Goal: Task Accomplishment & Management: Manage account settings

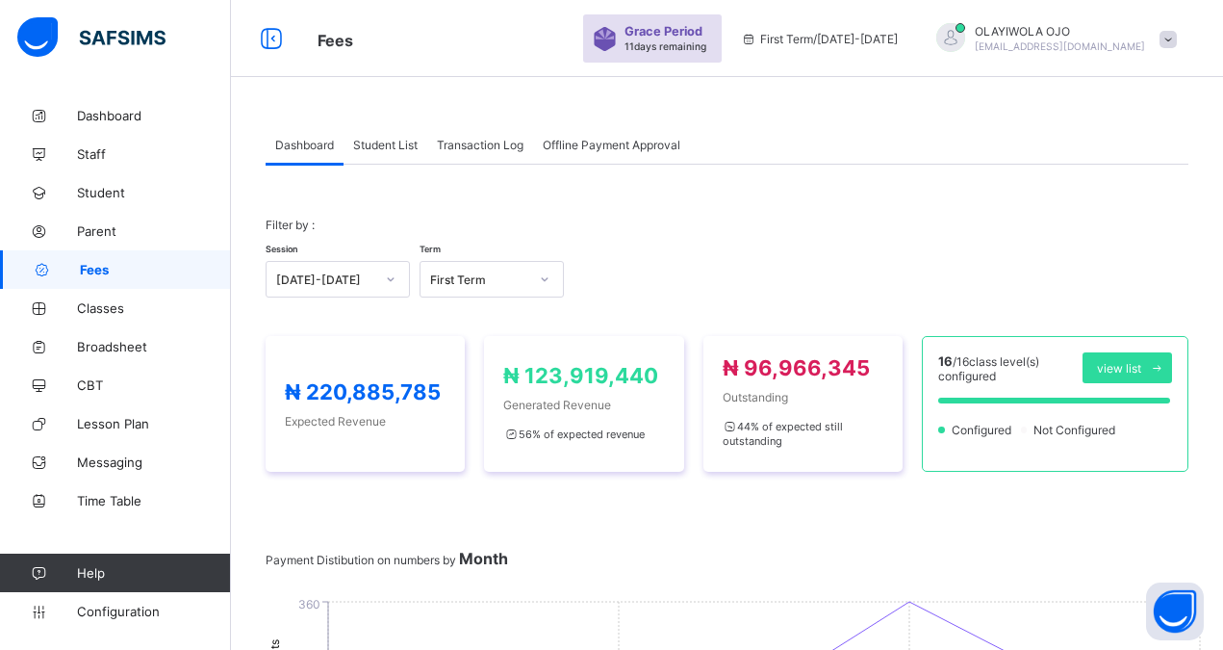
click at [388, 144] on span "Student List" at bounding box center [385, 145] width 64 height 14
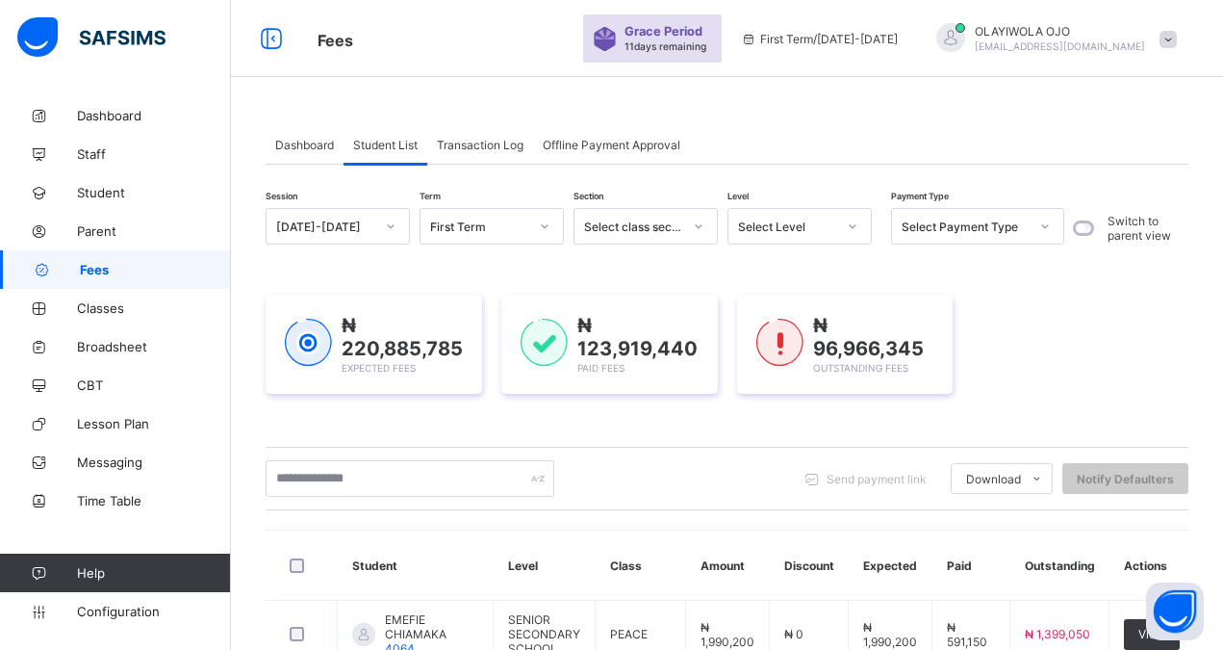
click at [638, 231] on div "Select class section" at bounding box center [633, 226] width 98 height 14
click at [780, 225] on div "Select Level" at bounding box center [787, 226] width 98 height 14
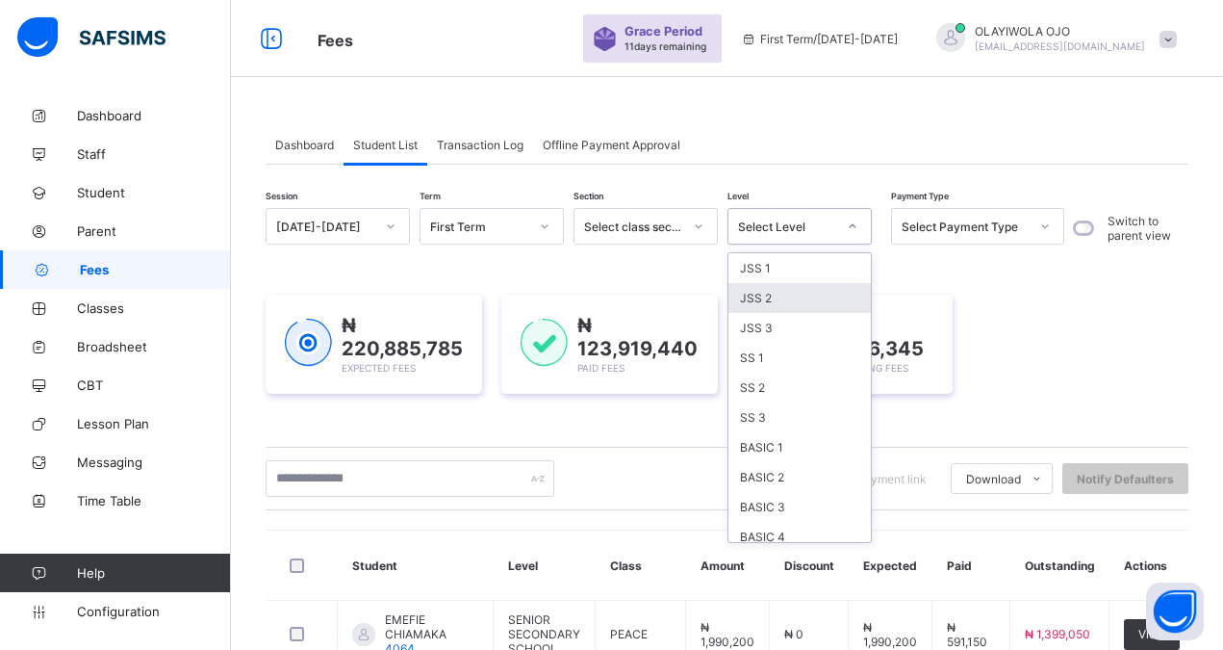
click at [776, 297] on div "JSS 2" at bounding box center [800, 298] width 142 height 30
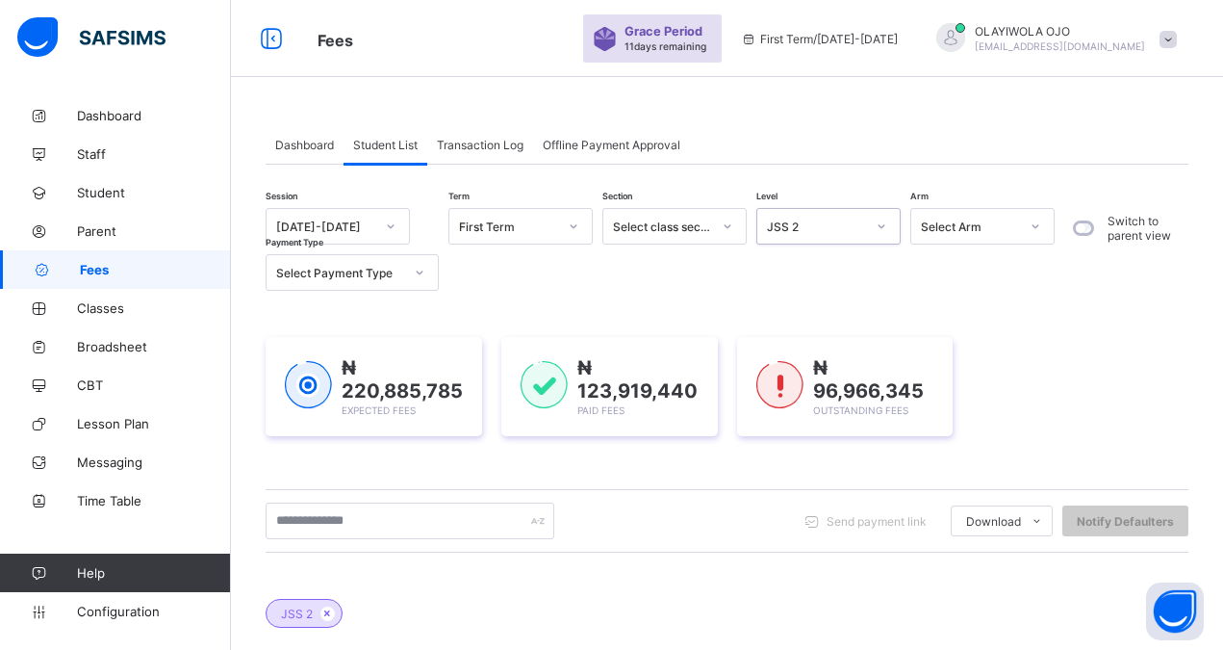
click at [340, 274] on div "Select Payment Type" at bounding box center [339, 273] width 127 height 14
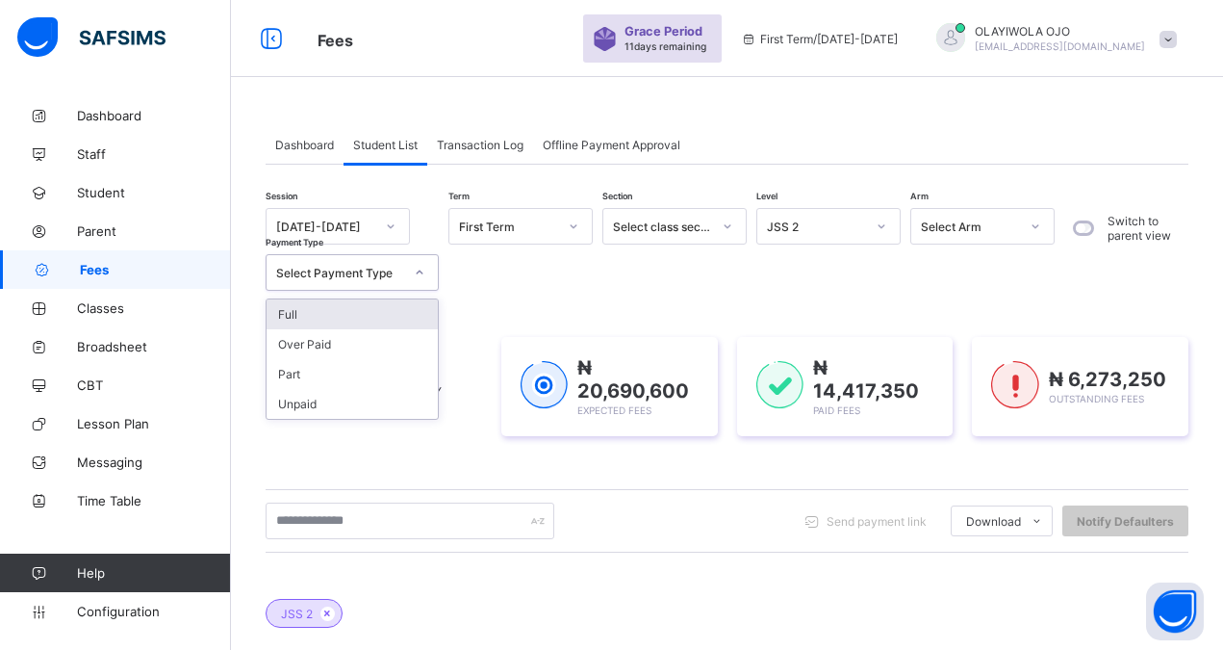
click at [335, 270] on div "Select Payment Type" at bounding box center [339, 273] width 127 height 14
click at [334, 271] on div "Select Payment Type" at bounding box center [339, 273] width 127 height 14
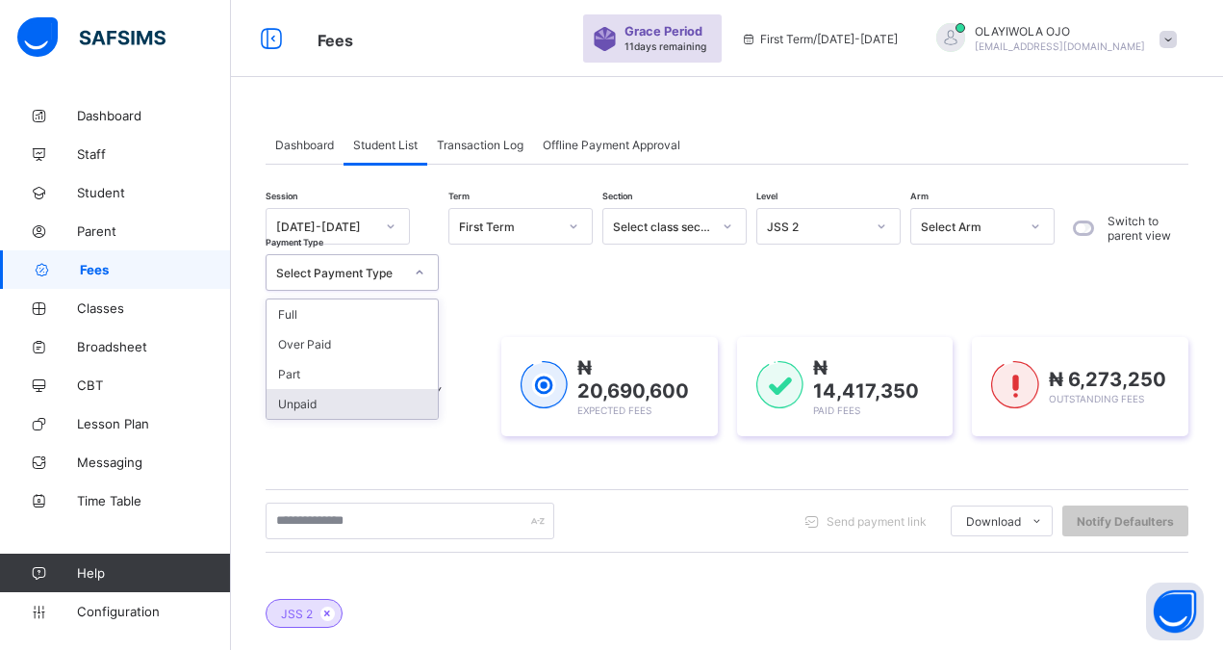
click at [307, 402] on div "Unpaid" at bounding box center [352, 404] width 171 height 30
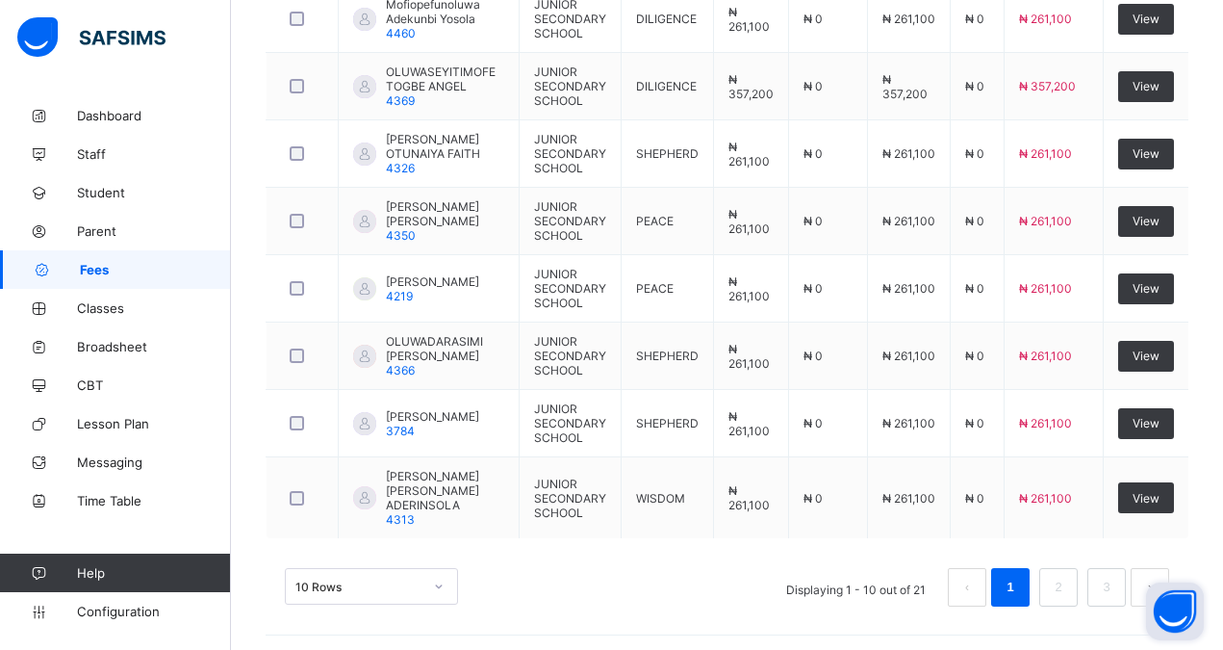
scroll to position [896, 0]
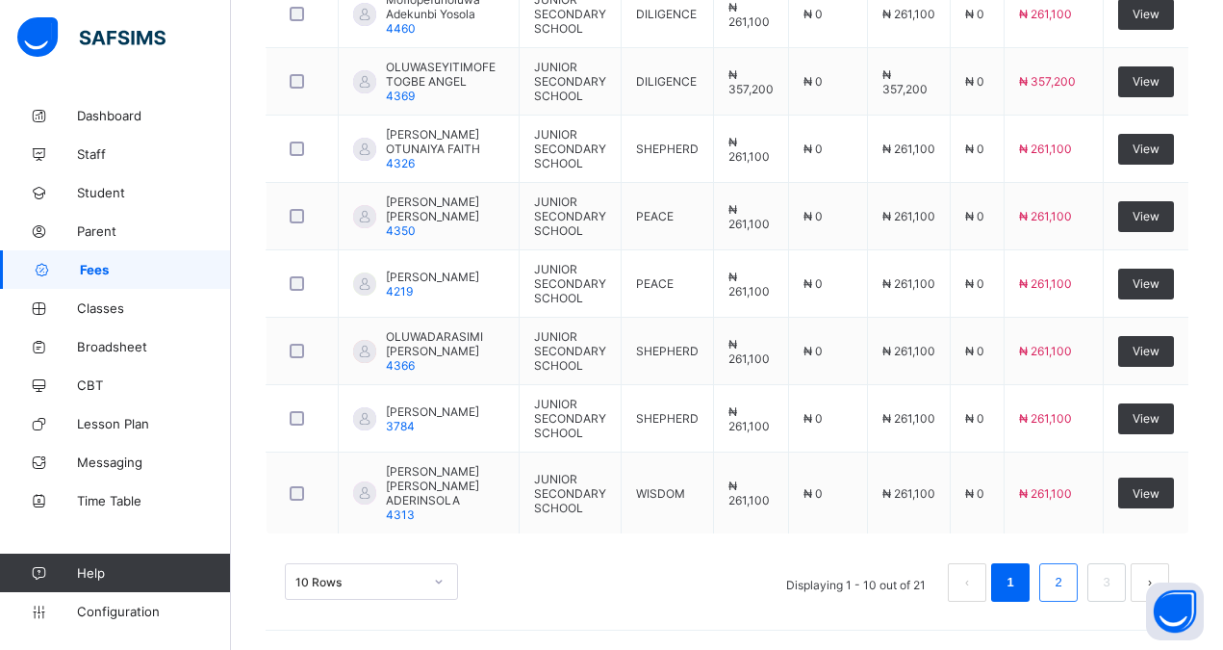
click at [1068, 582] on link "2" at bounding box center [1058, 582] width 18 height 25
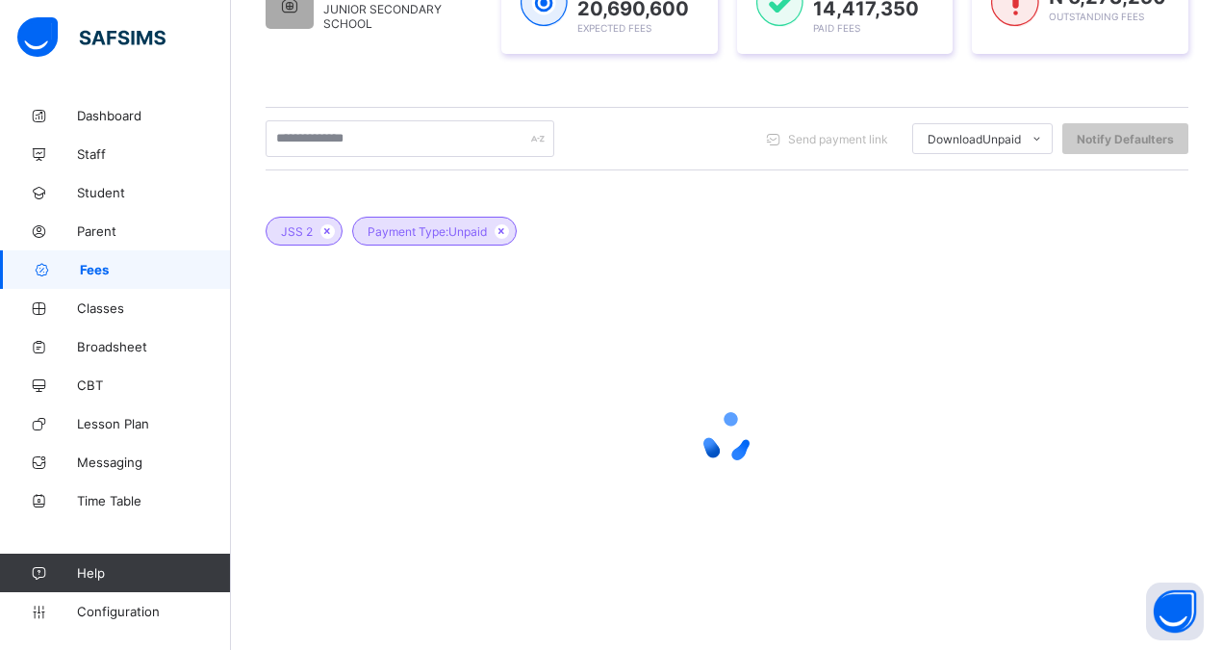
scroll to position [382, 0]
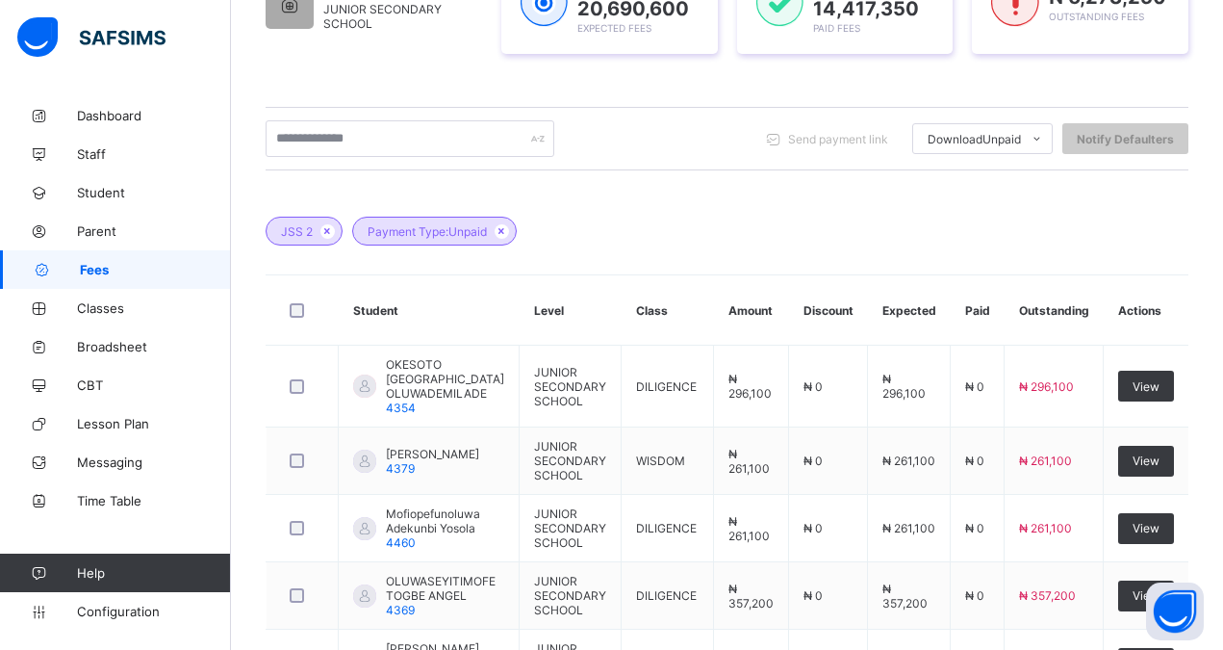
click at [697, 226] on div "JSS 2 Payment Type: Unpaid" at bounding box center [727, 221] width 923 height 67
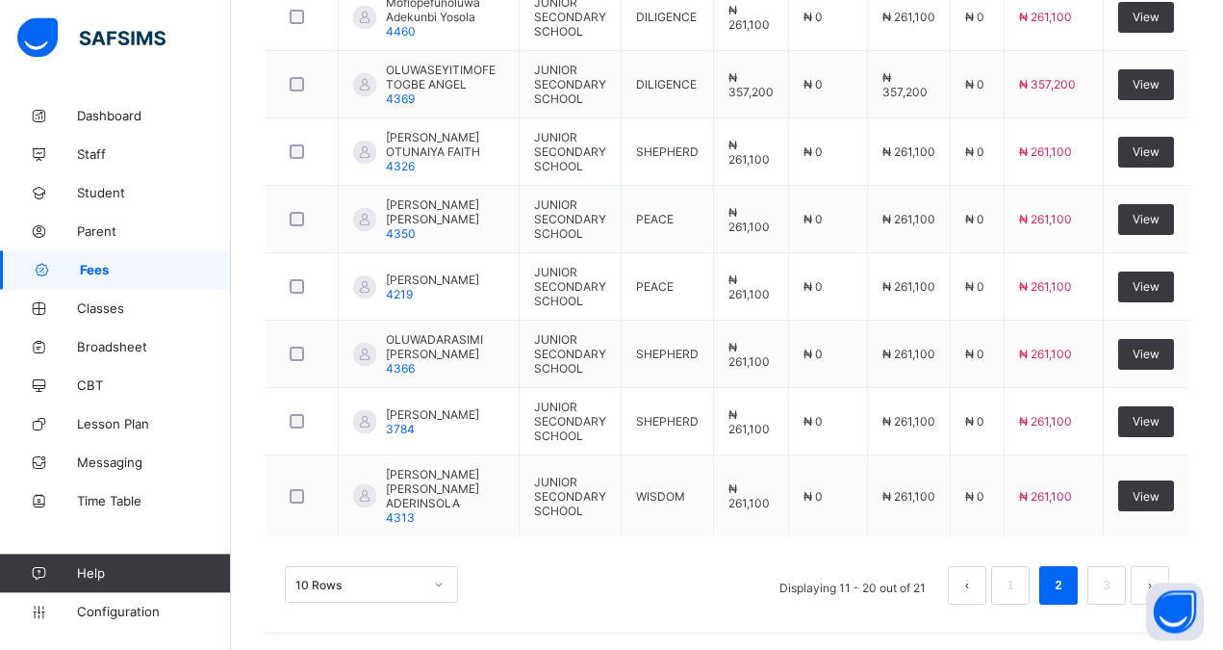
scroll to position [896, 0]
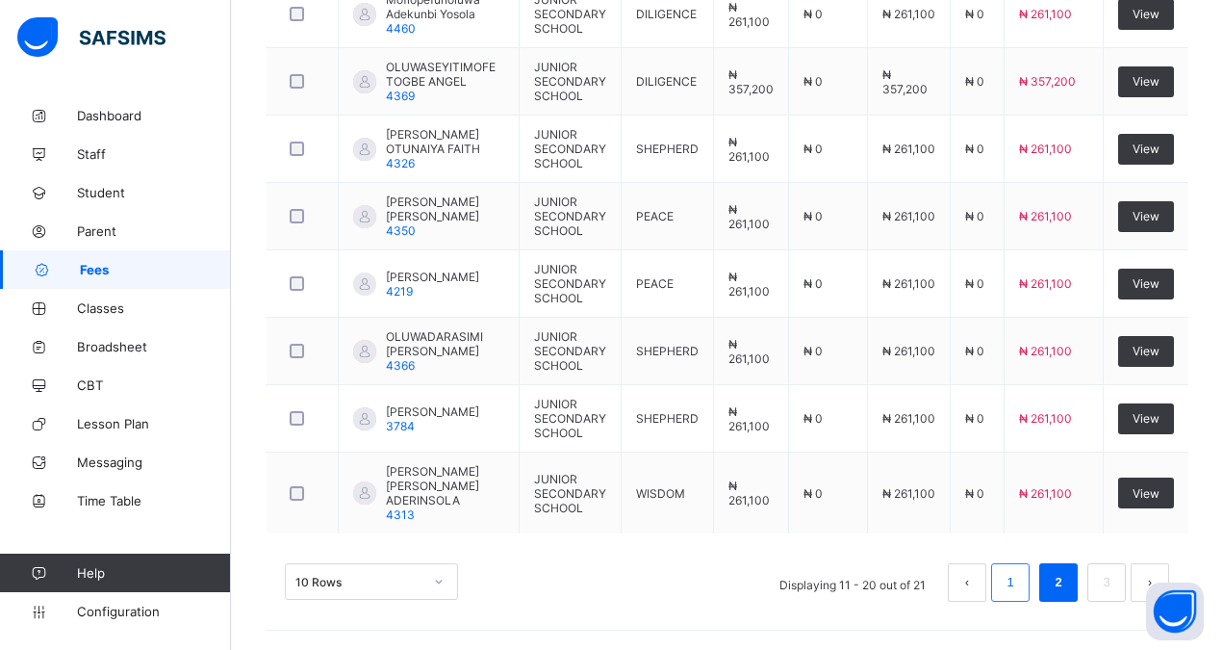
click at [1019, 578] on link "1" at bounding box center [1010, 582] width 18 height 25
click at [1068, 575] on link "2" at bounding box center [1058, 582] width 18 height 25
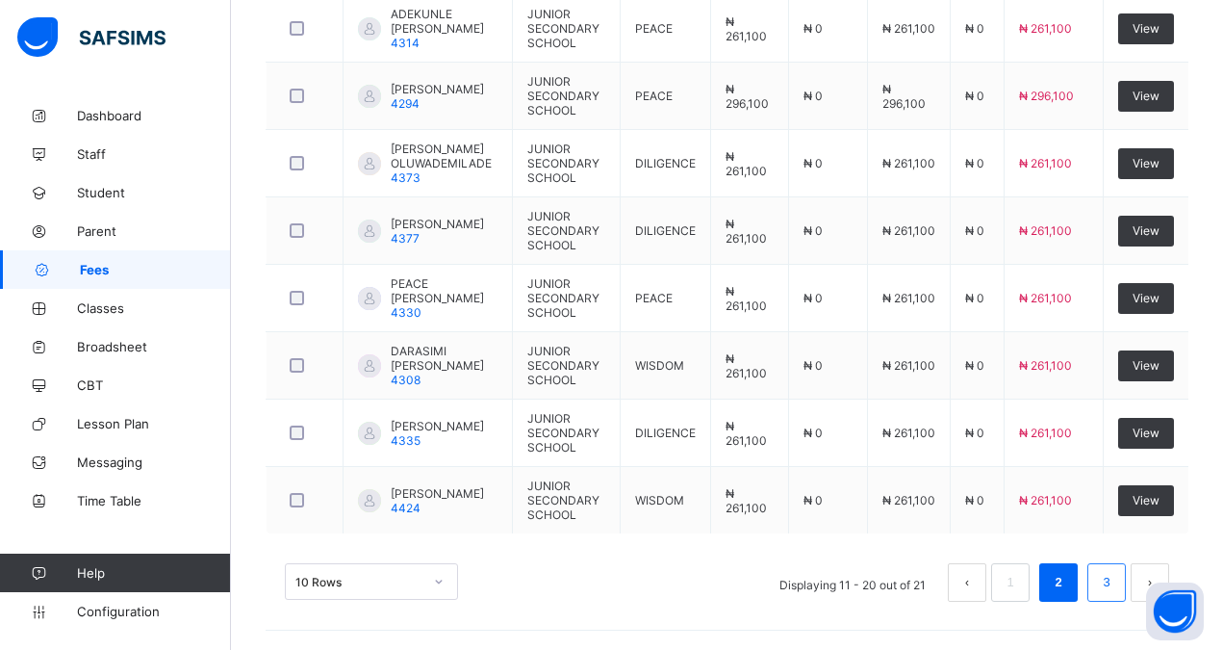
click at [1116, 580] on link "3" at bounding box center [1106, 582] width 18 height 25
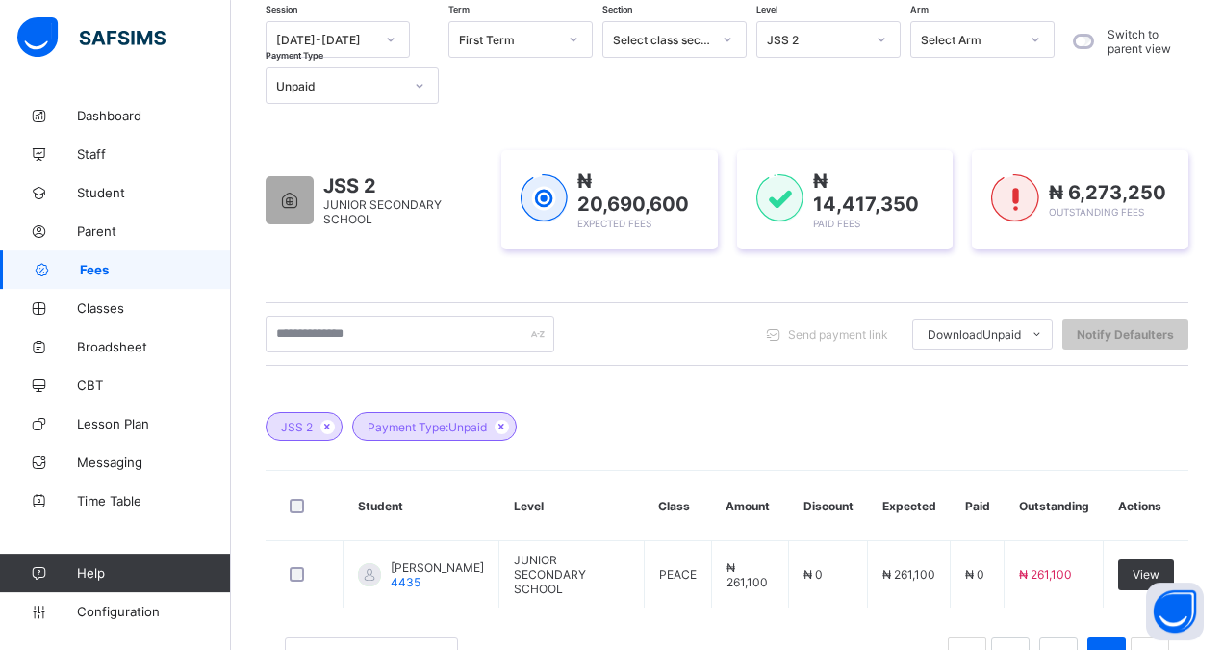
scroll to position [128, 0]
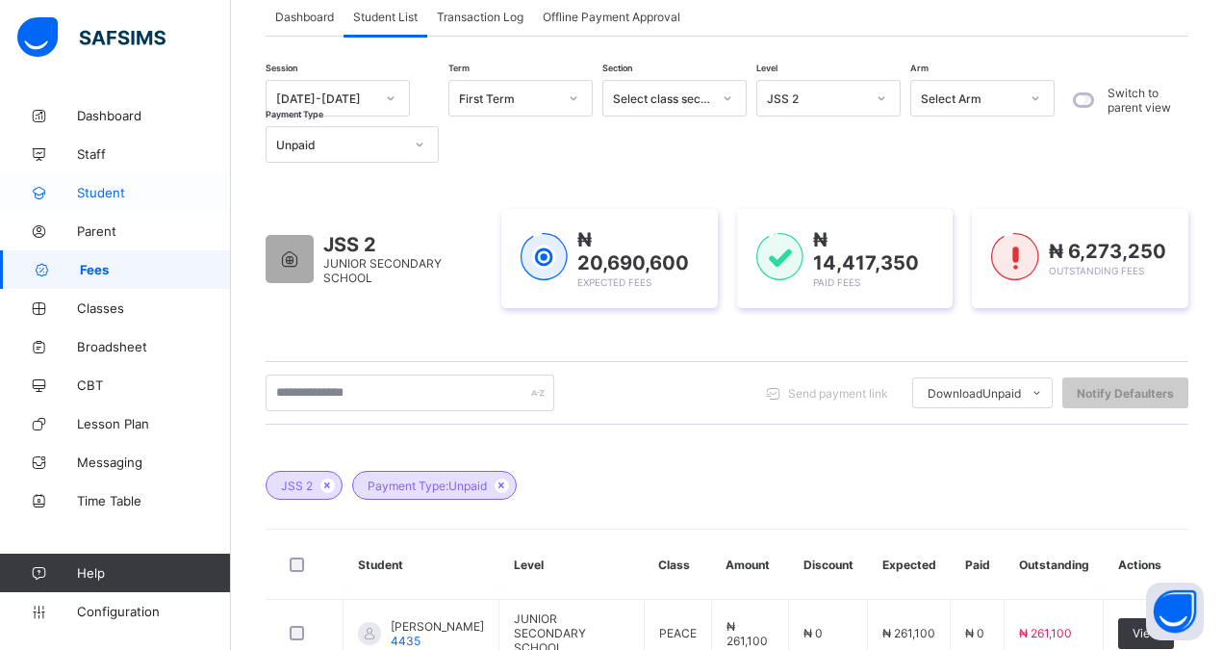
click at [104, 189] on span "Student" at bounding box center [154, 192] width 154 height 15
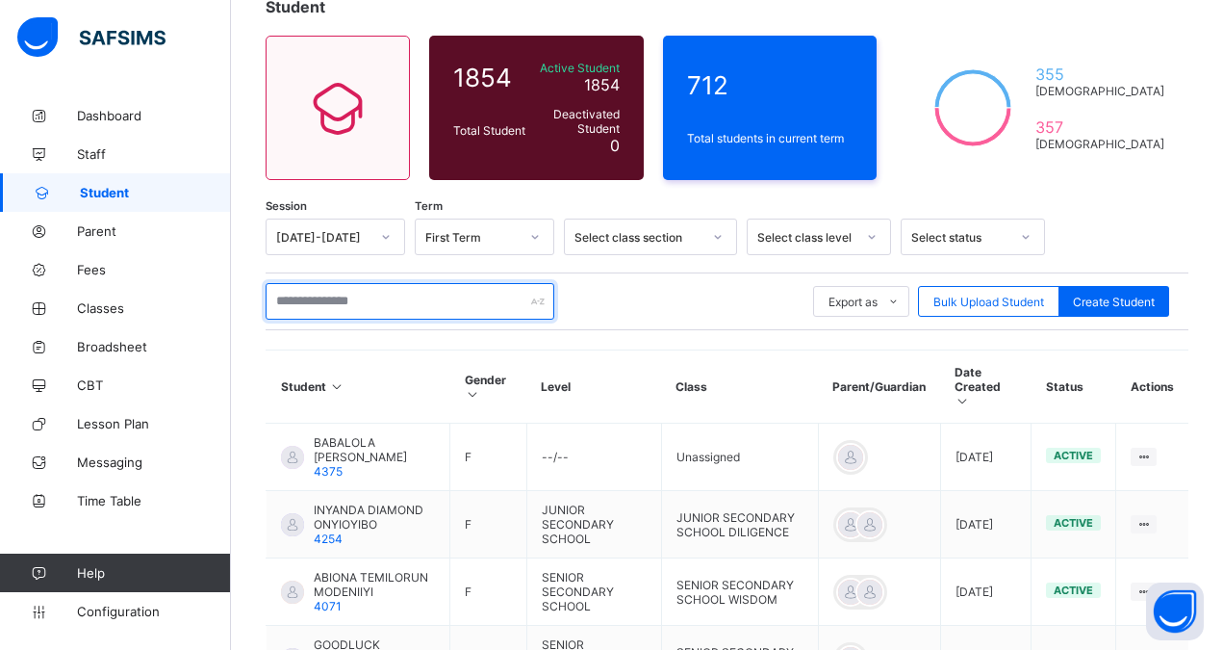
click at [323, 301] on input "text" at bounding box center [410, 301] width 289 height 37
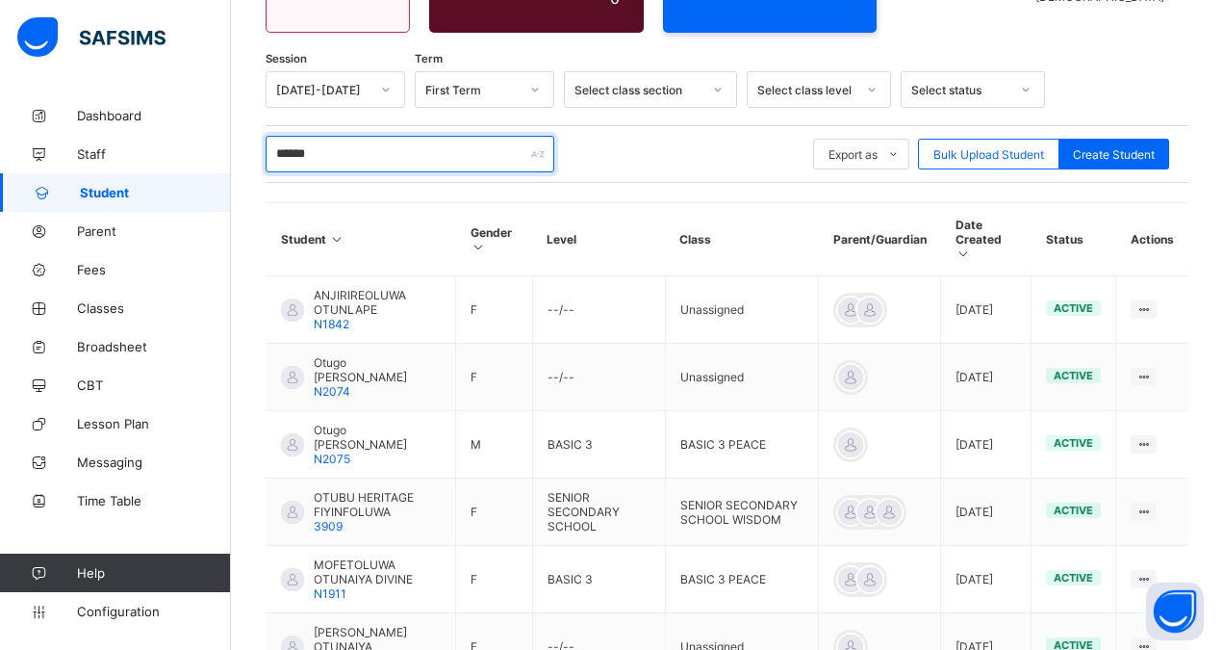
scroll to position [324, 0]
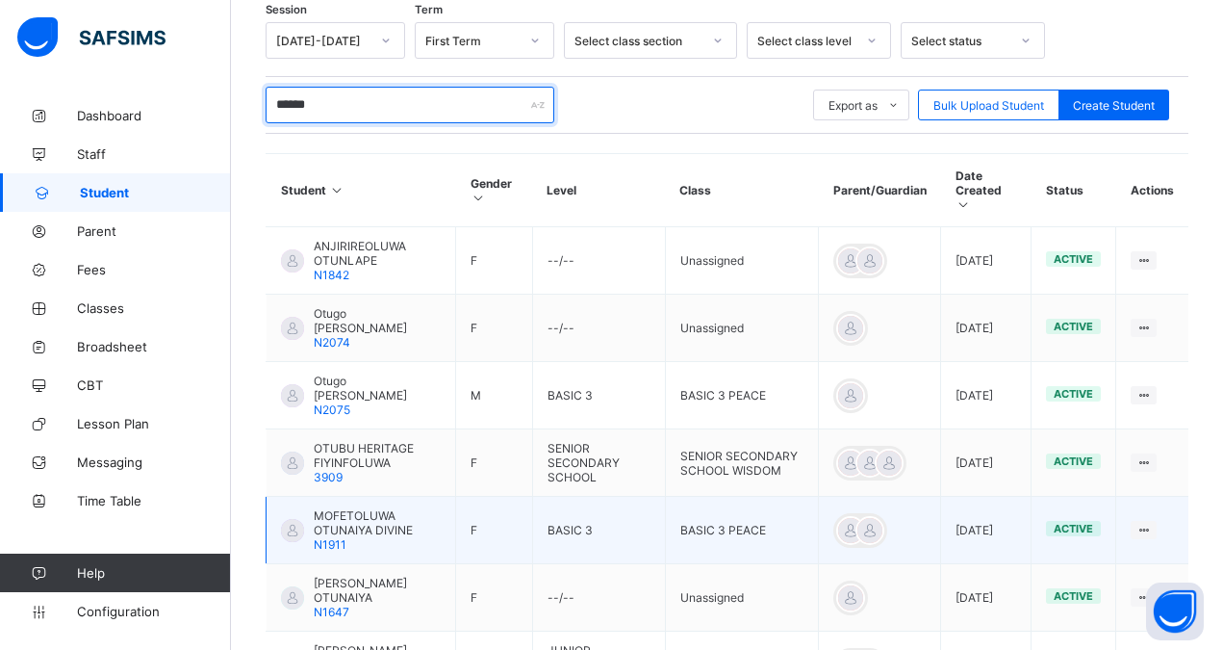
type input "******"
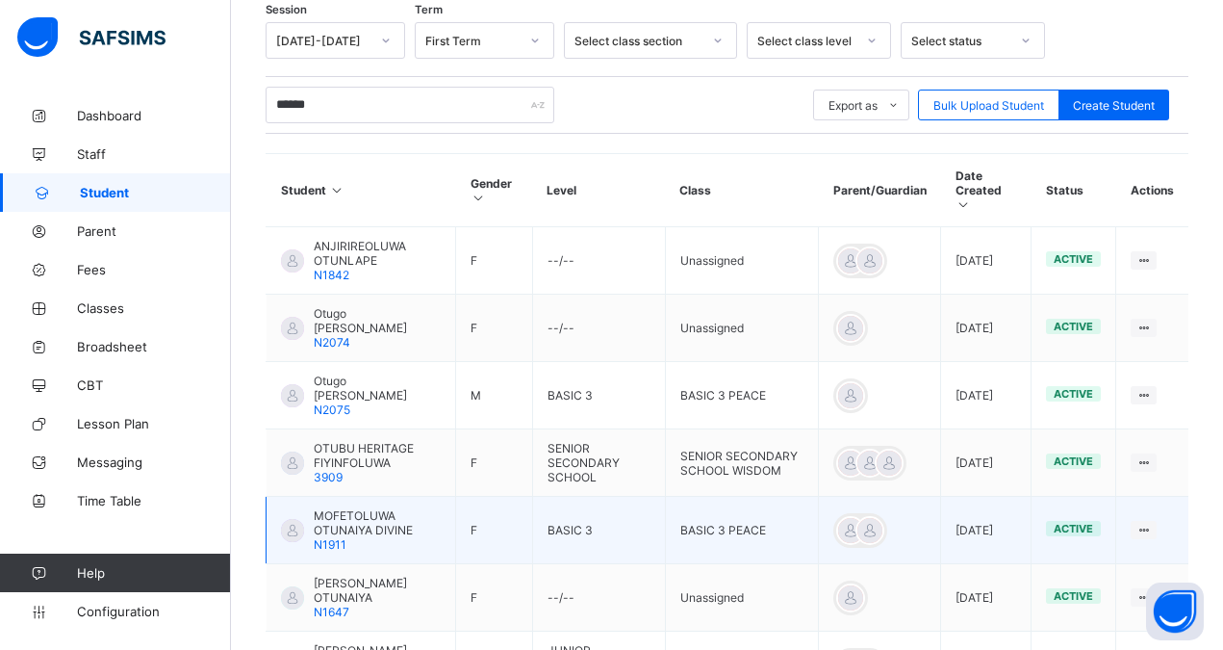
click at [416, 508] on span "MOFETOLUWA OTUNAIYA DIVINE" at bounding box center [377, 522] width 127 height 29
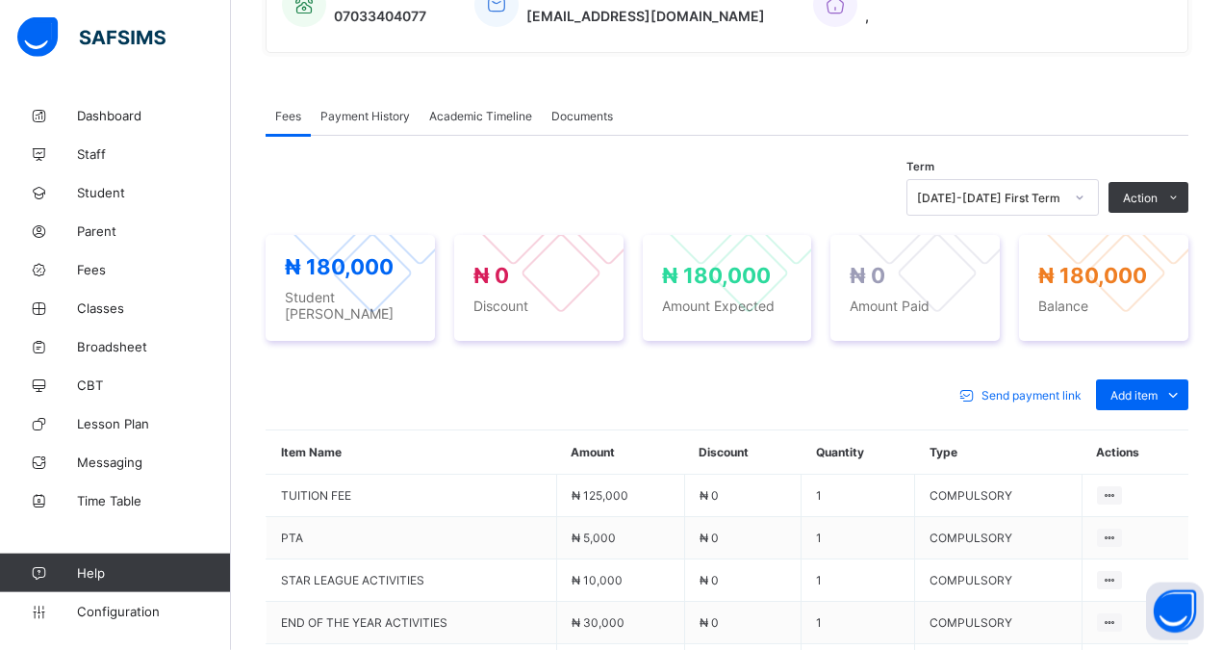
scroll to position [521, 0]
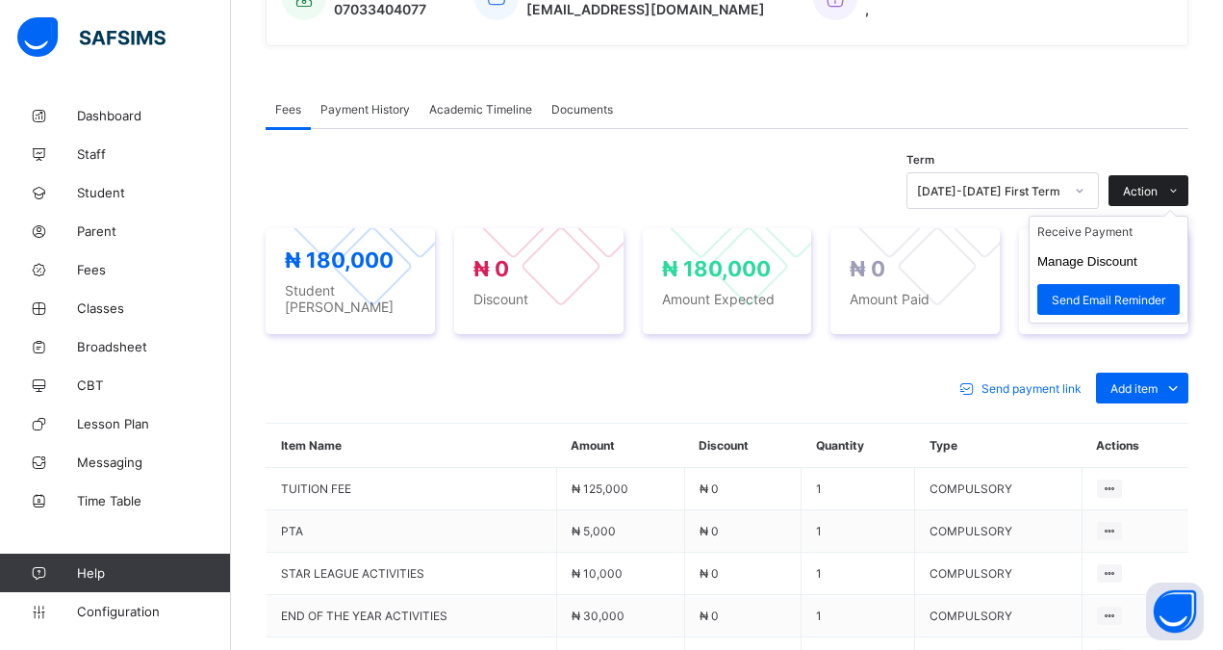
click at [1156, 188] on span "Action" at bounding box center [1140, 191] width 35 height 14
click at [1092, 233] on li "Receive Payment" at bounding box center [1109, 232] width 158 height 30
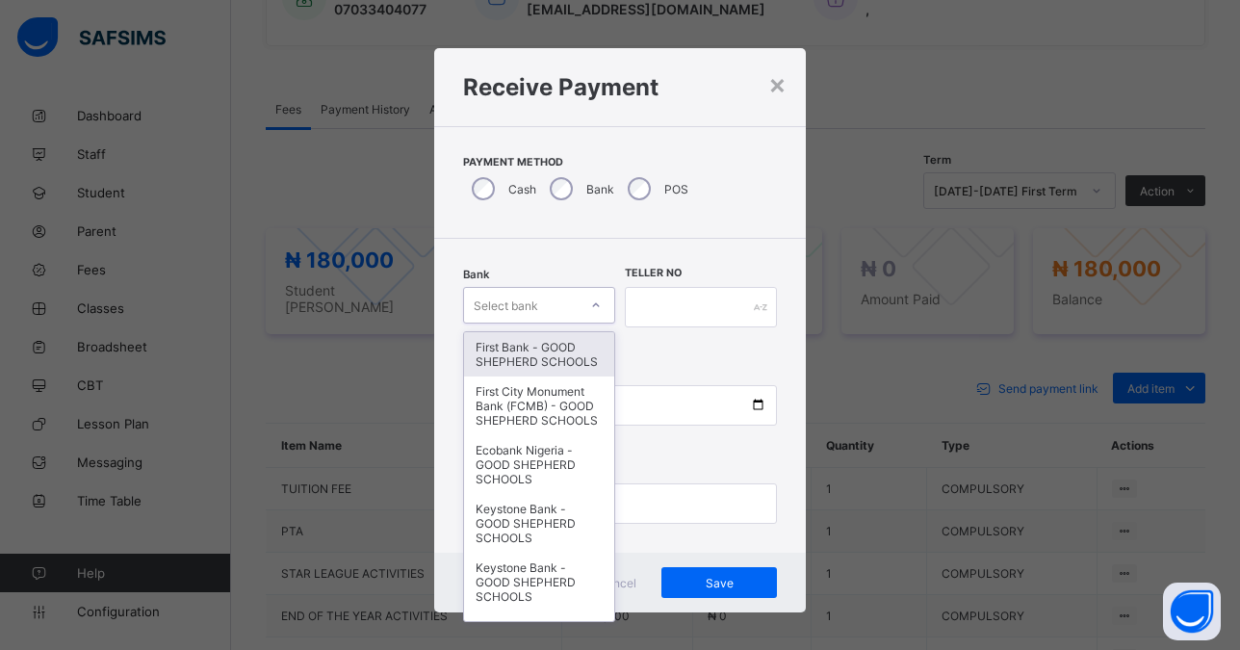
click at [537, 306] on div "Select bank" at bounding box center [521, 305] width 114 height 27
click at [532, 363] on div "First Bank - GOOD SHEPHERD SCHOOLS" at bounding box center [539, 354] width 150 height 44
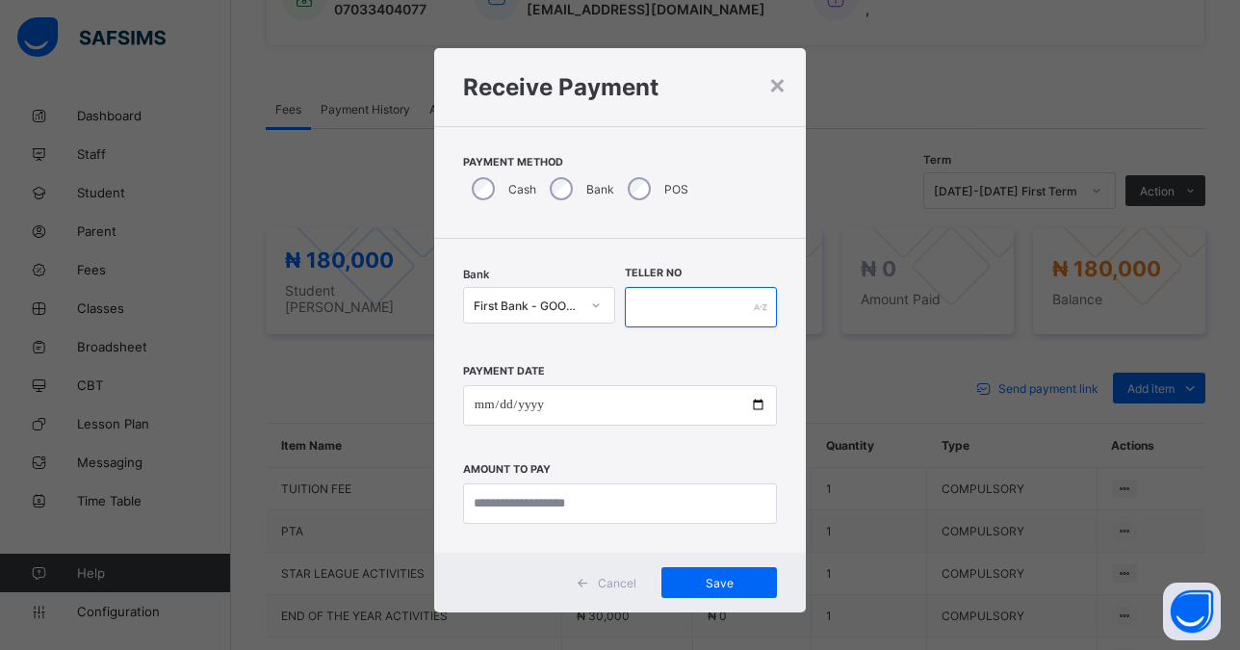
click at [690, 311] on input "text" at bounding box center [701, 307] width 152 height 40
type input "*****"
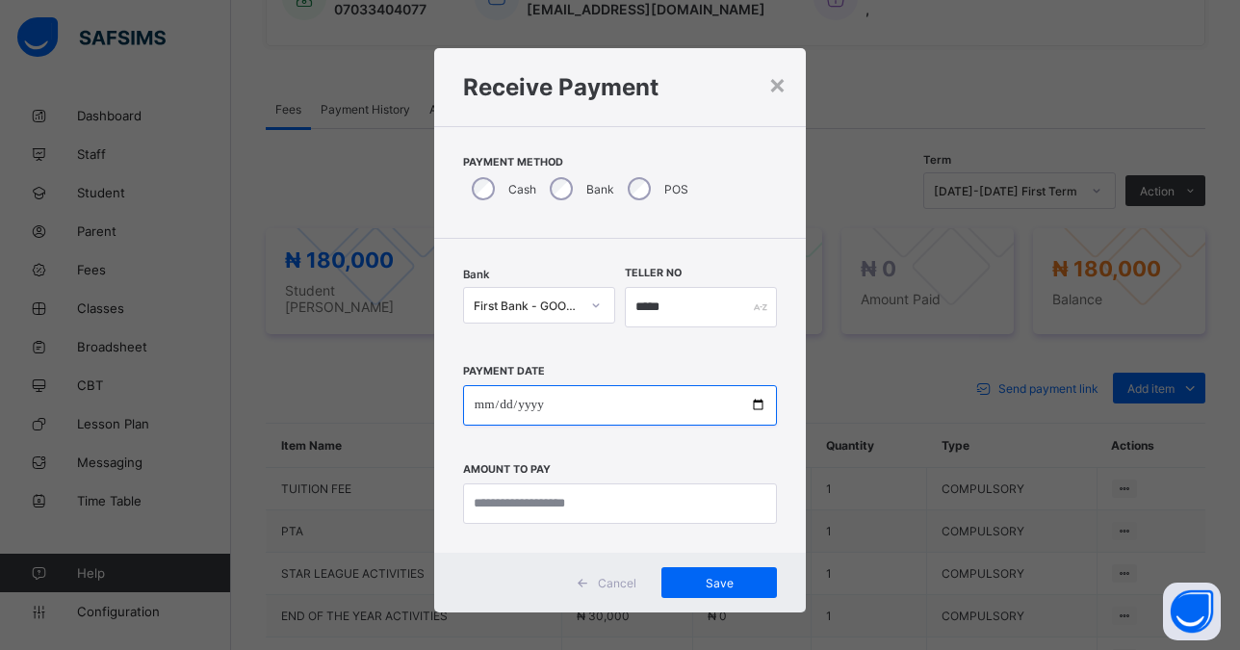
click at [745, 402] on input "date" at bounding box center [620, 405] width 314 height 40
type input "**********"
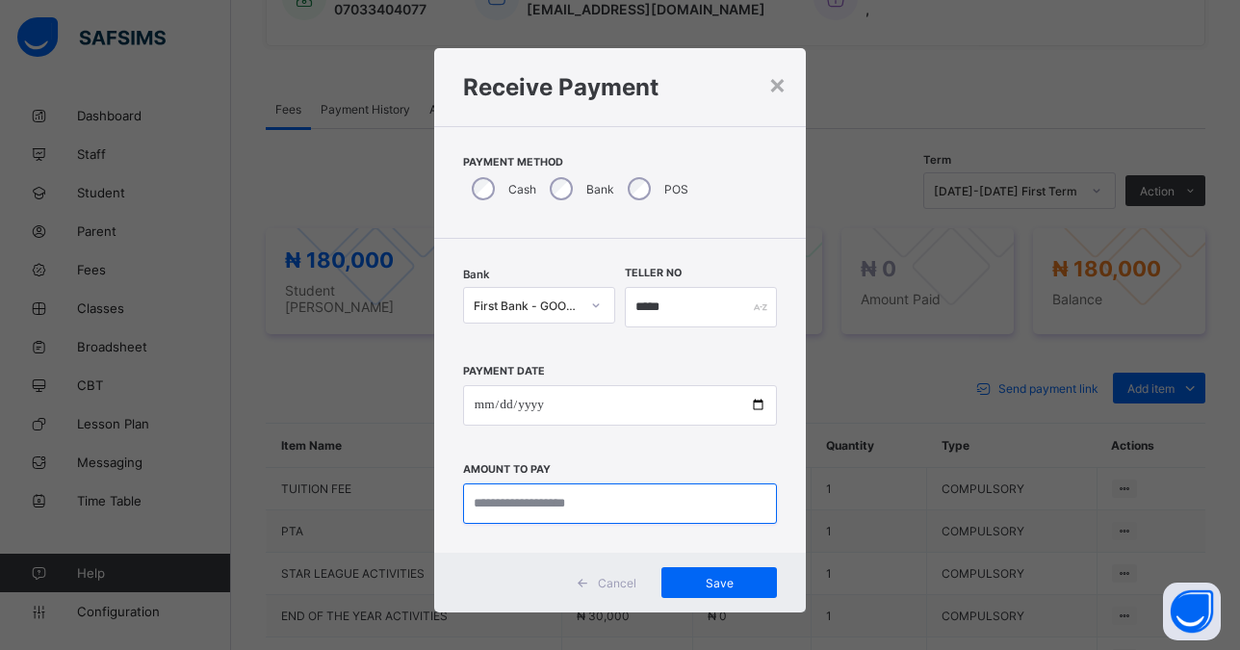
click at [521, 509] on input "currency" at bounding box center [620, 503] width 314 height 40
type input "*********"
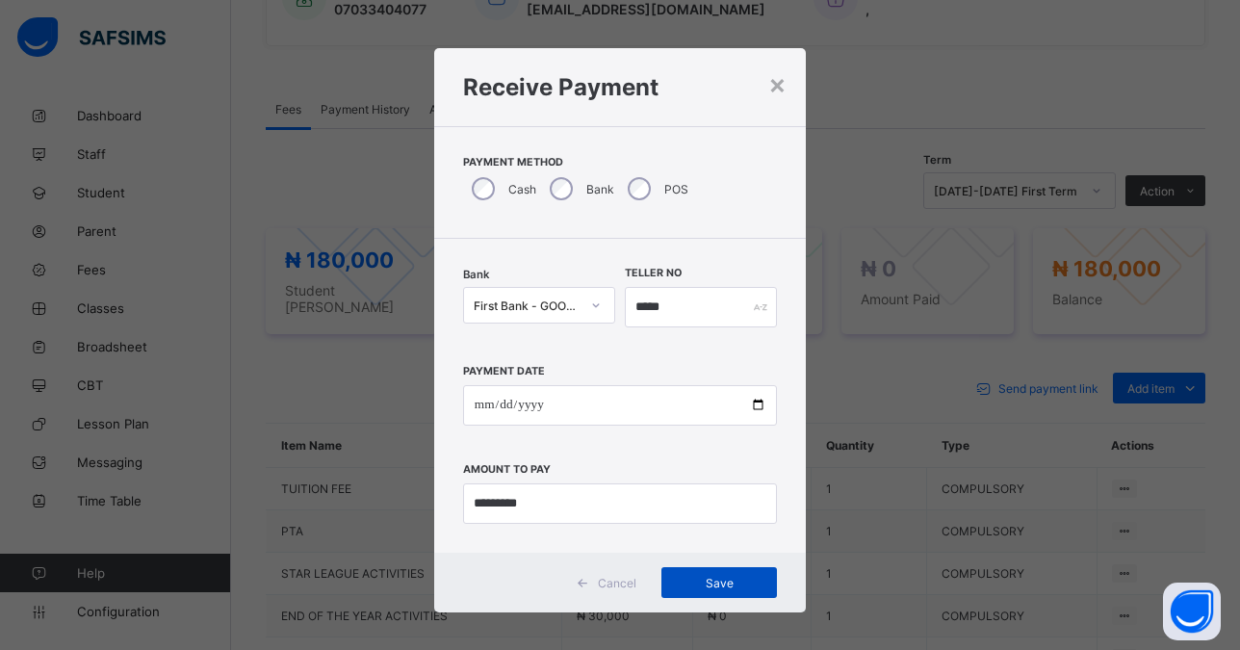
click at [702, 580] on span "Save" at bounding box center [719, 583] width 87 height 14
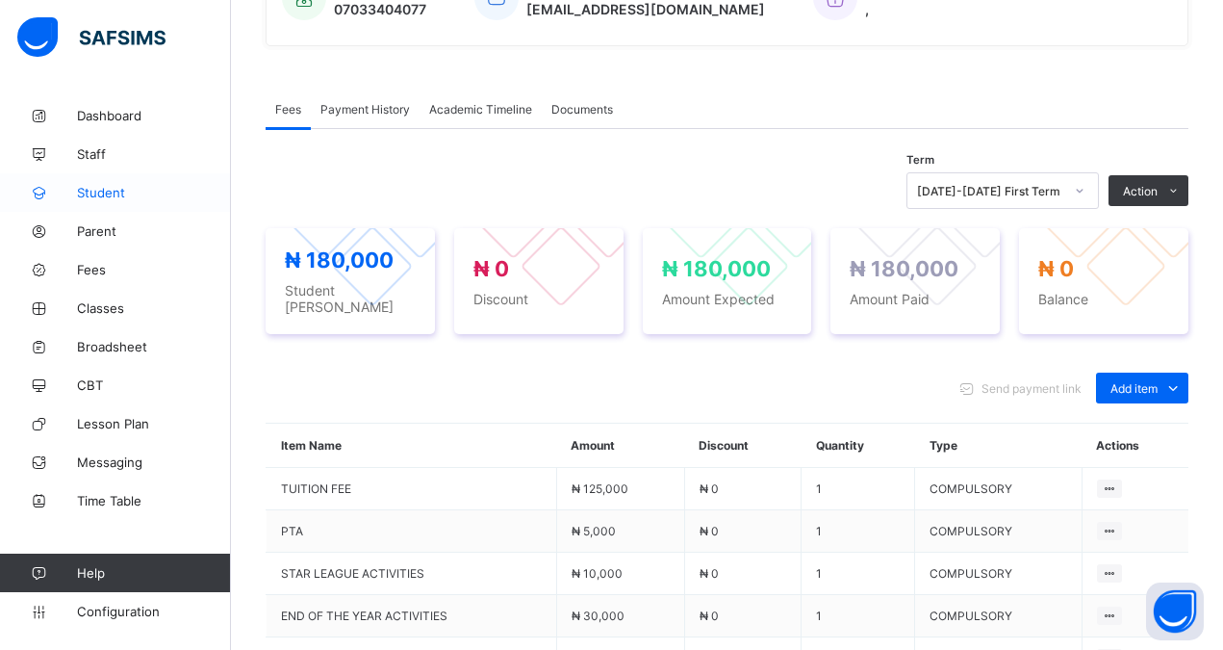
click at [99, 186] on span "Student" at bounding box center [154, 192] width 154 height 15
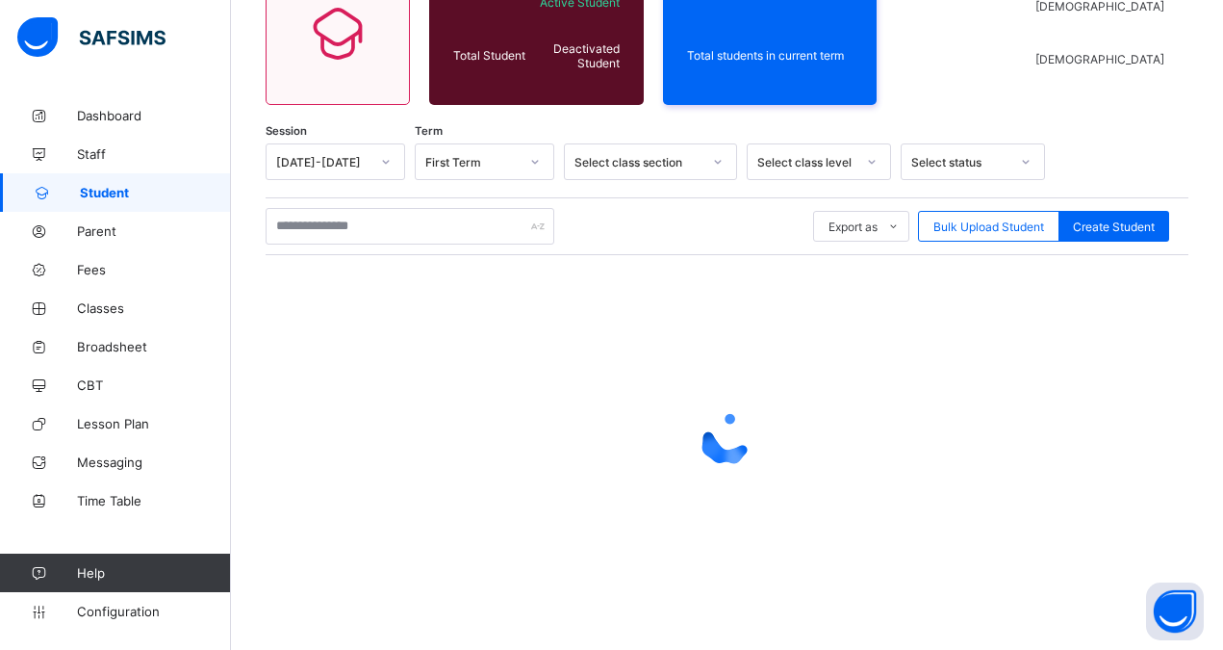
scroll to position [203, 0]
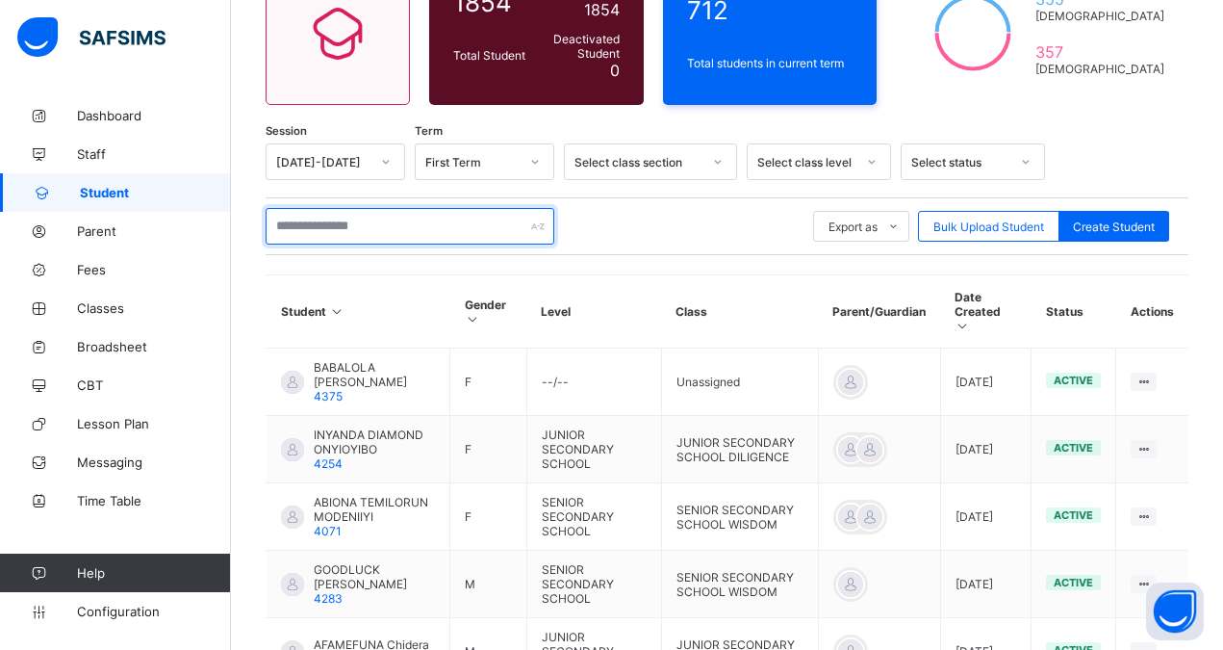
click at [325, 224] on input "text" at bounding box center [410, 226] width 289 height 37
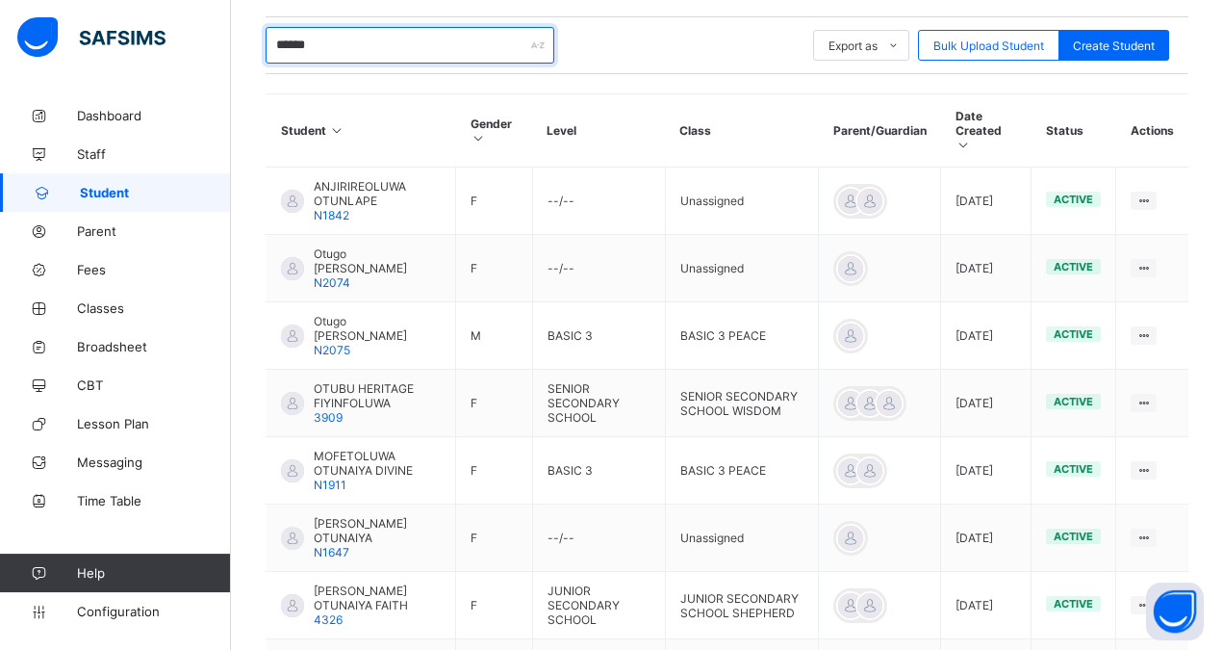
scroll to position [449, 0]
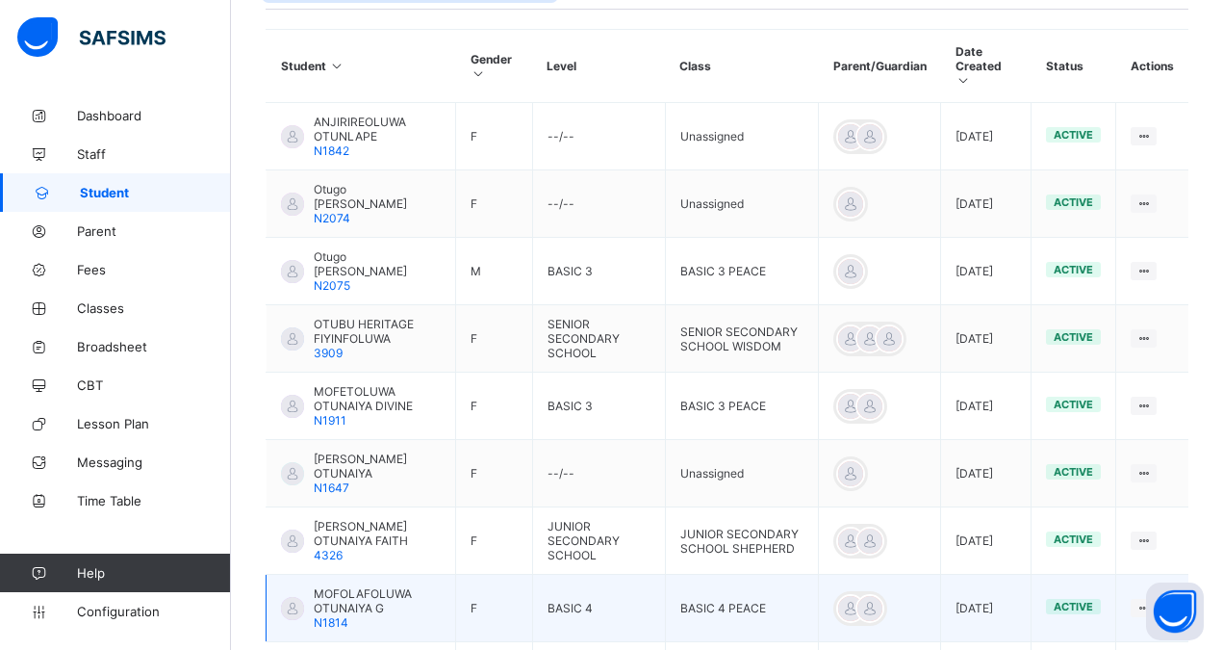
type input "******"
click at [382, 586] on span "MOFOLAFOLUWA OTUNAIYA G" at bounding box center [377, 600] width 127 height 29
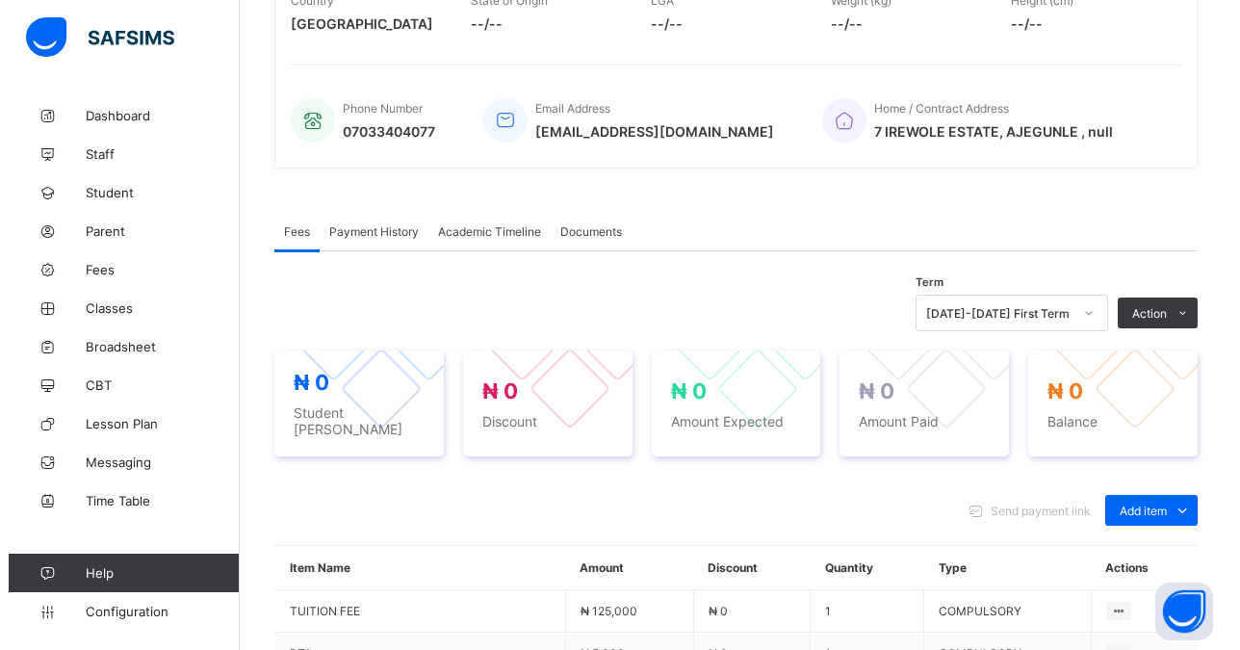
scroll to position [648, 0]
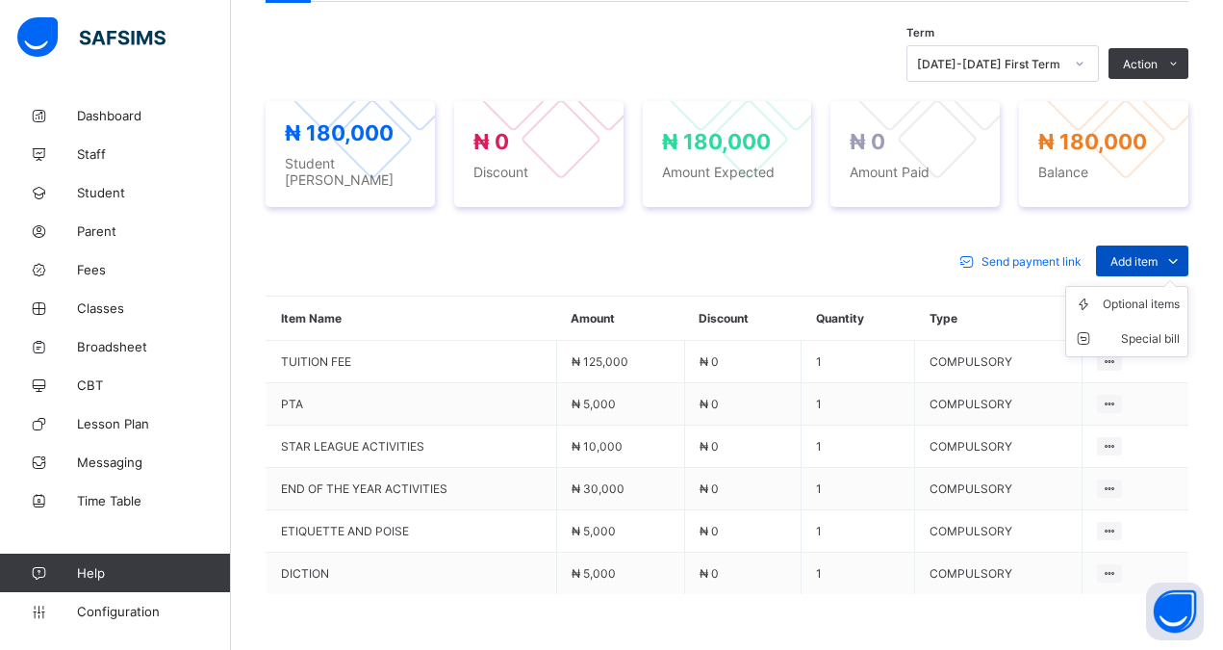
click at [1139, 254] on span "Add item" at bounding box center [1134, 261] width 47 height 14
click at [1168, 329] on div "Special bill" at bounding box center [1141, 338] width 77 height 19
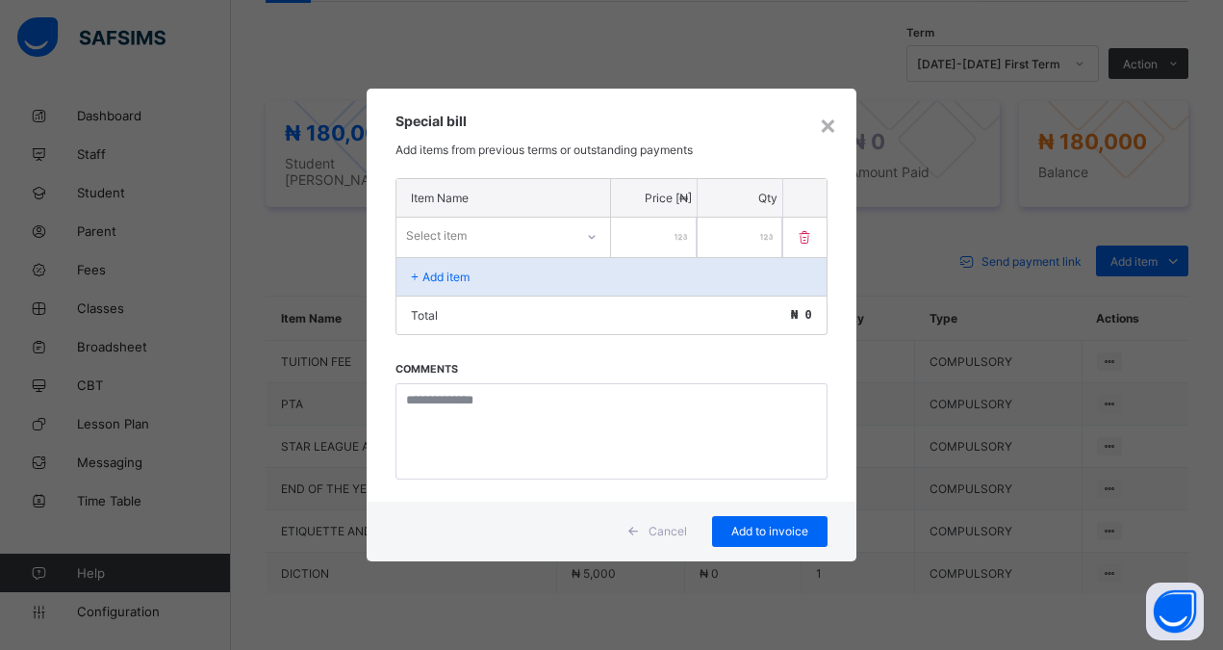
click at [470, 233] on div "Select item" at bounding box center [485, 235] width 177 height 27
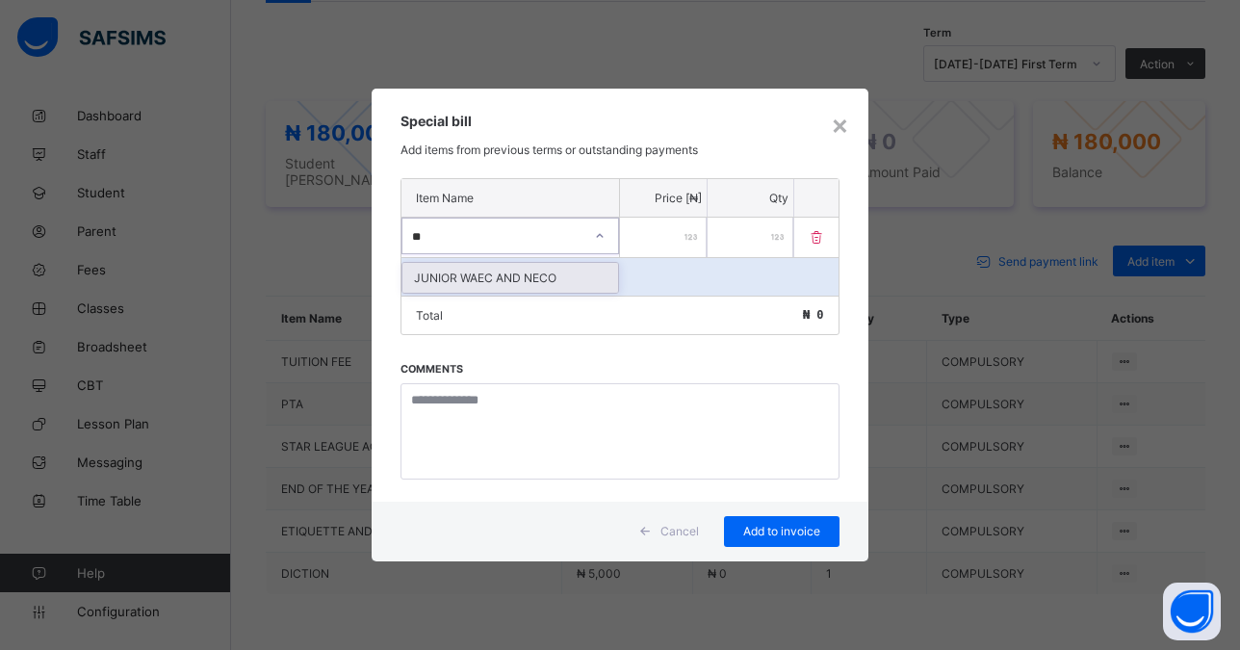
type input "*"
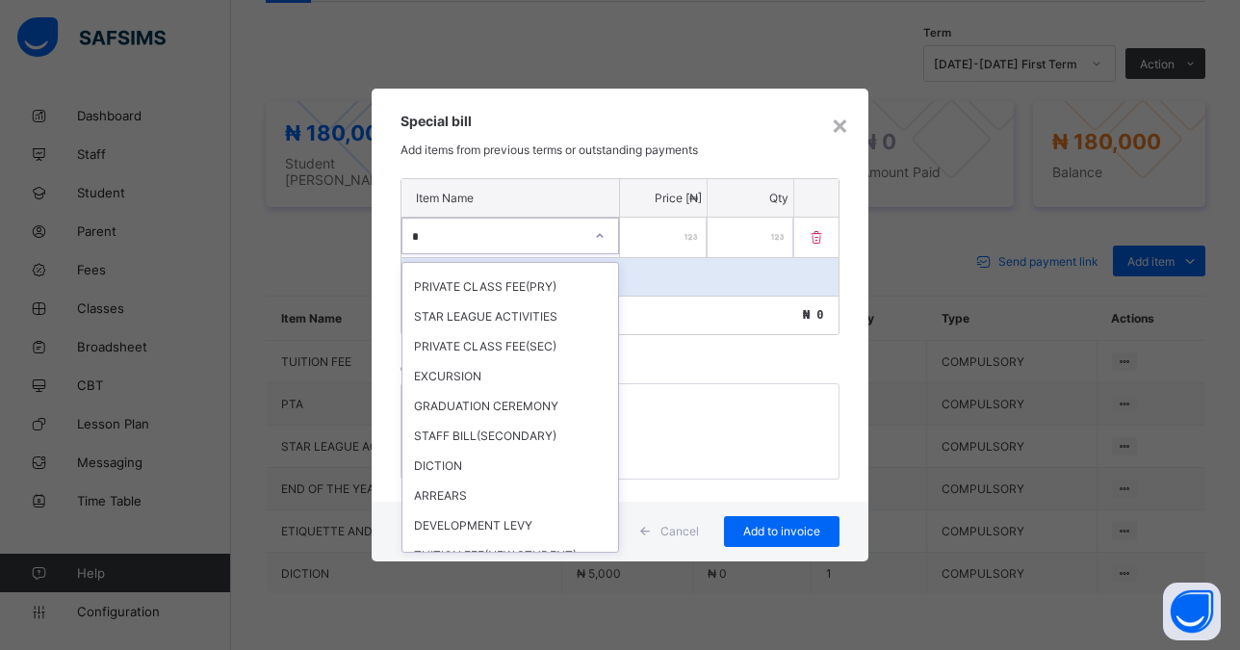
scroll to position [200, 0]
type input "**"
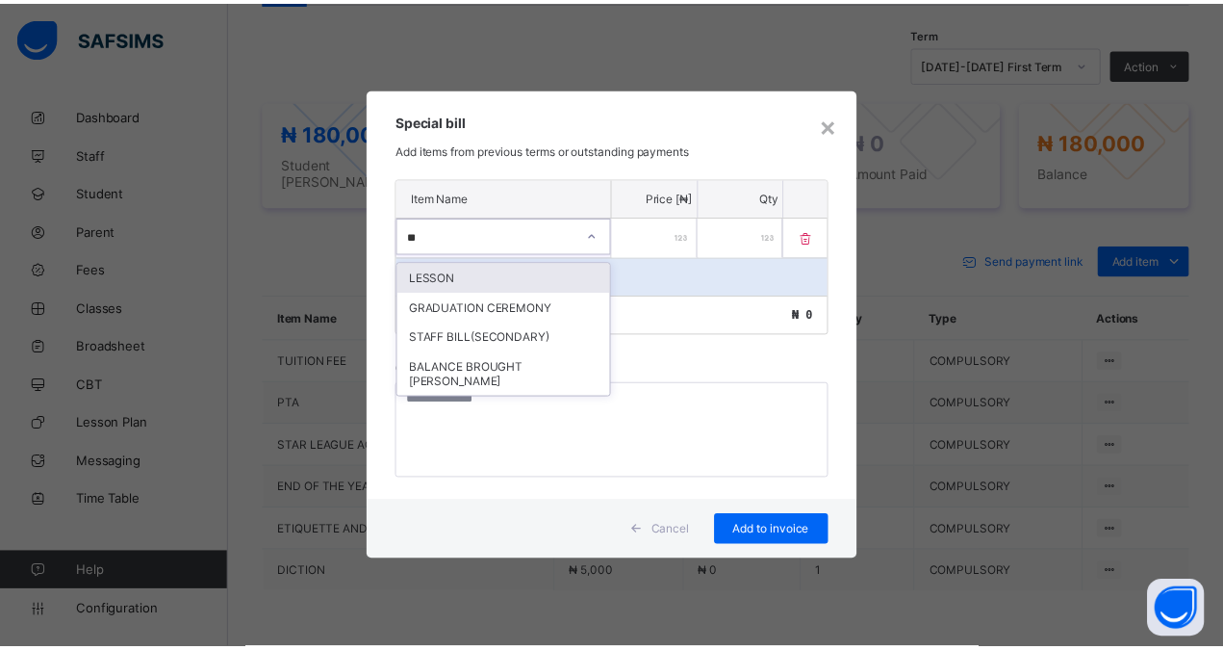
scroll to position [0, 0]
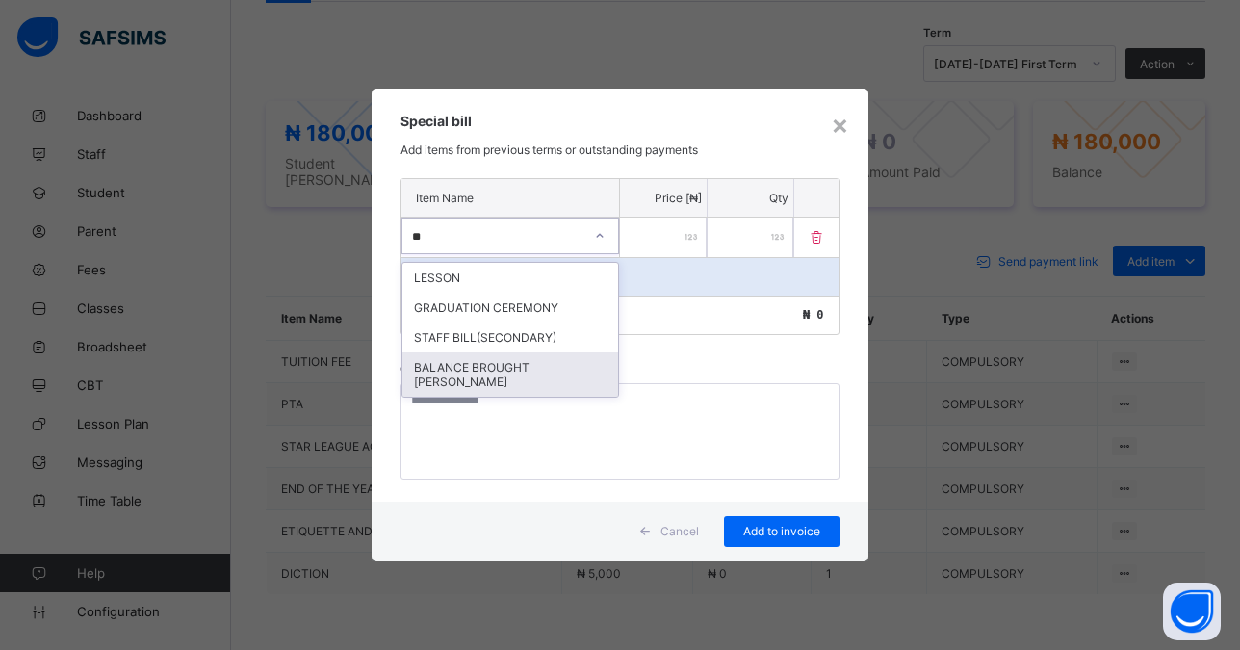
click at [505, 357] on div "BALANCE BROUGHT [PERSON_NAME]" at bounding box center [510, 374] width 216 height 44
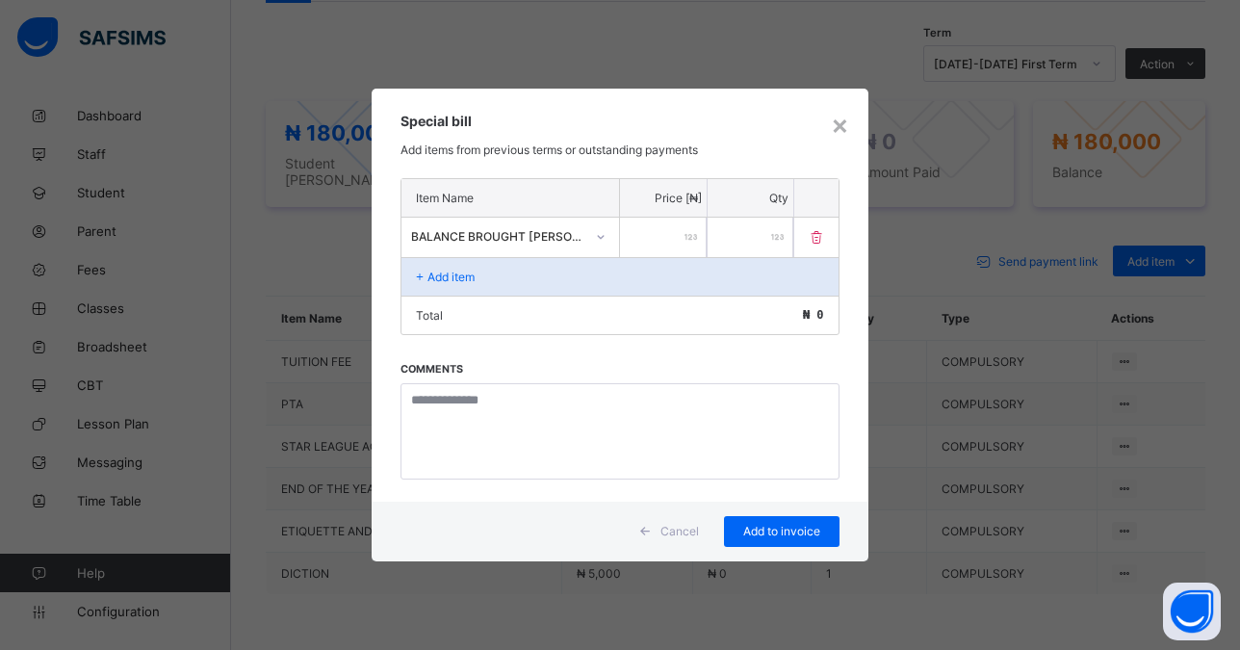
click at [668, 238] on input "number" at bounding box center [663, 237] width 87 height 39
type input "*****"
click at [773, 526] on span "Add to invoice" at bounding box center [781, 531] width 87 height 14
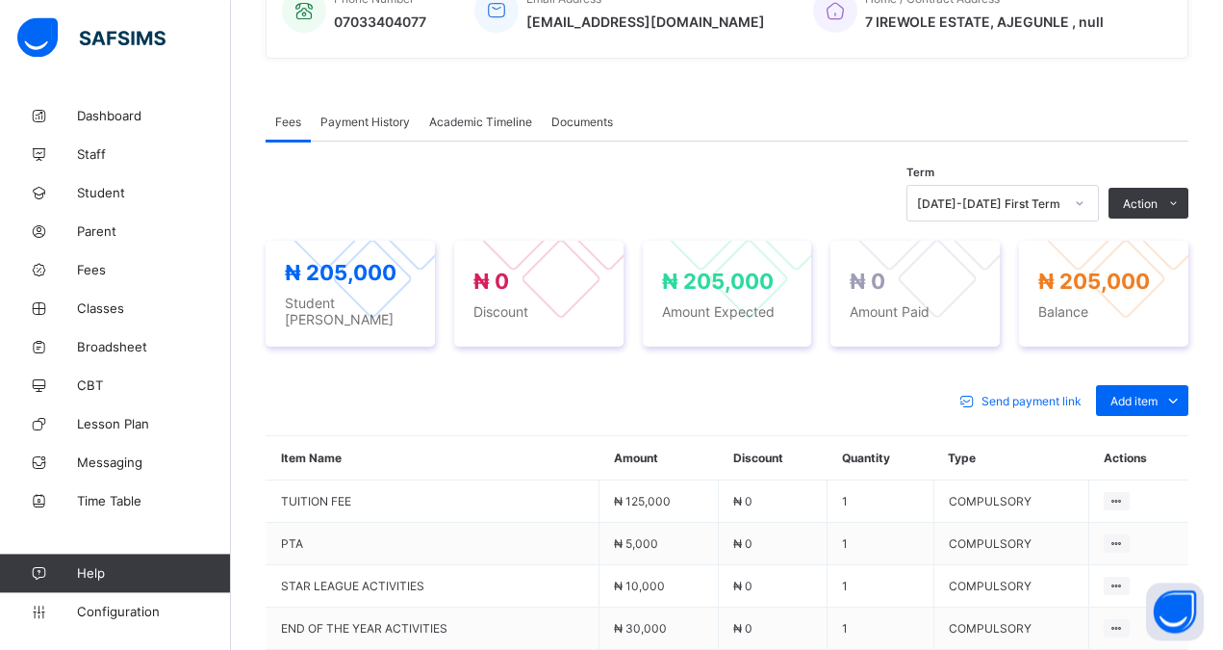
scroll to position [501, 0]
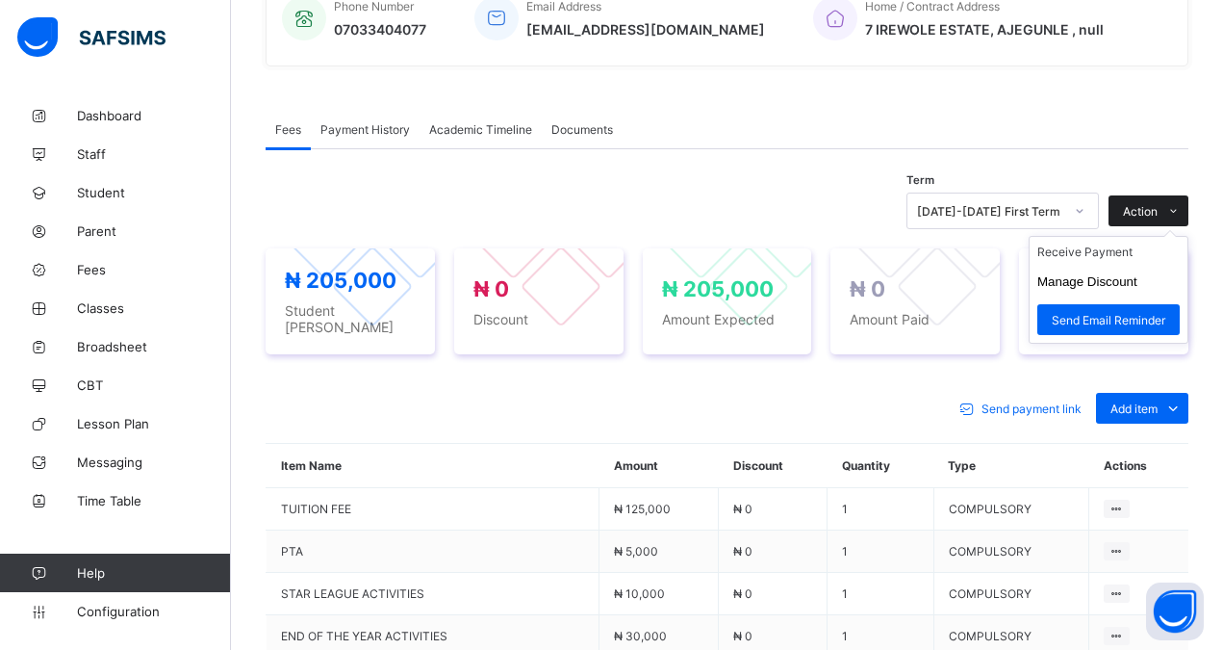
click at [1148, 213] on span "Action" at bounding box center [1140, 211] width 35 height 14
click at [1094, 250] on li "Receive Payment" at bounding box center [1109, 252] width 158 height 30
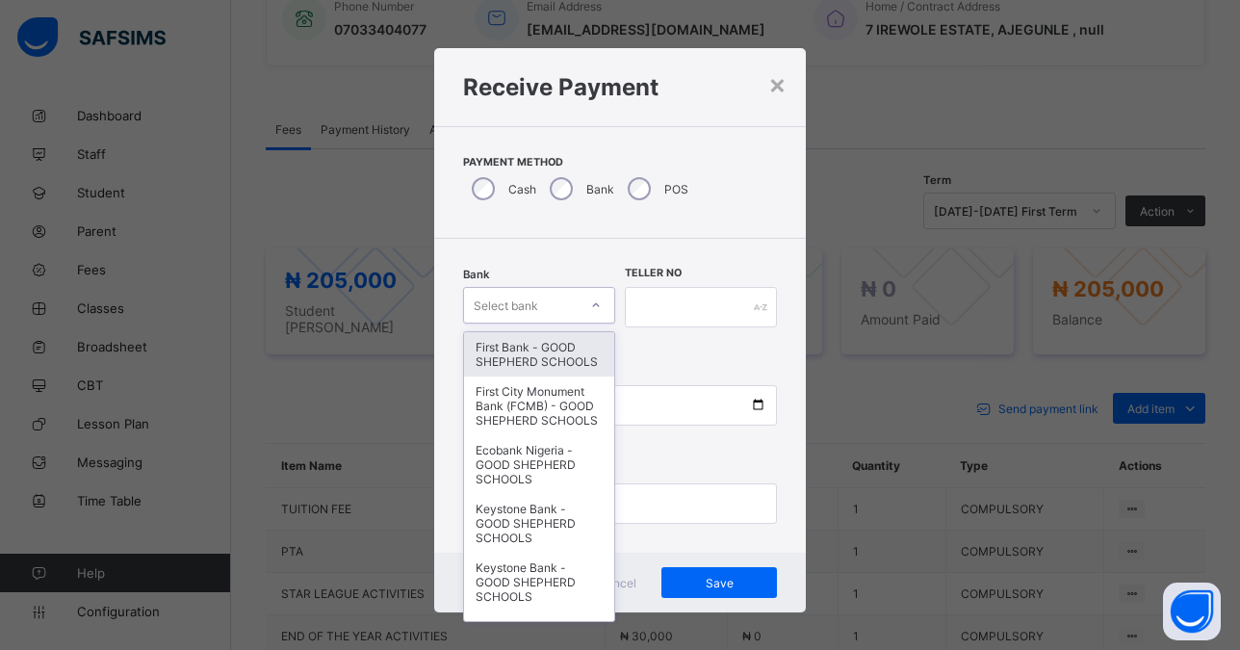
click at [521, 304] on div "Select bank" at bounding box center [506, 305] width 64 height 37
click at [512, 369] on div "First Bank - GOOD SHEPHERD SCHOOLS" at bounding box center [539, 354] width 150 height 44
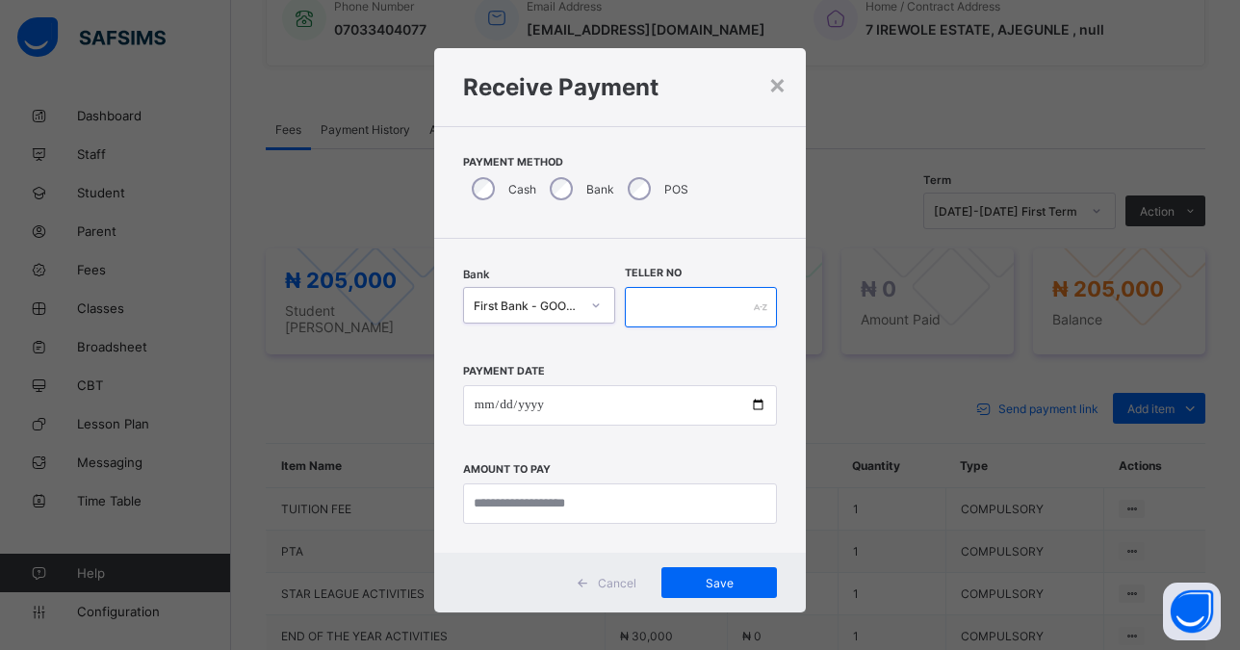
click at [663, 304] on input "text" at bounding box center [701, 307] width 152 height 40
type input "******"
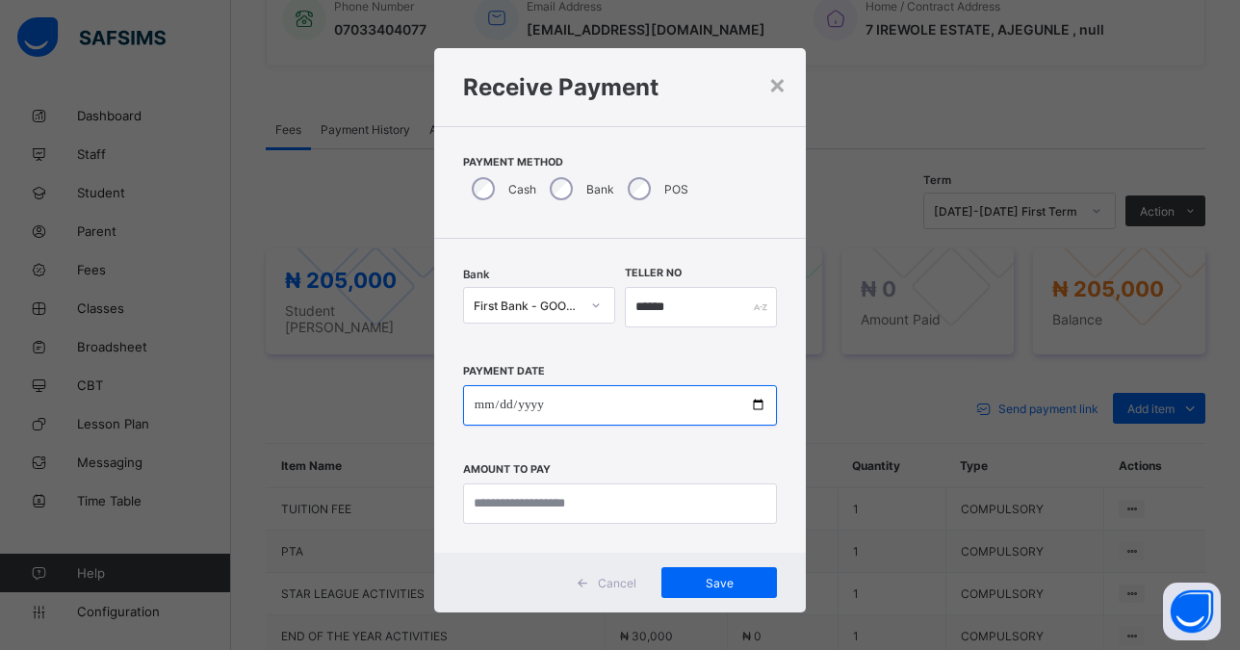
click at [745, 403] on input "date" at bounding box center [620, 405] width 314 height 40
type input "**********"
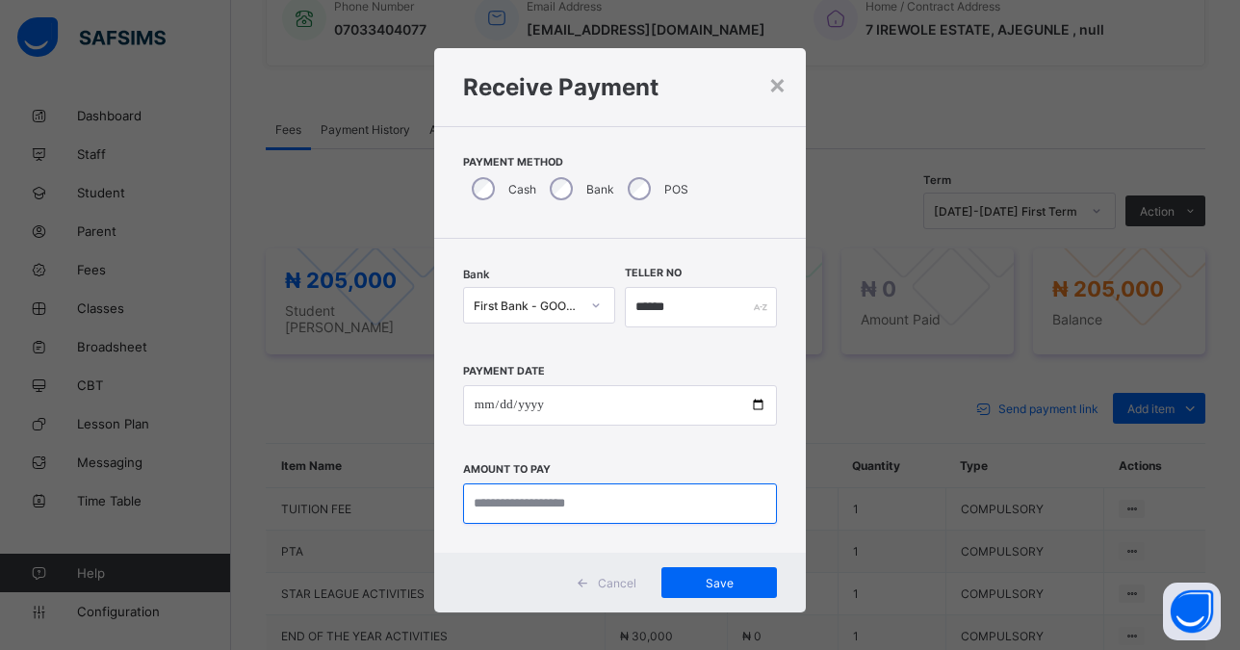
click at [538, 501] on input "currency" at bounding box center [620, 503] width 314 height 40
type input "*********"
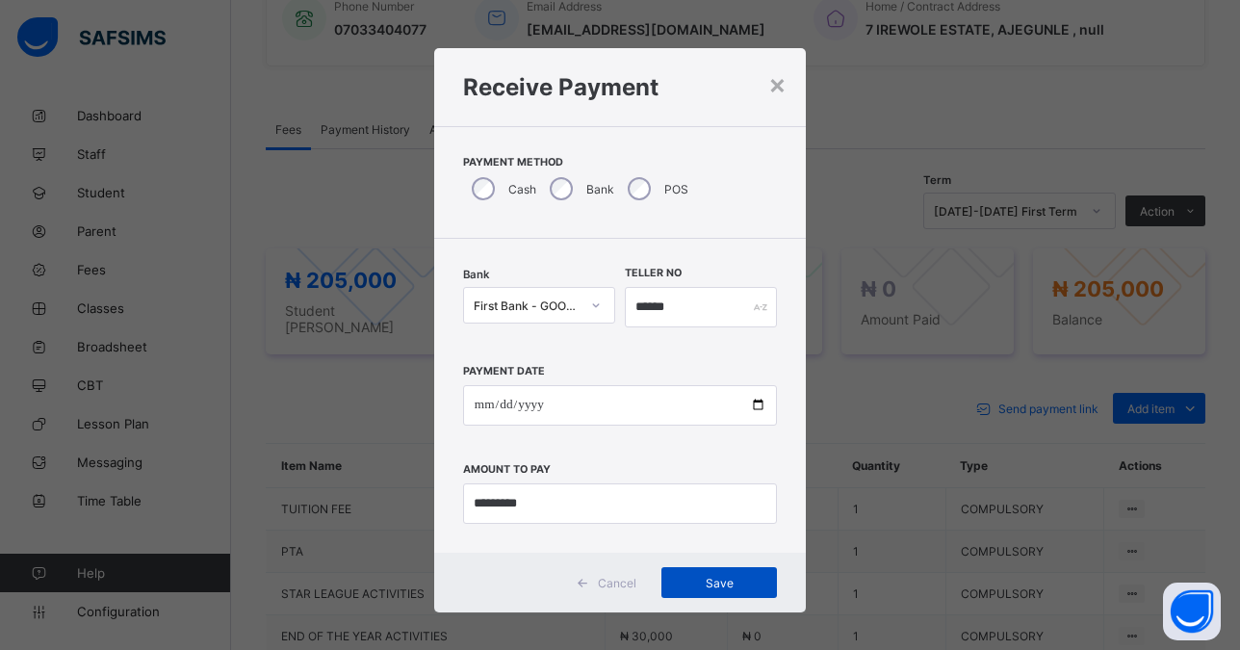
click at [708, 583] on span "Save" at bounding box center [719, 583] width 87 height 14
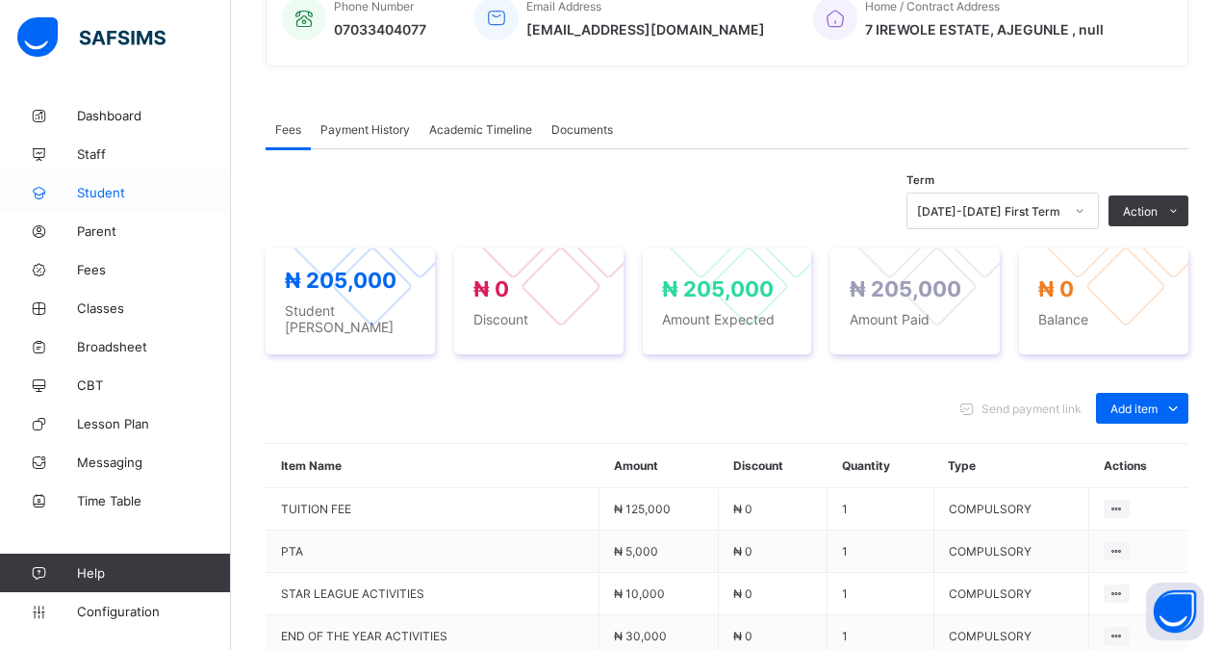
click at [114, 188] on span "Student" at bounding box center [154, 192] width 154 height 15
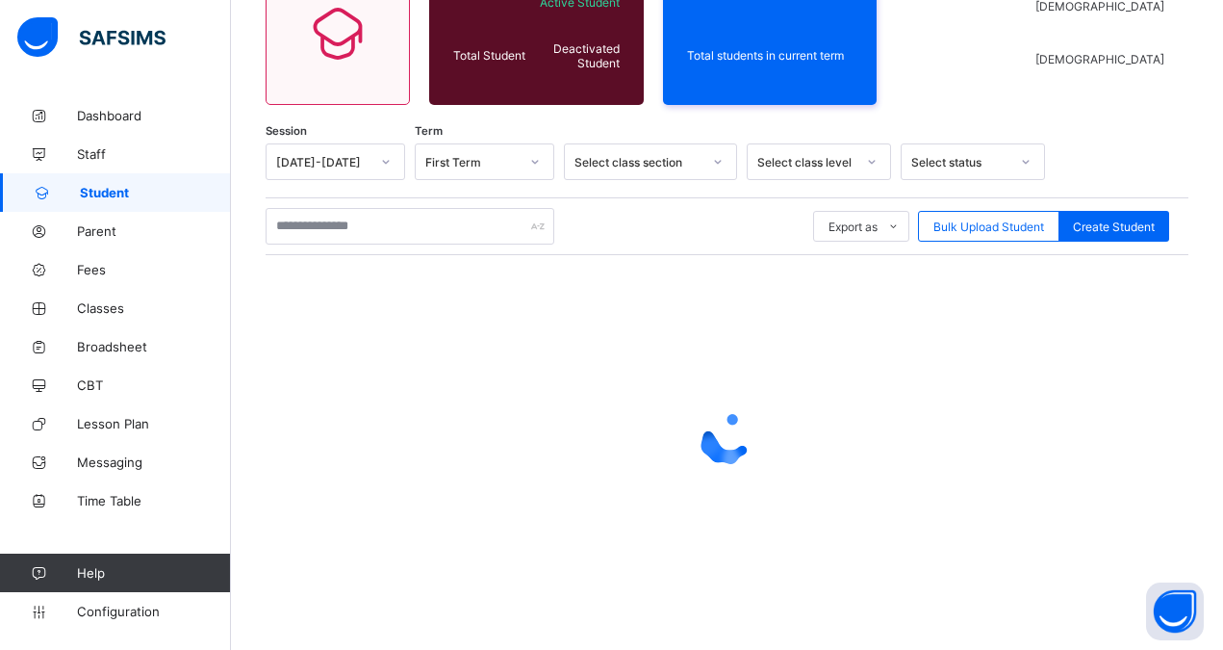
scroll to position [203, 0]
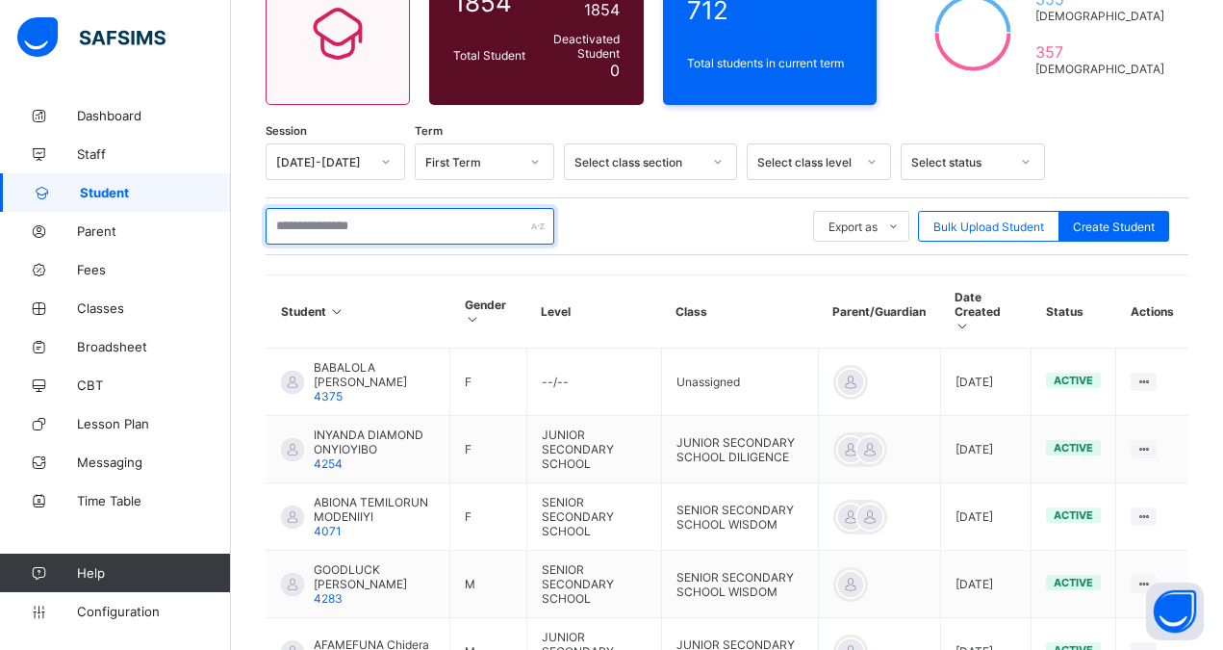
click at [328, 229] on input "text" at bounding box center [410, 226] width 289 height 37
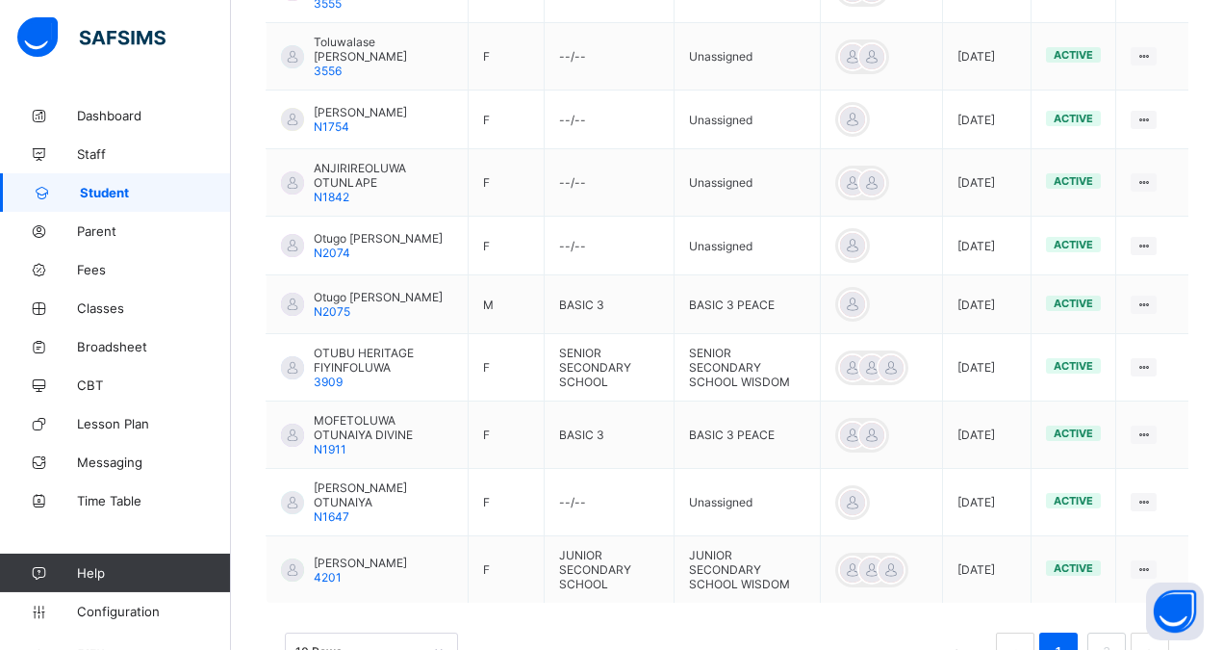
scroll to position [642, 0]
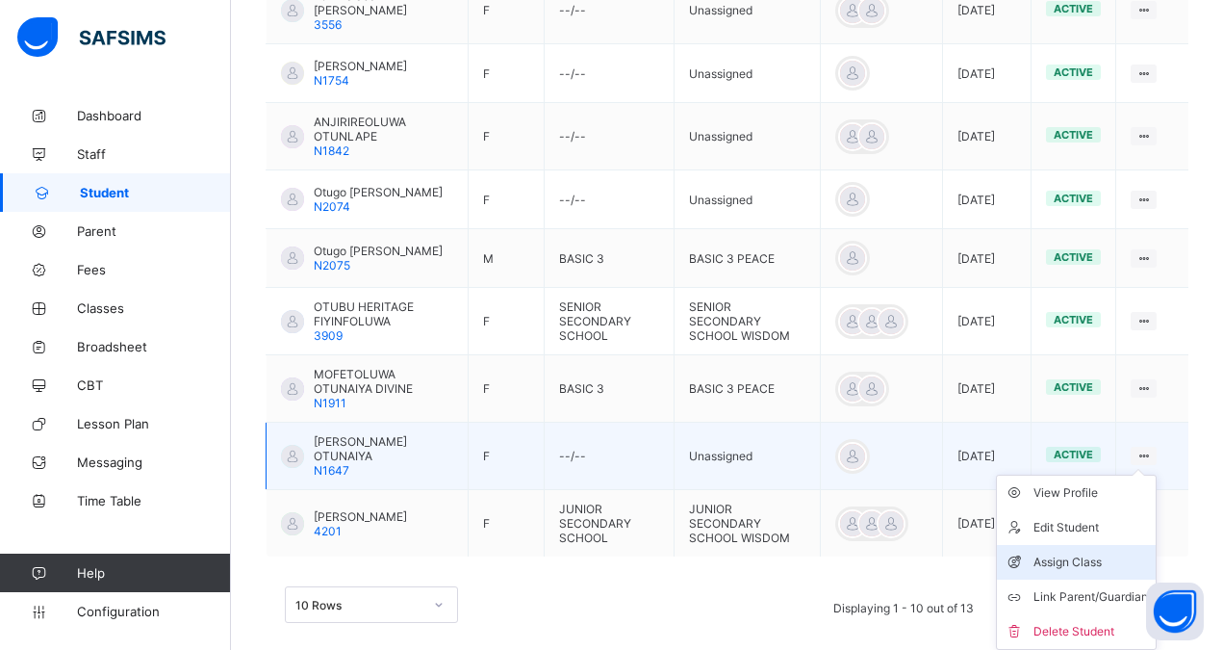
type input "****"
click at [1065, 553] on div "Assign Class" at bounding box center [1091, 562] width 115 height 19
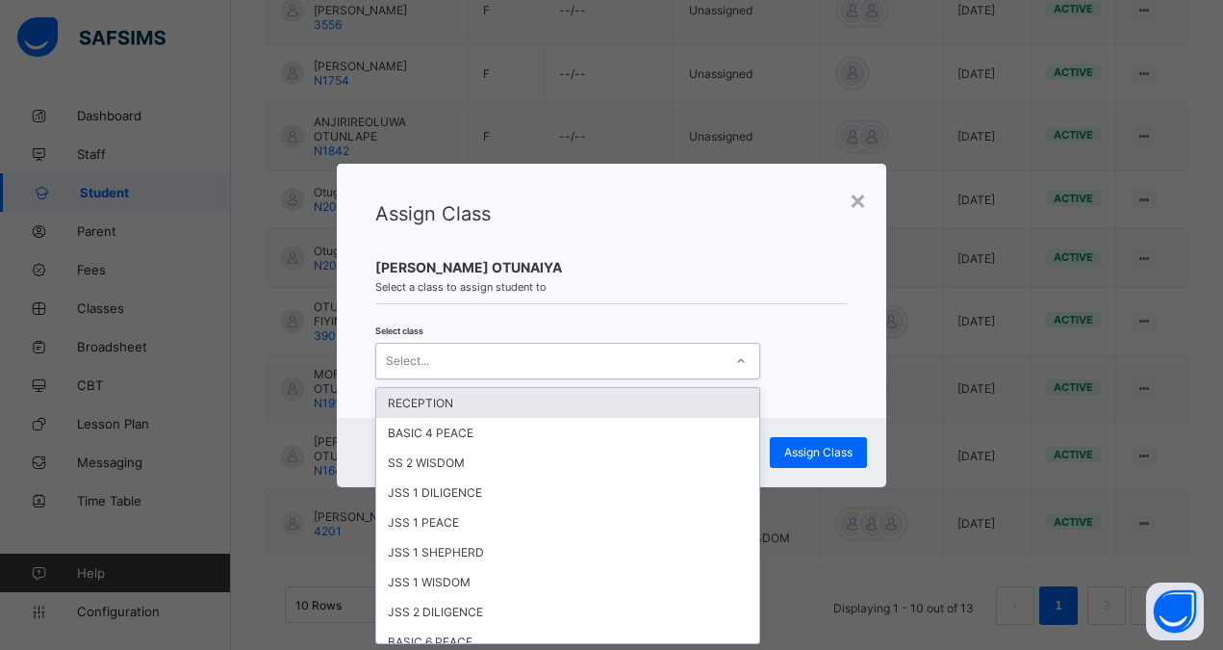
click at [444, 368] on div "Select..." at bounding box center [549, 361] width 347 height 27
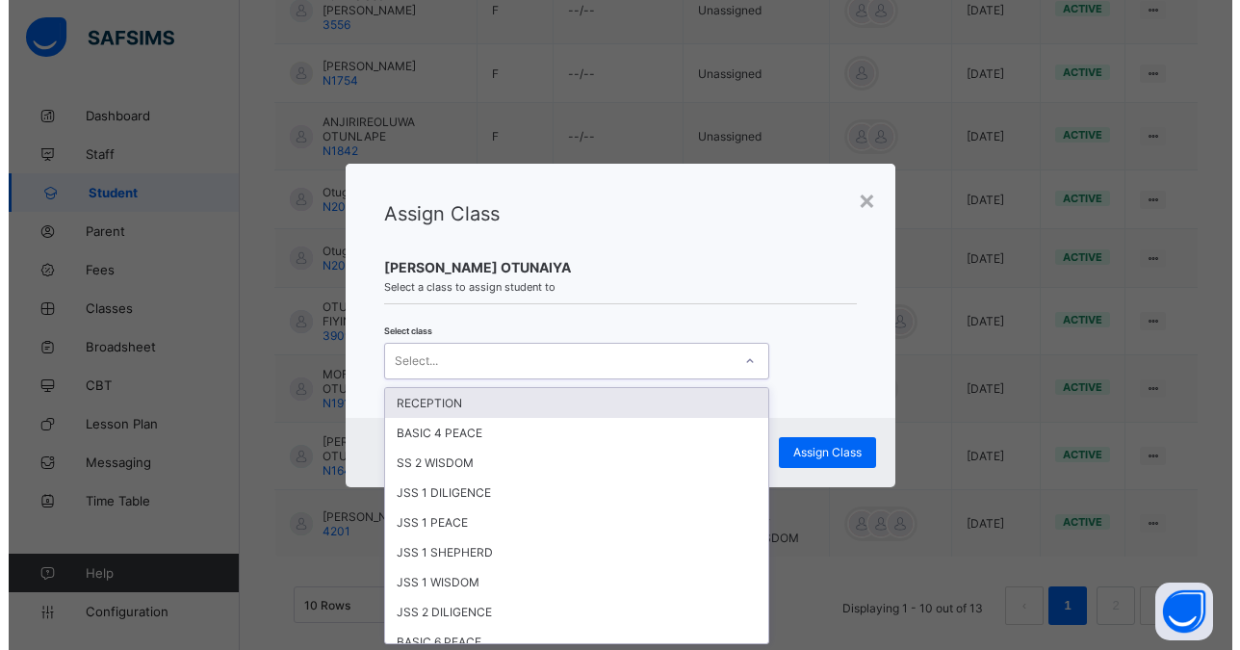
scroll to position [0, 0]
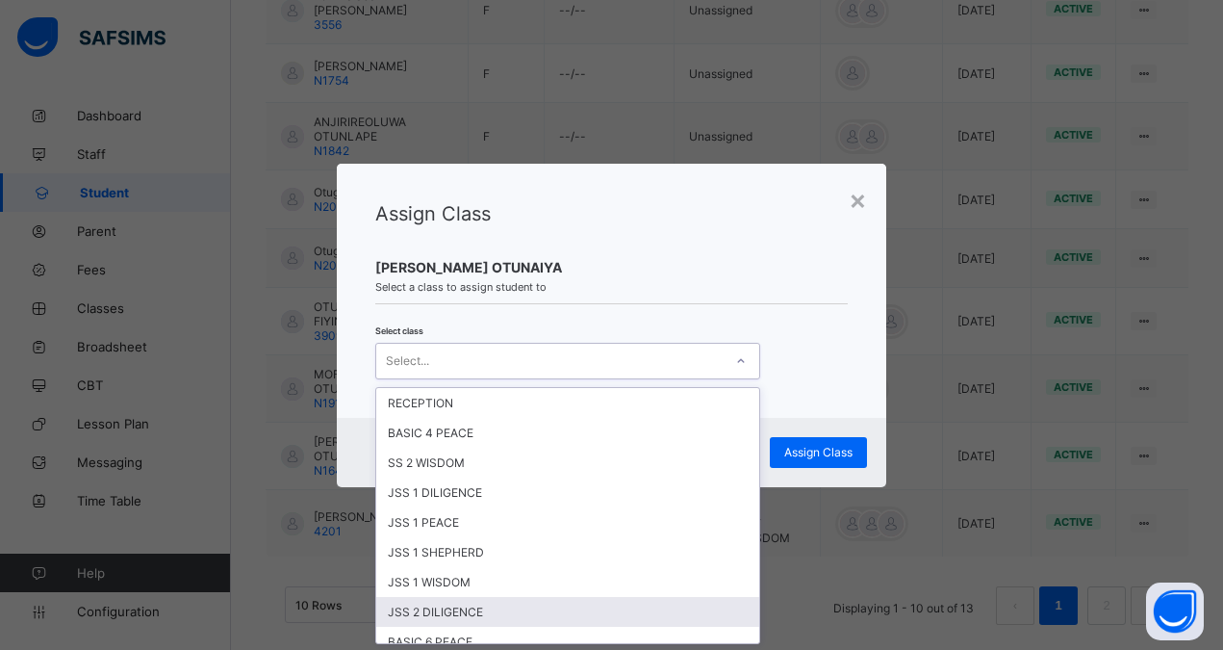
click at [454, 605] on div "JSS 2 DILIGENCE" at bounding box center [567, 612] width 383 height 30
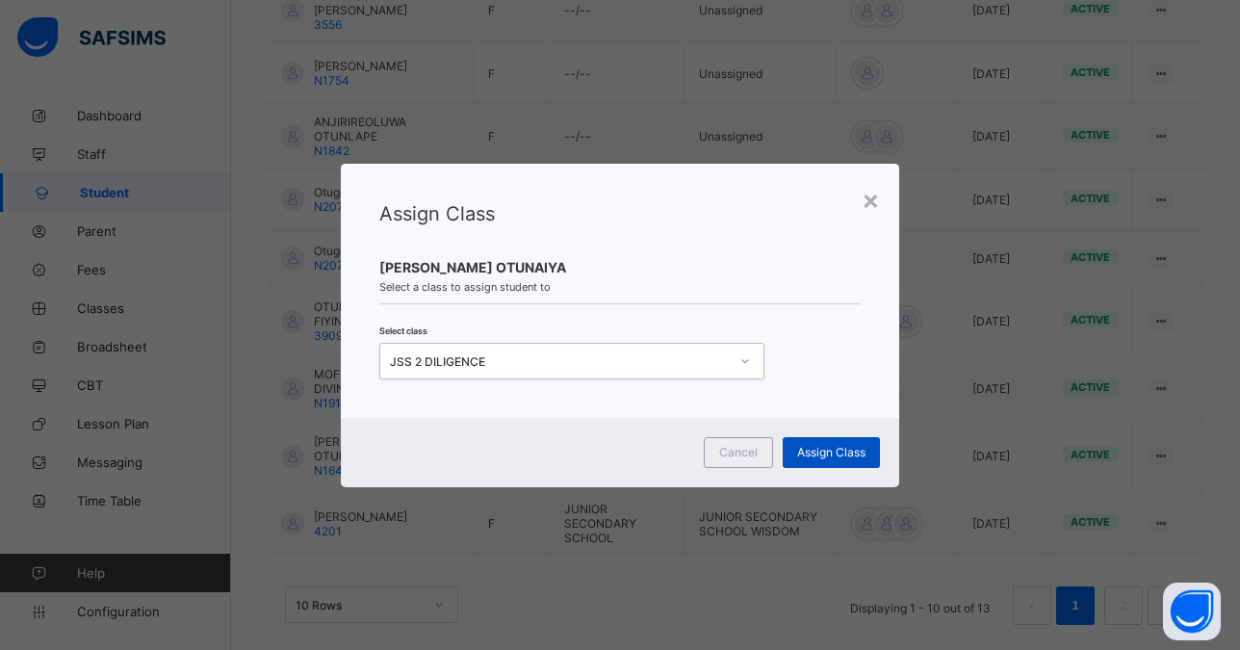
click at [834, 443] on div "Assign Class" at bounding box center [831, 452] width 97 height 31
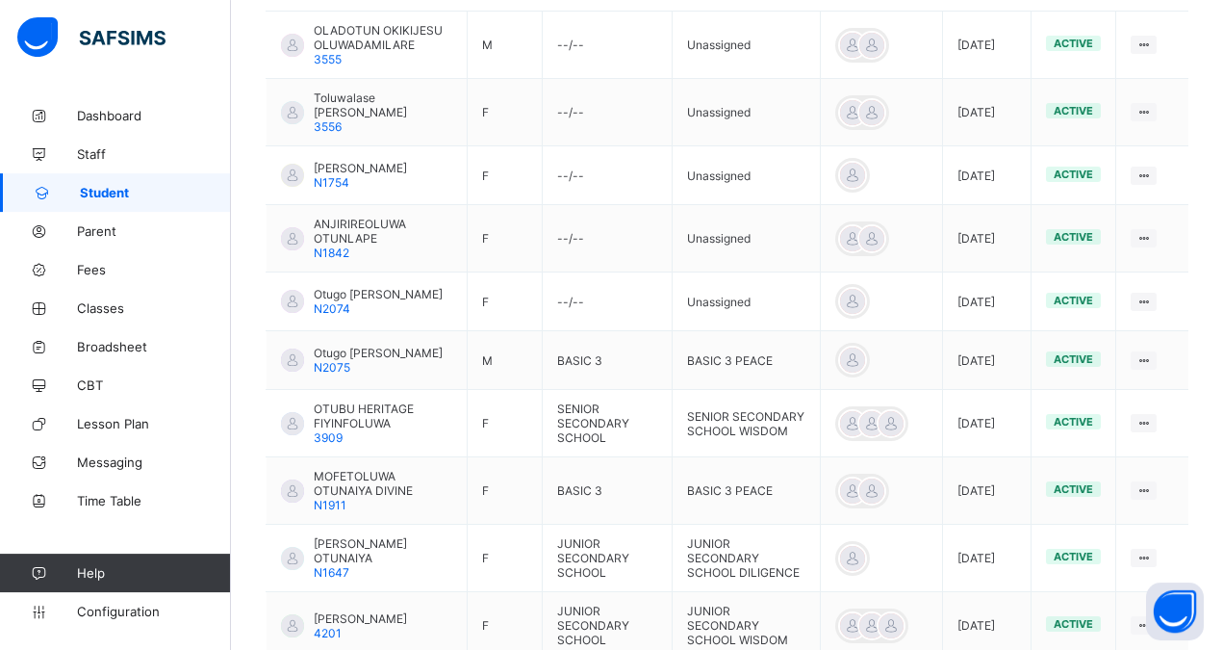
scroll to position [547, 0]
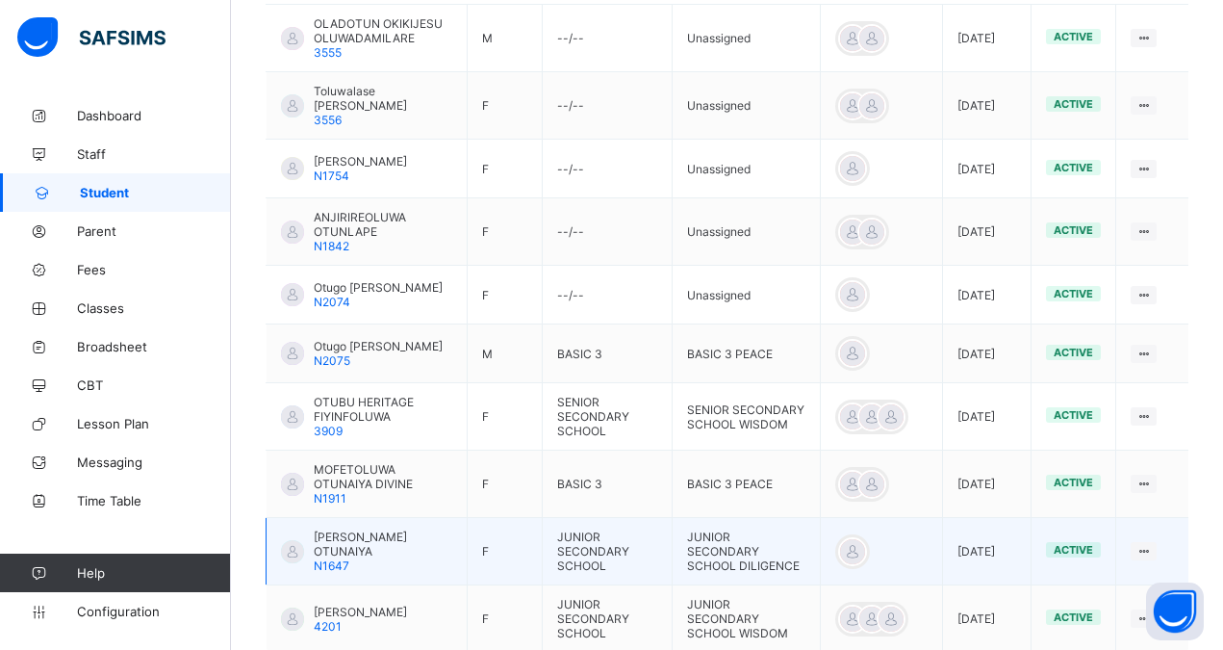
click at [341, 558] on span "N1647" at bounding box center [332, 565] width 36 height 14
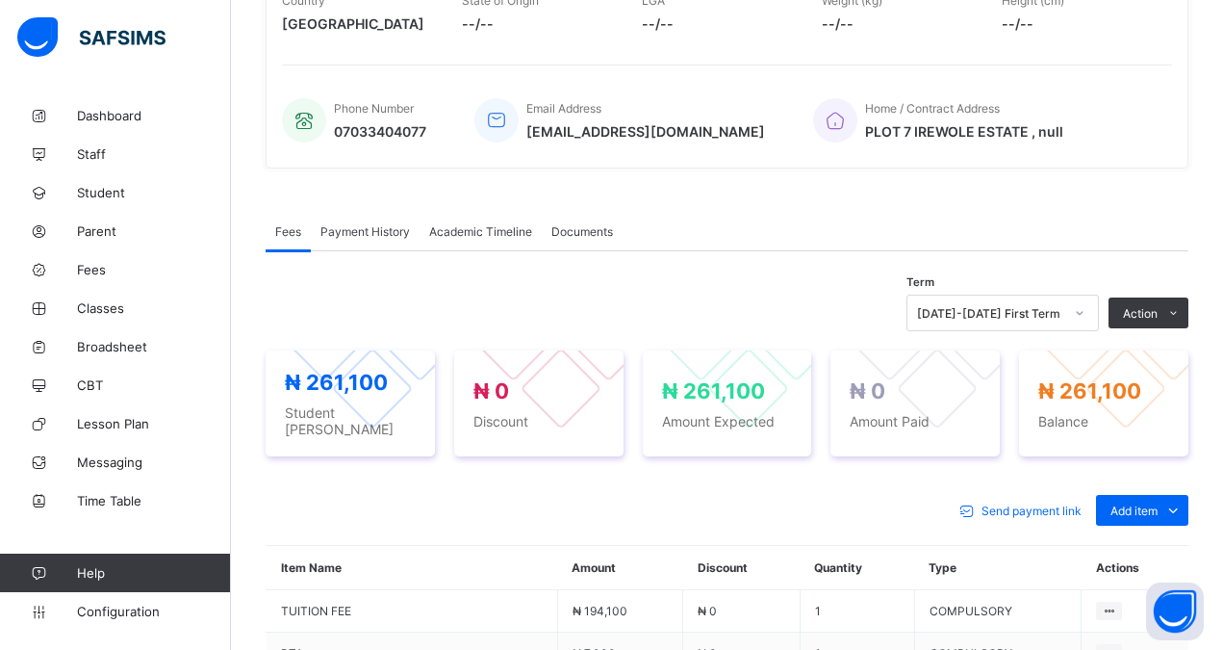
scroll to position [648, 0]
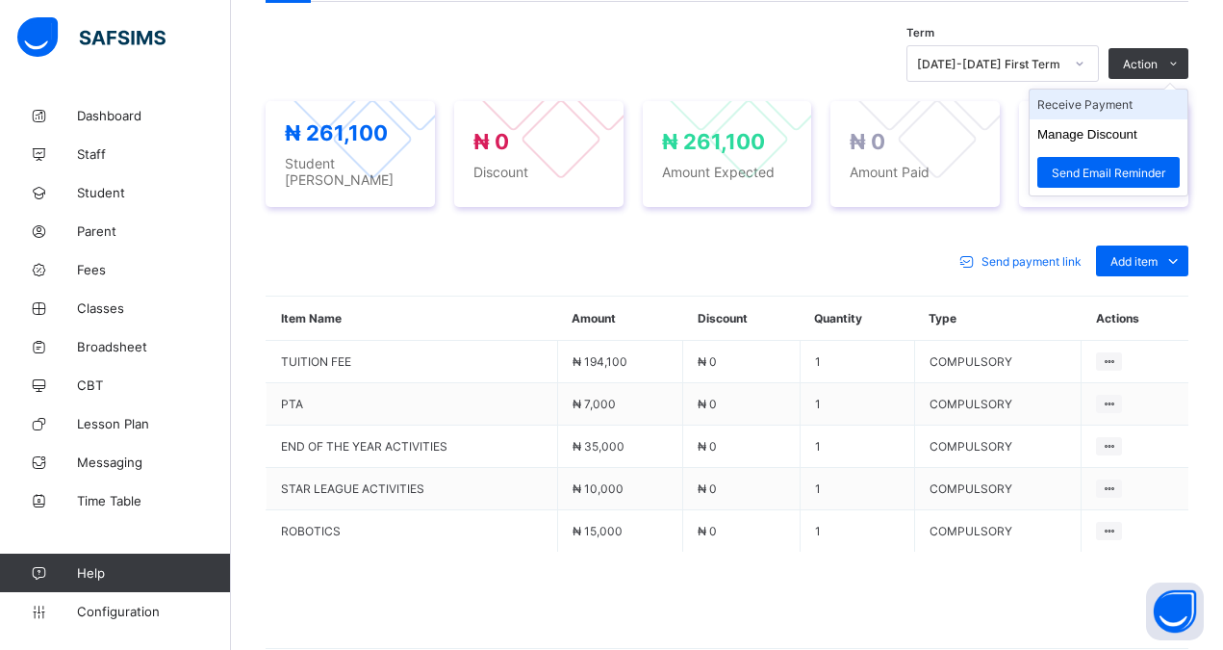
click at [1094, 104] on li "Receive Payment" at bounding box center [1109, 105] width 158 height 30
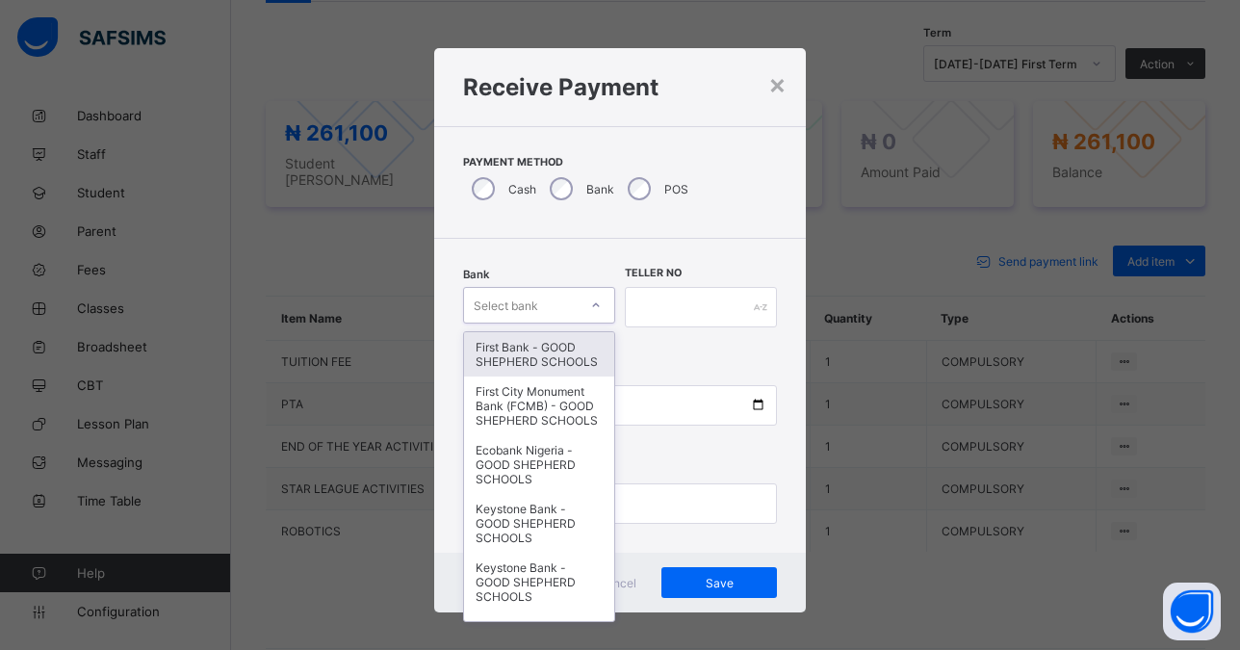
click at [535, 306] on div "Select bank" at bounding box center [521, 305] width 114 height 27
click at [545, 361] on div "First Bank - GOOD SHEPHERD SCHOOLS" at bounding box center [539, 354] width 150 height 44
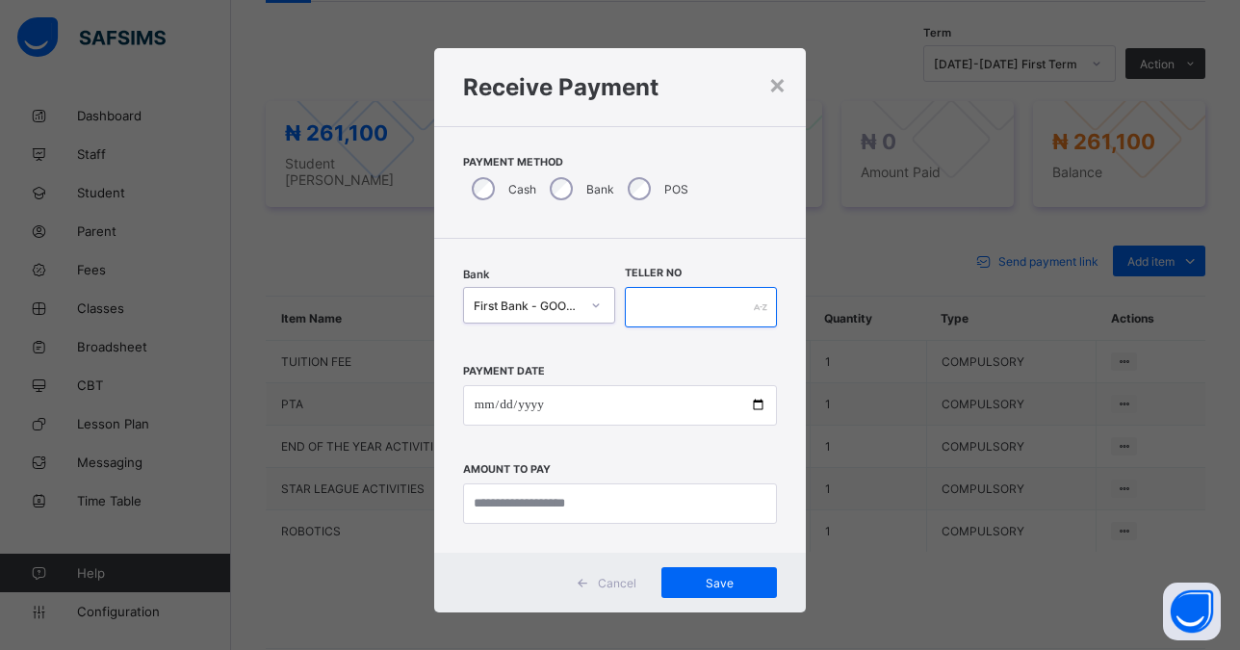
click at [662, 301] on input "text" at bounding box center [701, 307] width 152 height 40
type input "******"
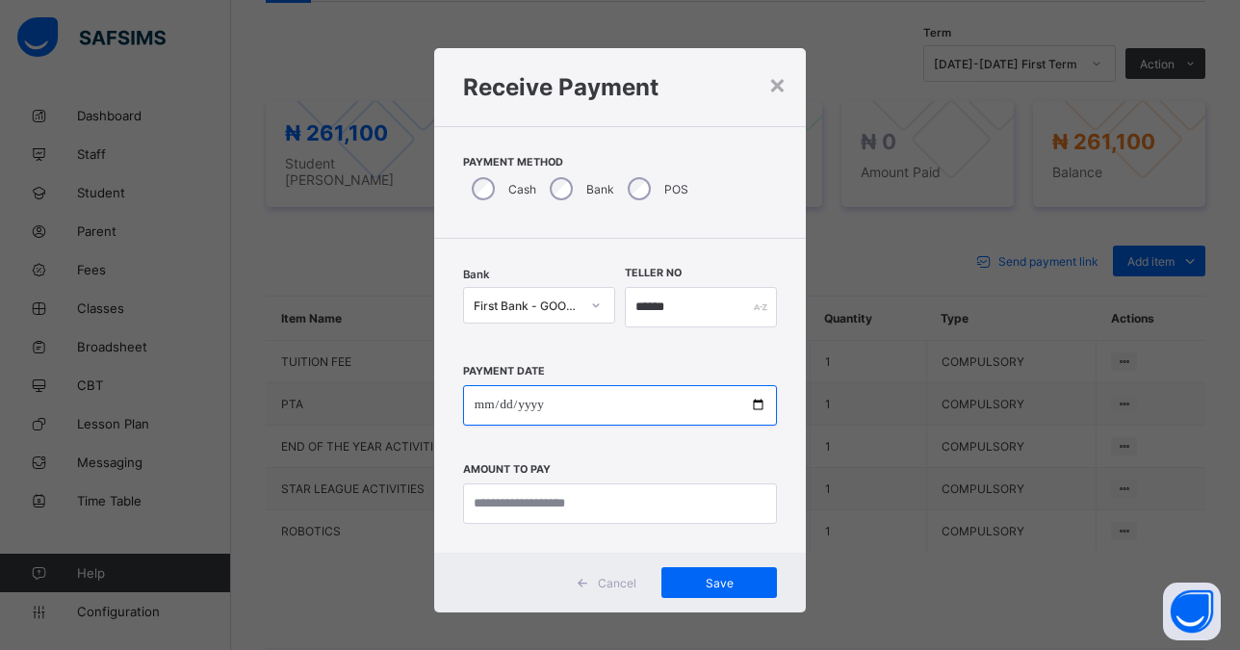
click at [746, 403] on input "date" at bounding box center [620, 405] width 314 height 40
type input "**********"
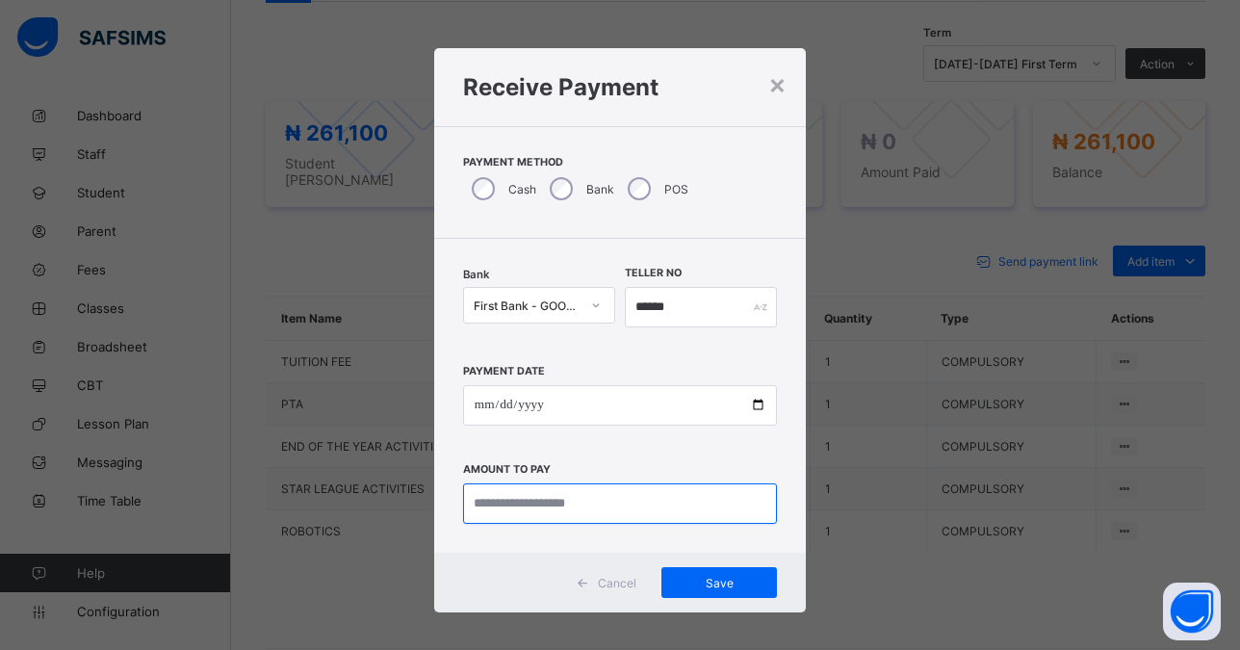
click at [530, 516] on input "currency" at bounding box center [620, 503] width 314 height 40
type input "*********"
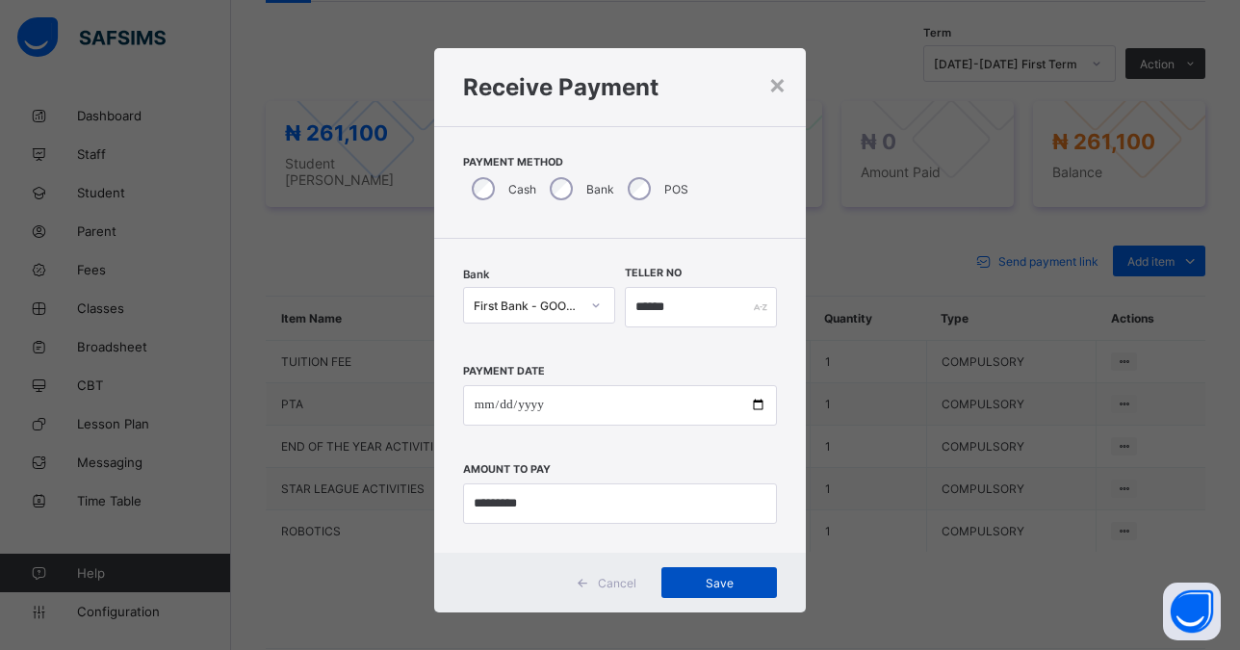
click at [702, 584] on span "Save" at bounding box center [719, 583] width 87 height 14
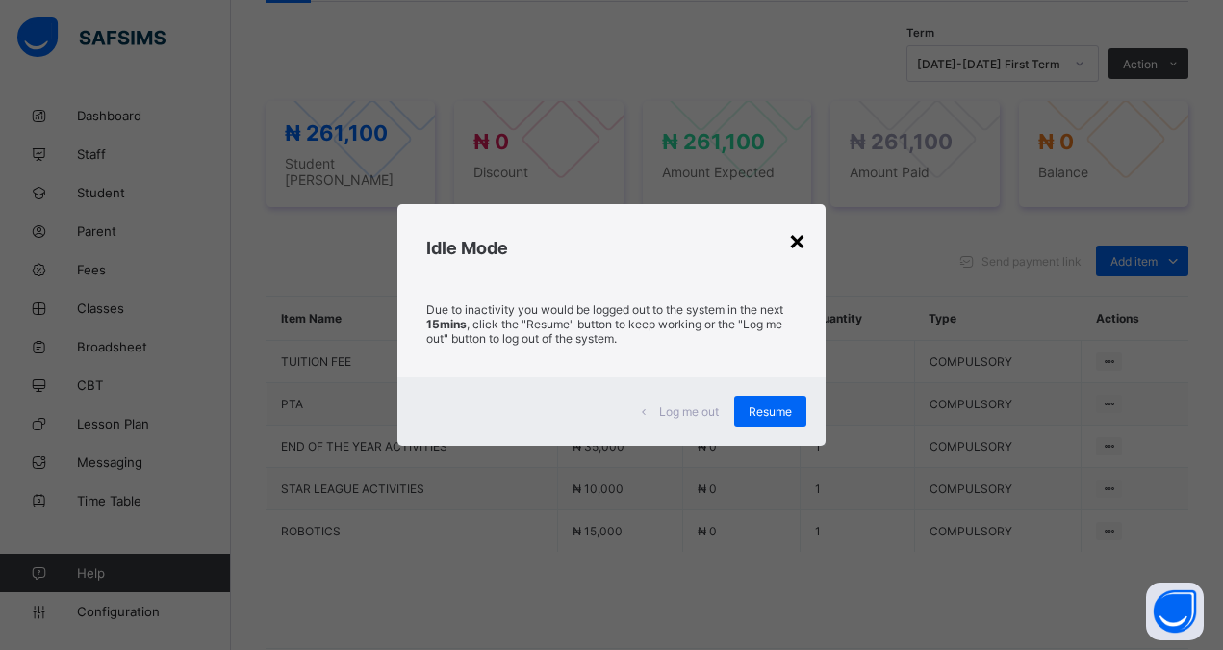
click at [795, 241] on div "×" at bounding box center [797, 239] width 18 height 33
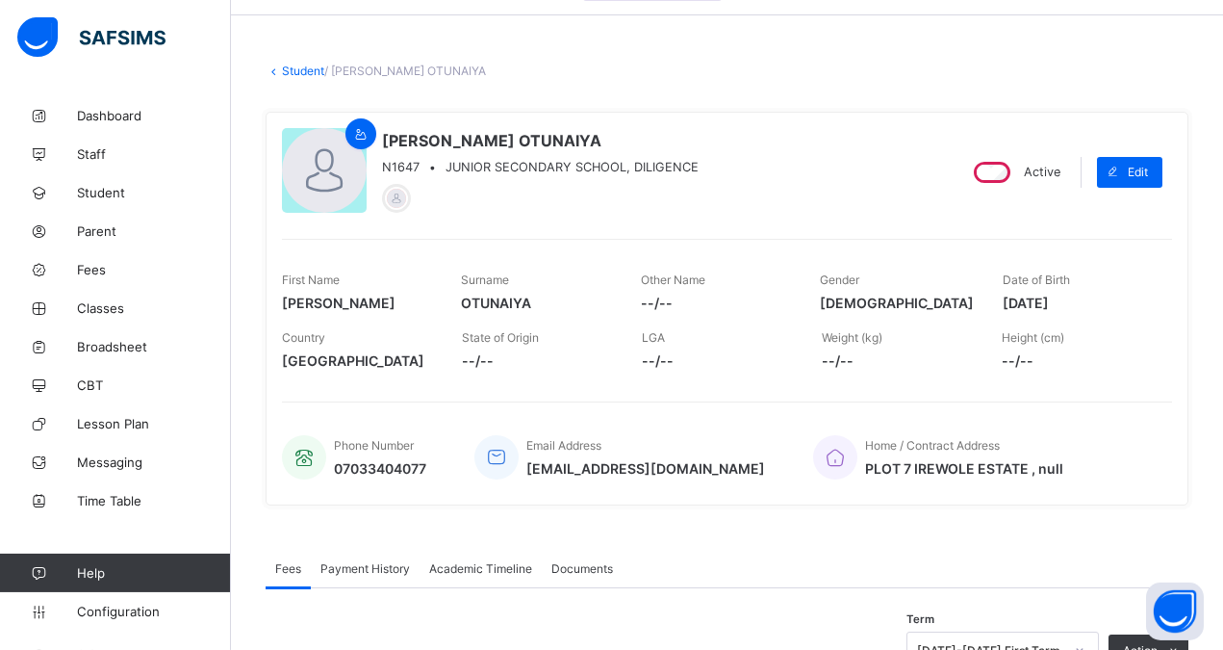
scroll to position [10, 0]
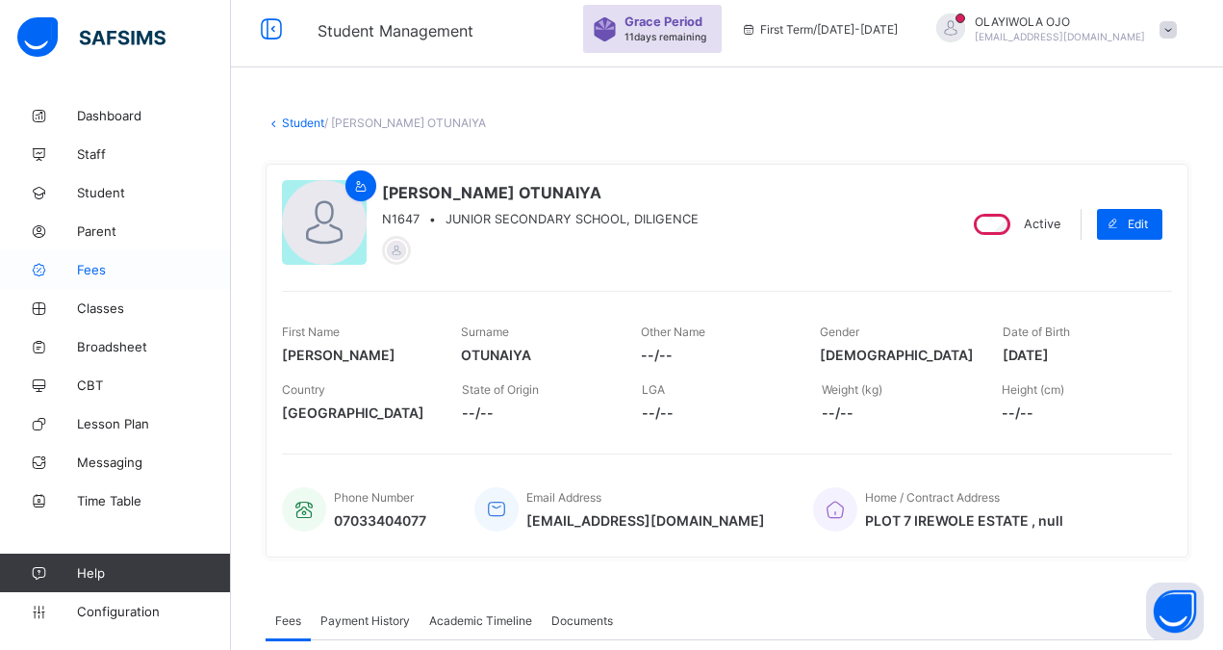
click at [91, 269] on span "Fees" at bounding box center [154, 269] width 154 height 15
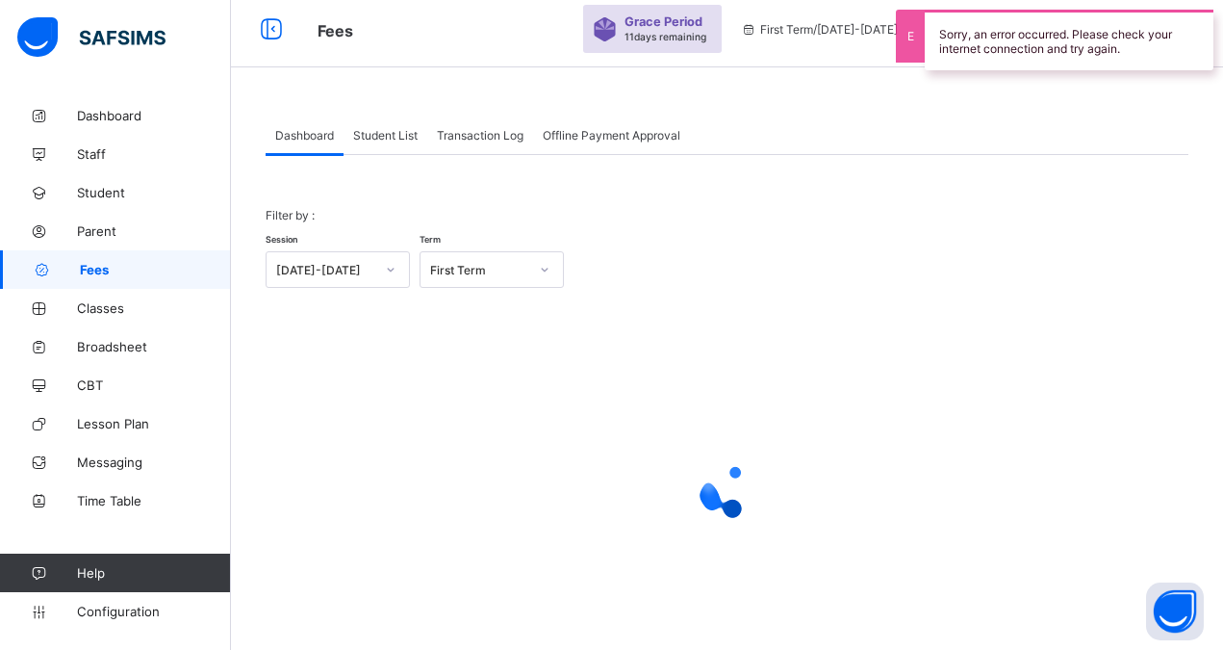
click at [760, 404] on div at bounding box center [727, 490] width 923 height 366
click at [713, 401] on div at bounding box center [727, 490] width 923 height 366
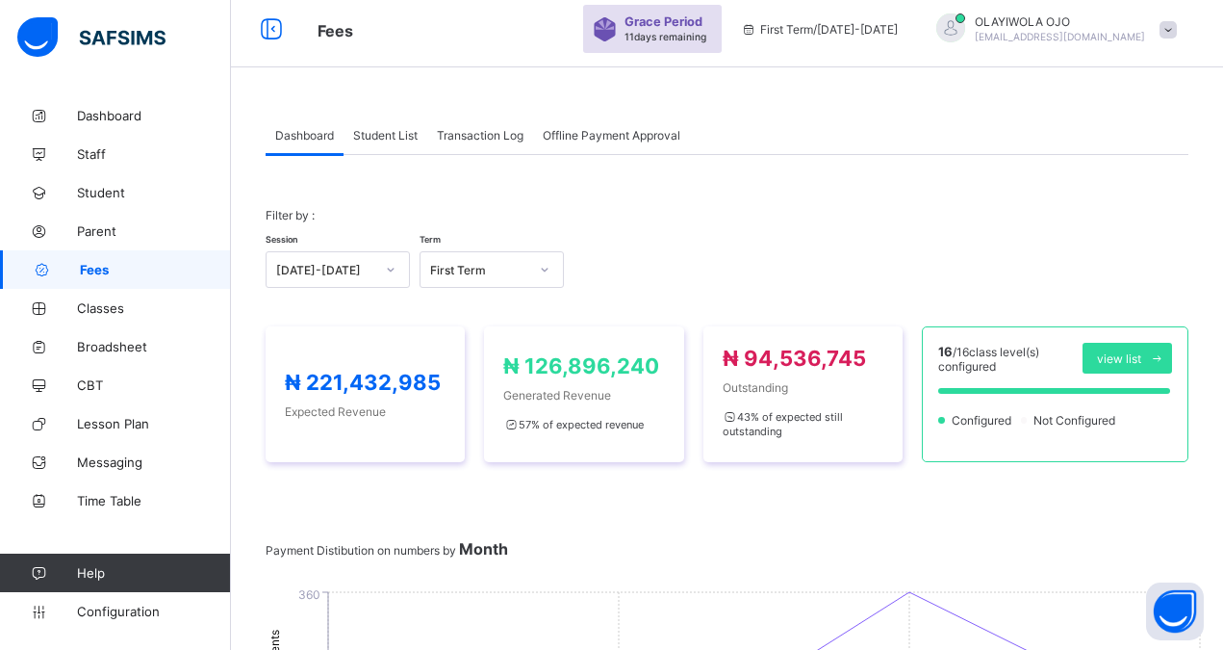
click at [377, 132] on span "Student List" at bounding box center [385, 135] width 64 height 14
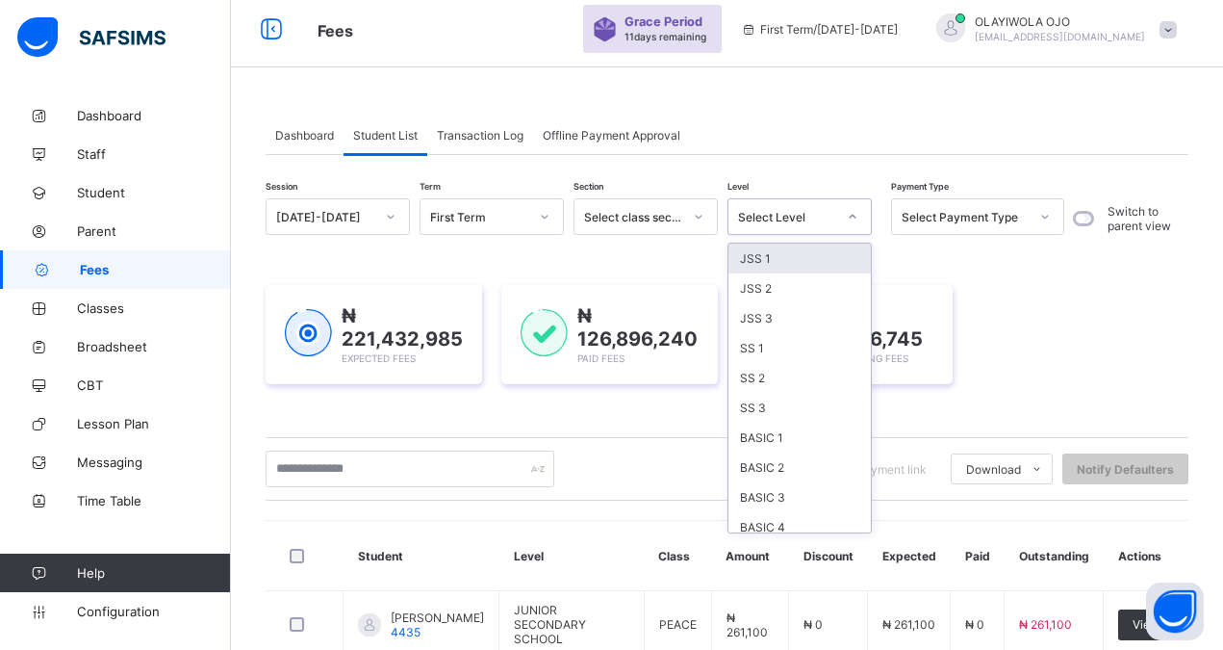
click at [761, 212] on div "Select Level" at bounding box center [787, 217] width 98 height 14
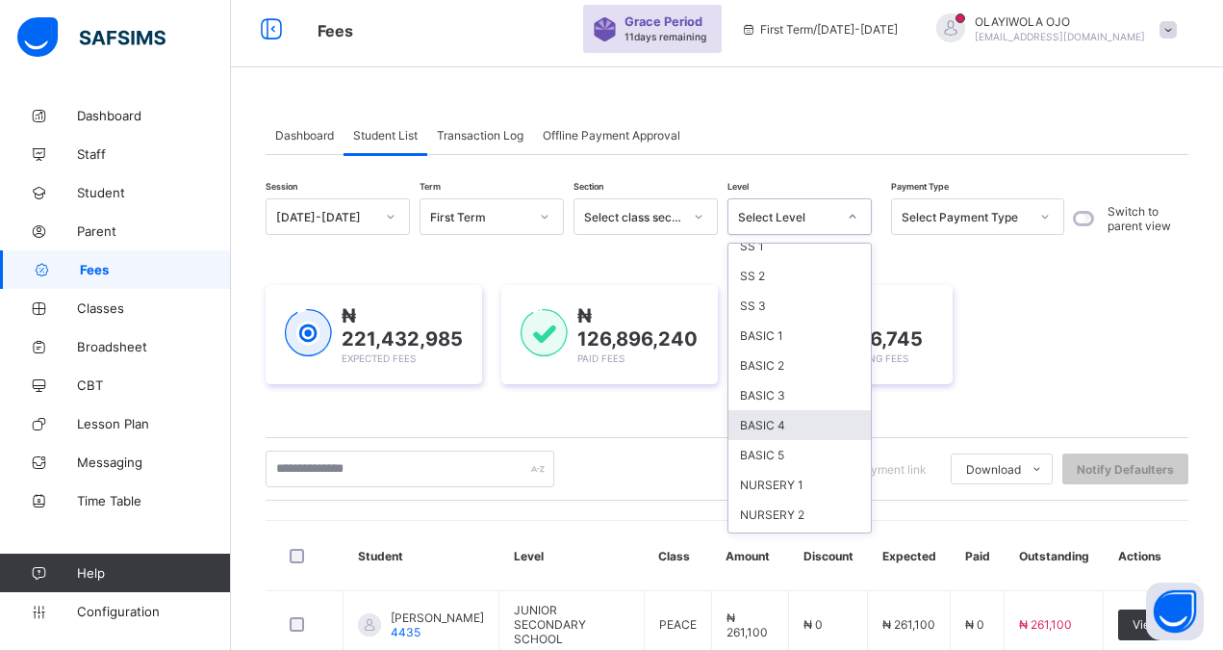
scroll to position [59, 0]
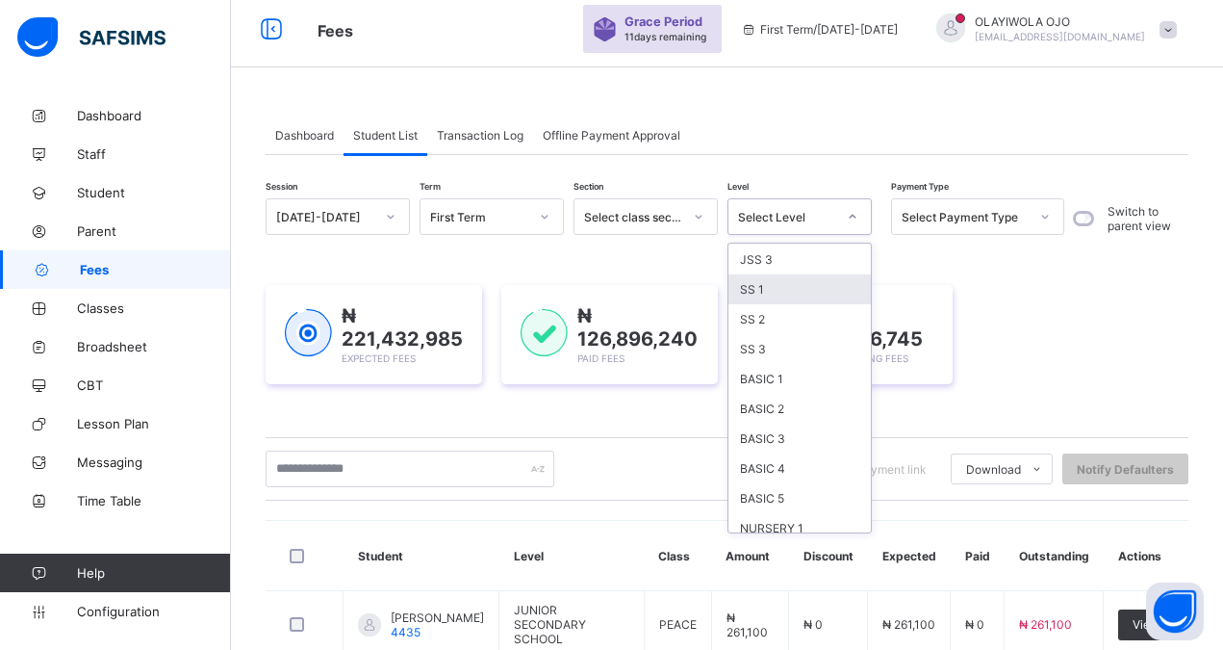
click at [771, 286] on div "SS 1" at bounding box center [800, 289] width 142 height 30
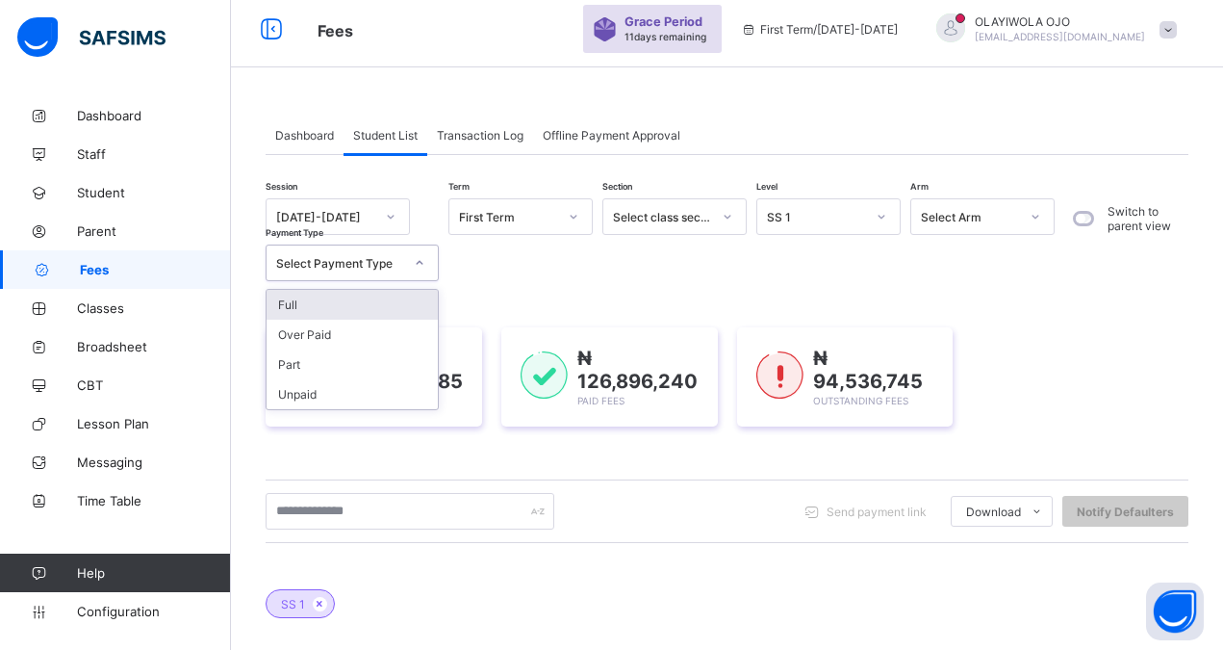
click at [322, 265] on div "Select Payment Type" at bounding box center [339, 263] width 127 height 14
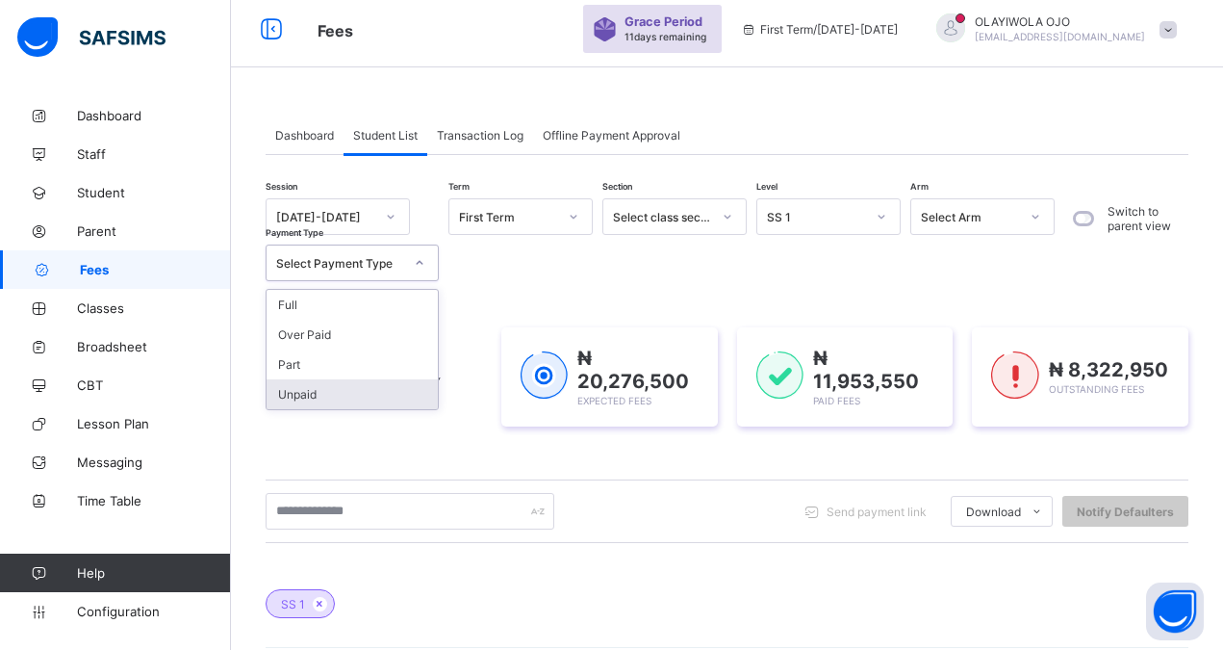
click at [303, 389] on div "Unpaid" at bounding box center [352, 394] width 171 height 30
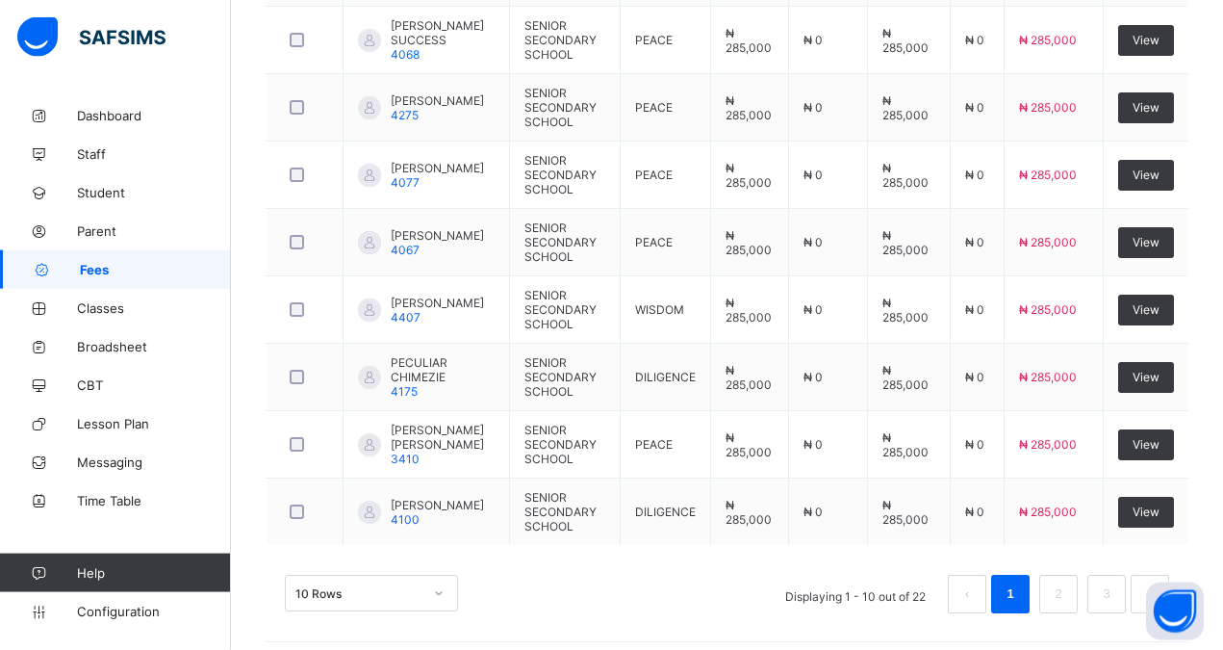
scroll to position [882, 0]
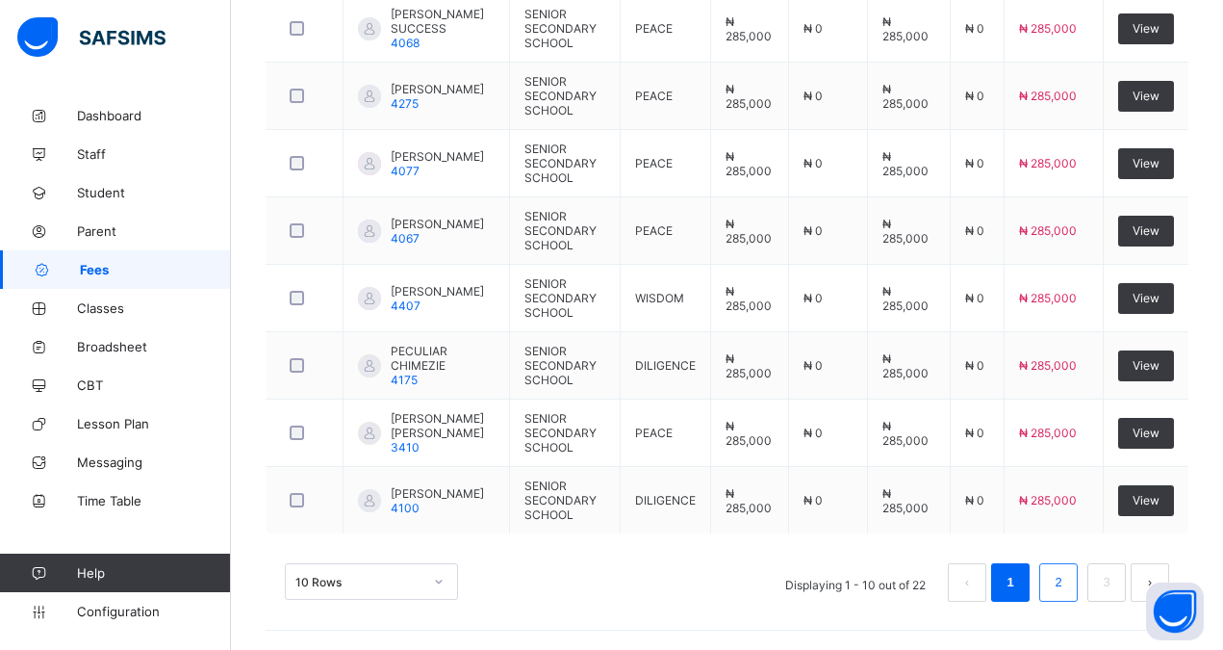
click at [1068, 575] on link "2" at bounding box center [1058, 582] width 18 height 25
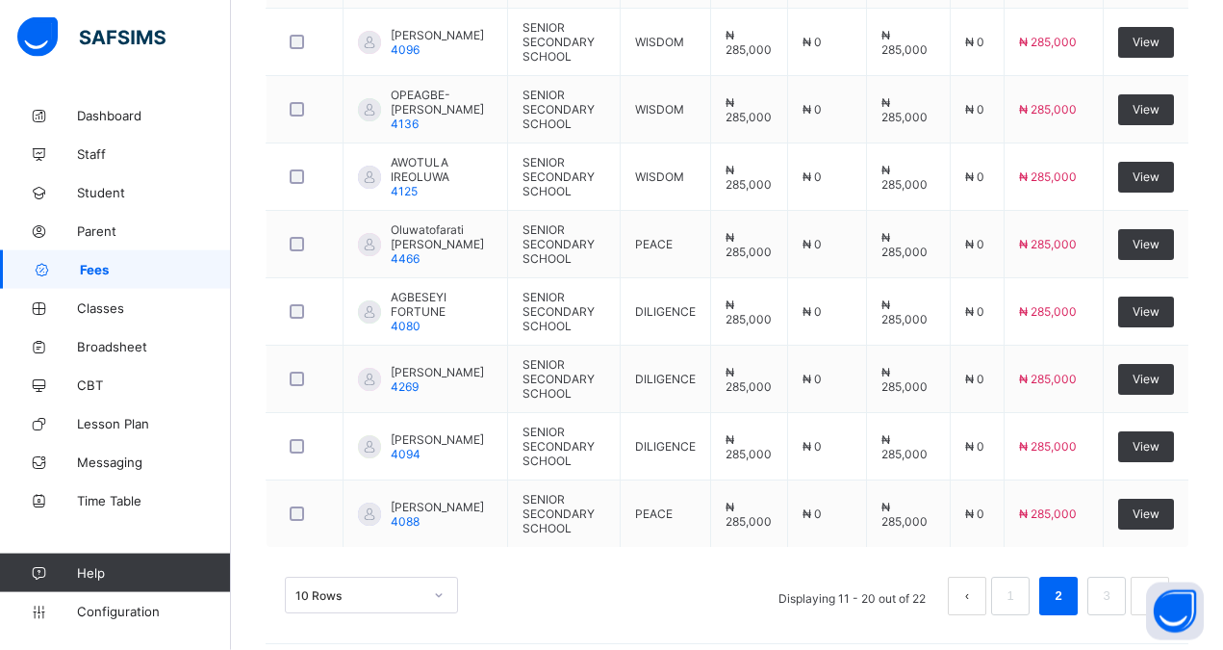
scroll to position [867, 0]
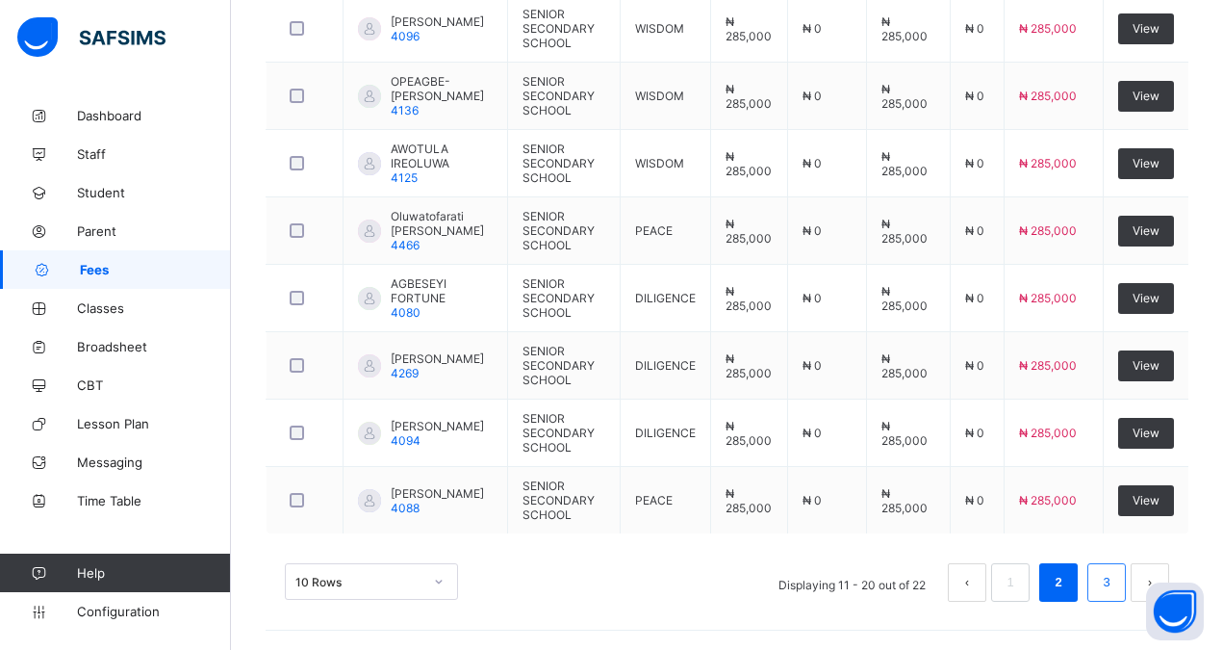
click at [1116, 580] on link "3" at bounding box center [1106, 582] width 18 height 25
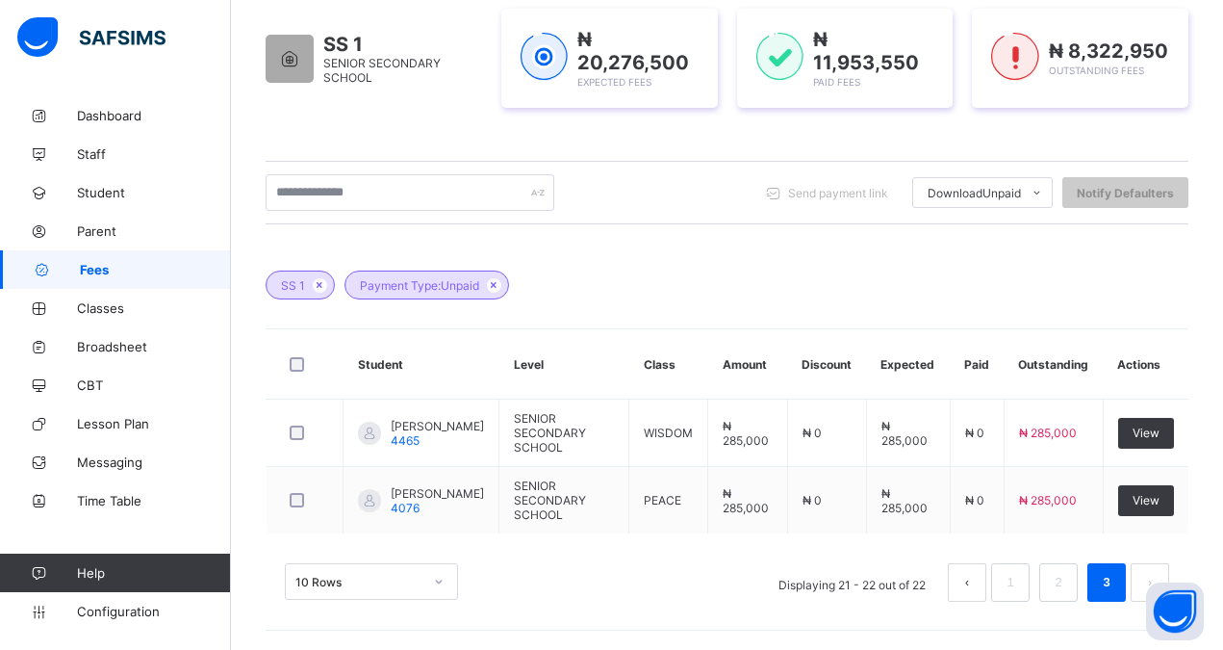
scroll to position [328, 0]
click at [92, 193] on span "Student" at bounding box center [154, 192] width 154 height 15
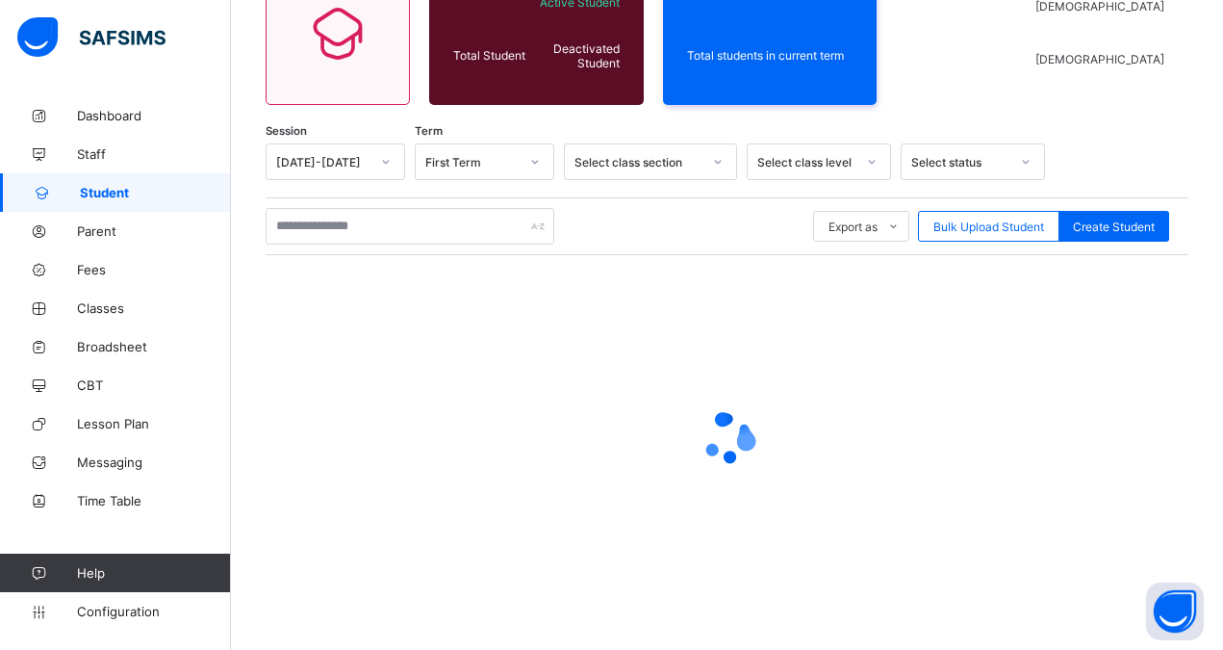
scroll to position [203, 0]
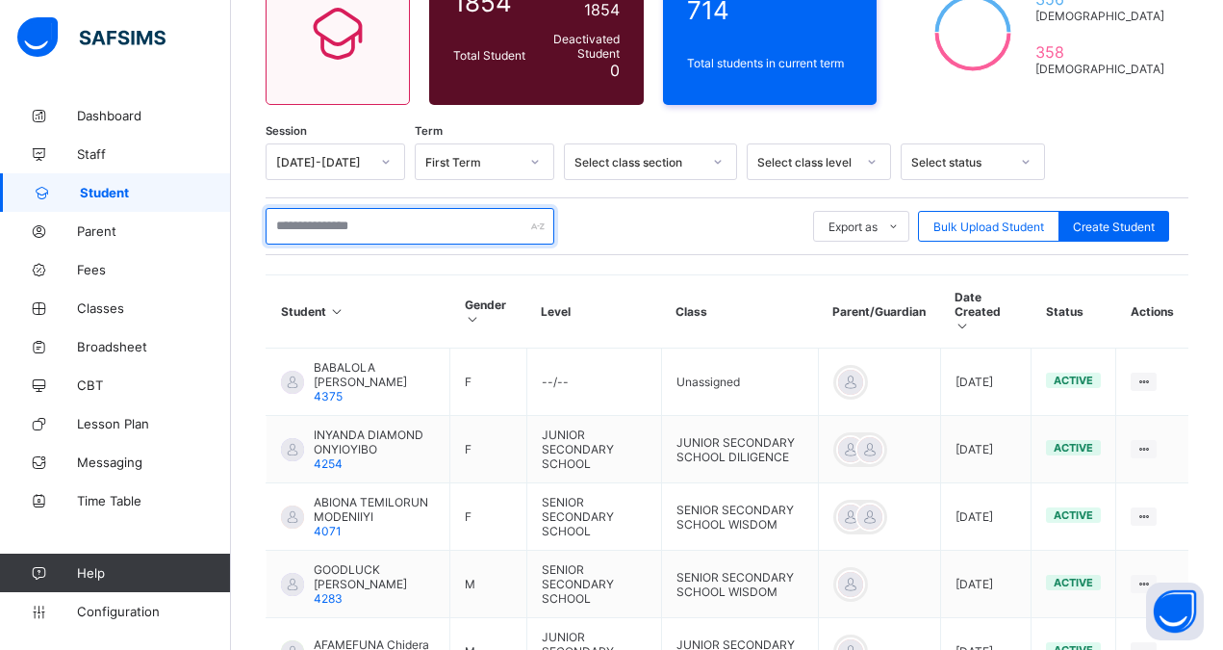
click at [307, 220] on input "text" at bounding box center [410, 226] width 289 height 37
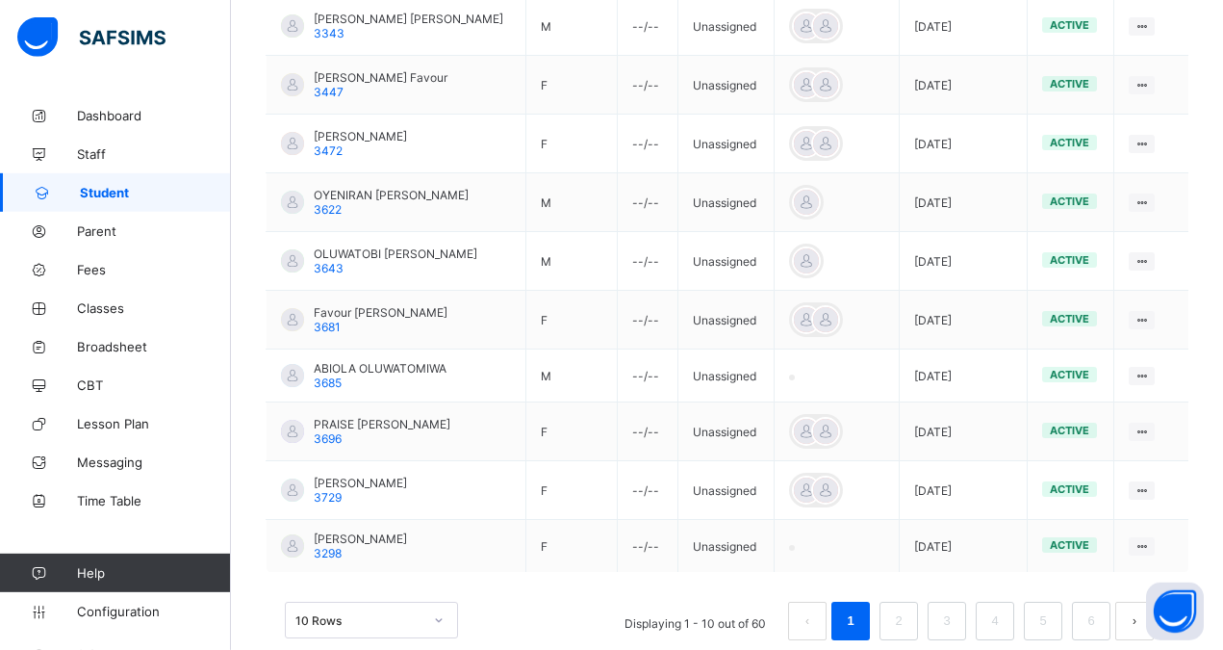
scroll to position [564, 0]
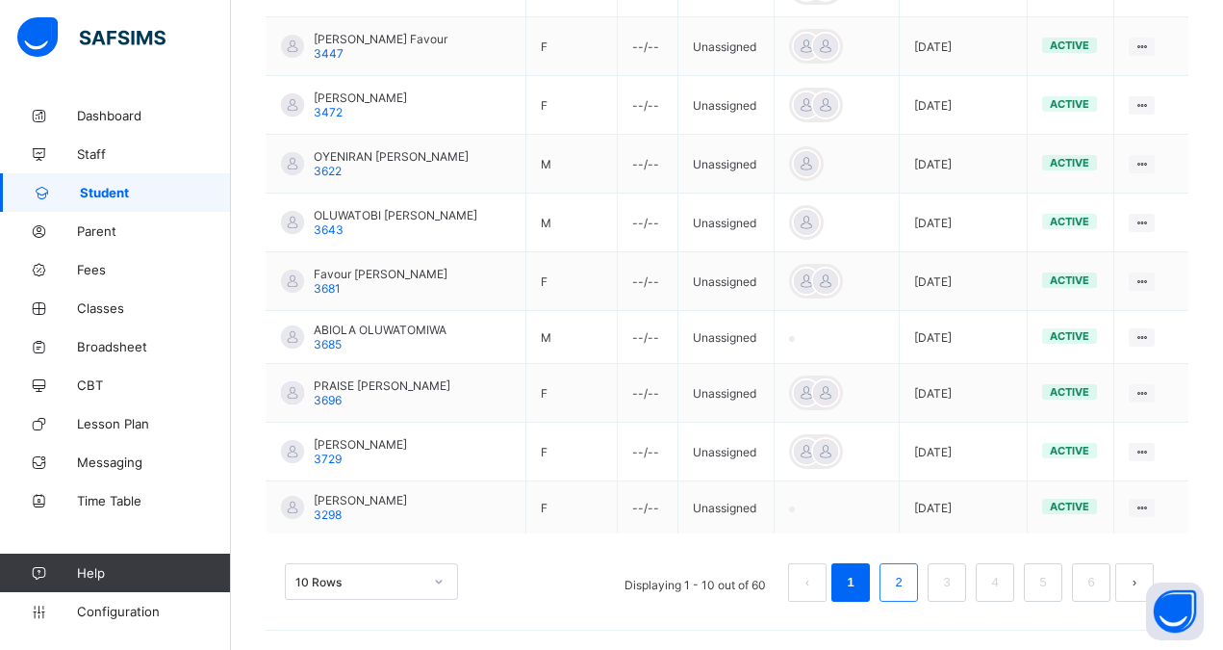
type input "**********"
click at [908, 581] on link "2" at bounding box center [898, 582] width 18 height 25
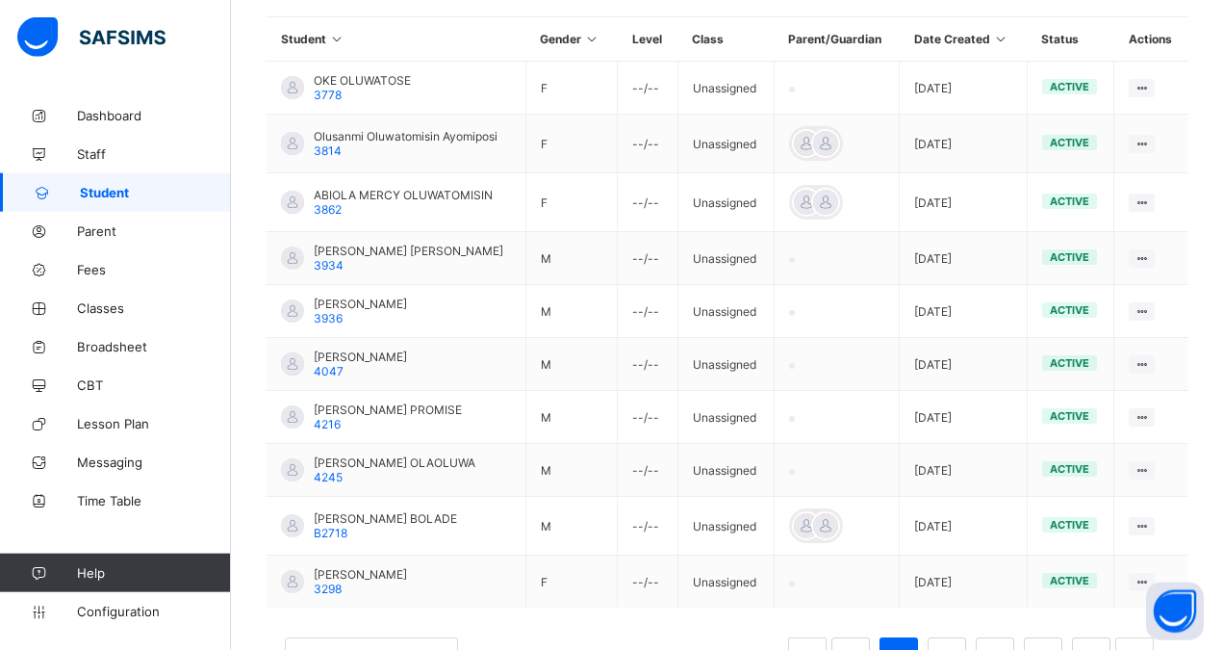
scroll to position [498, 0]
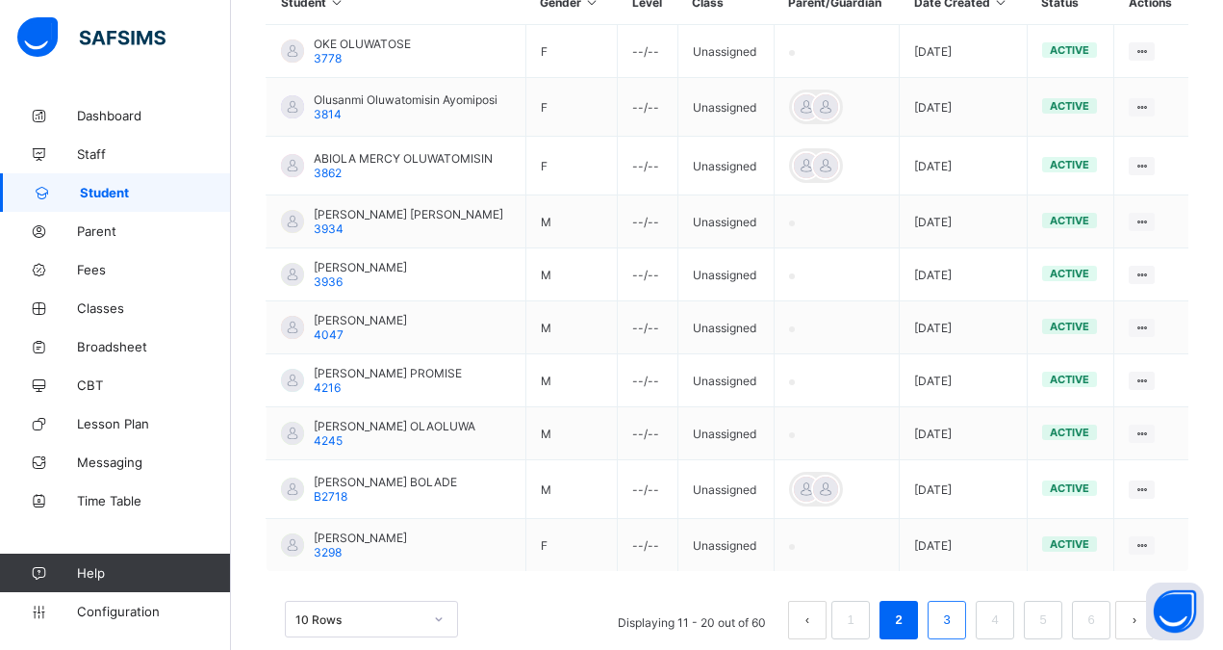
click at [956, 617] on link "3" at bounding box center [947, 619] width 18 height 25
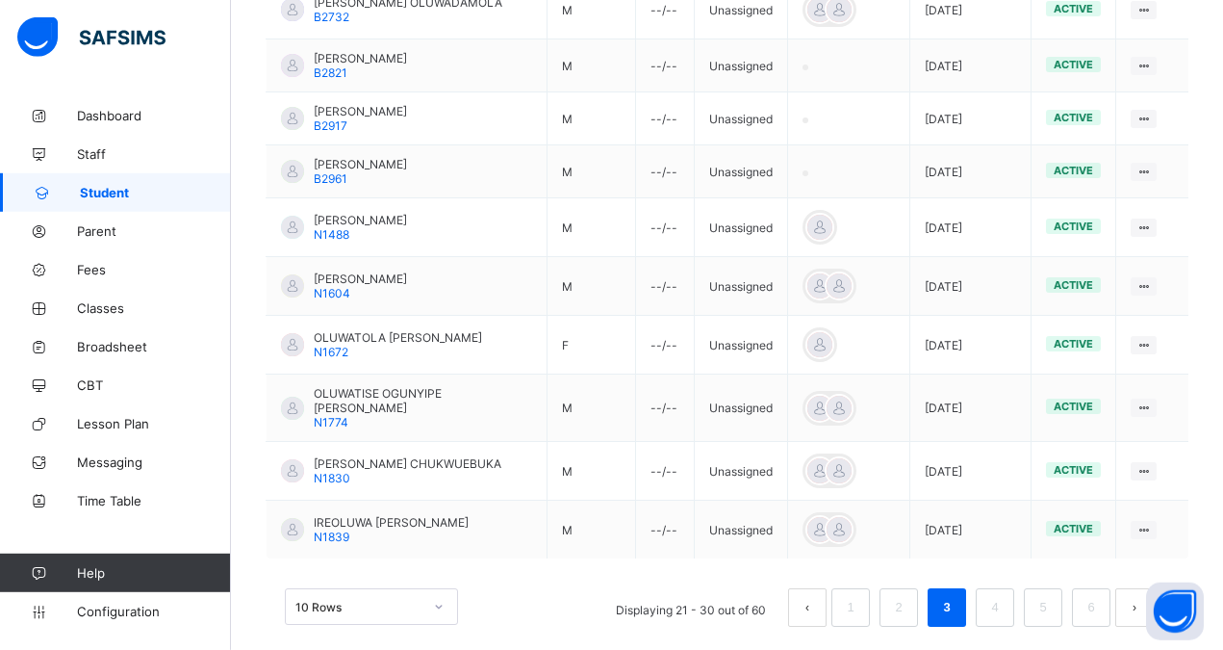
scroll to position [558, 0]
click at [1004, 593] on link "4" at bounding box center [995, 605] width 18 height 25
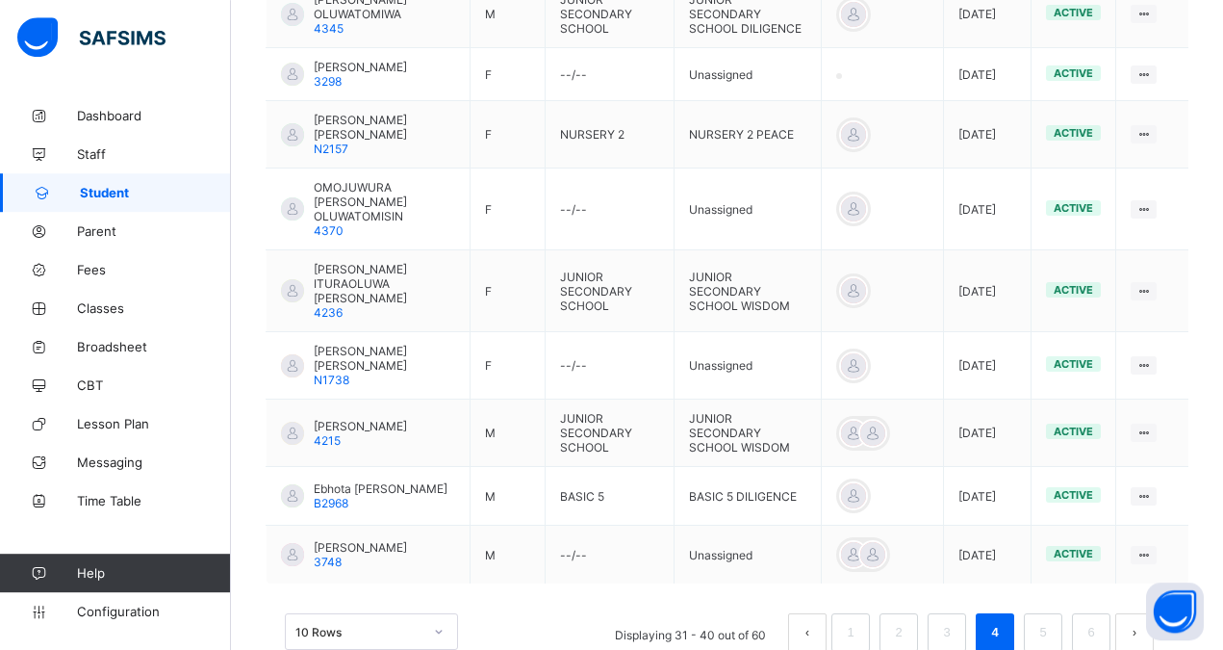
scroll to position [661, 0]
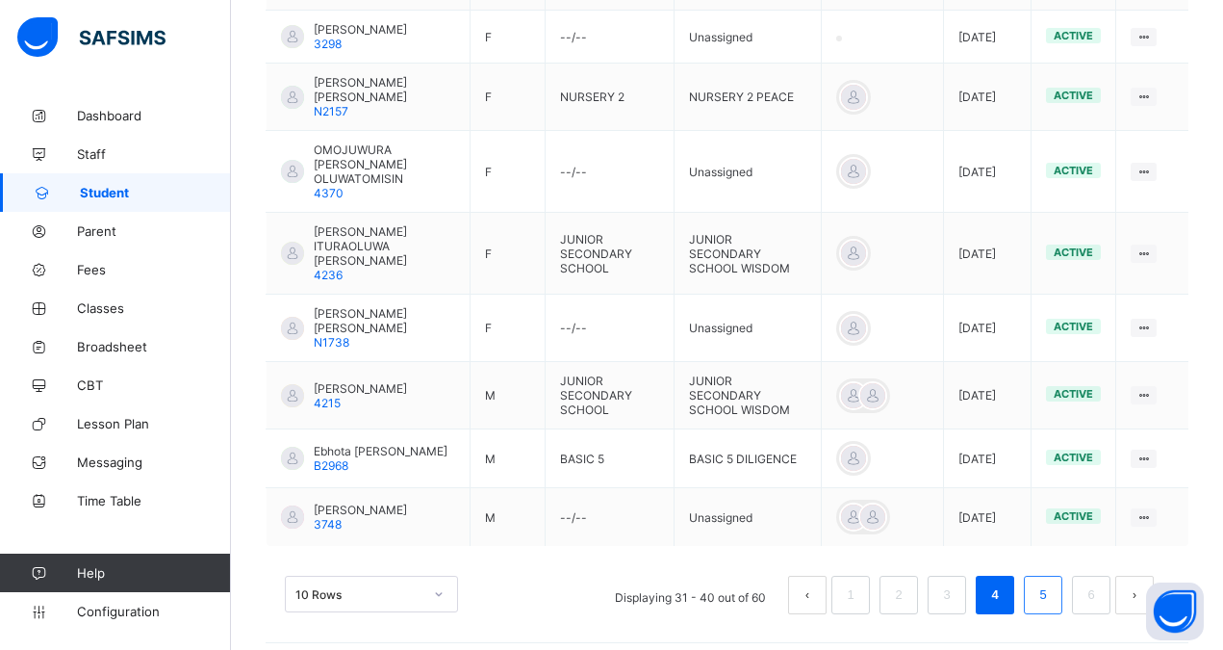
click at [1052, 582] on link "5" at bounding box center [1043, 594] width 18 height 25
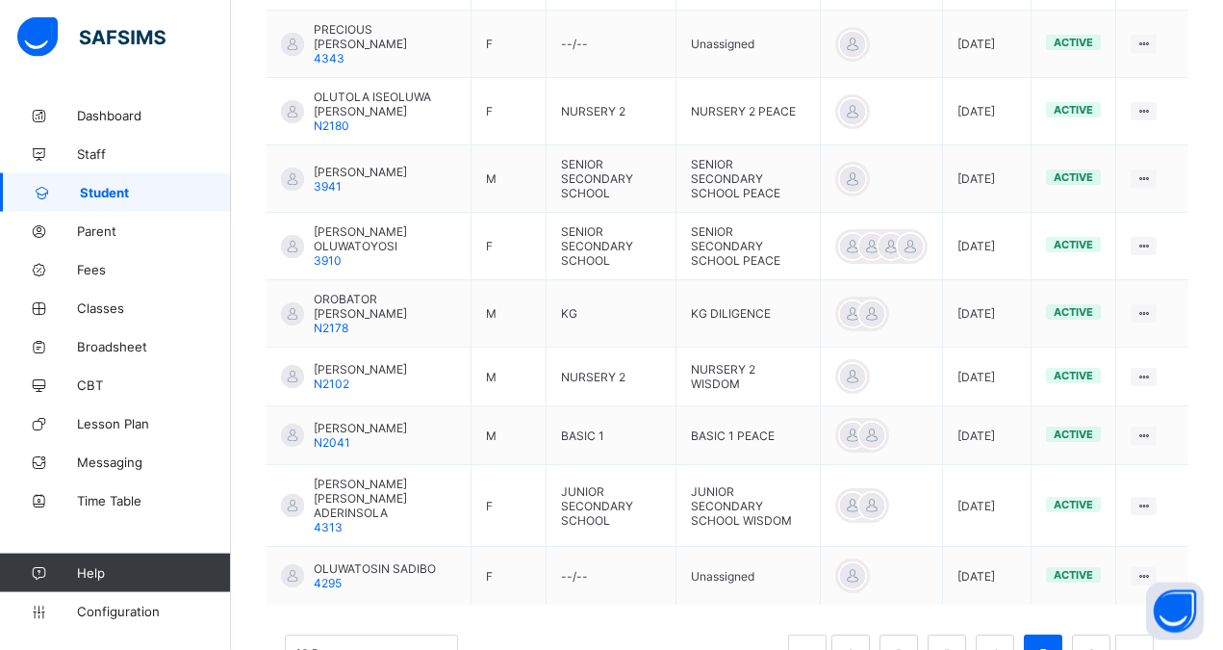
scroll to position [645, 0]
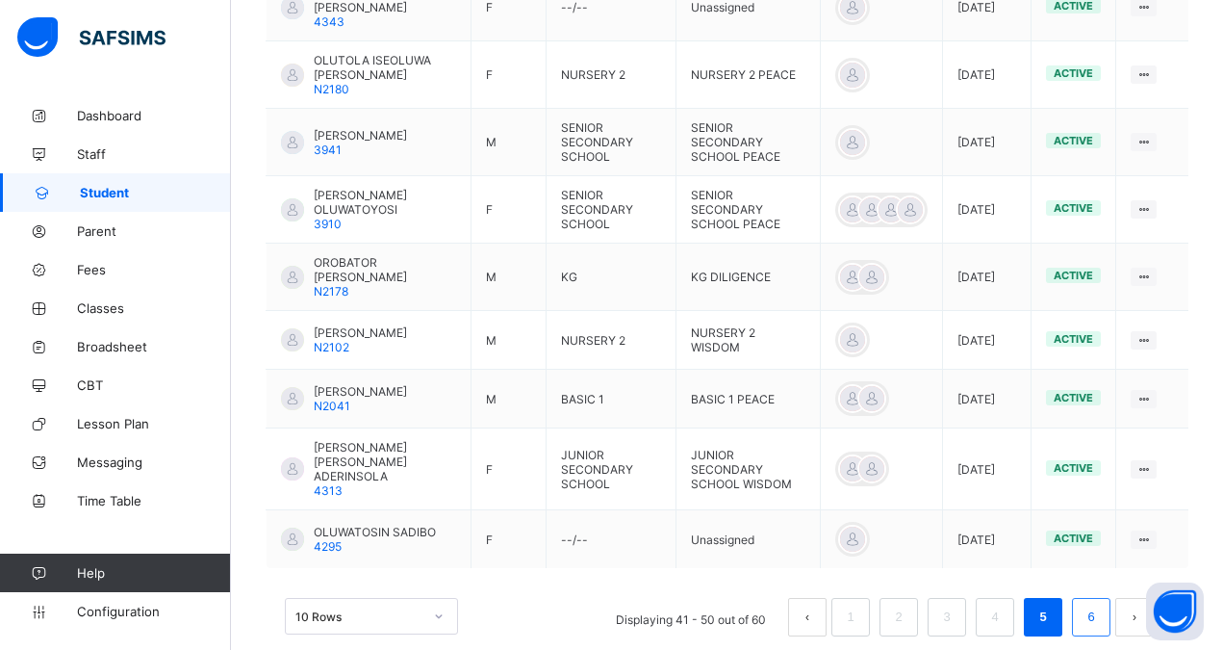
click at [1100, 605] on link "6" at bounding box center [1091, 617] width 18 height 25
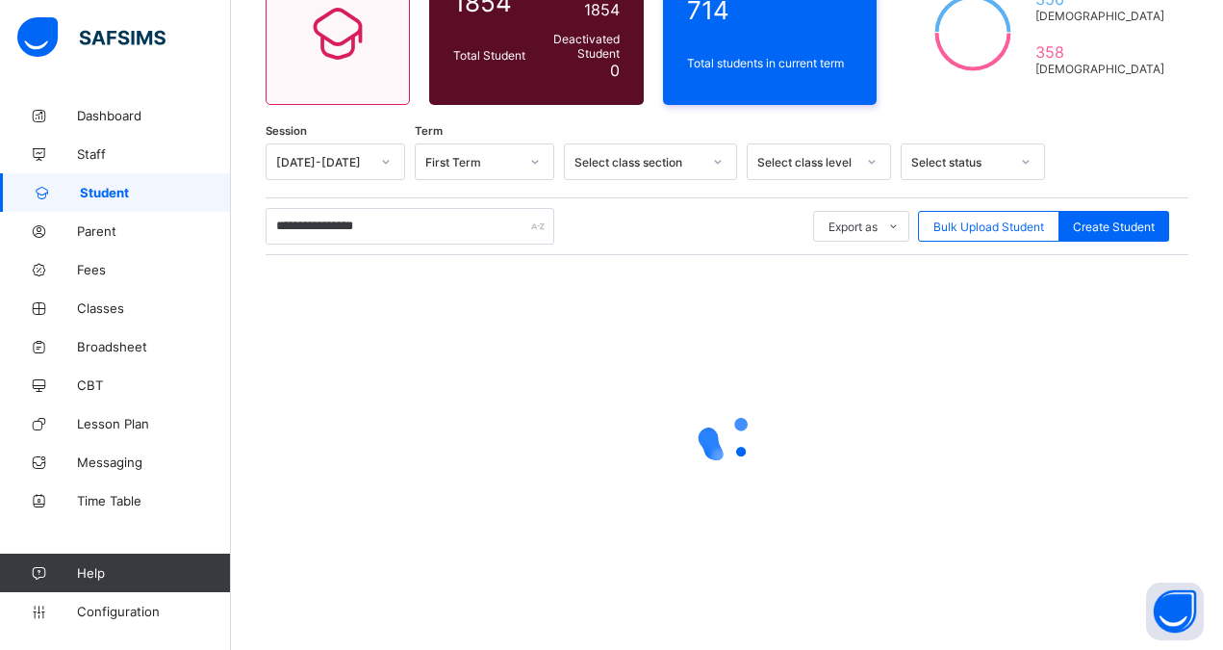
scroll to position [203, 0]
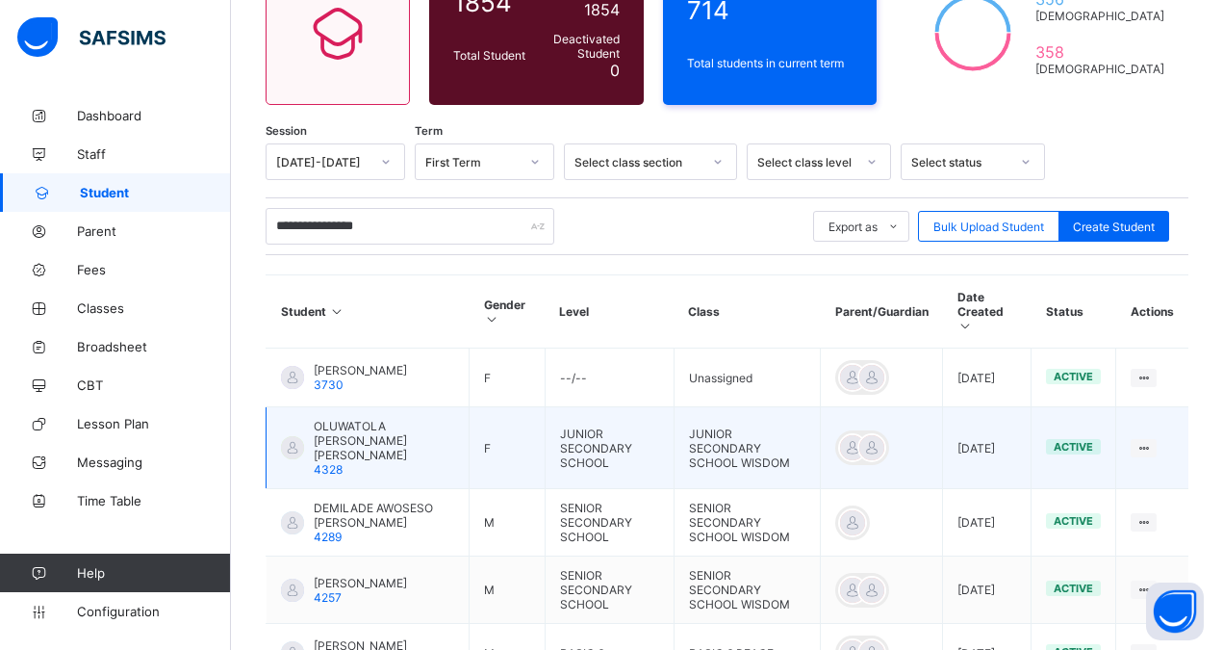
click at [355, 449] on div "OLUWATOLA JOSHUA ESTHER 4328" at bounding box center [384, 448] width 141 height 58
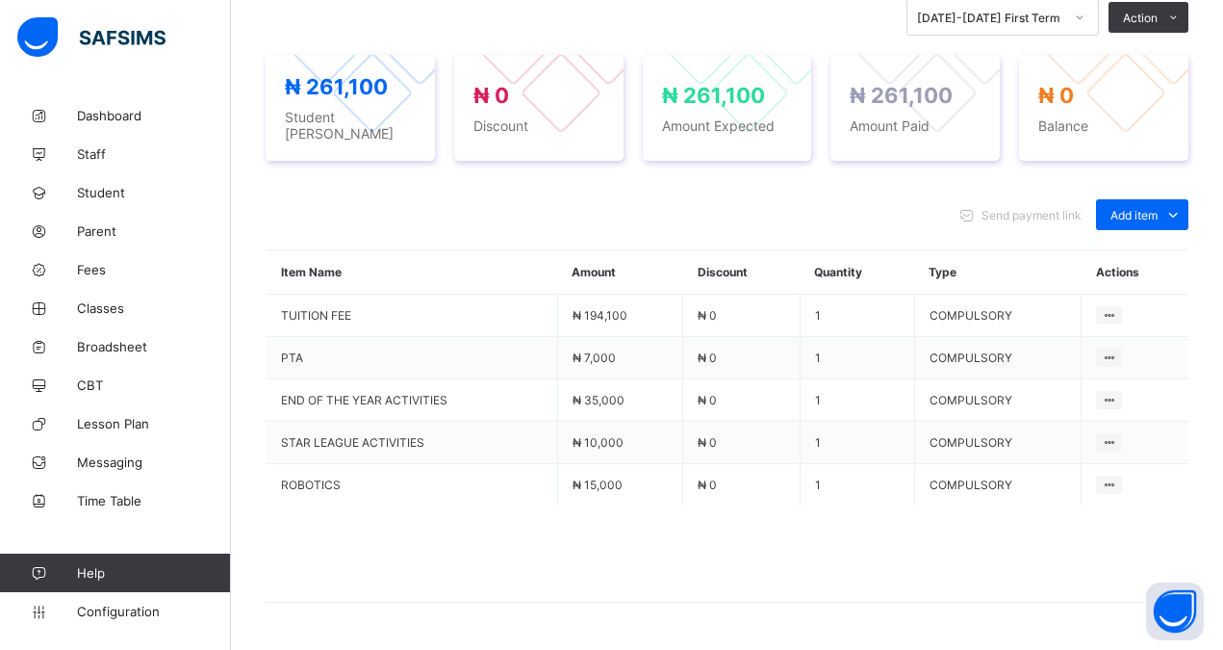
scroll to position [743, 0]
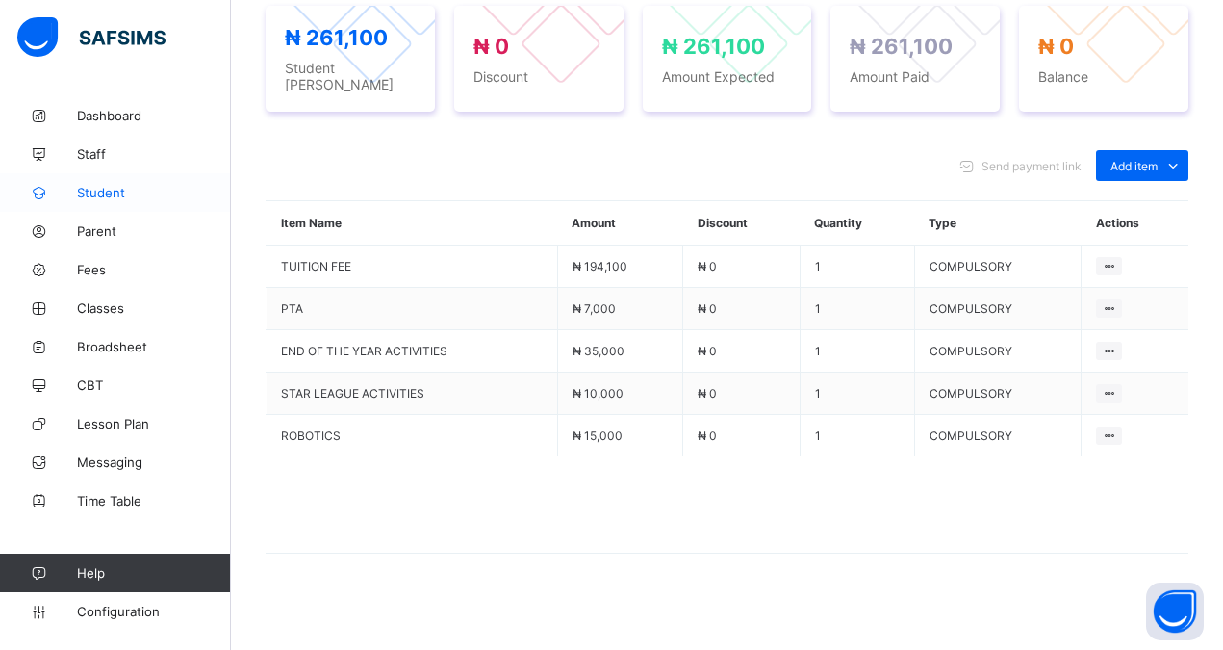
click at [108, 190] on span "Student" at bounding box center [154, 192] width 154 height 15
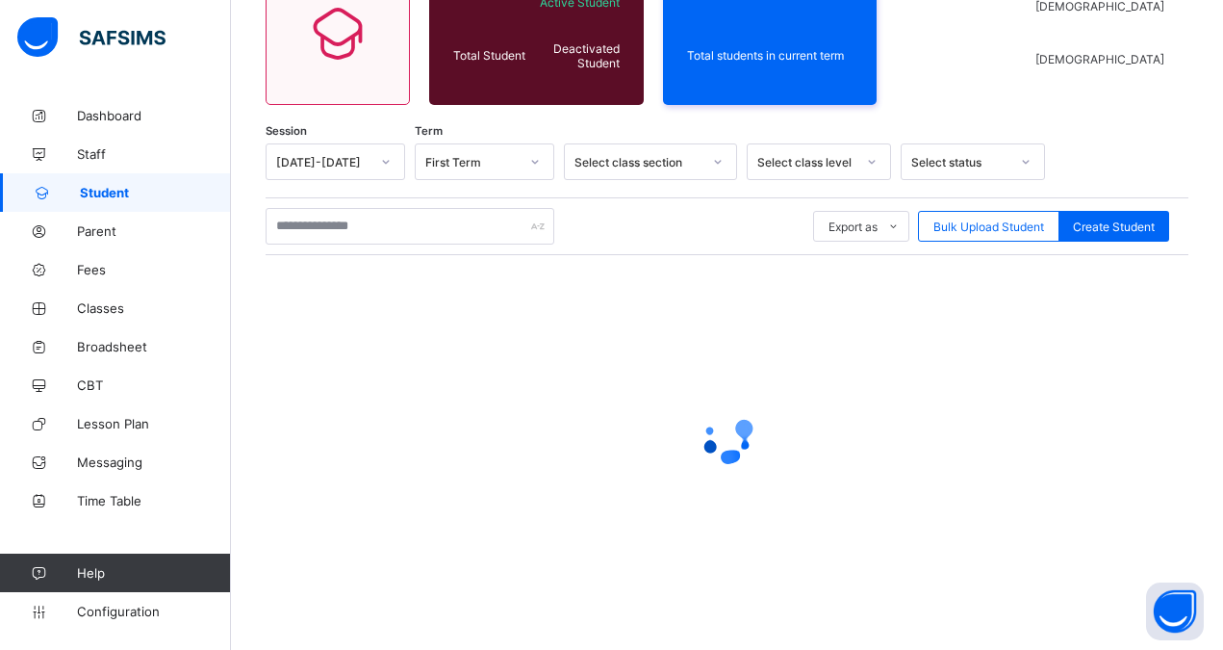
scroll to position [203, 0]
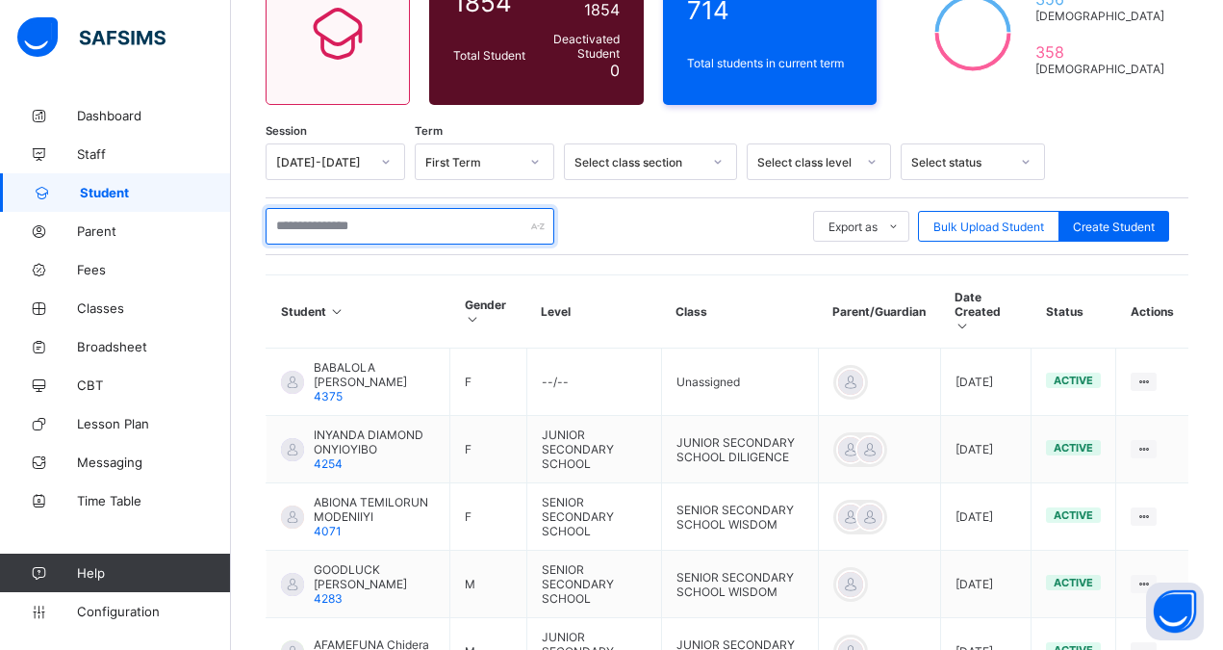
click at [299, 222] on input "text" at bounding box center [410, 226] width 289 height 37
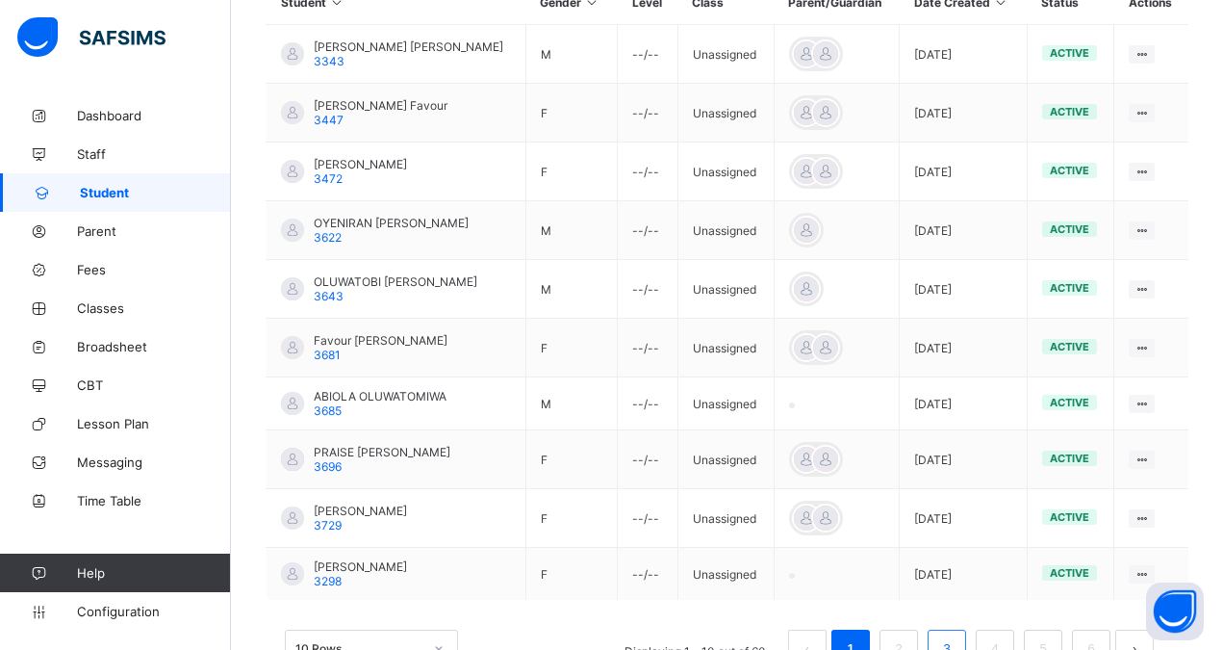
scroll to position [564, 0]
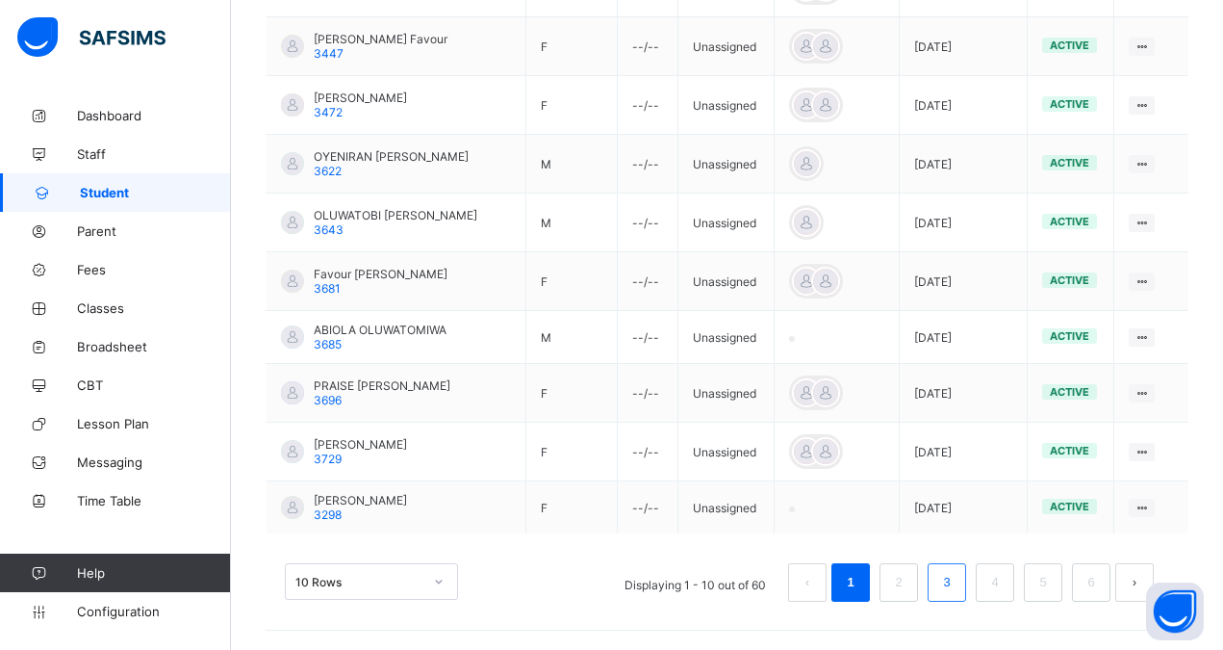
type input "**********"
click at [956, 578] on link "3" at bounding box center [947, 582] width 18 height 25
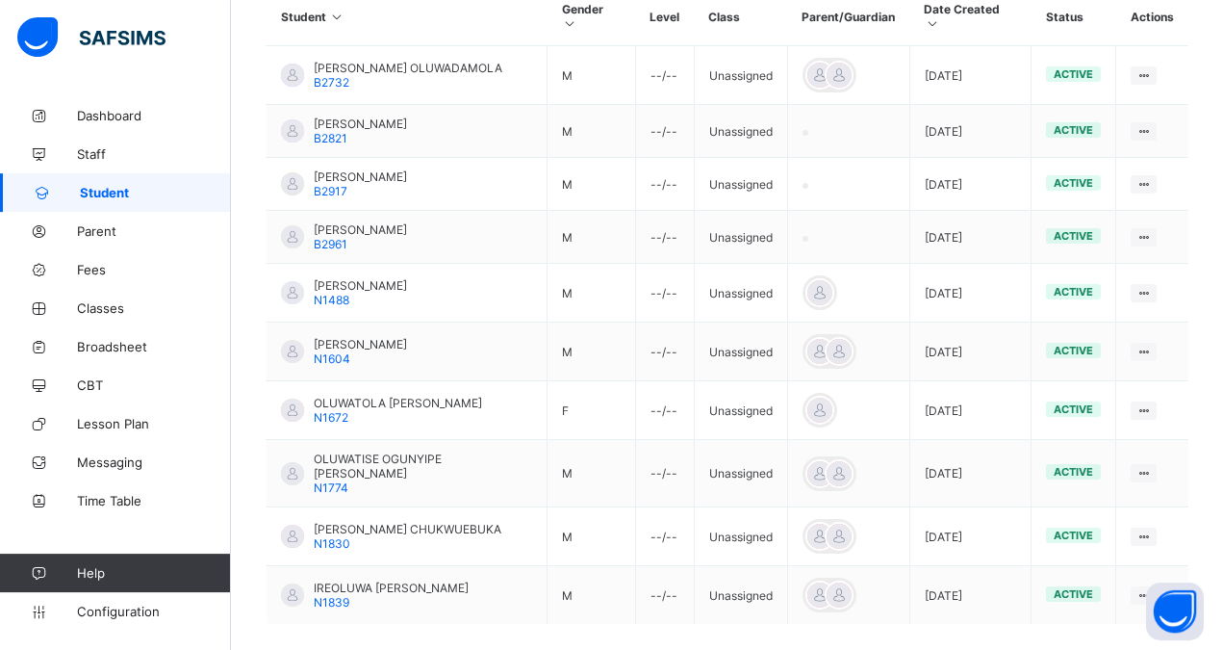
scroll to position [498, 0]
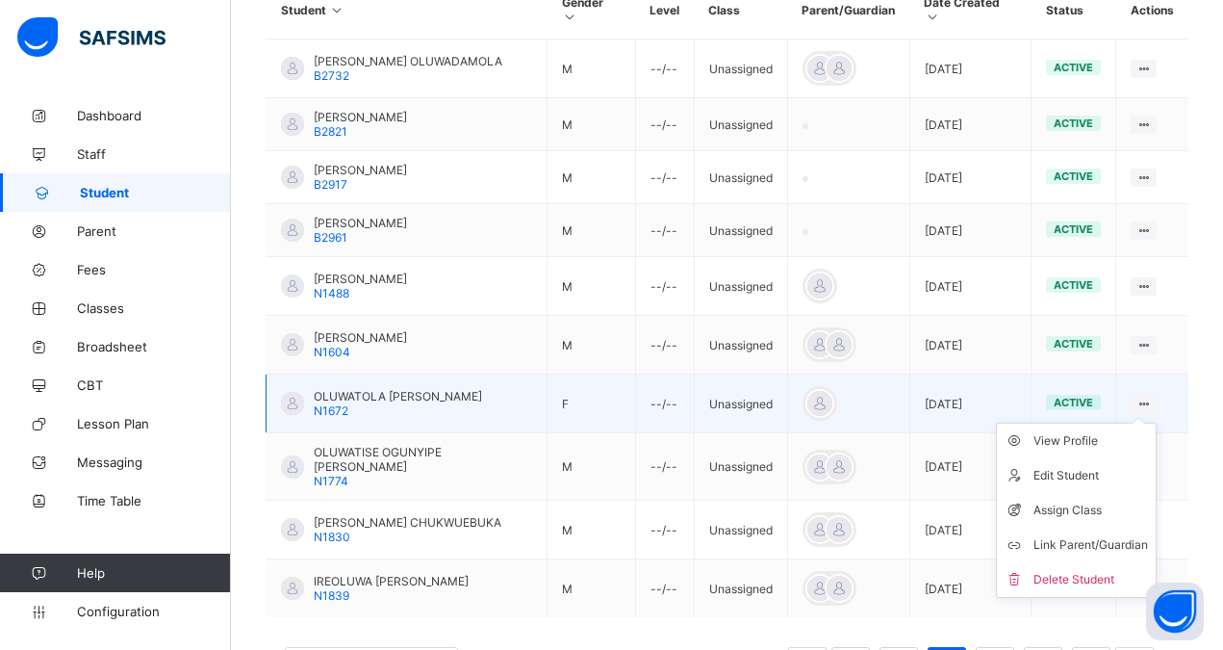
click at [1152, 397] on icon at bounding box center [1144, 404] width 16 height 14
click at [1083, 501] on div "Assign Class" at bounding box center [1091, 510] width 115 height 19
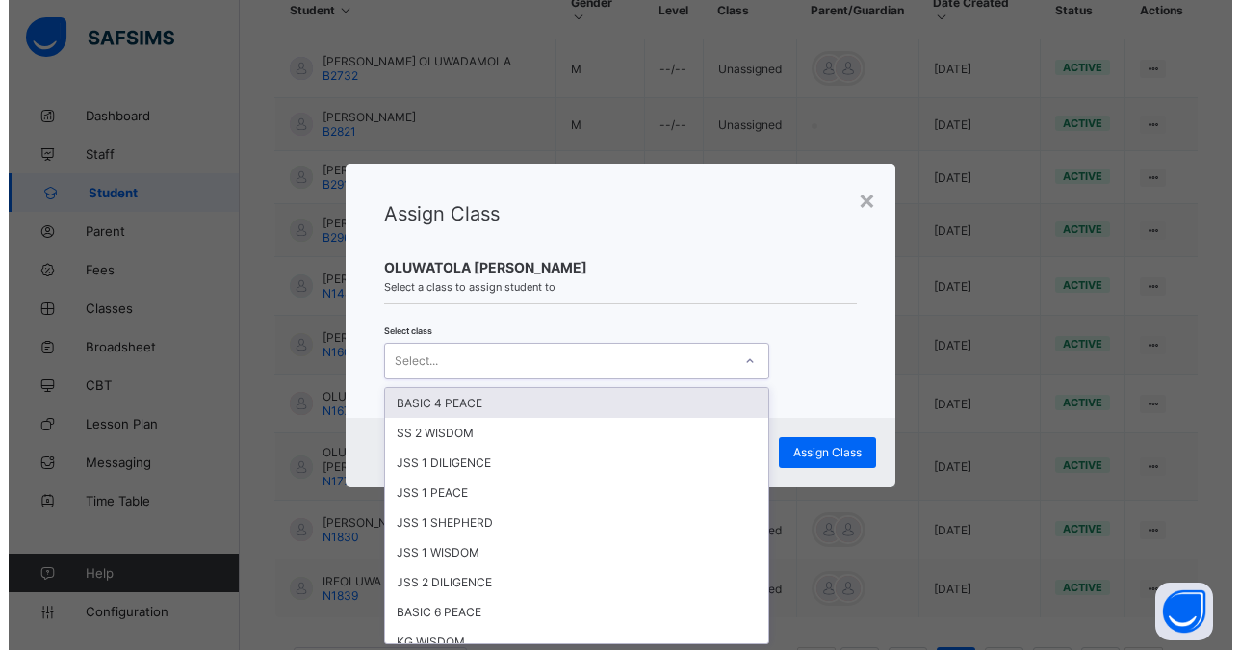
scroll to position [0, 0]
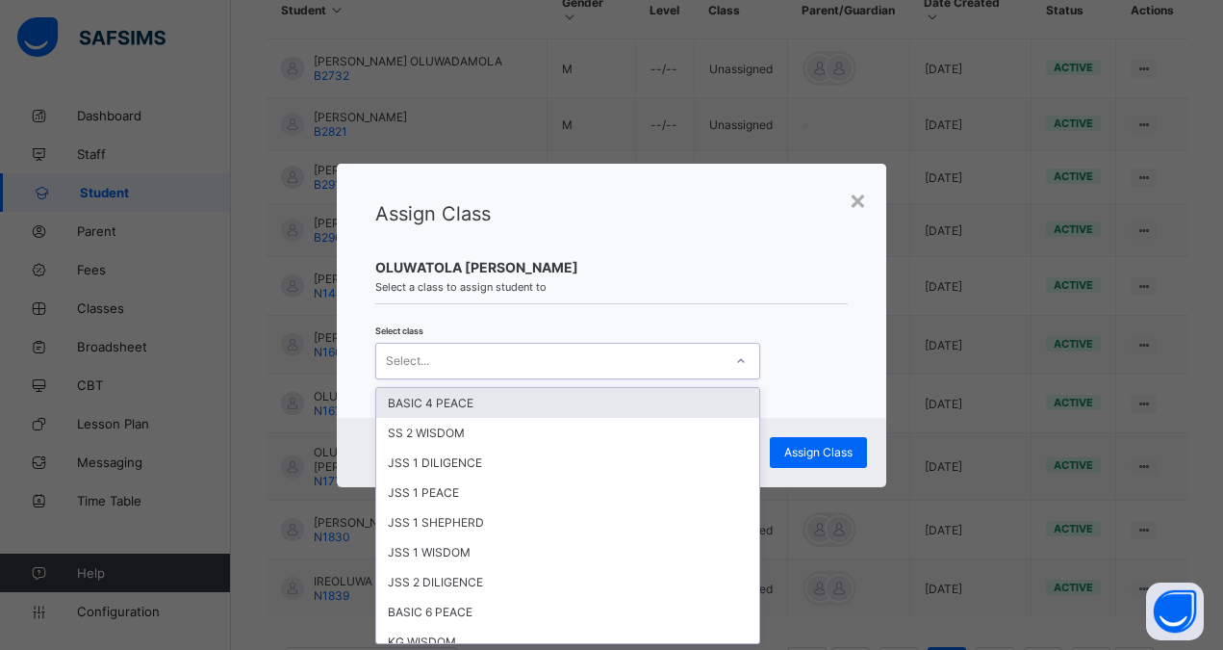
click at [431, 355] on div "Select..." at bounding box center [549, 361] width 347 height 27
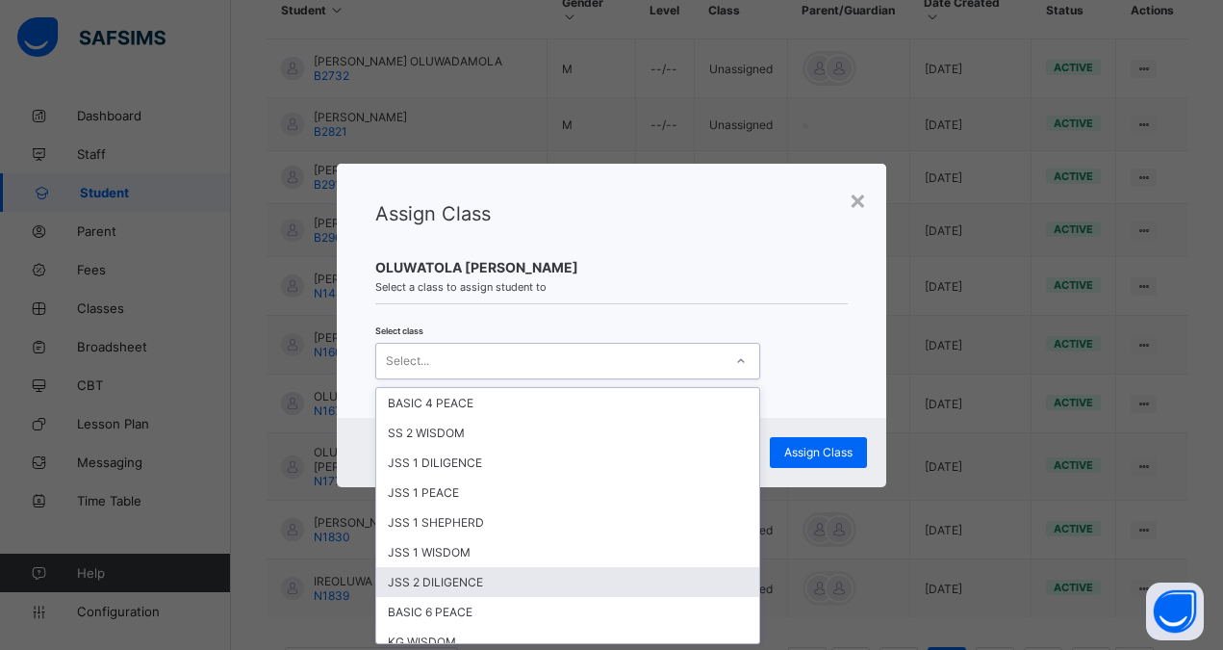
click at [428, 583] on div "JSS 2 DILIGENCE" at bounding box center [567, 582] width 383 height 30
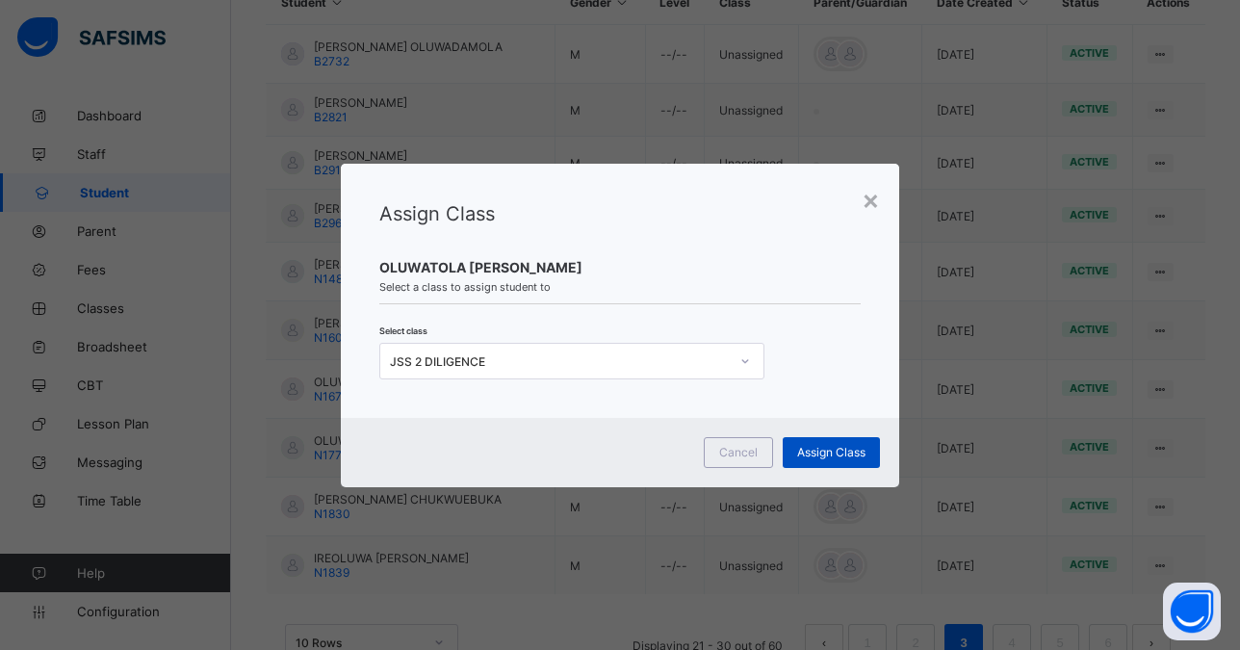
click at [815, 451] on span "Assign Class" at bounding box center [831, 452] width 68 height 14
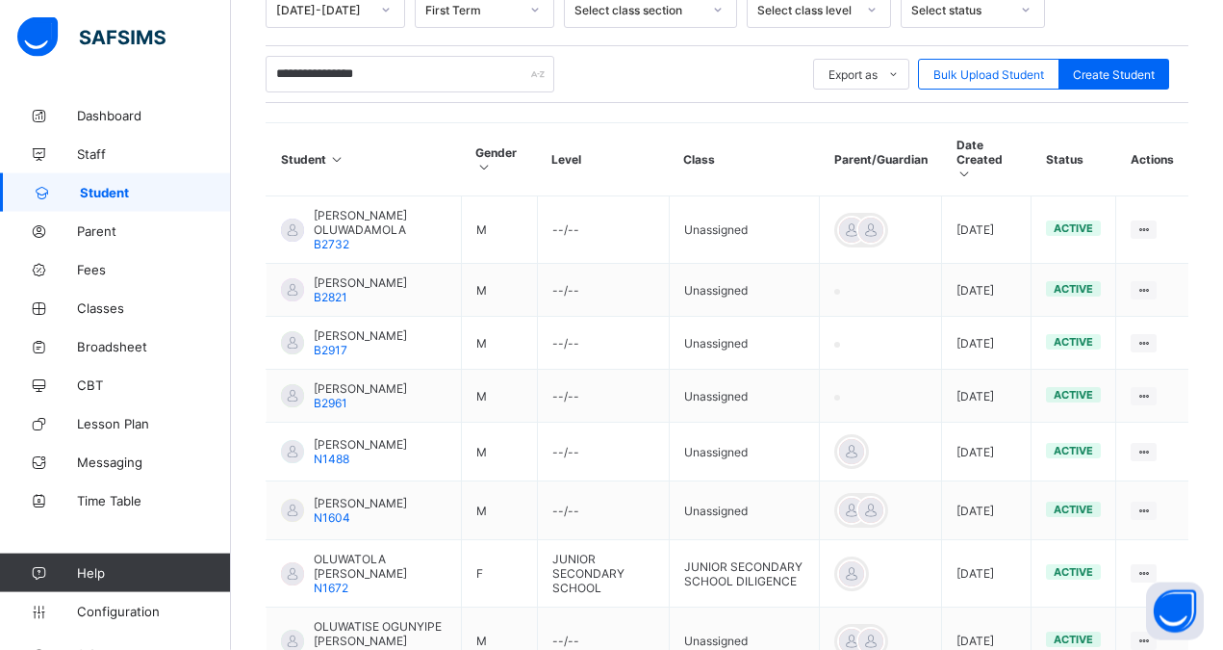
scroll to position [399, 0]
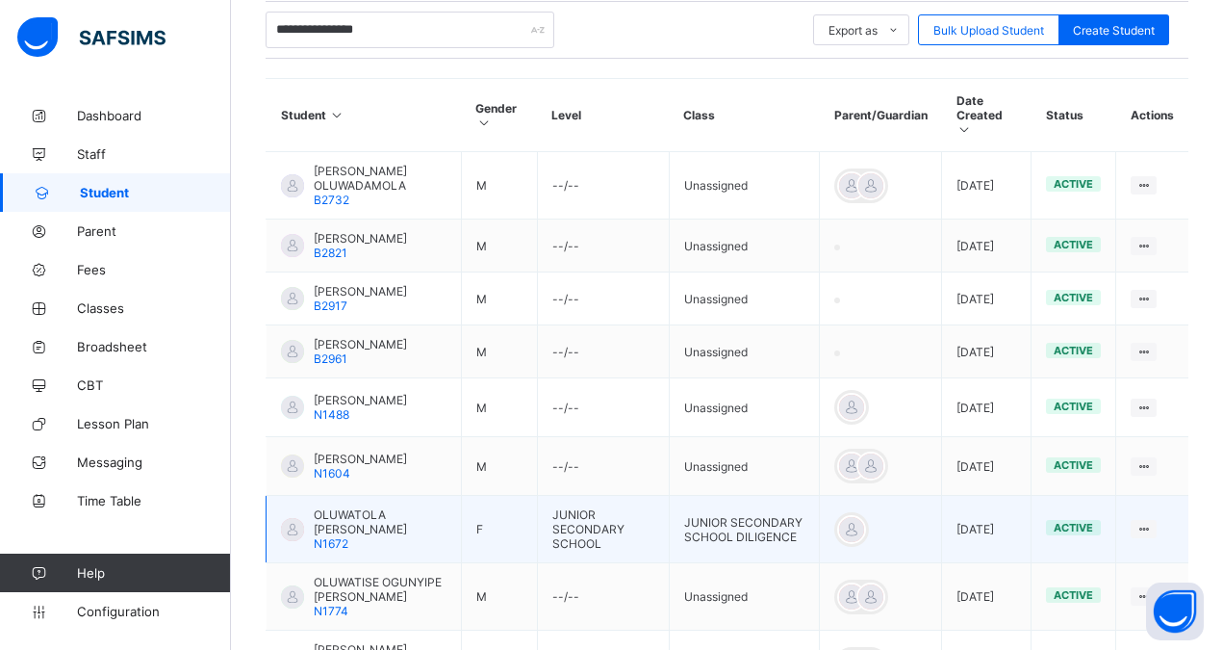
click at [348, 536] on span "OLUWATOLA JOSHUA" at bounding box center [380, 521] width 133 height 29
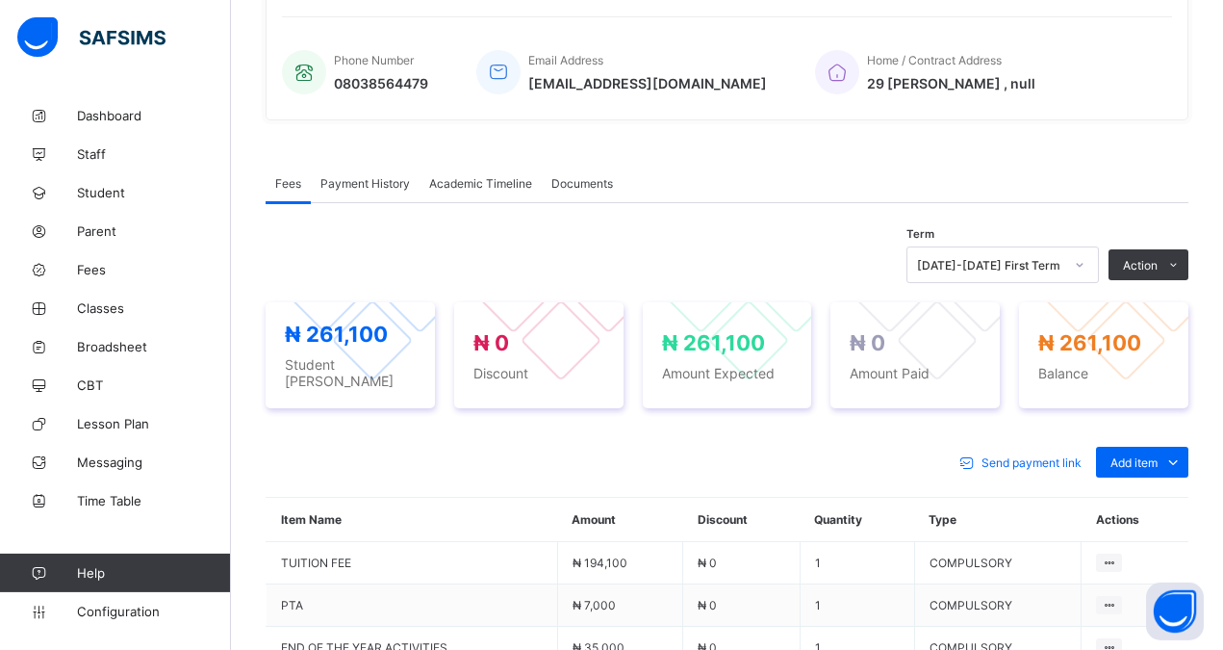
scroll to position [402, 0]
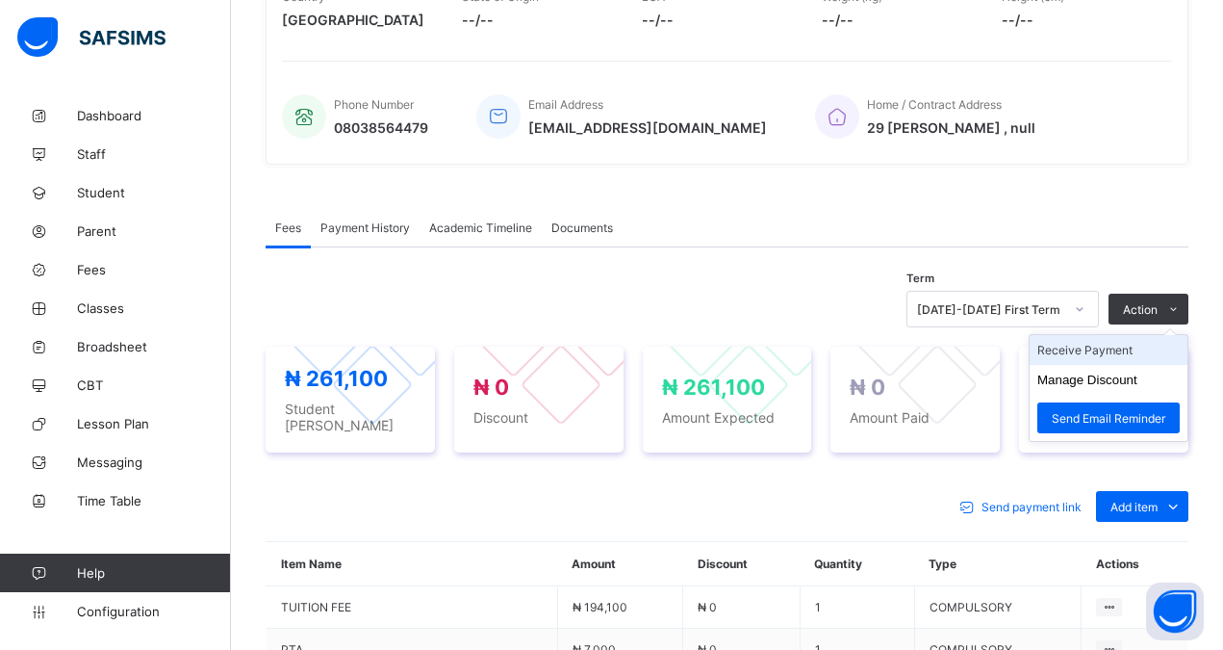
click at [1092, 350] on li "Receive Payment" at bounding box center [1109, 350] width 158 height 30
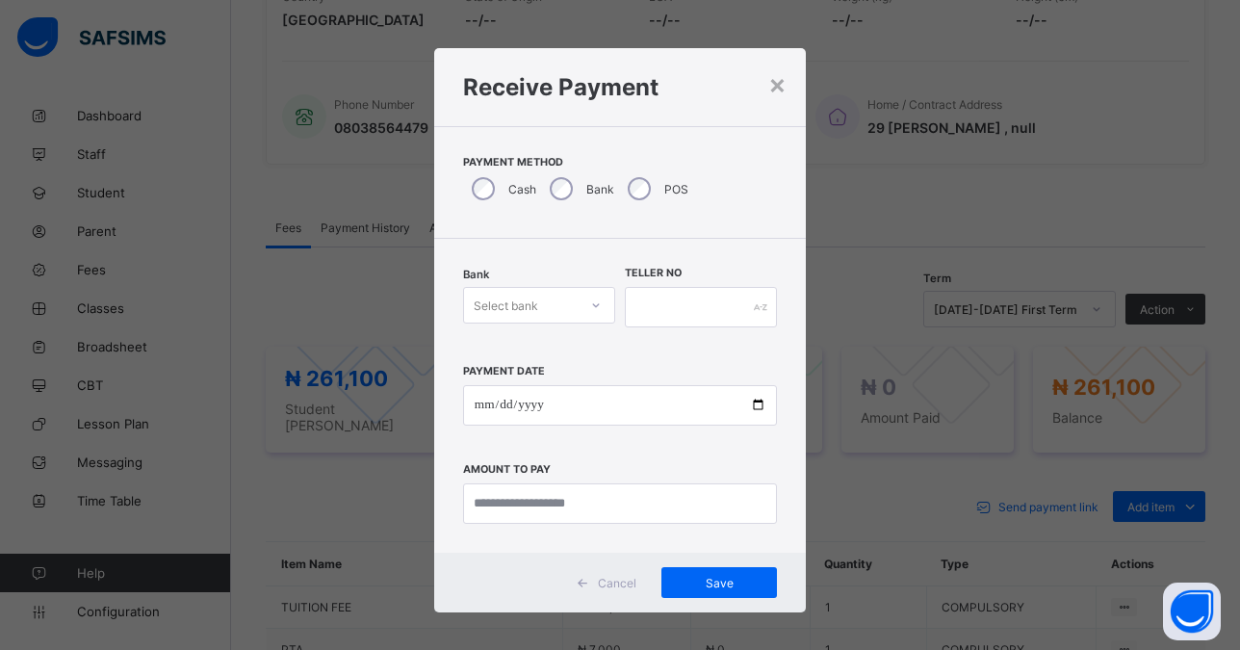
click at [512, 299] on div "Select bank" at bounding box center [506, 305] width 64 height 37
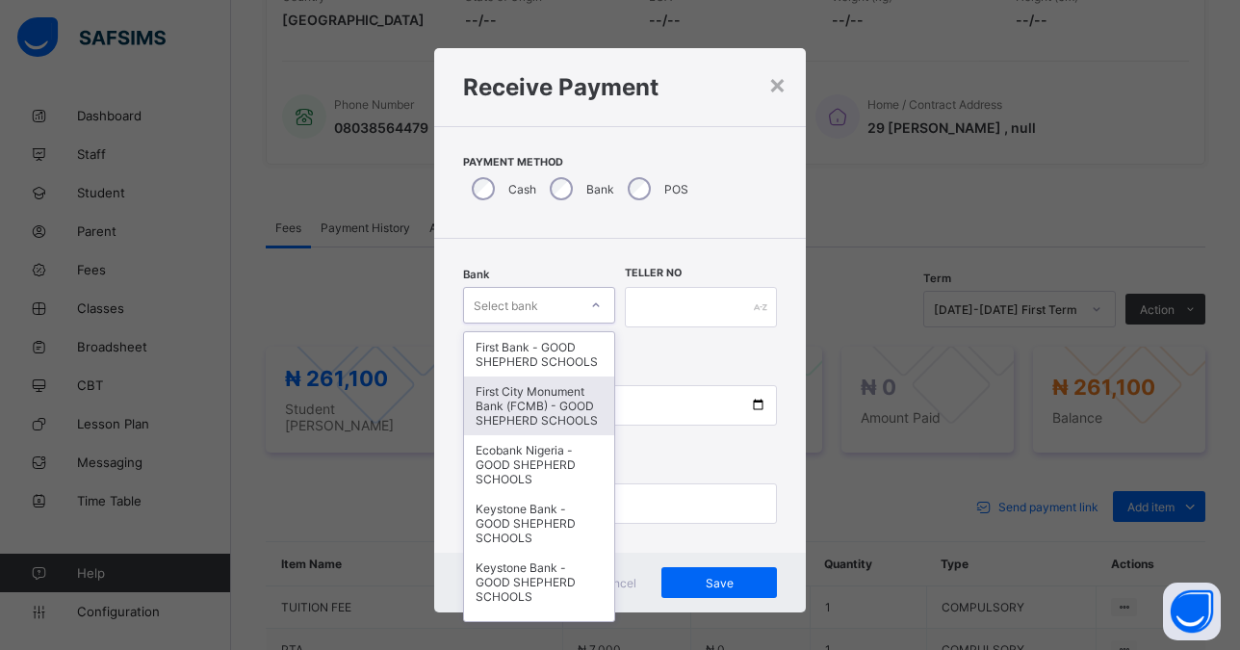
click at [488, 430] on div "First City Monument Bank (FCMB) - GOOD SHEPHERD SCHOOLS" at bounding box center [539, 405] width 150 height 59
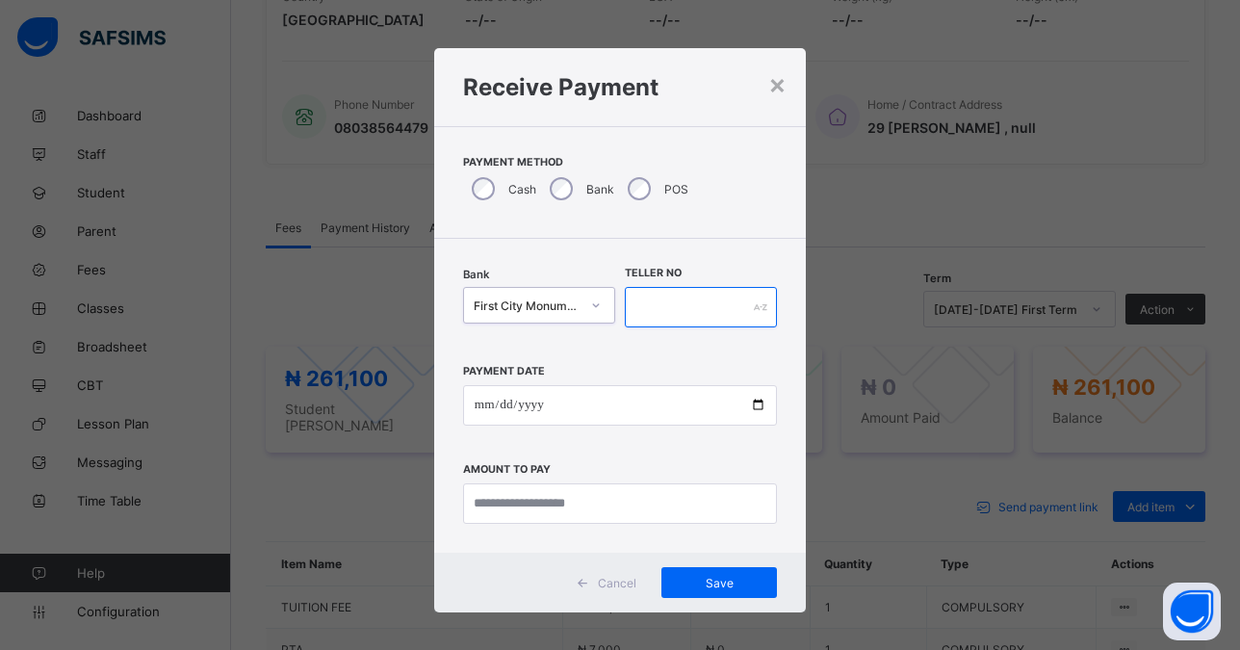
click at [670, 296] on input "text" at bounding box center [701, 307] width 152 height 40
type input "*****"
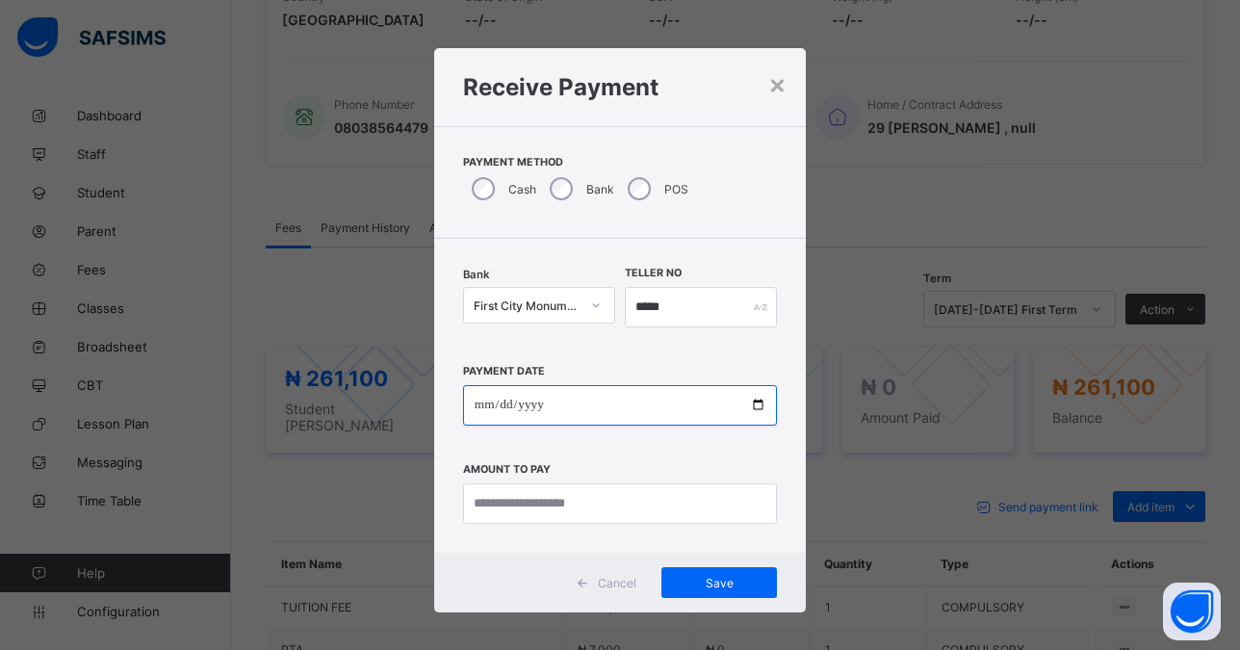
click at [743, 404] on input "date" at bounding box center [620, 405] width 314 height 40
type input "**********"
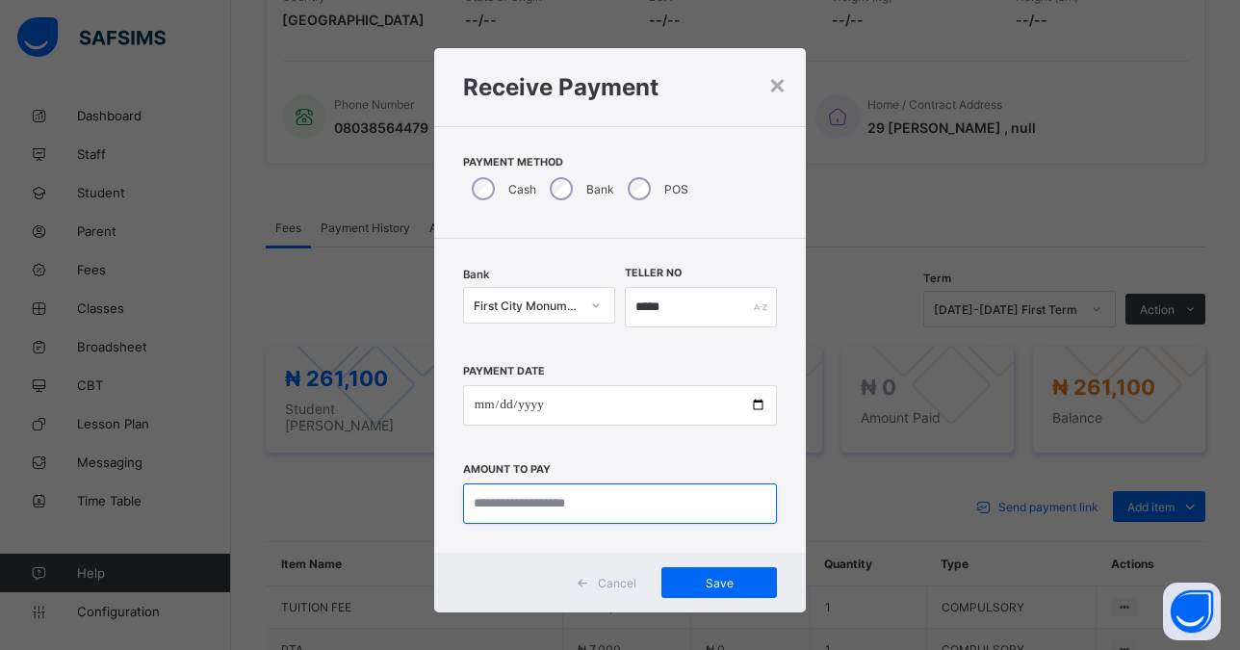
click at [555, 502] on input "currency" at bounding box center [620, 503] width 314 height 40
type input "*********"
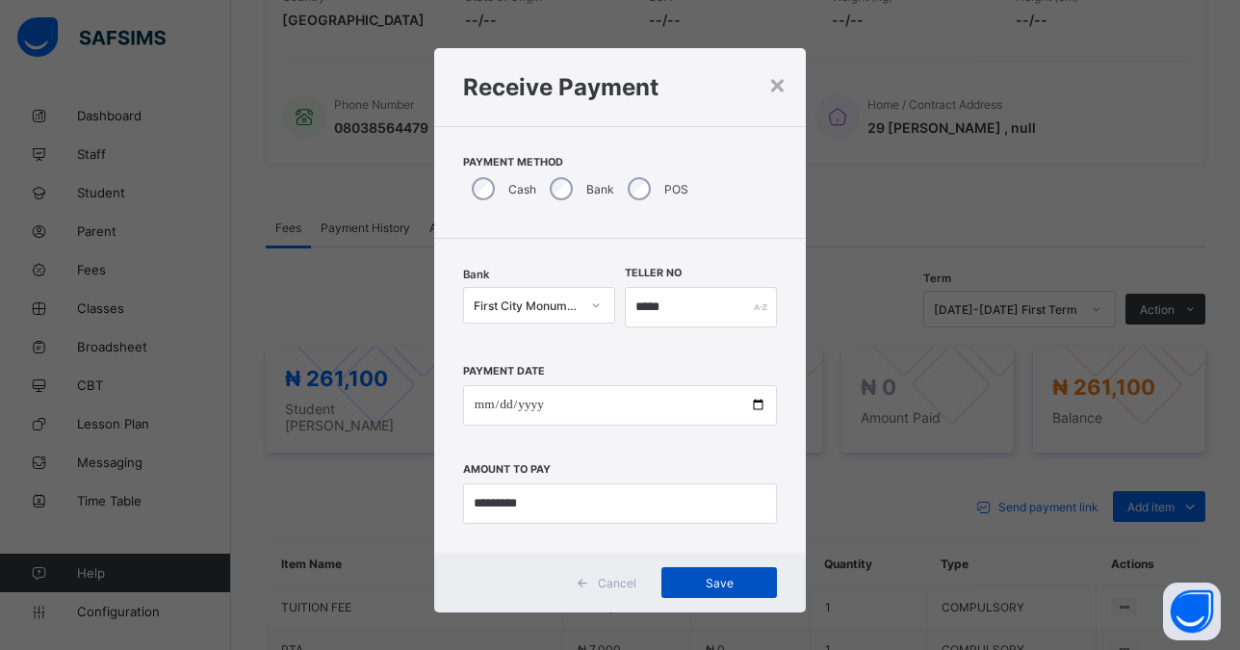
click at [708, 582] on span "Save" at bounding box center [719, 583] width 87 height 14
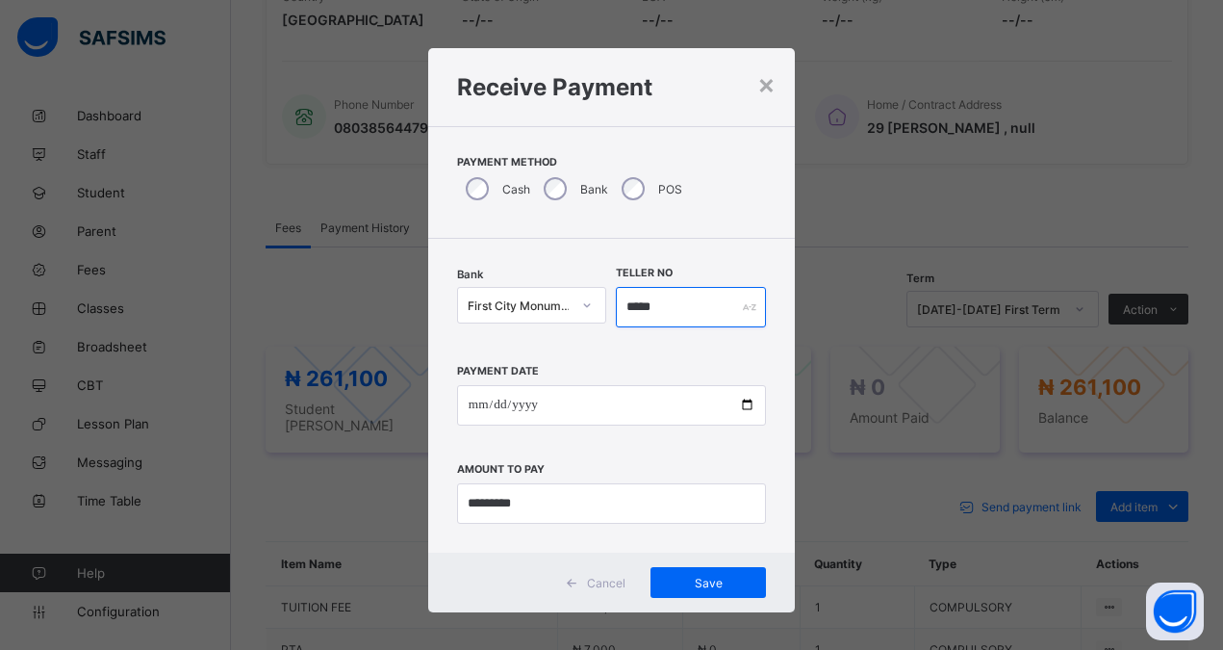
click at [659, 316] on input "*****" at bounding box center [691, 307] width 150 height 40
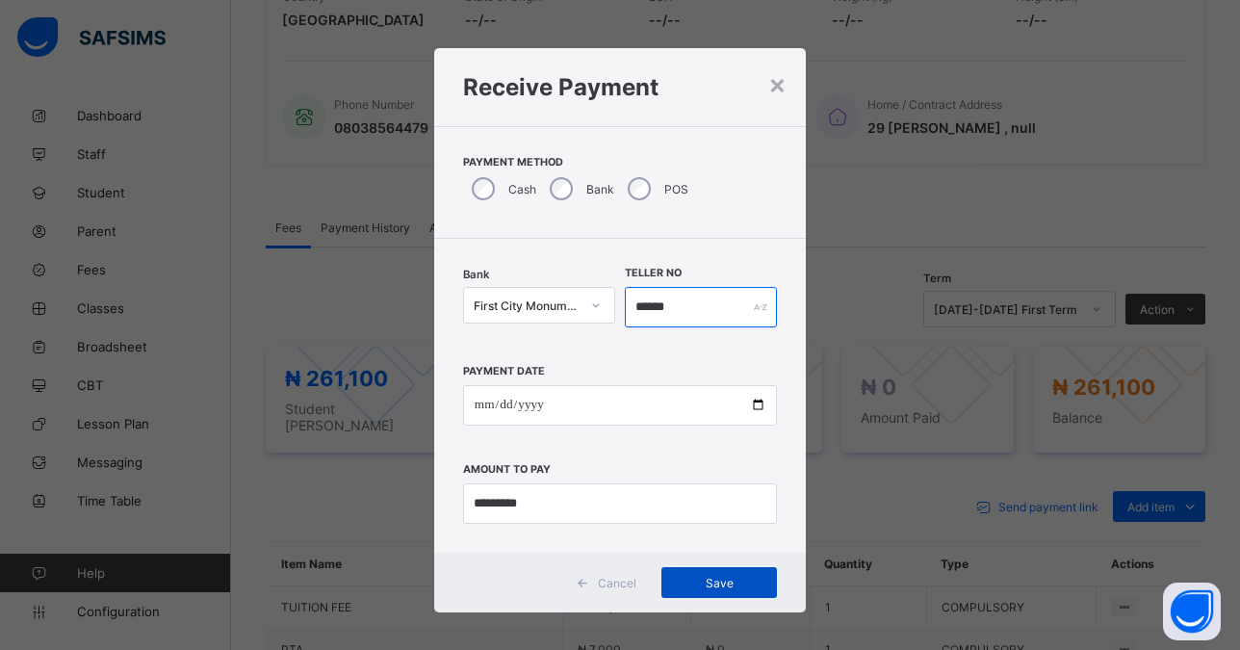
type input "******"
click at [702, 580] on span "Save" at bounding box center [719, 583] width 87 height 14
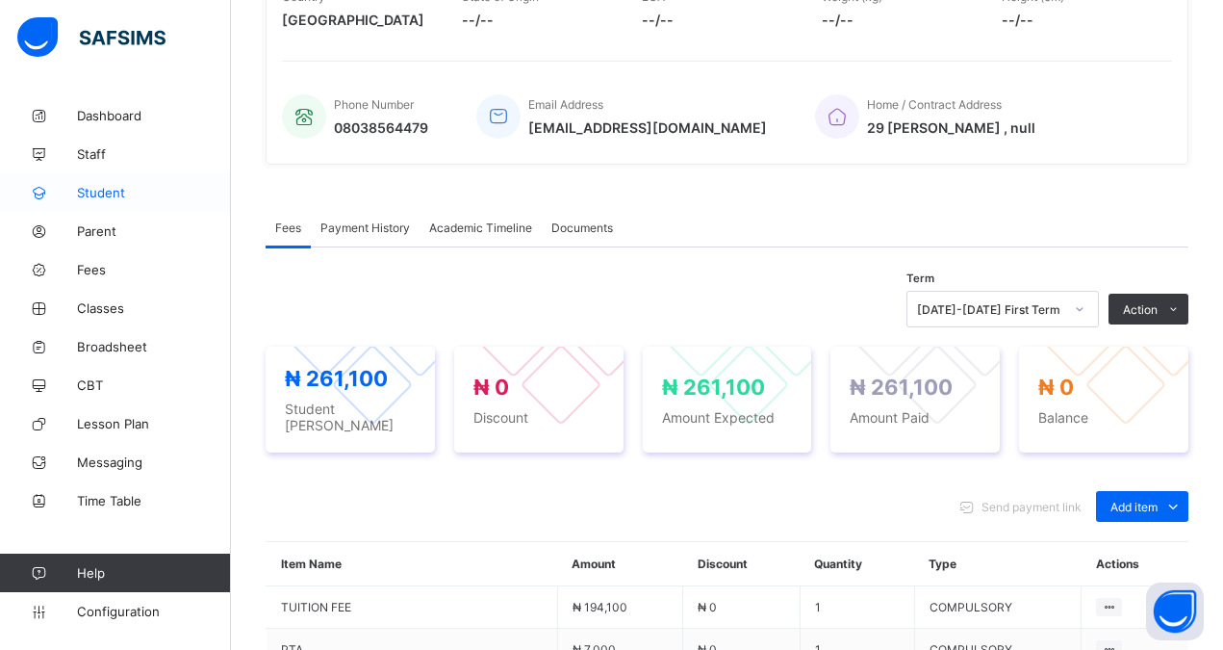
click at [112, 190] on span "Student" at bounding box center [154, 192] width 154 height 15
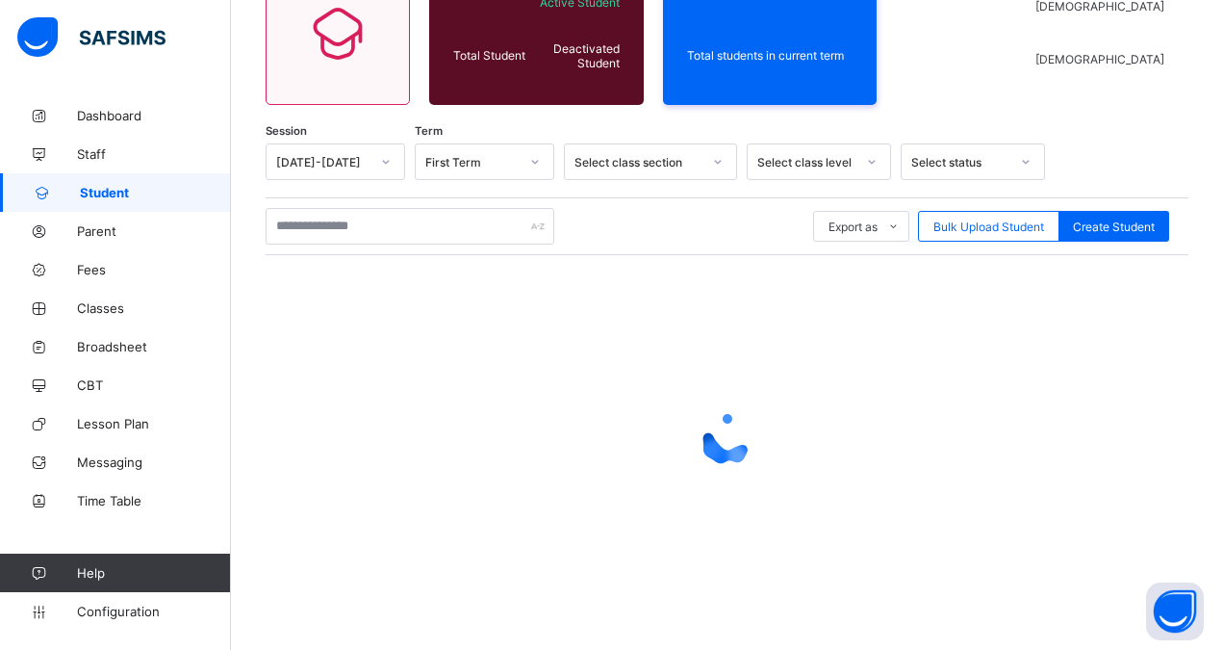
scroll to position [203, 0]
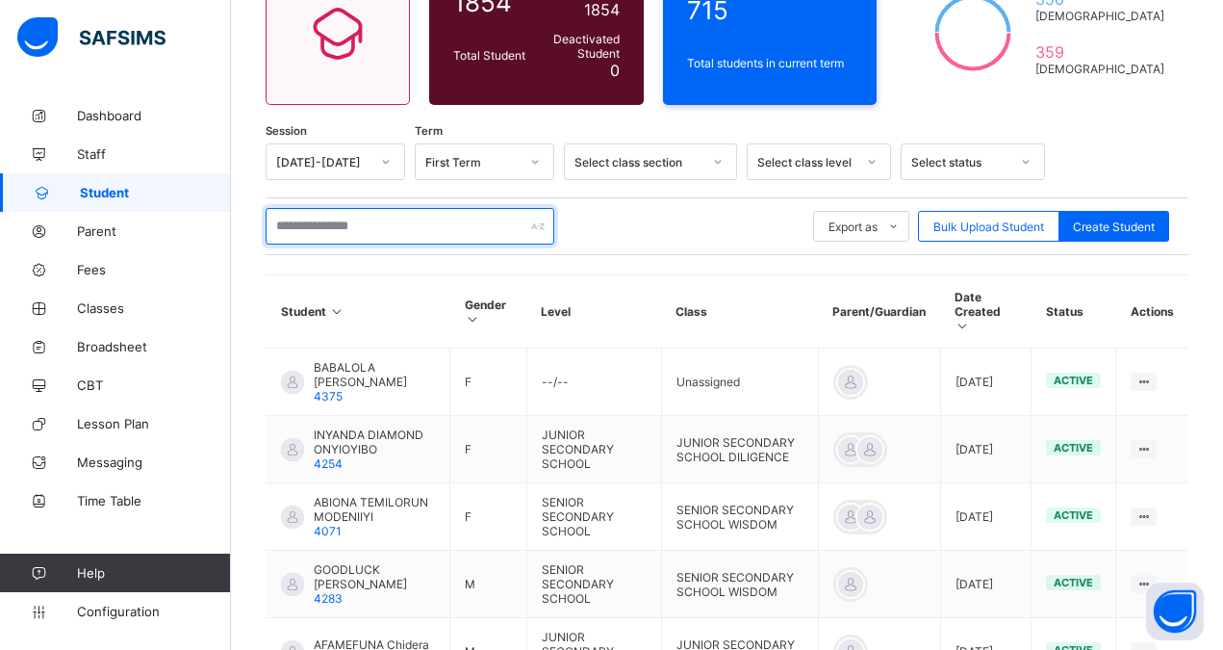
click at [315, 224] on input "text" at bounding box center [410, 226] width 289 height 37
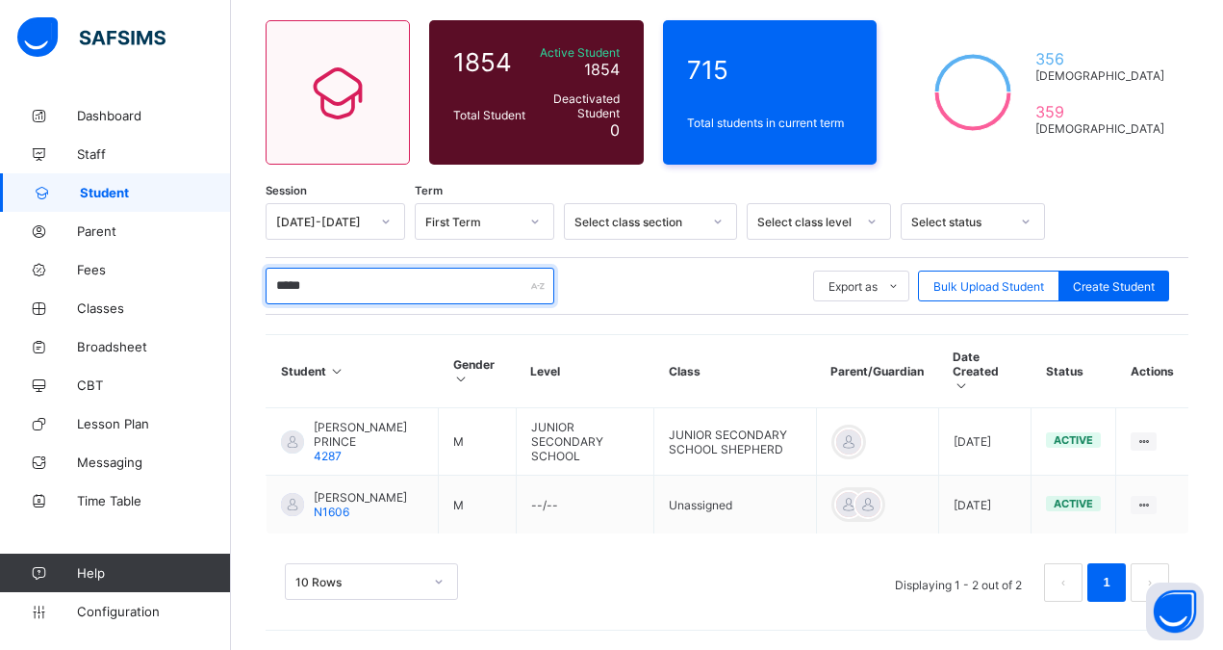
scroll to position [138, 0]
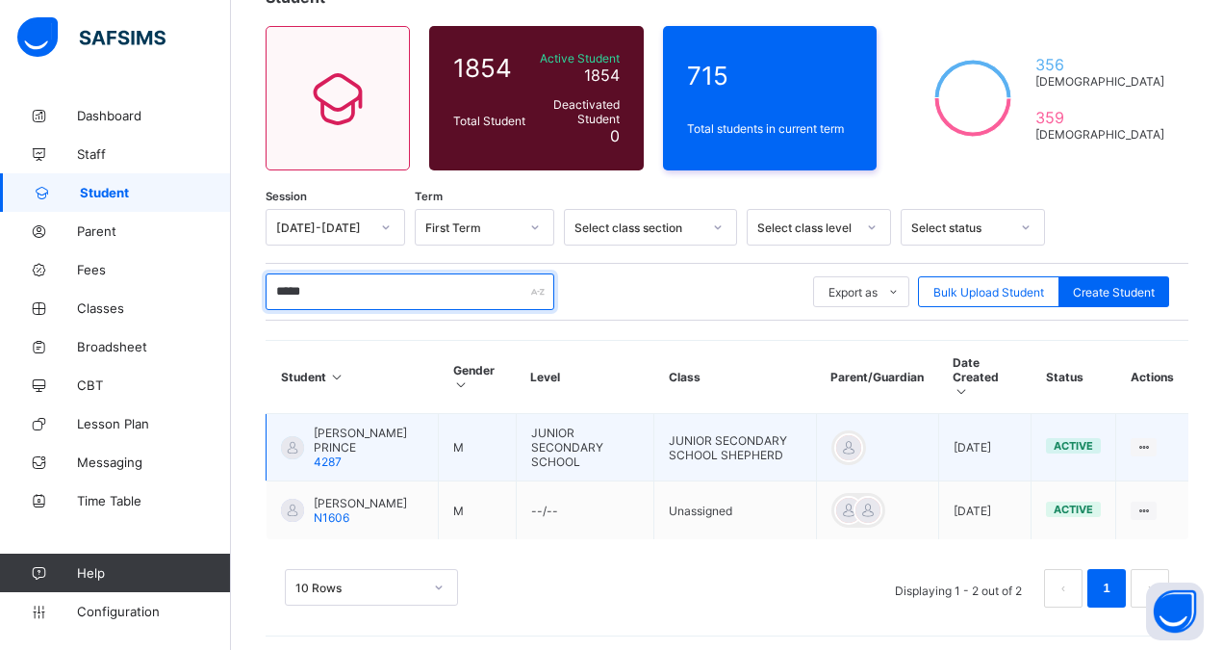
type input "*****"
click at [370, 425] on span "[PERSON_NAME] PRINCE" at bounding box center [369, 439] width 110 height 29
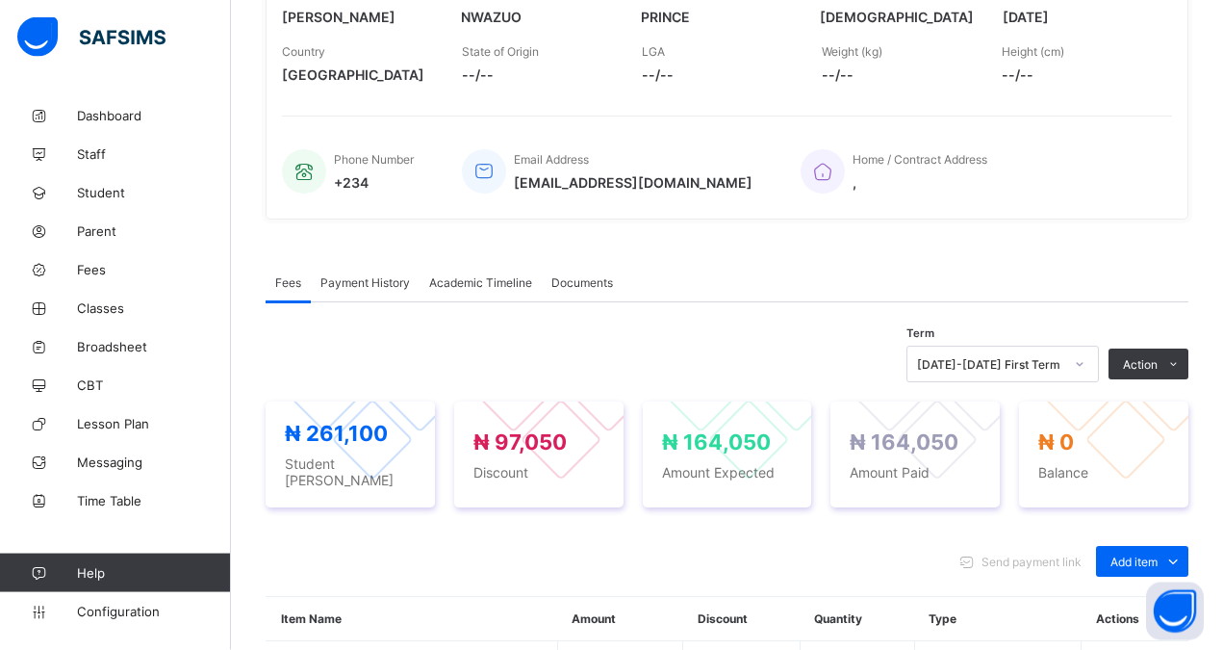
scroll to position [383, 0]
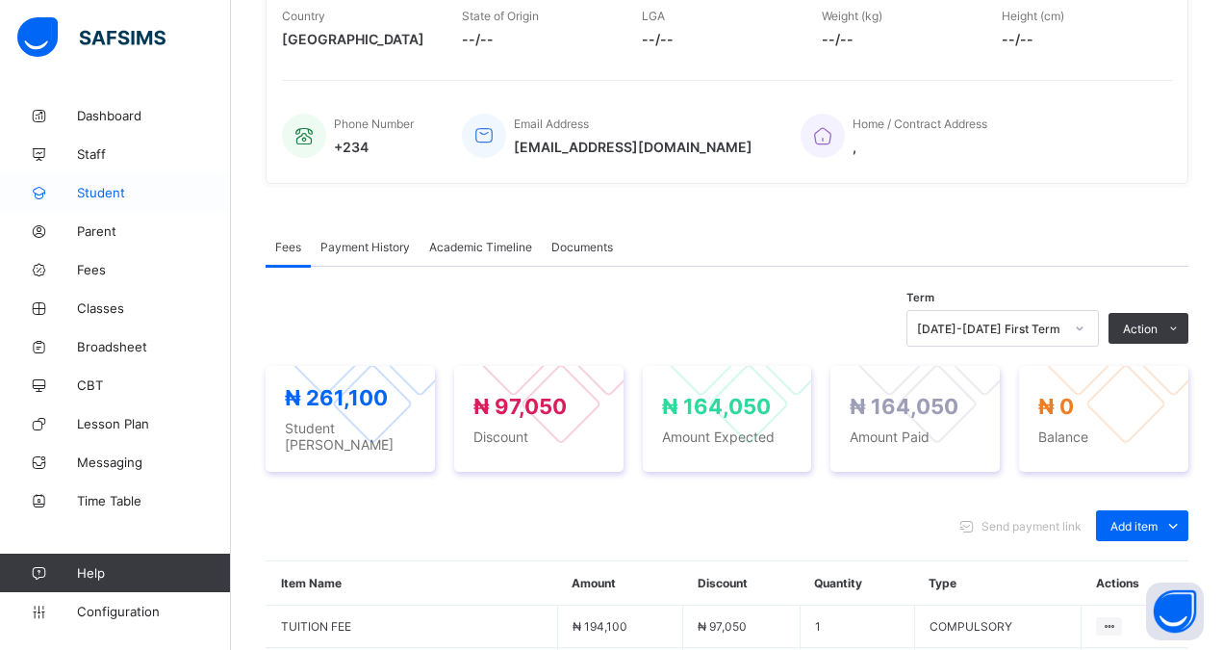
click at [106, 184] on link "Student" at bounding box center [115, 192] width 231 height 39
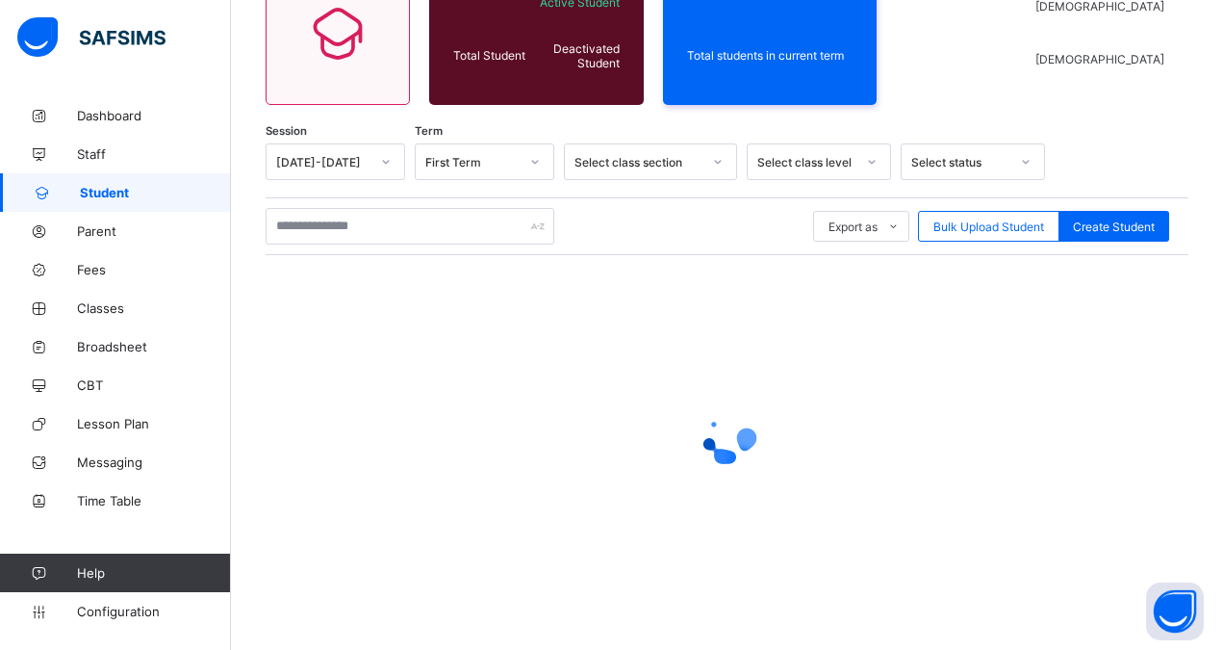
scroll to position [203, 0]
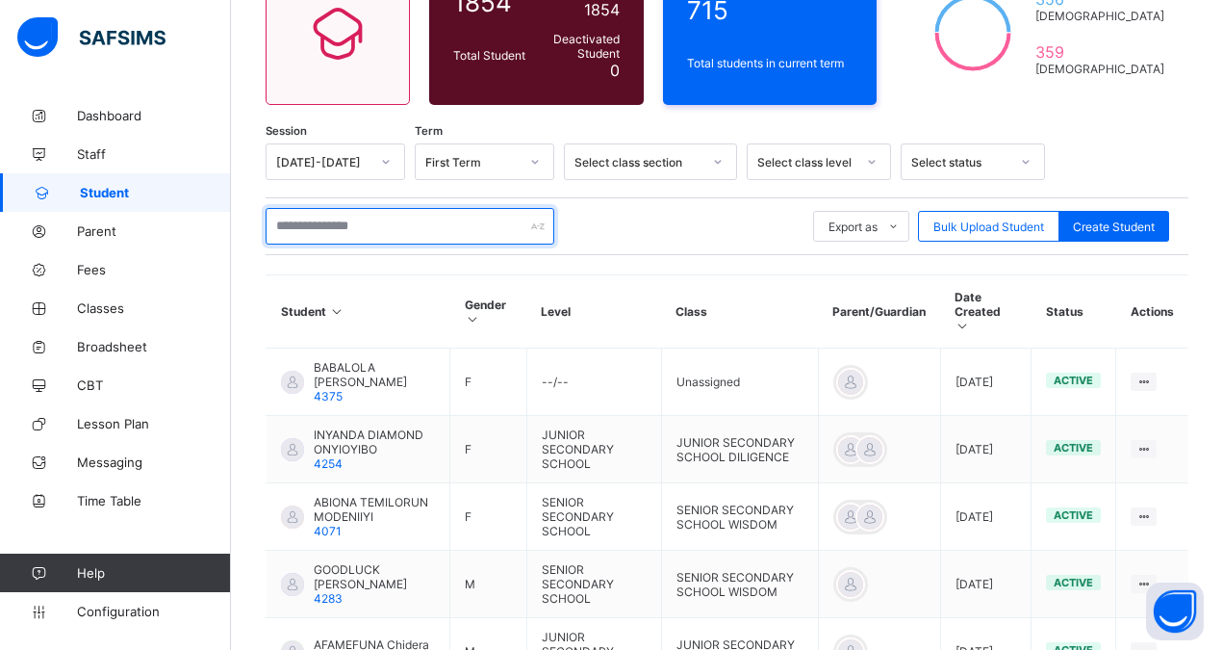
click at [309, 227] on input "text" at bounding box center [410, 226] width 289 height 37
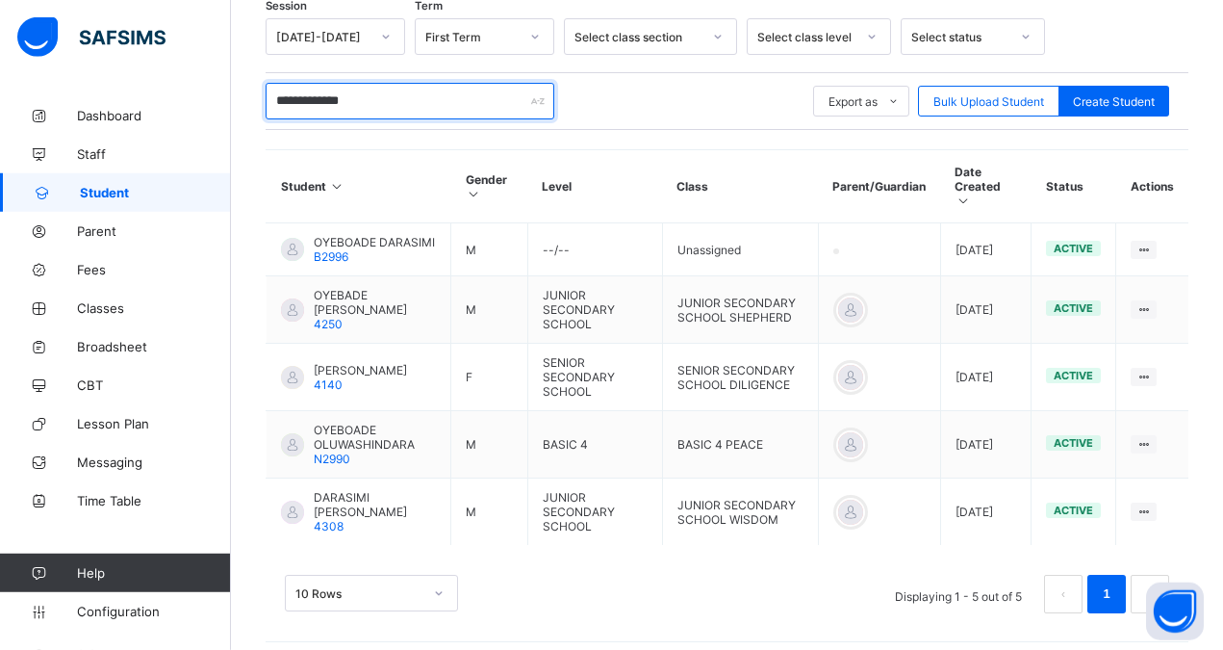
scroll to position [340, 0]
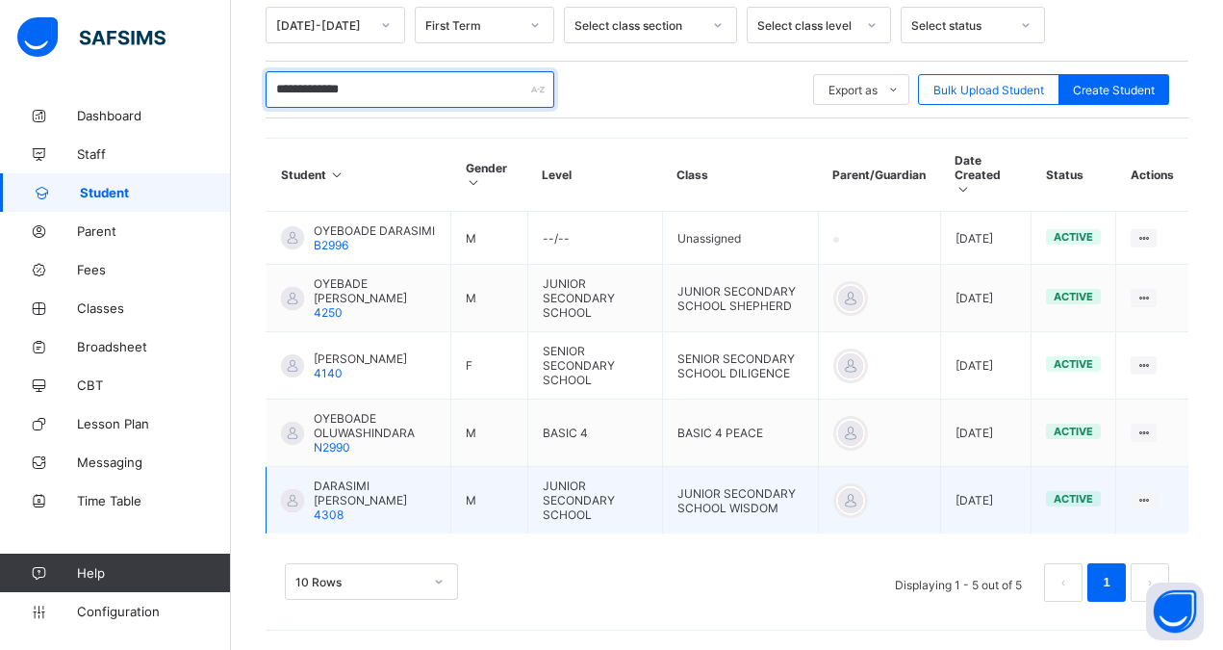
type input "**********"
click at [340, 500] on span "DARASIMI [PERSON_NAME]" at bounding box center [375, 492] width 122 height 29
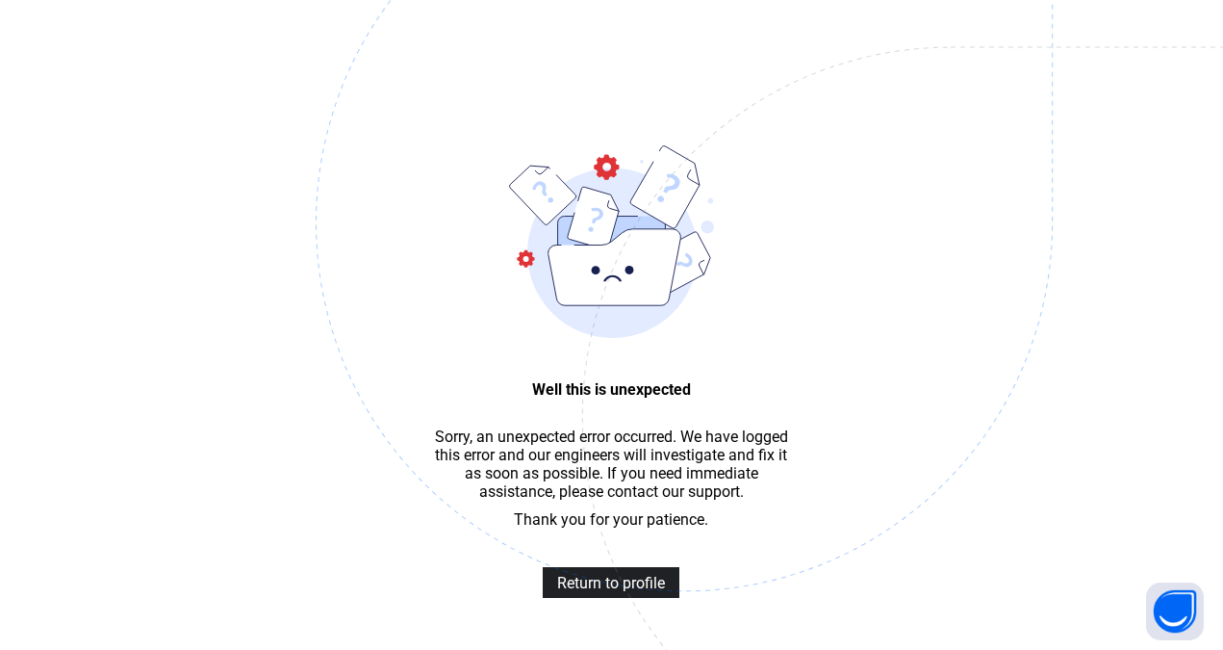
click at [640, 592] on span "Return to profile" at bounding box center [611, 583] width 108 height 18
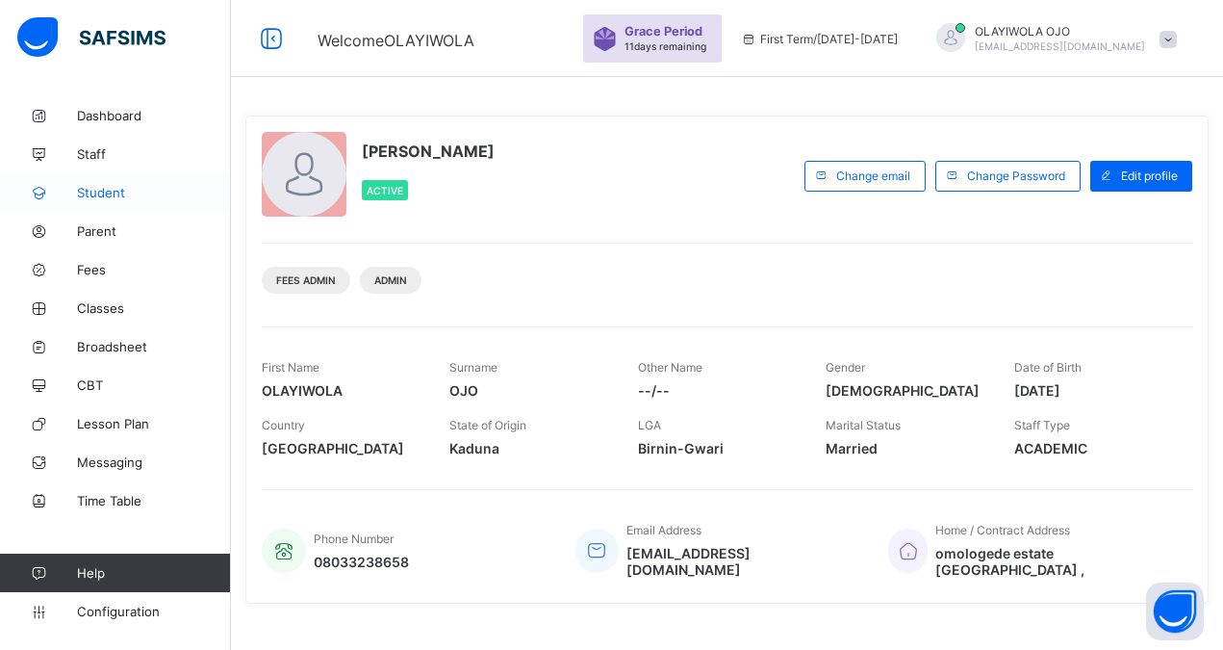
click at [96, 187] on span "Student" at bounding box center [154, 192] width 154 height 15
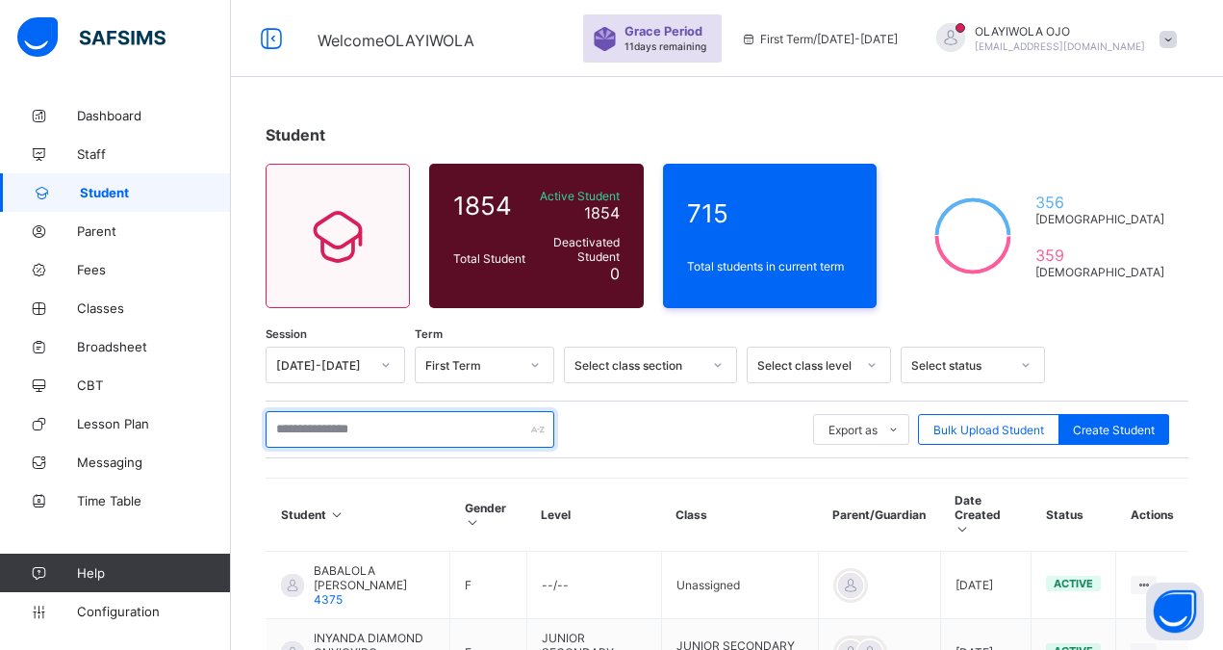
click at [302, 428] on input "text" at bounding box center [410, 429] width 289 height 37
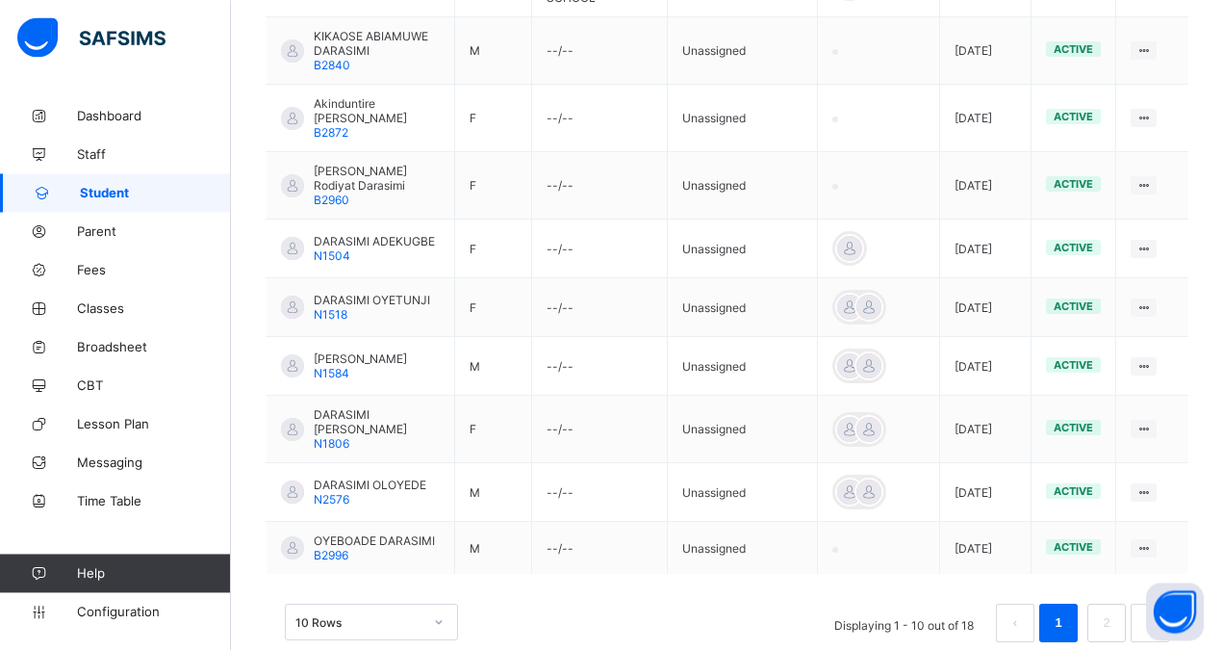
scroll to position [642, 0]
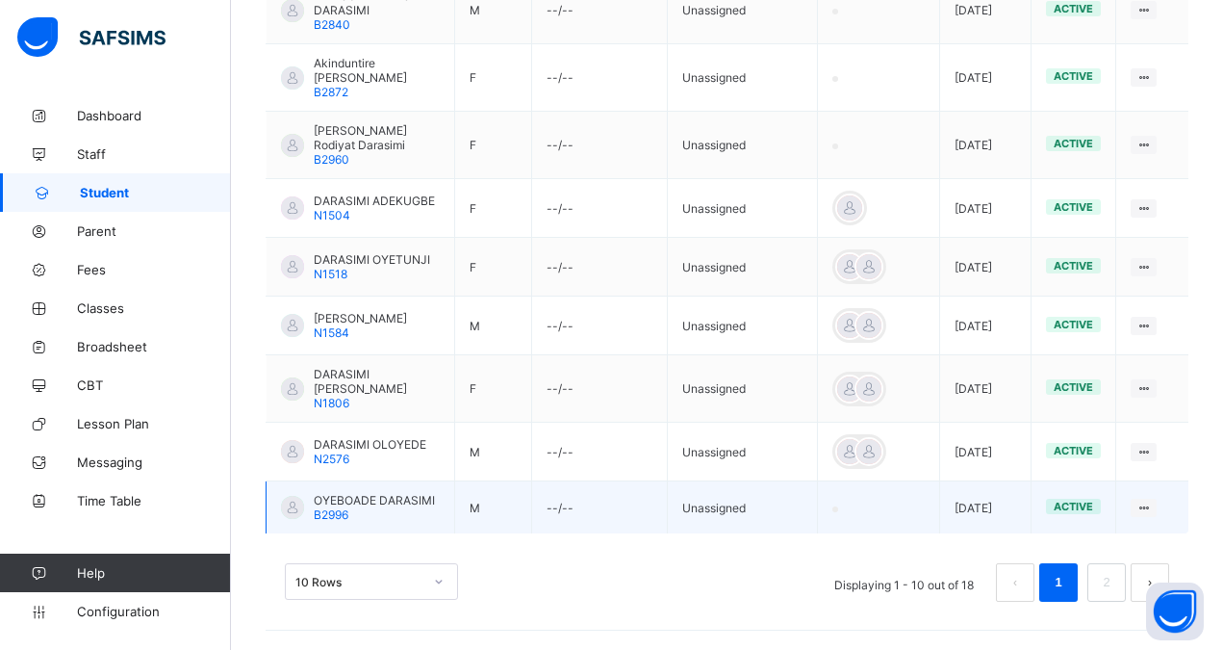
type input "**********"
click at [378, 493] on span "OYEBOADE DARASIMI" at bounding box center [374, 500] width 121 height 14
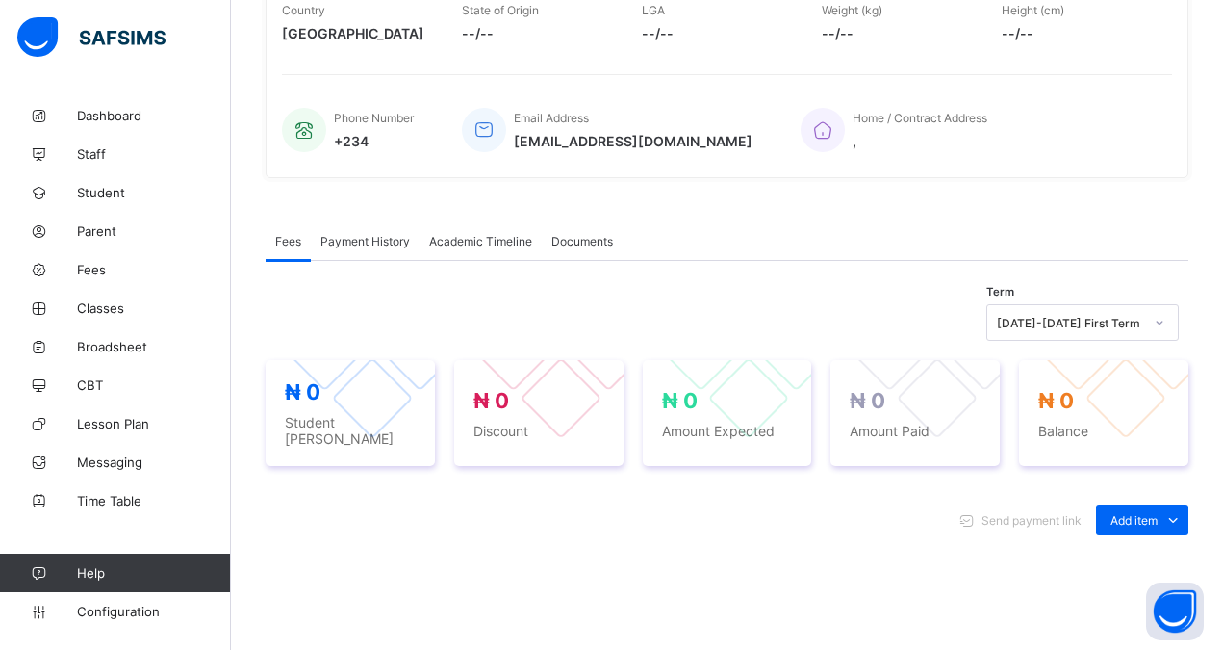
scroll to position [638, 0]
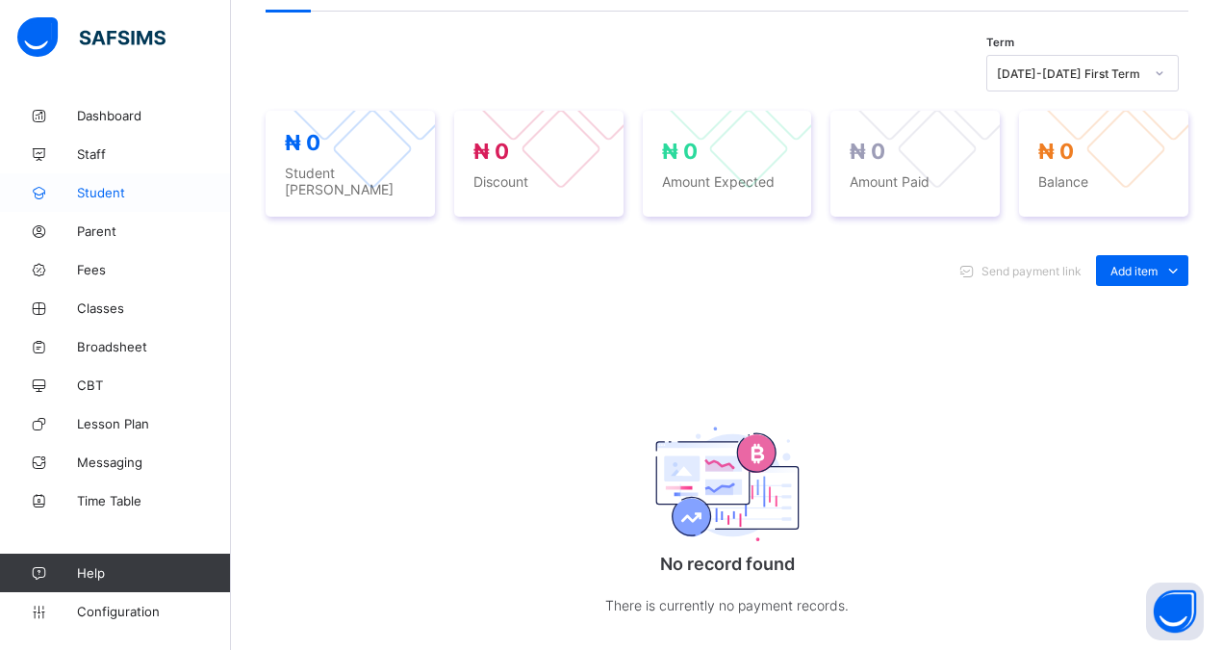
click at [104, 195] on span "Student" at bounding box center [154, 192] width 154 height 15
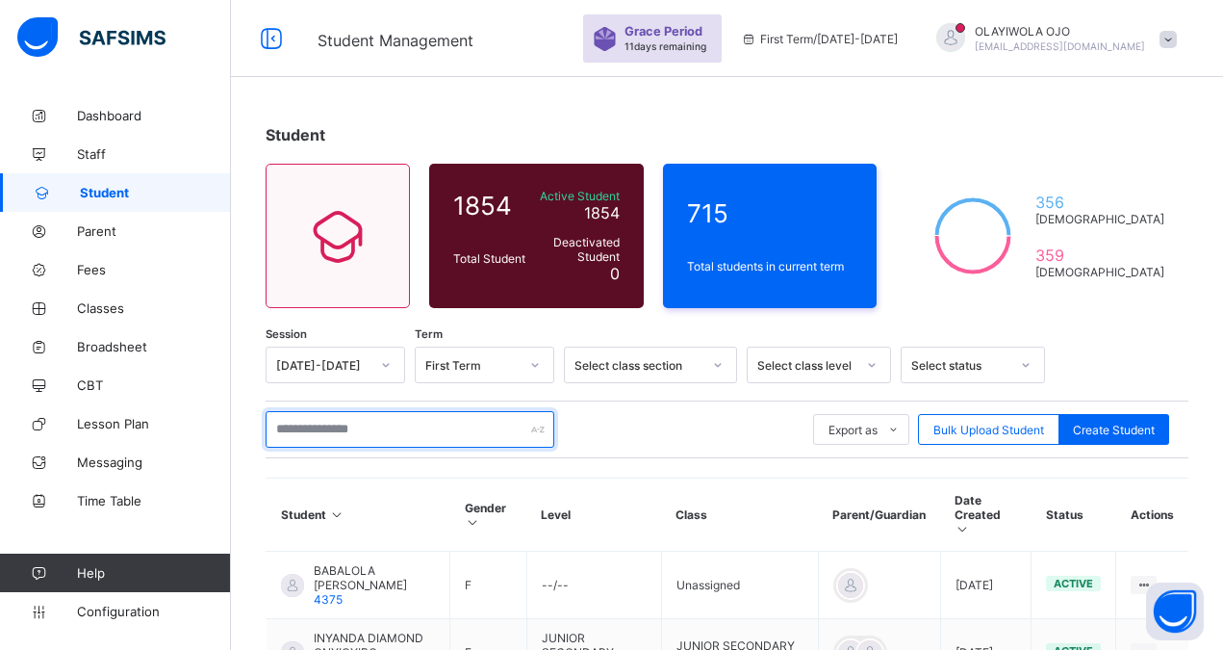
click at [305, 423] on input "text" at bounding box center [410, 429] width 289 height 37
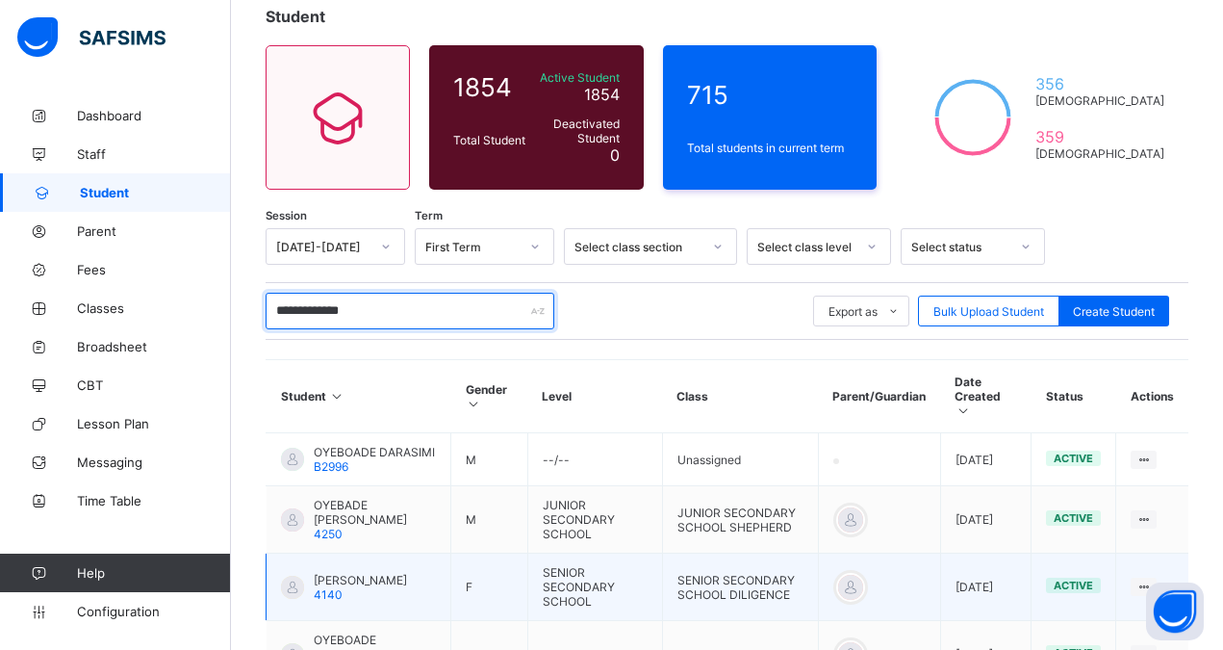
scroll to position [147, 0]
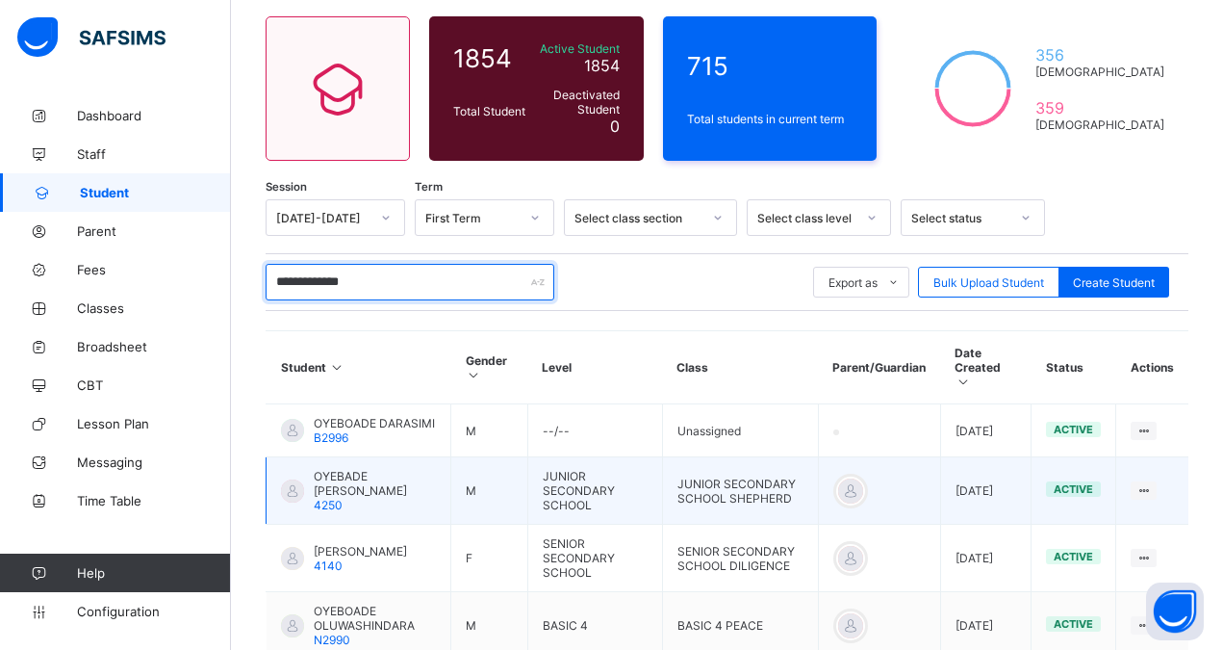
type input "**********"
click at [355, 476] on span "OYEBADE [PERSON_NAME]" at bounding box center [375, 483] width 122 height 29
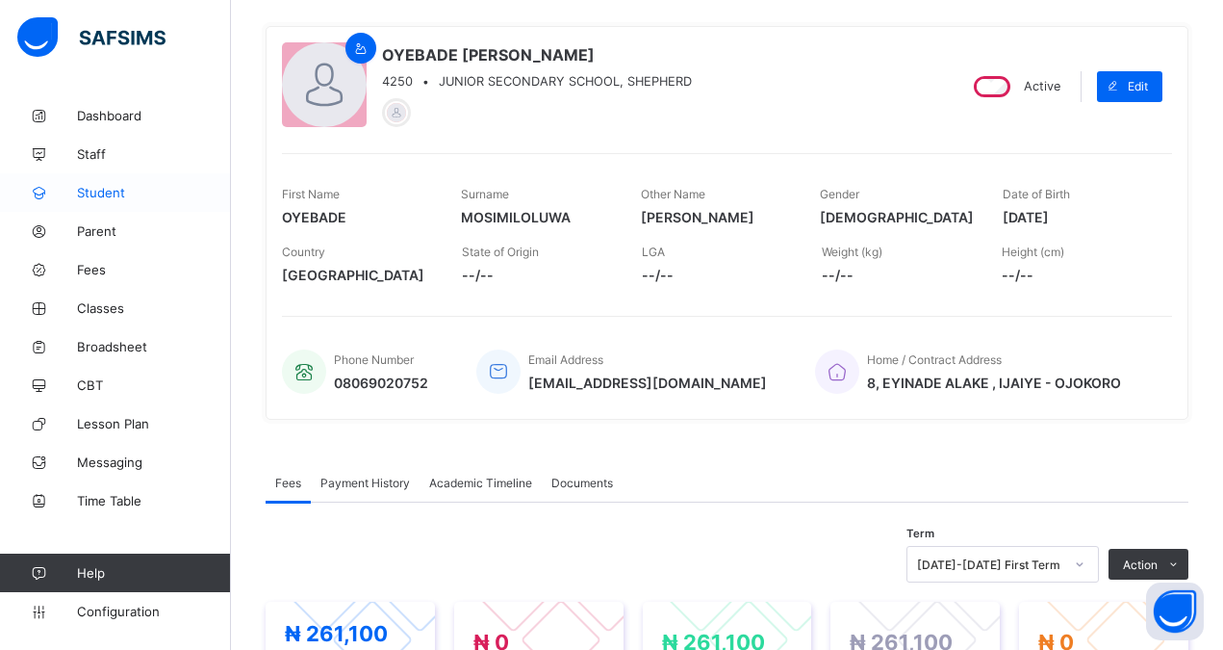
click at [109, 192] on span "Student" at bounding box center [154, 192] width 154 height 15
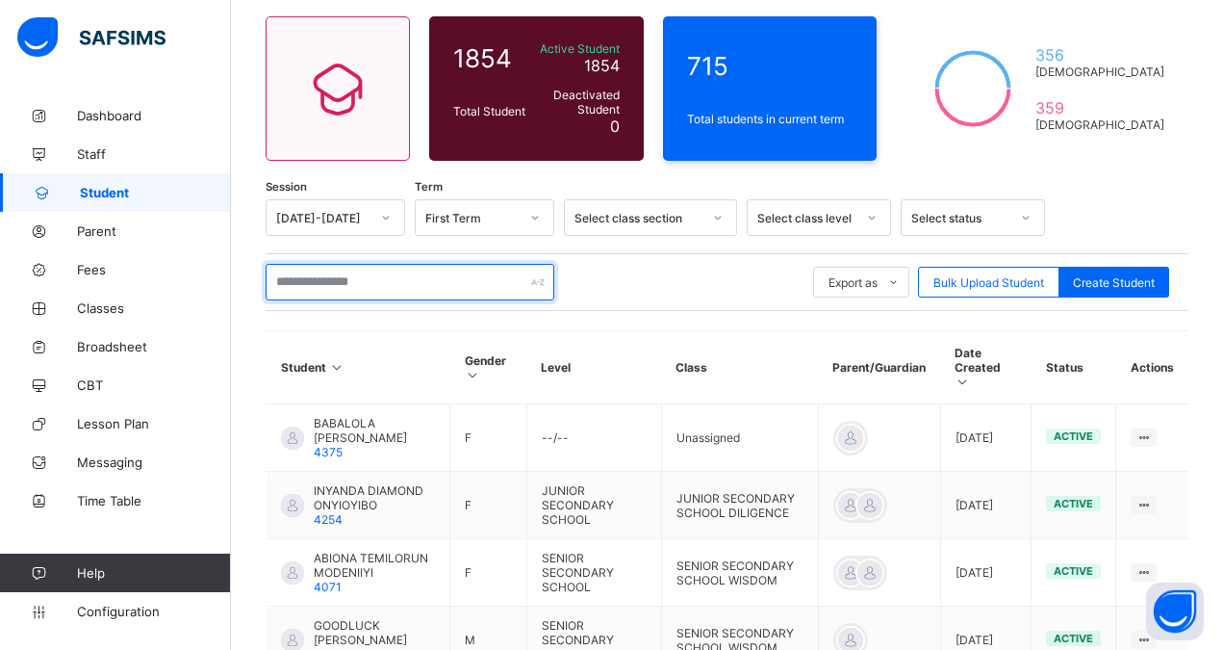
click at [306, 280] on input "text" at bounding box center [410, 282] width 289 height 37
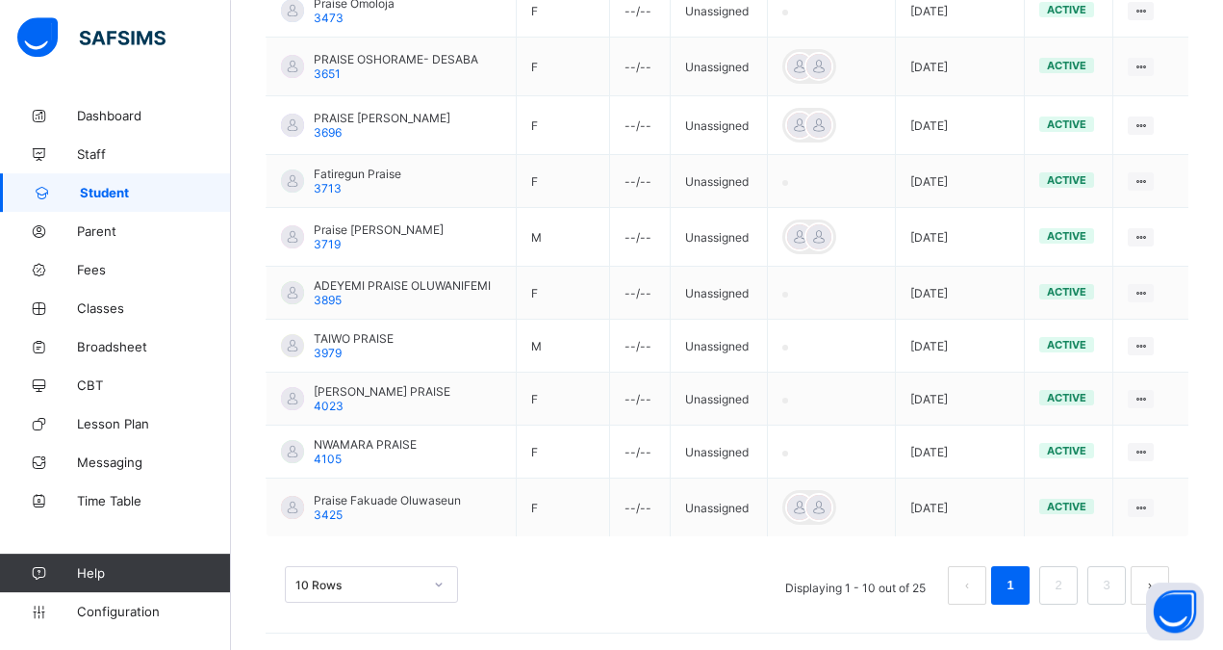
scroll to position [541, 0]
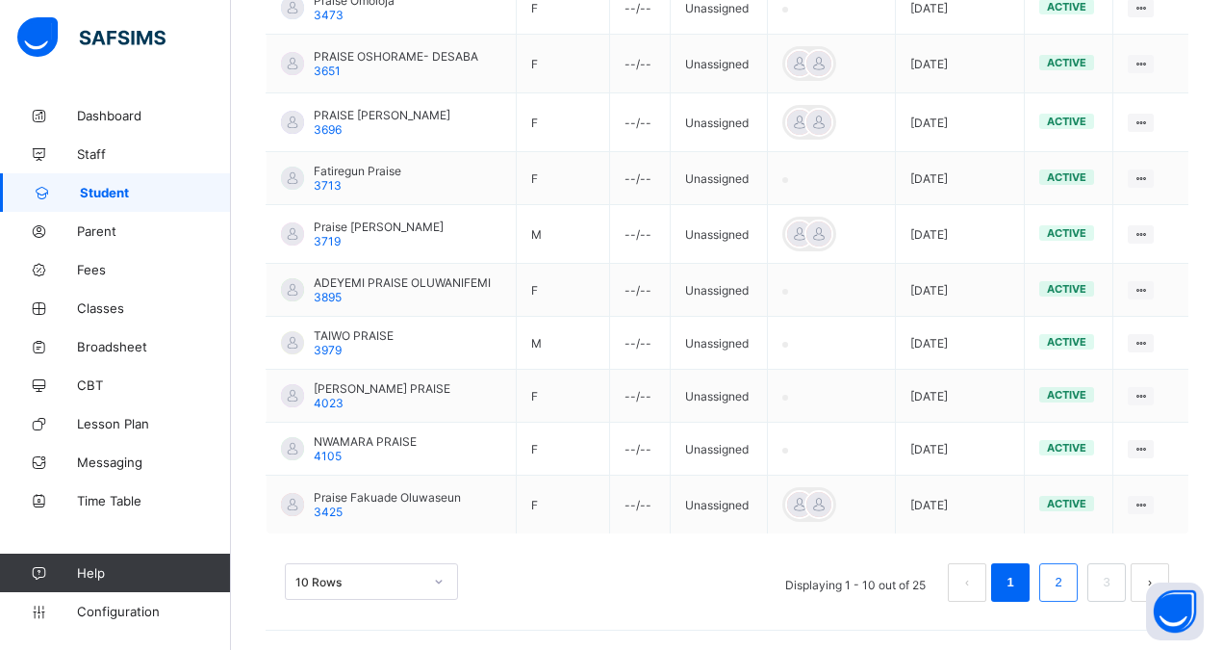
type input "**********"
click at [1068, 580] on link "2" at bounding box center [1058, 582] width 18 height 25
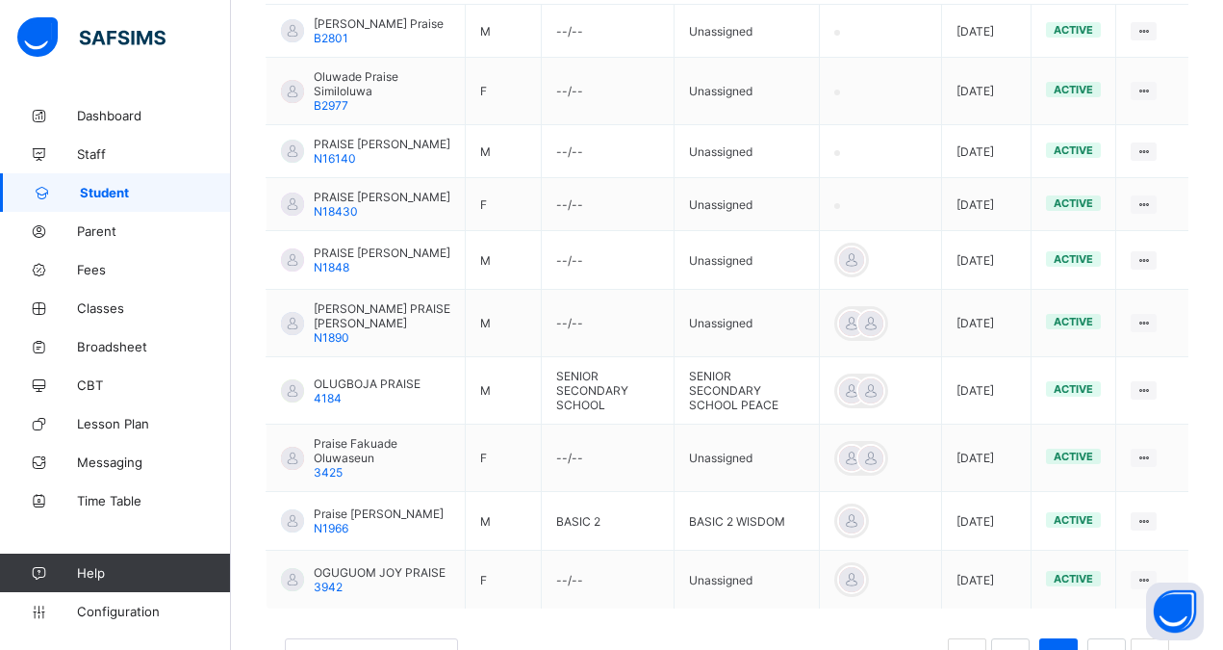
scroll to position [596, 0]
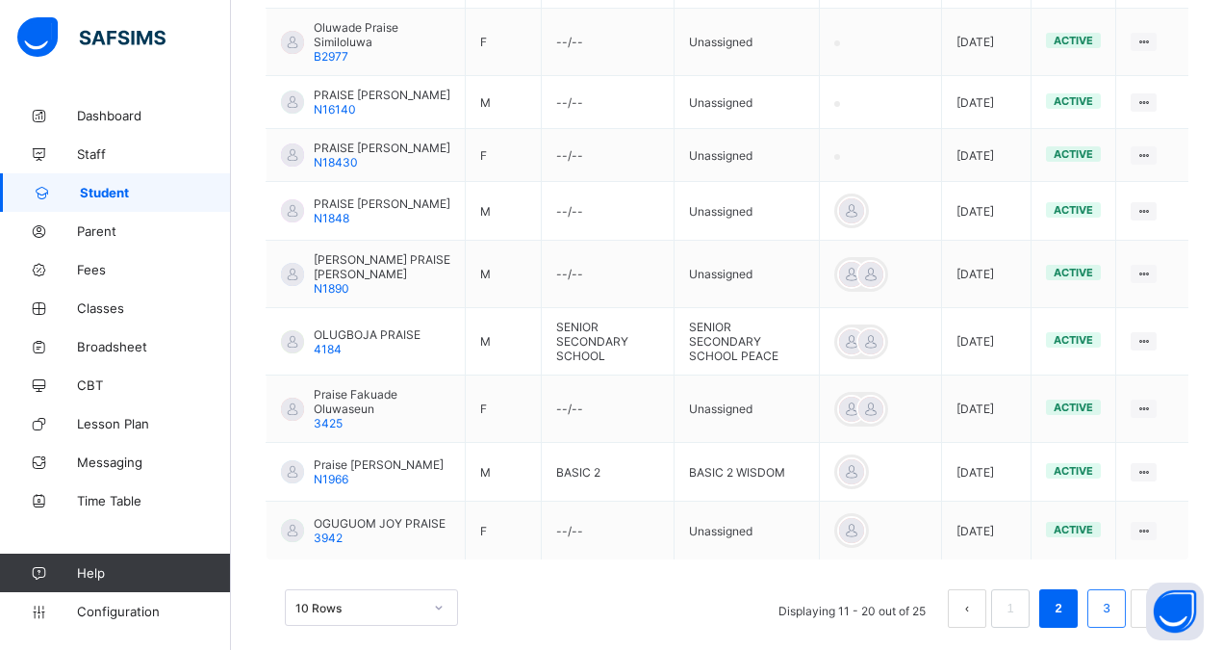
click at [1116, 612] on link "3" at bounding box center [1106, 608] width 18 height 25
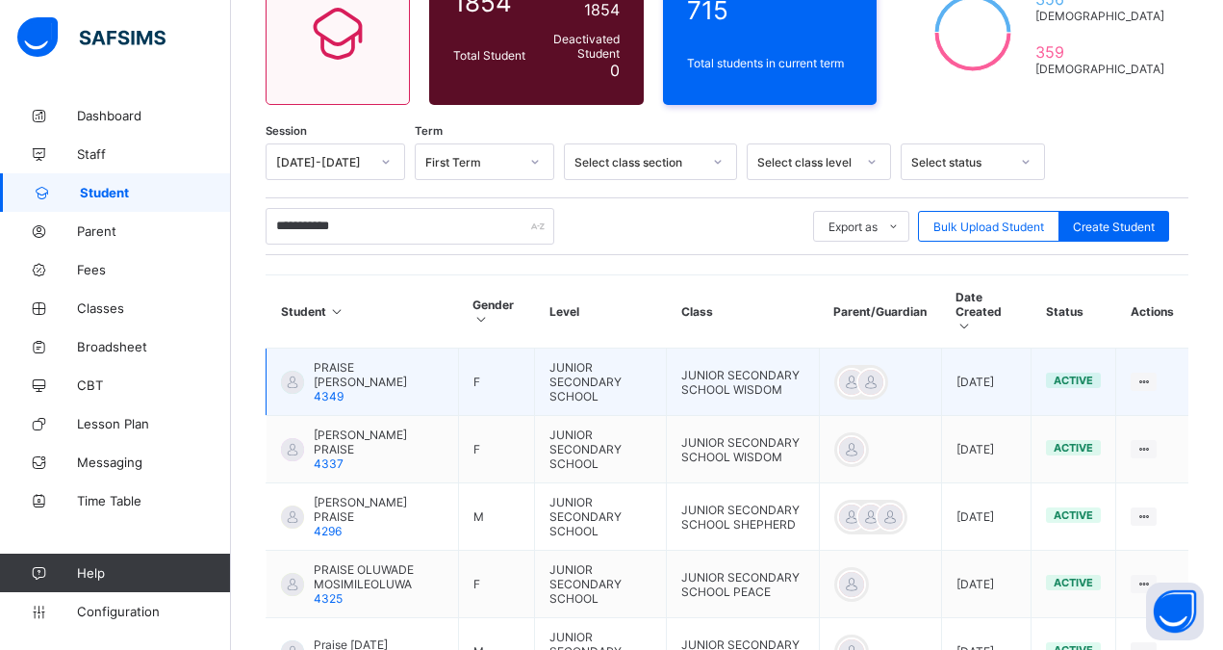
click at [335, 364] on span "PRAISE [PERSON_NAME]" at bounding box center [379, 374] width 130 height 29
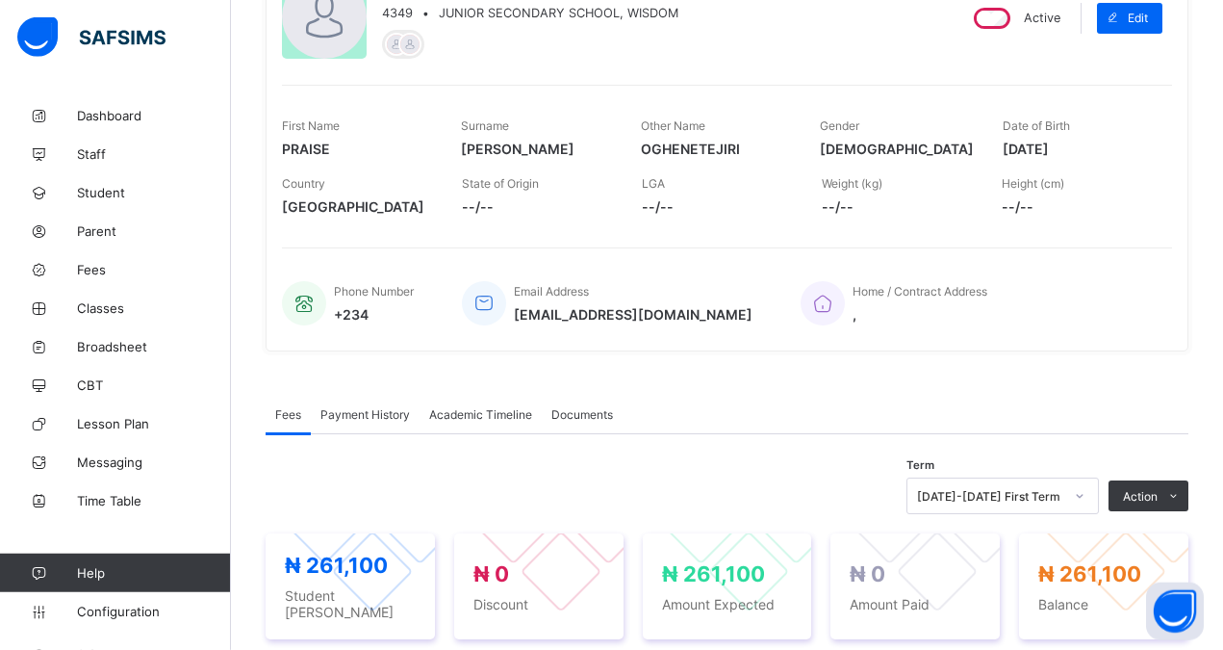
scroll to position [252, 0]
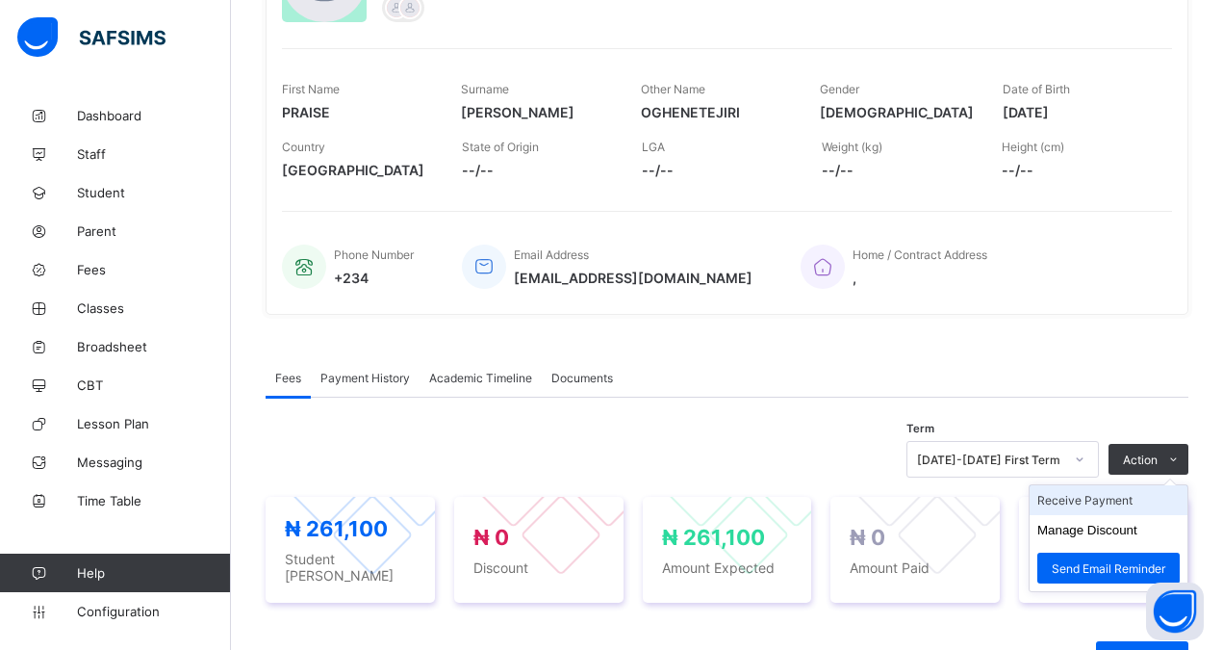
click at [1074, 497] on li "Receive Payment" at bounding box center [1109, 500] width 158 height 30
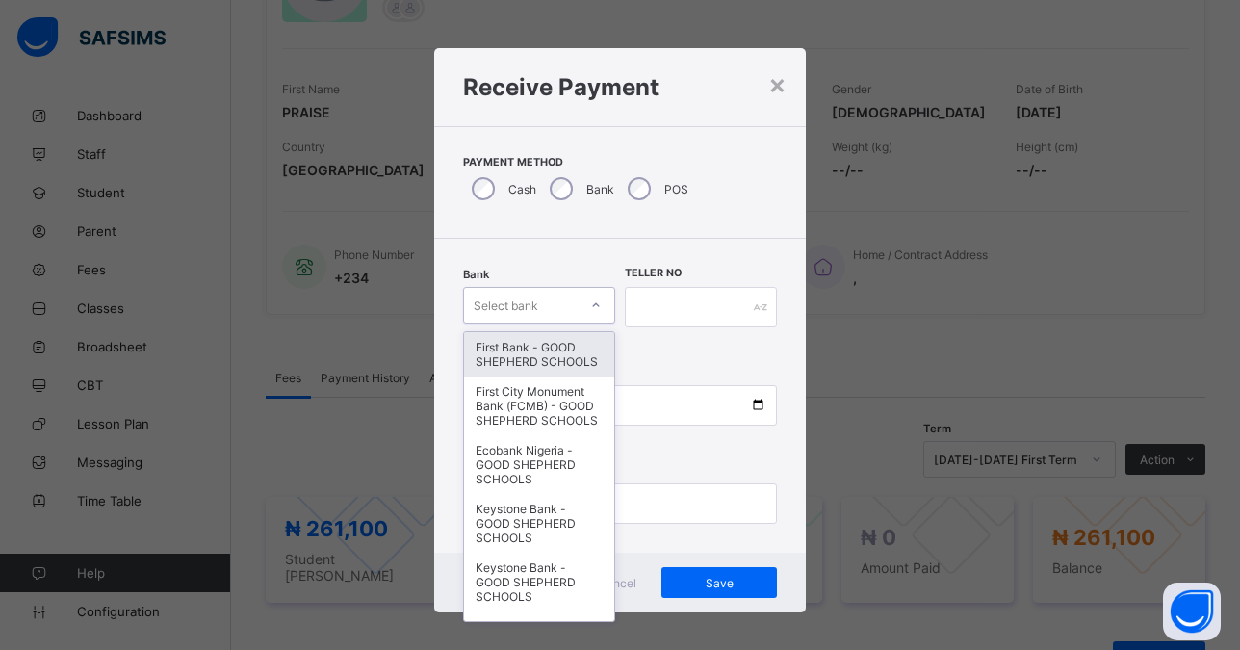
click at [527, 299] on div "Select bank" at bounding box center [506, 305] width 64 height 37
click at [523, 366] on div "First Bank - GOOD SHEPHERD SCHOOLS" at bounding box center [539, 354] width 150 height 44
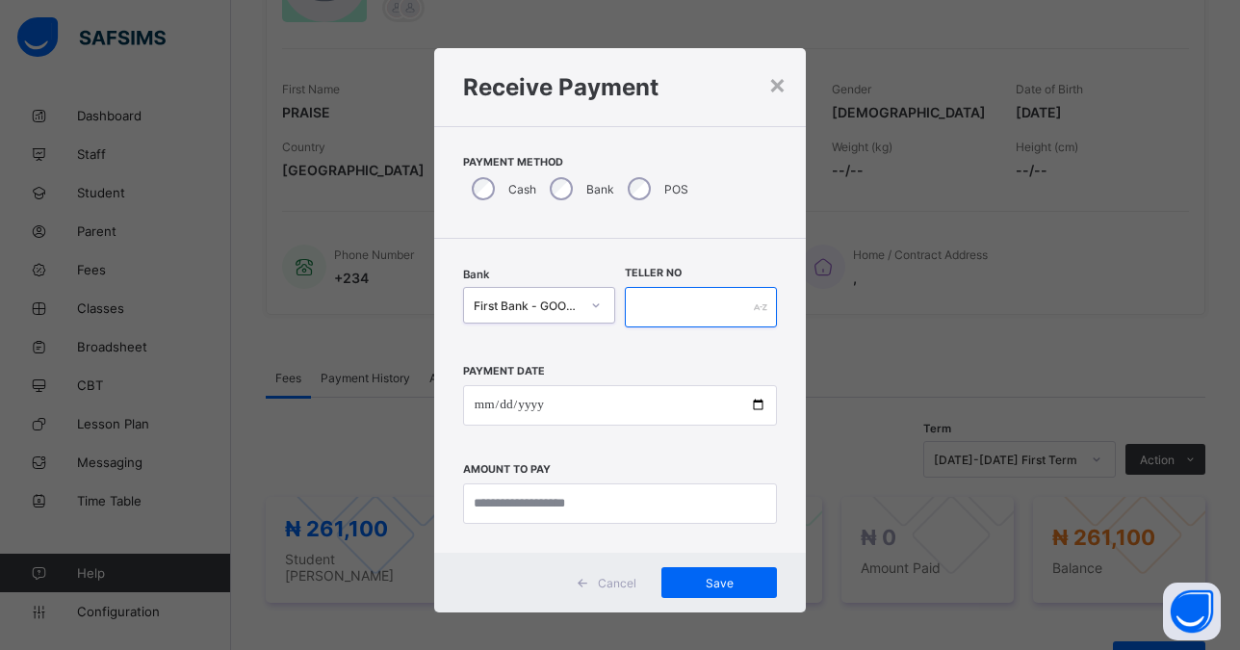
click at [661, 304] on input "text" at bounding box center [701, 307] width 152 height 40
type input "*****"
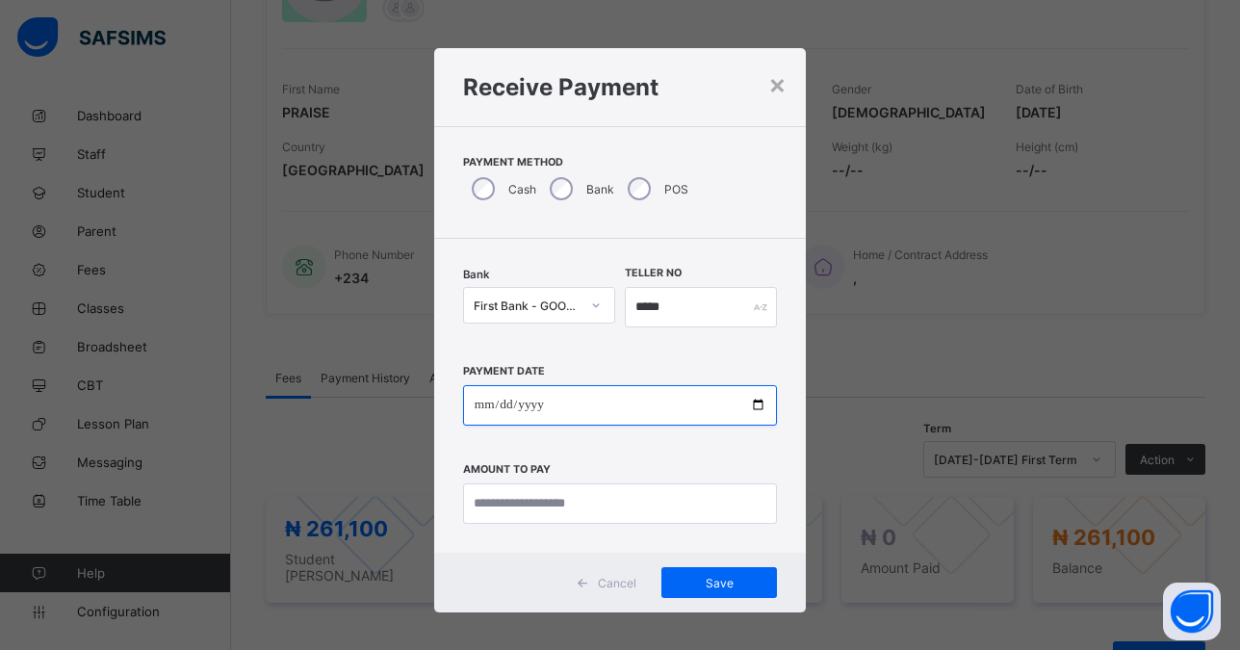
click at [748, 406] on input "date" at bounding box center [620, 405] width 314 height 40
type input "**********"
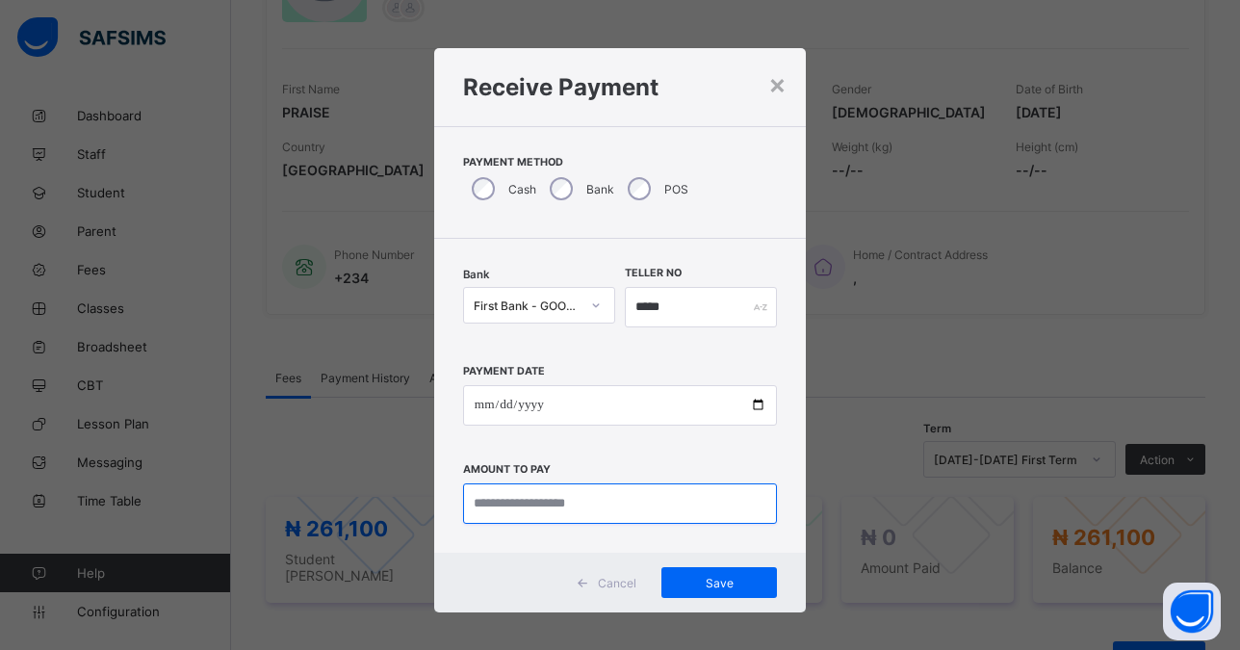
click at [546, 509] on input "currency" at bounding box center [620, 503] width 314 height 40
type input "*********"
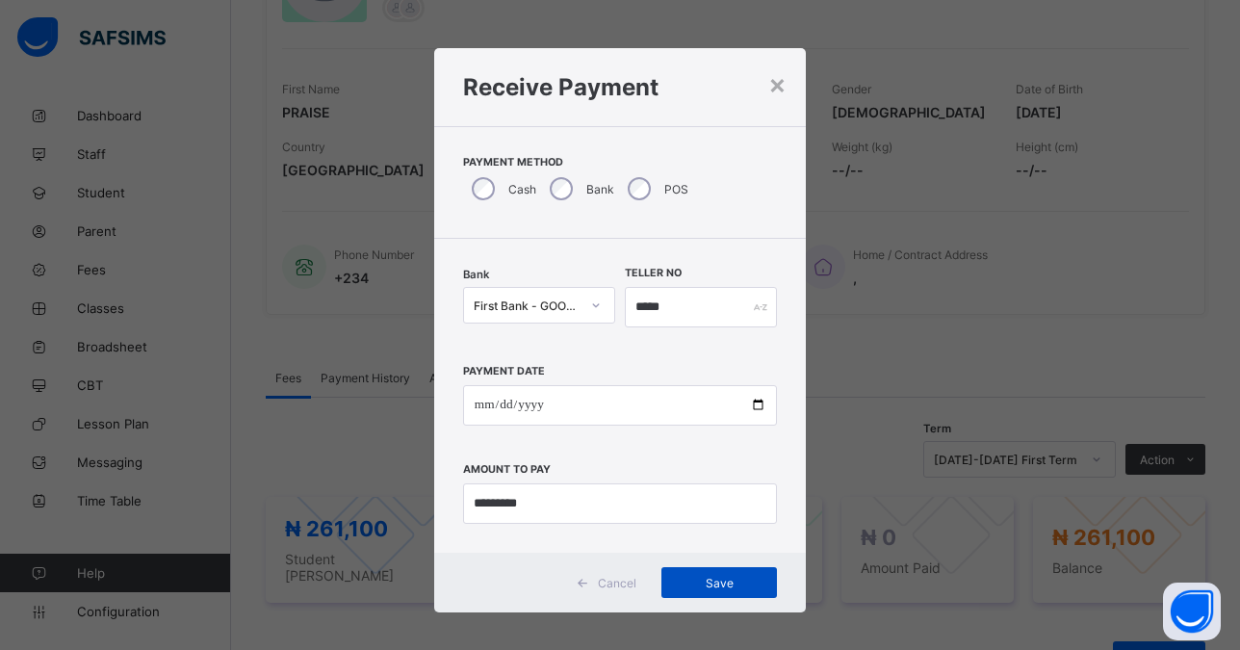
click at [706, 578] on span "Save" at bounding box center [719, 583] width 87 height 14
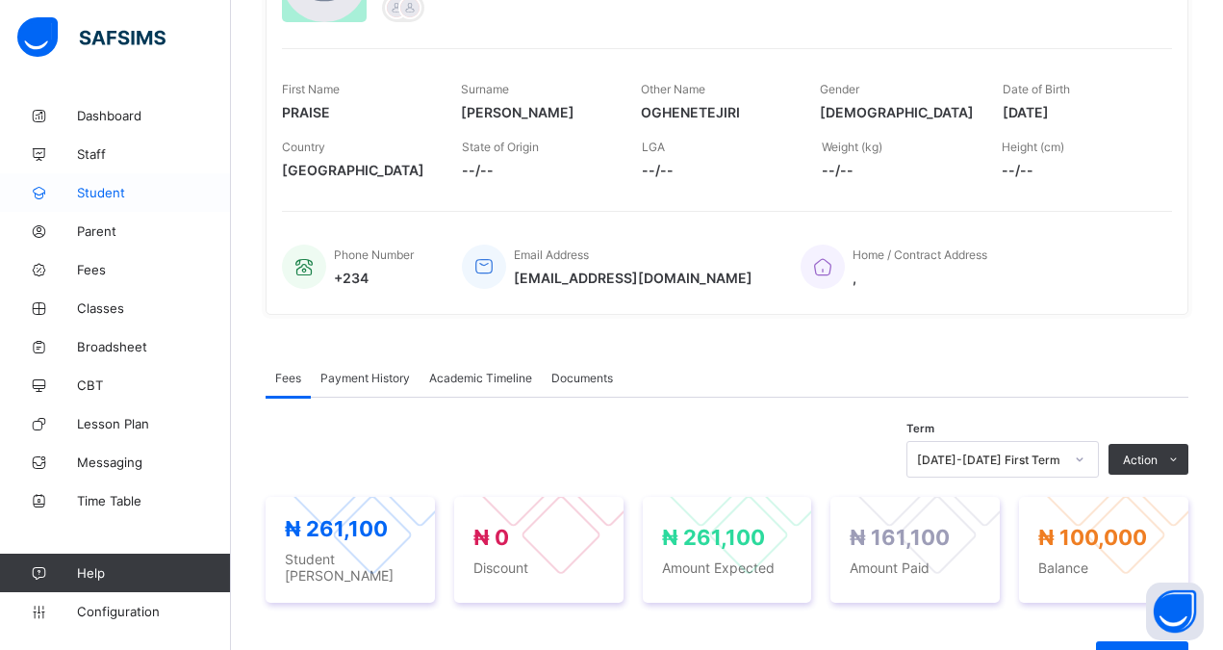
click at [105, 193] on span "Student" at bounding box center [154, 192] width 154 height 15
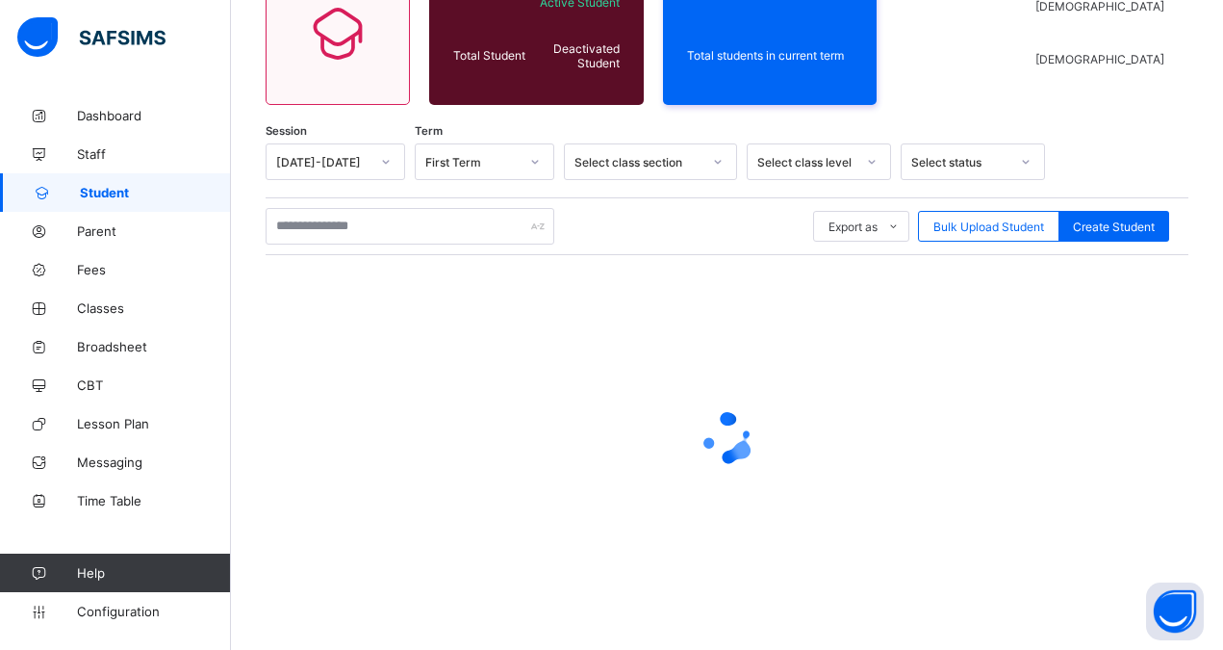
scroll to position [203, 0]
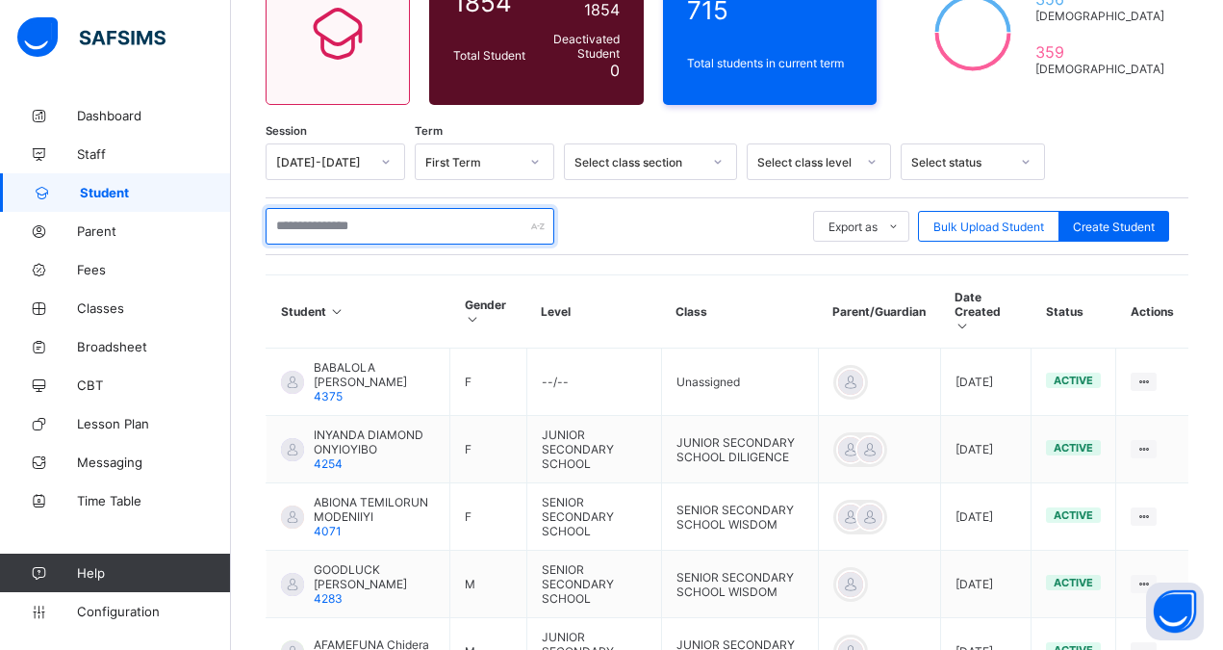
click at [302, 234] on input "text" at bounding box center [410, 226] width 289 height 37
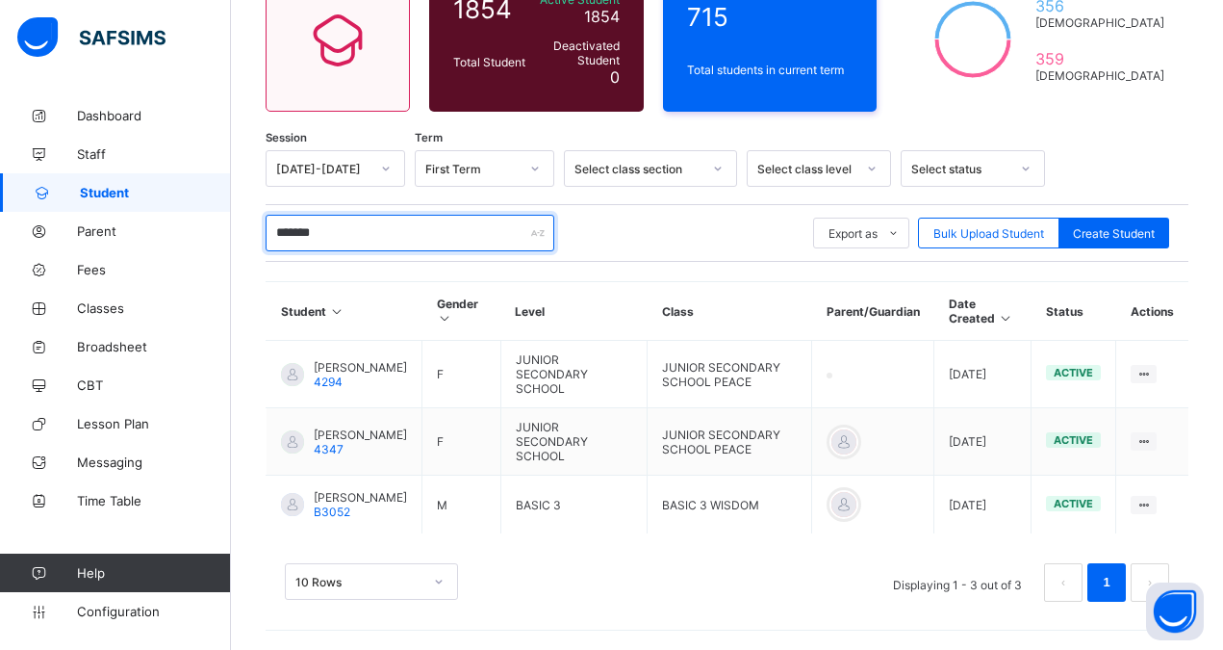
scroll to position [191, 0]
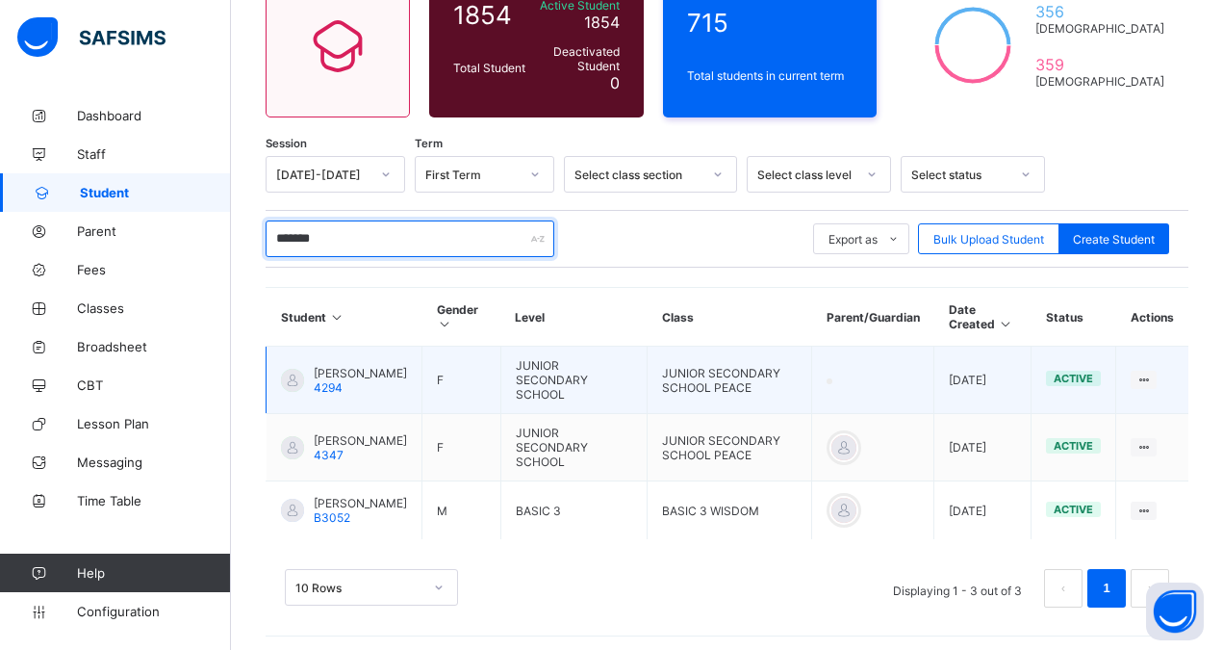
type input "*******"
click at [340, 368] on span "[PERSON_NAME]" at bounding box center [360, 373] width 93 height 14
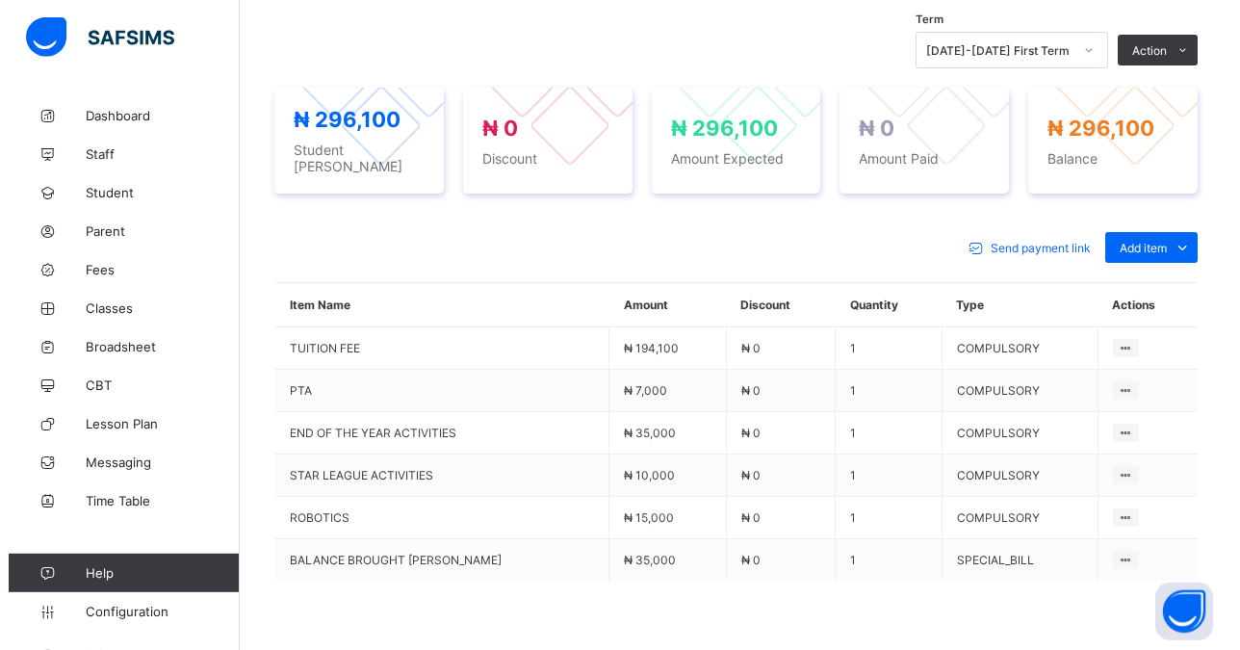
scroll to position [682, 0]
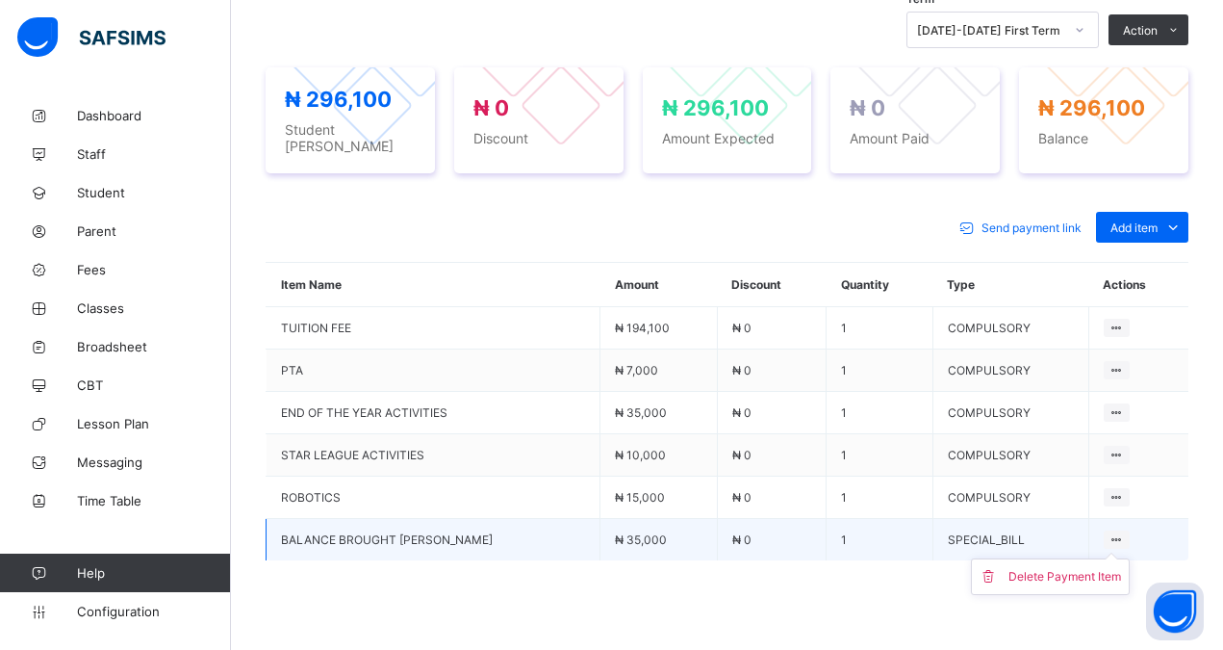
click at [1122, 532] on icon at bounding box center [1117, 539] width 16 height 14
click at [365, 533] on span "BALANCE BROUGHT [PERSON_NAME]" at bounding box center [433, 539] width 304 height 14
click at [1122, 532] on icon at bounding box center [1117, 539] width 16 height 14
click at [1072, 568] on div "Delete Payment Item" at bounding box center [1065, 576] width 113 height 19
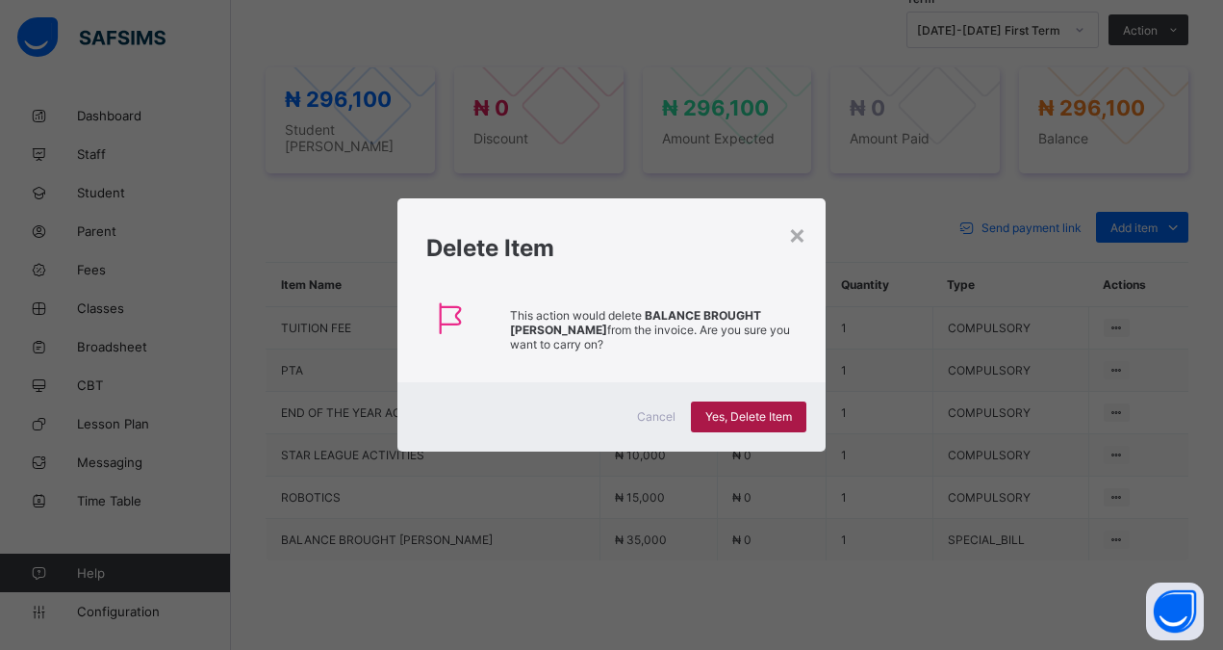
click at [737, 412] on span "Yes, Delete Item" at bounding box center [749, 416] width 87 height 14
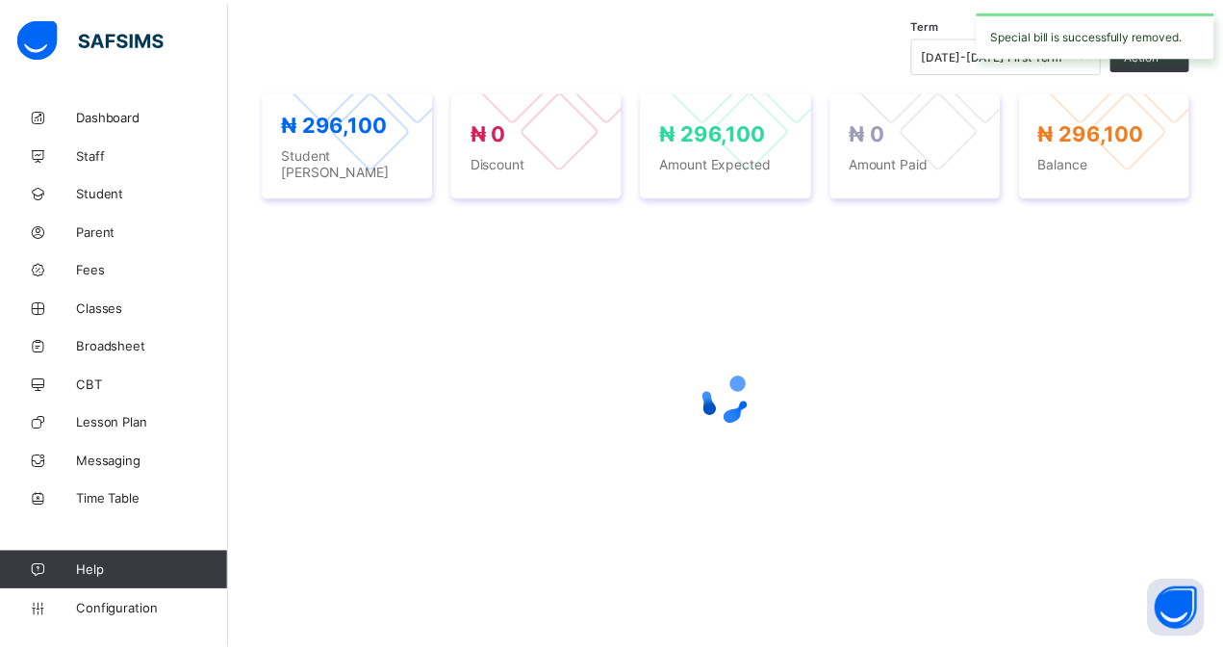
scroll to position [648, 0]
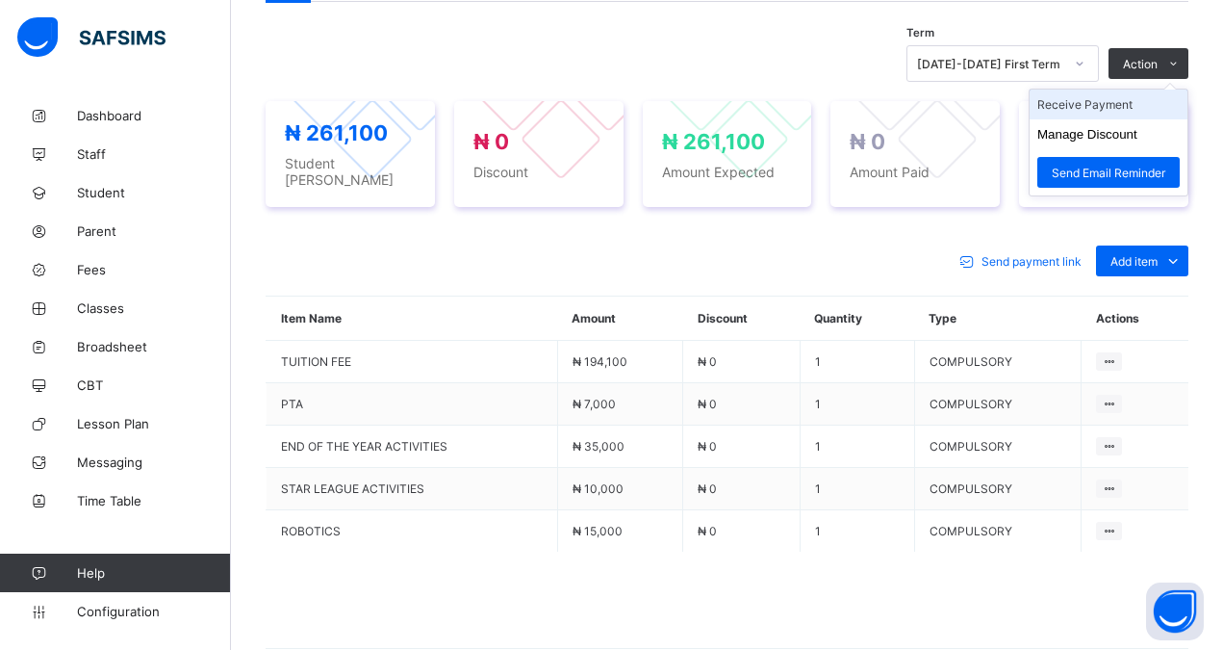
click at [1093, 102] on li "Receive Payment" at bounding box center [1109, 105] width 158 height 30
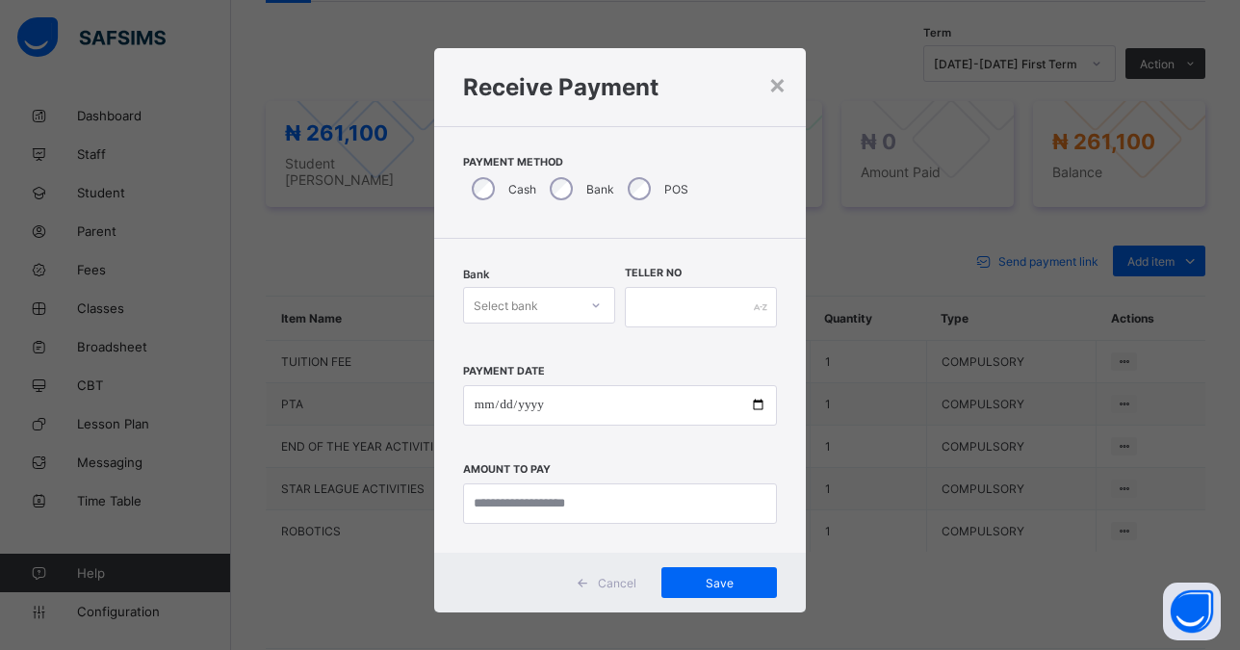
click at [519, 299] on div "Select bank" at bounding box center [506, 305] width 64 height 37
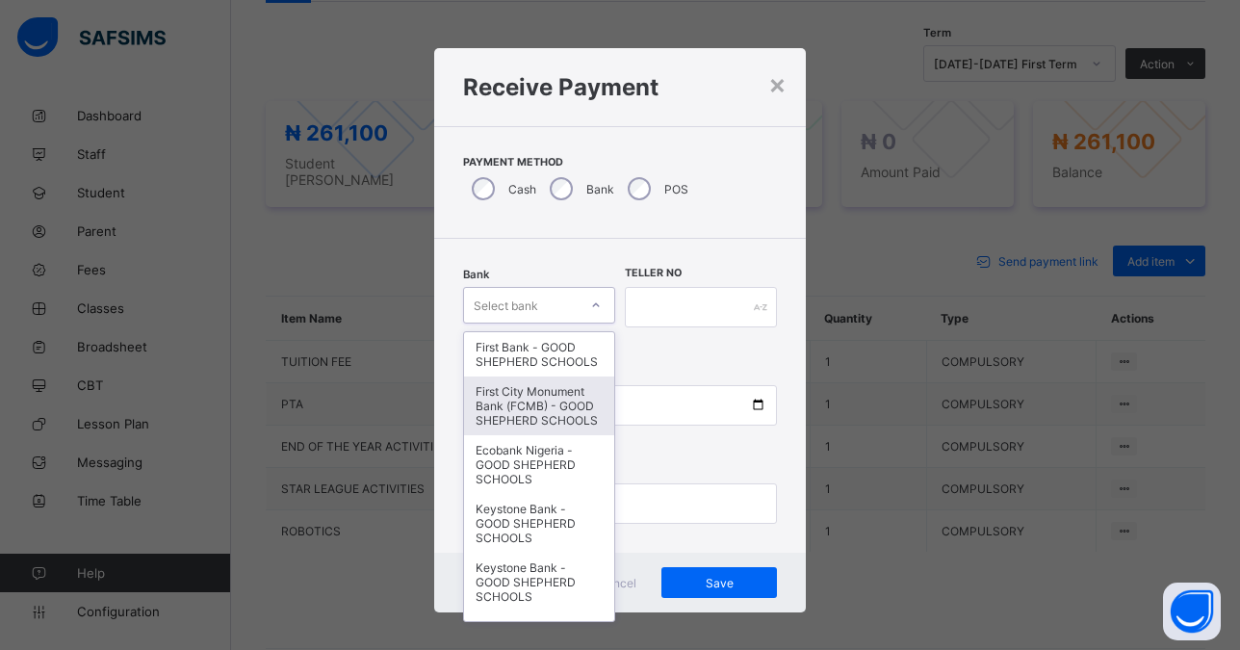
click at [505, 423] on div "First City Monument Bank (FCMB) - GOOD SHEPHERD SCHOOLS" at bounding box center [539, 405] width 150 height 59
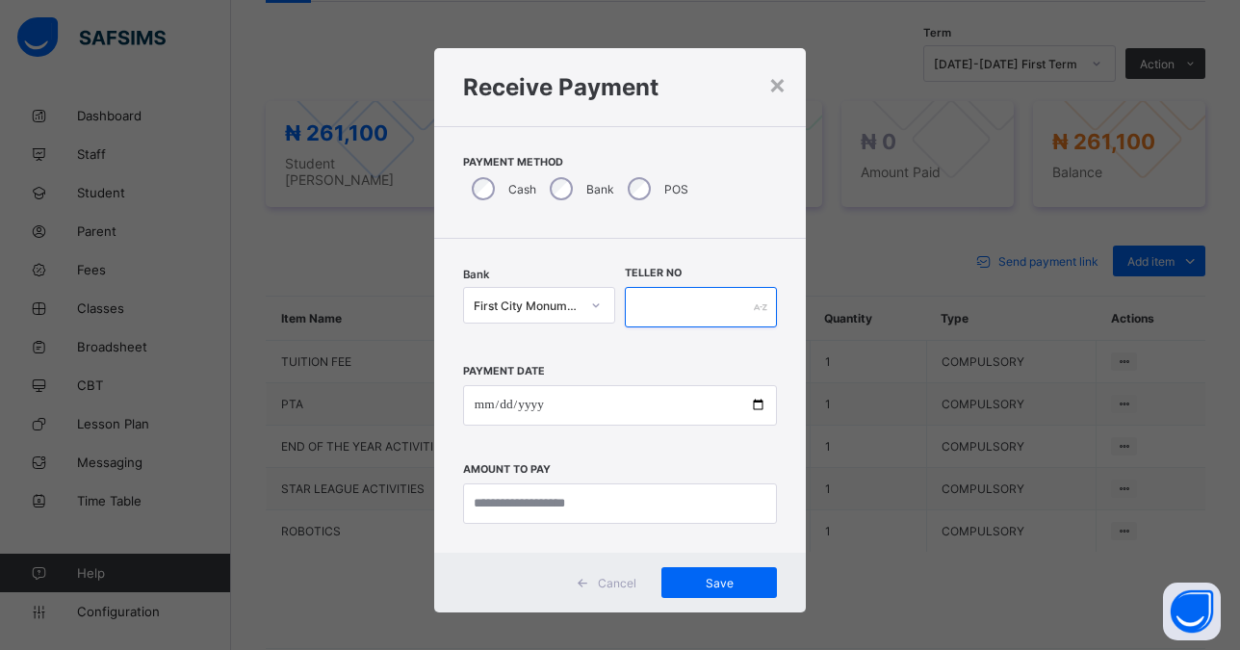
click at [654, 303] on input "text" at bounding box center [701, 307] width 152 height 40
type input "*****"
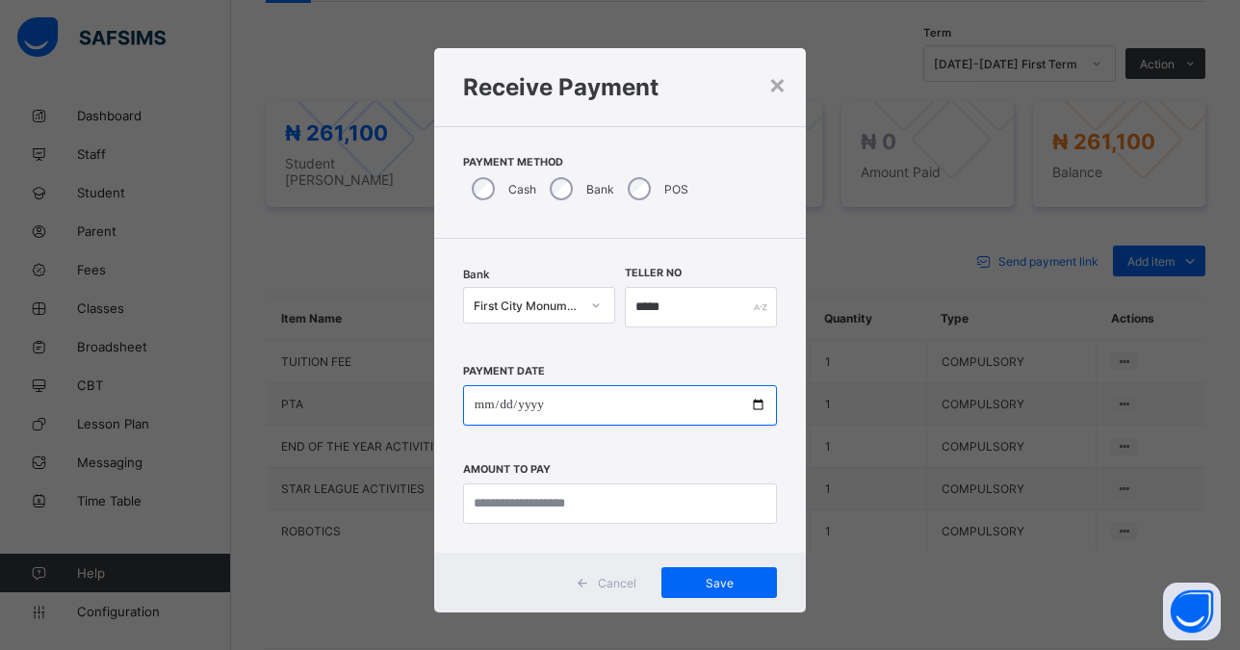
click at [748, 403] on input "date" at bounding box center [620, 405] width 314 height 40
type input "**********"
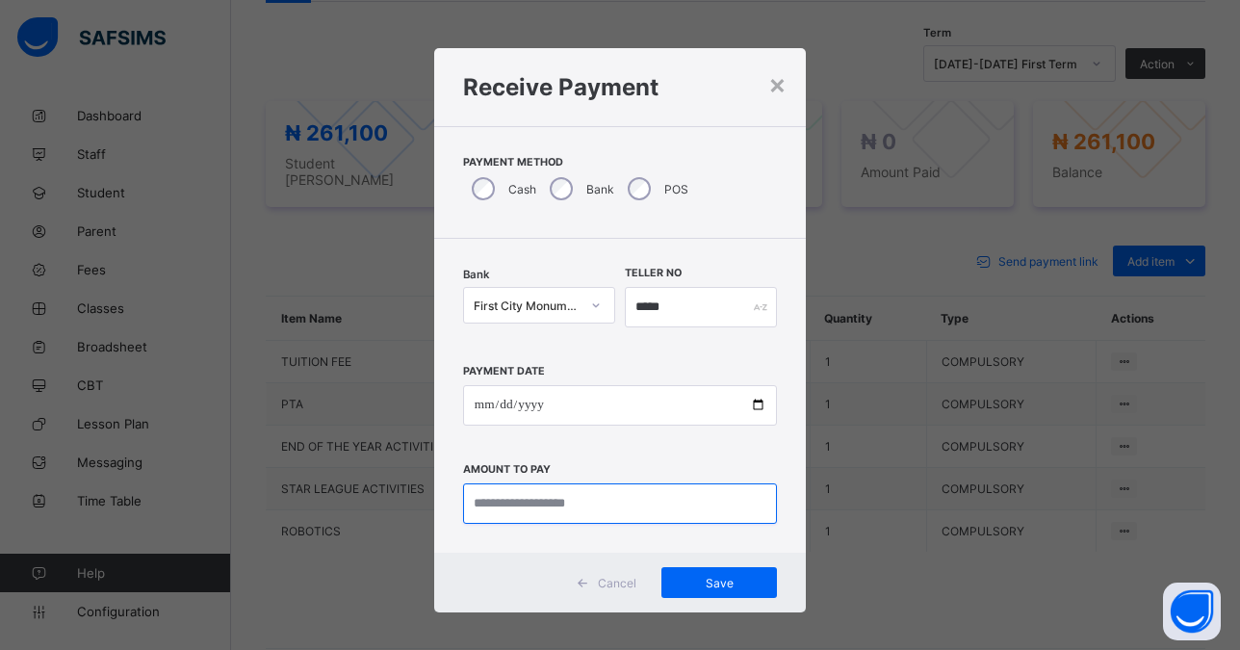
click at [556, 504] on input "currency" at bounding box center [620, 503] width 314 height 40
type input "*********"
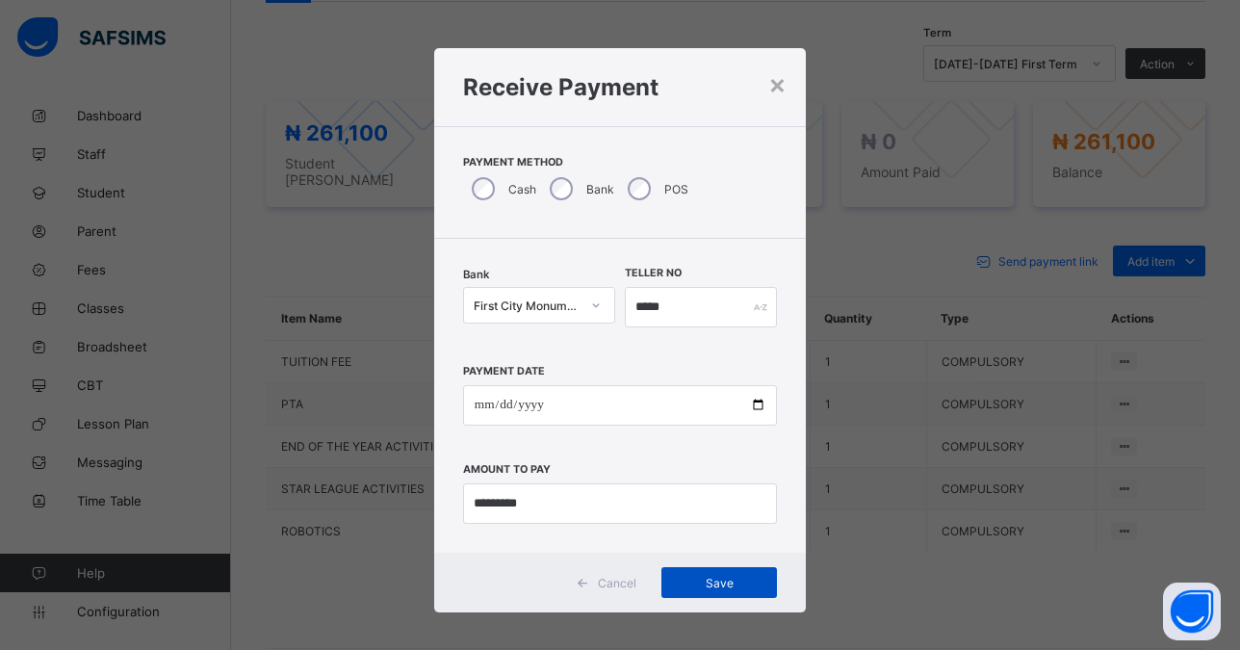
click at [710, 577] on span "Save" at bounding box center [719, 583] width 87 height 14
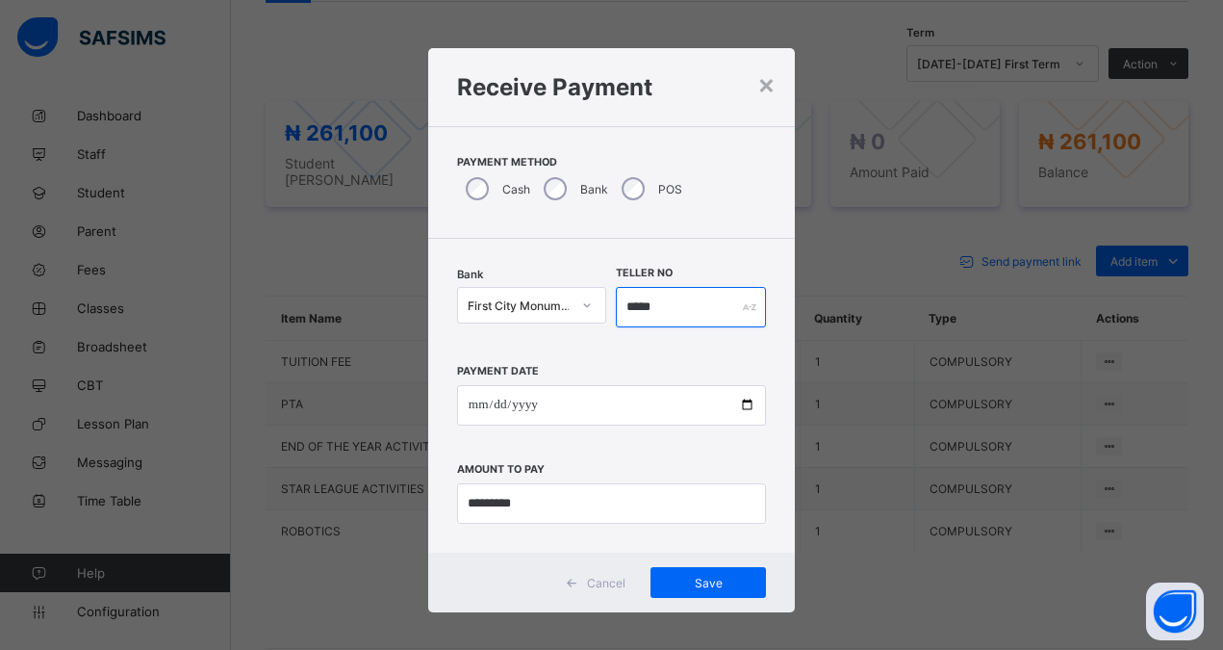
click at [660, 311] on input "*****" at bounding box center [691, 307] width 150 height 40
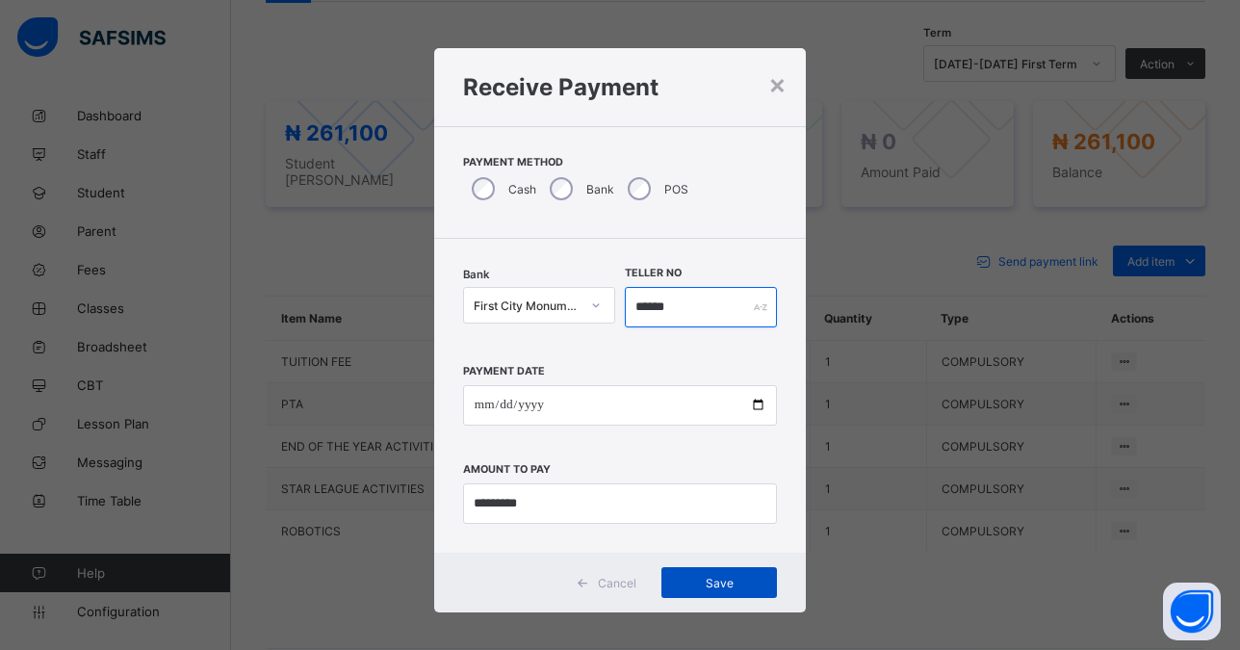
type input "******"
click at [704, 582] on span "Save" at bounding box center [719, 583] width 87 height 14
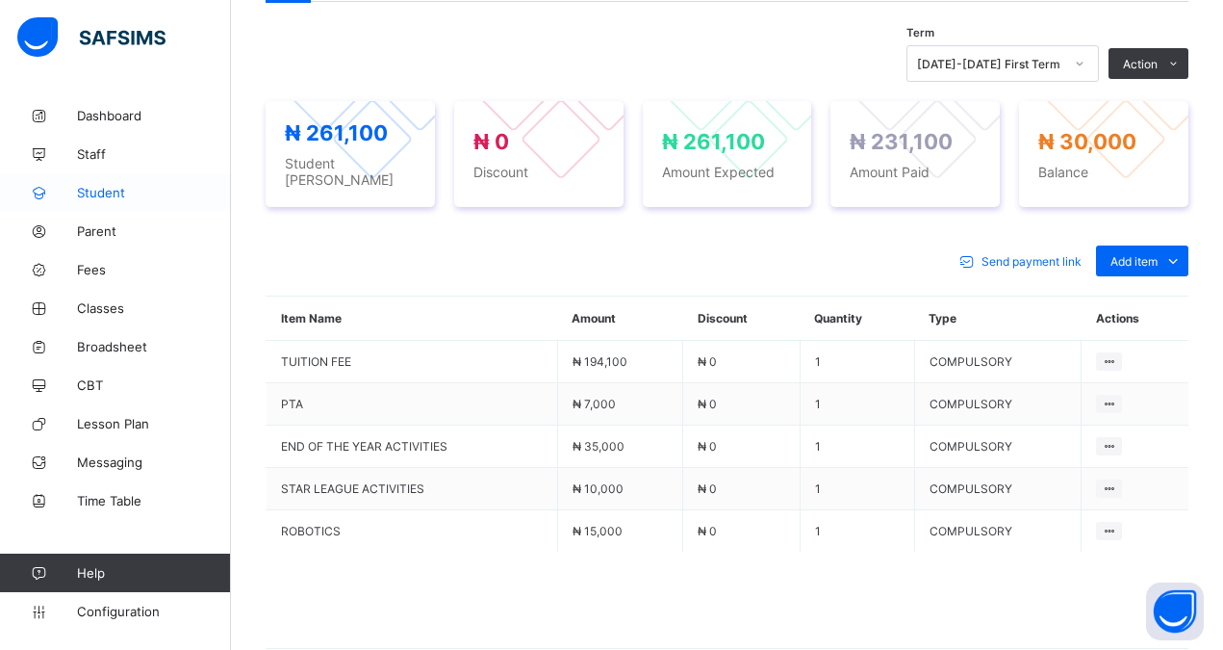
click at [108, 185] on span "Student" at bounding box center [154, 192] width 154 height 15
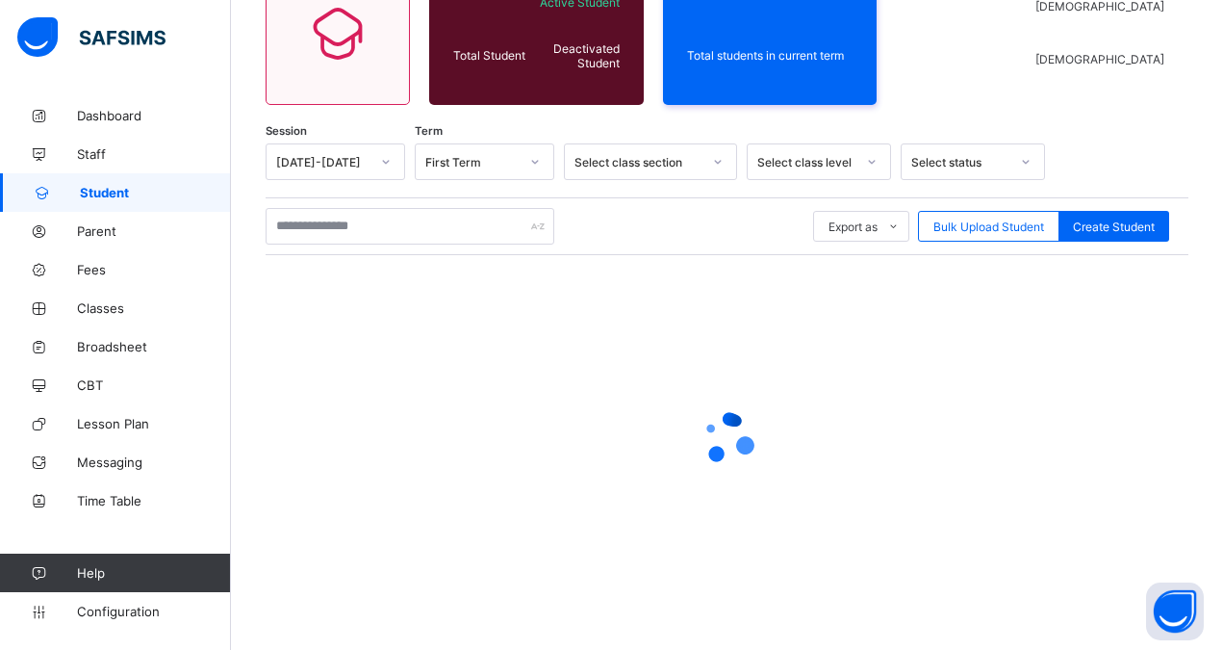
scroll to position [203, 0]
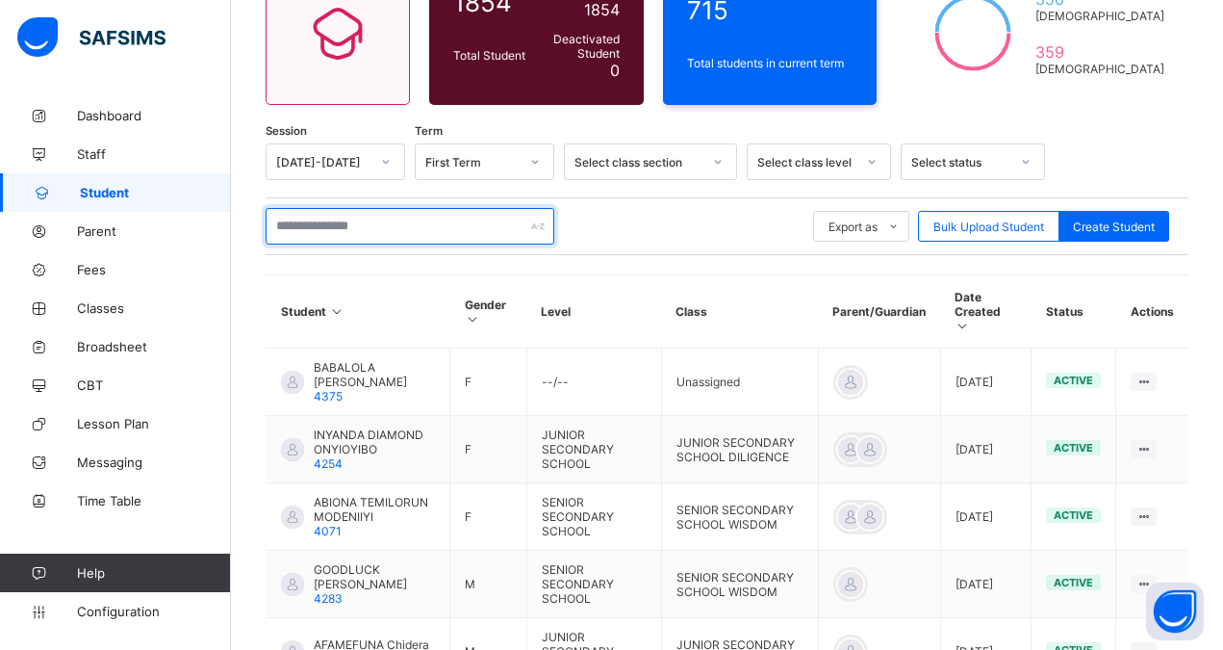
click at [327, 234] on input "text" at bounding box center [410, 226] width 289 height 37
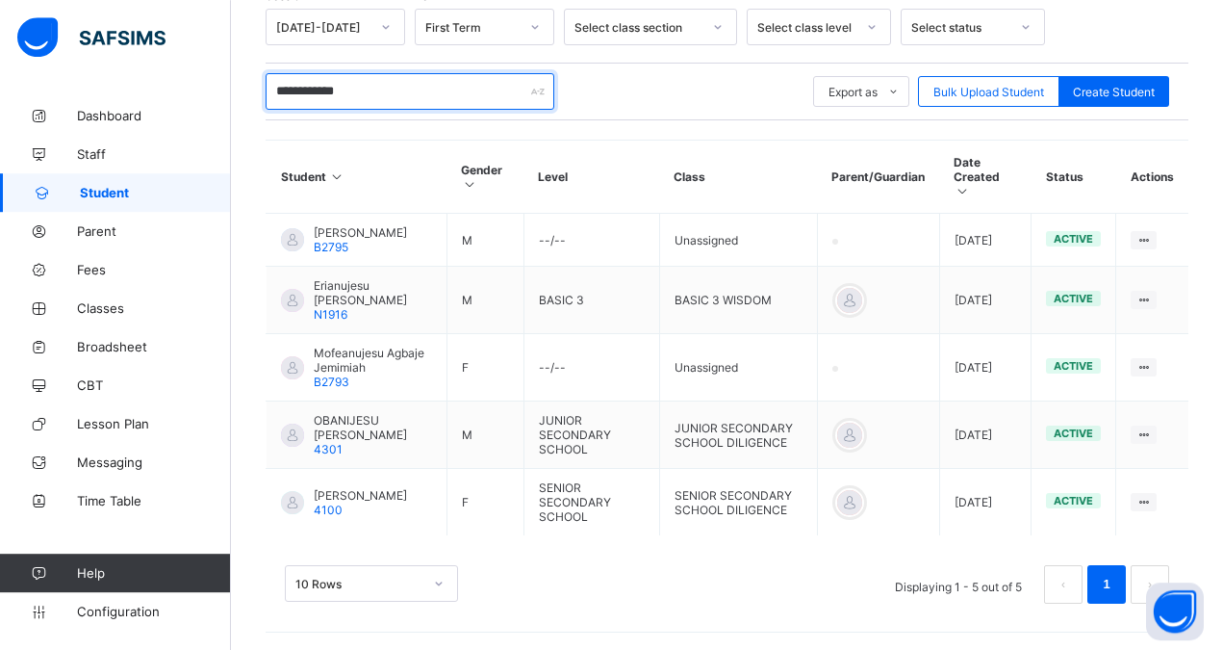
scroll to position [340, 0]
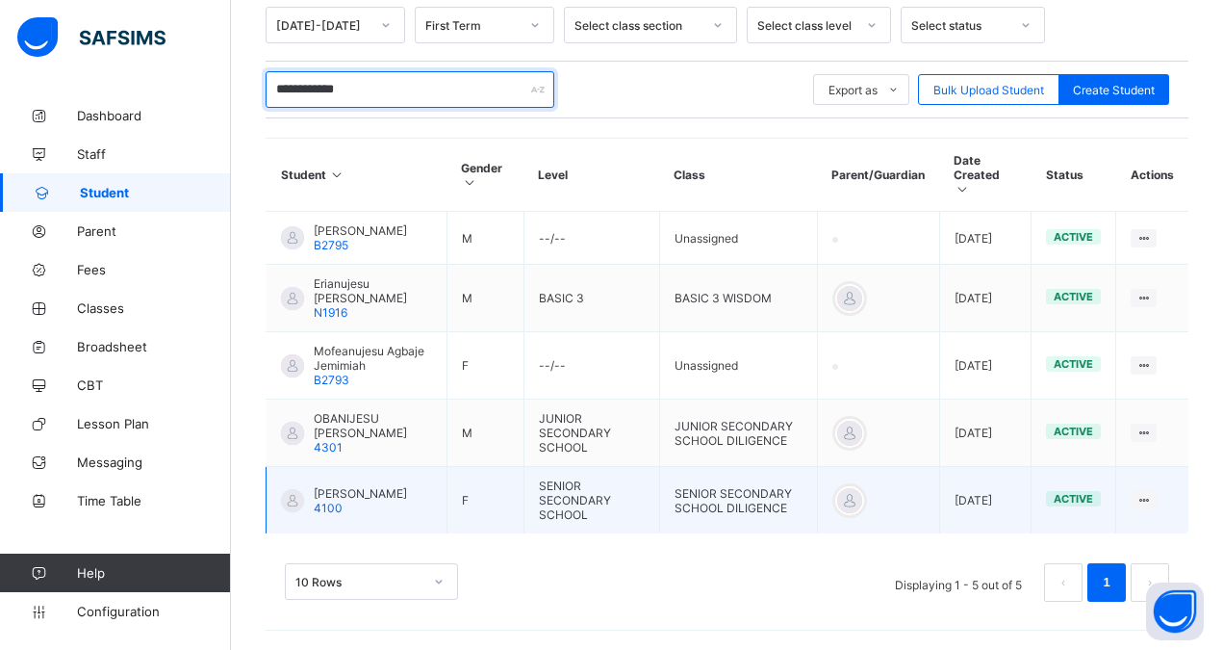
type input "**********"
click at [354, 497] on span "[PERSON_NAME]" at bounding box center [360, 493] width 93 height 14
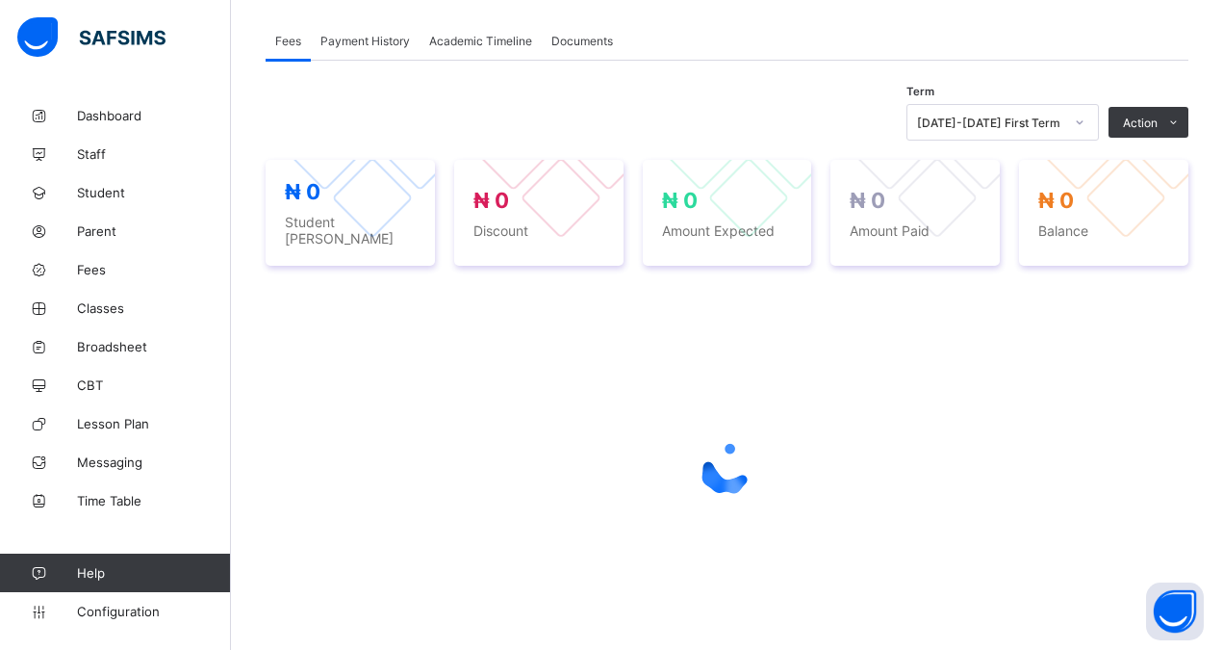
scroll to position [589, 0]
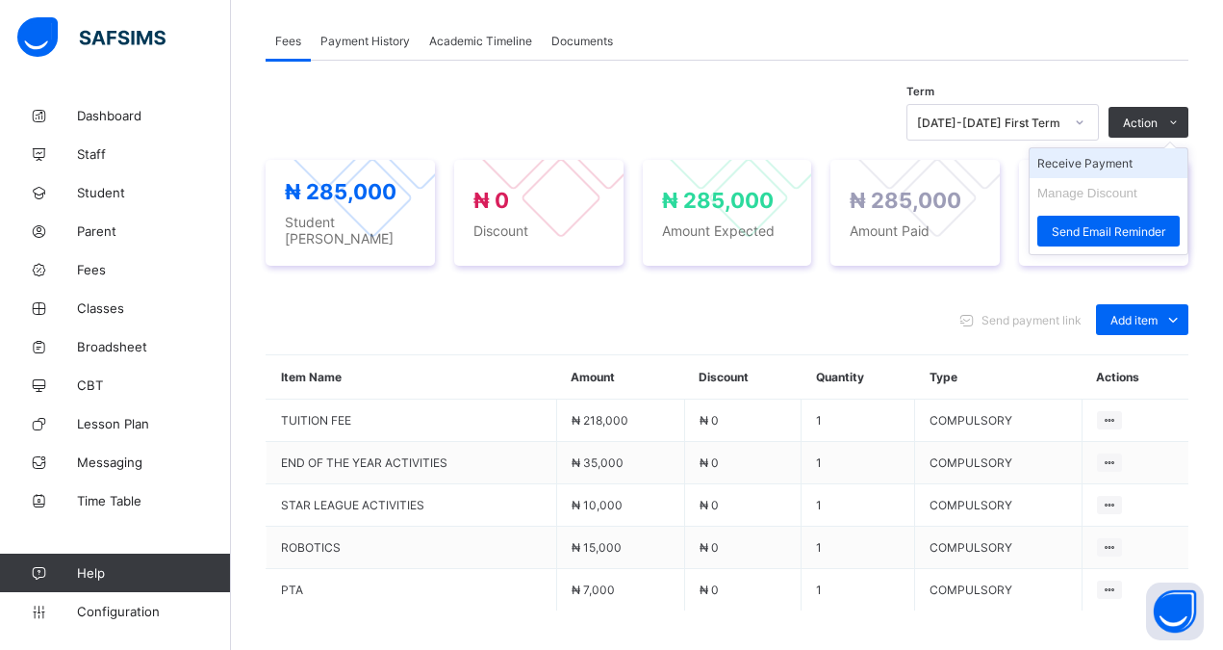
click at [1111, 161] on li "Receive Payment" at bounding box center [1109, 163] width 158 height 30
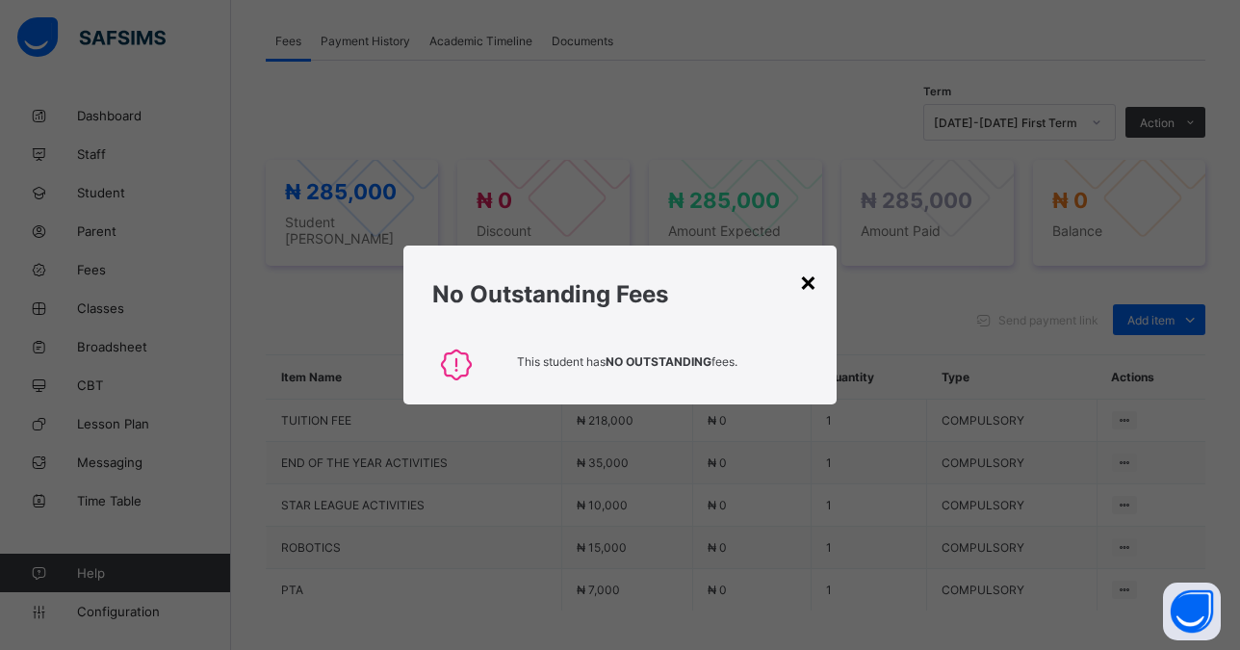
click at [808, 278] on div "×" at bounding box center [808, 281] width 18 height 33
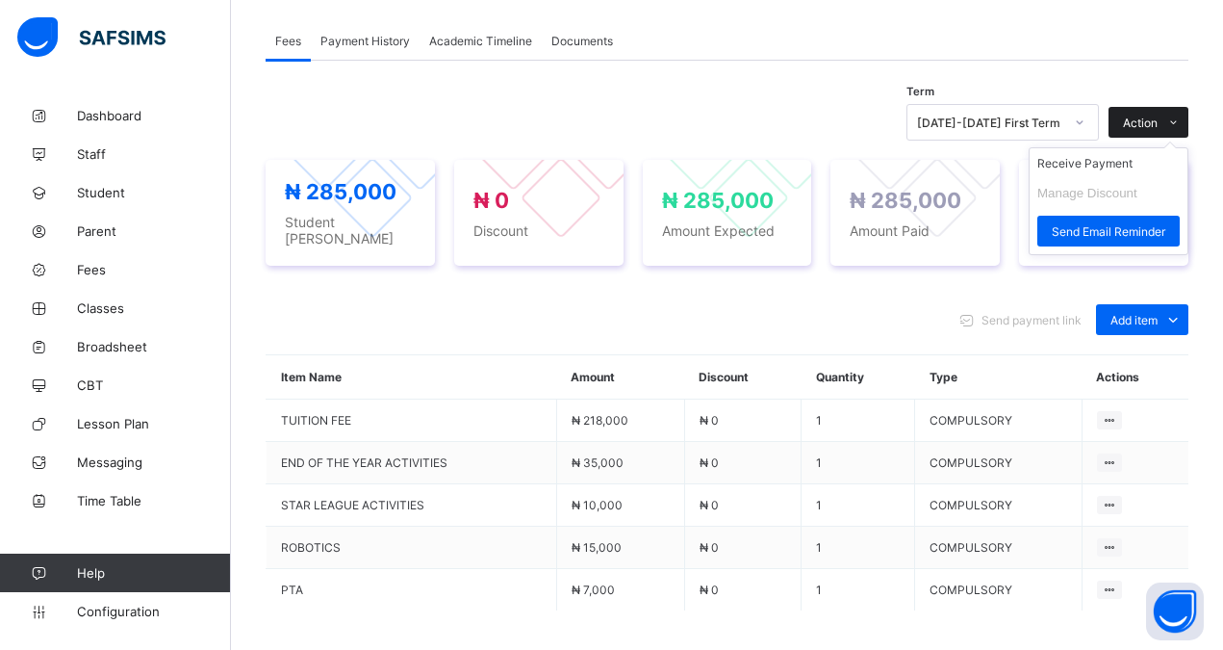
click at [1146, 123] on span "Action" at bounding box center [1140, 123] width 35 height 14
click at [1081, 162] on li "Receive Payment" at bounding box center [1109, 163] width 158 height 30
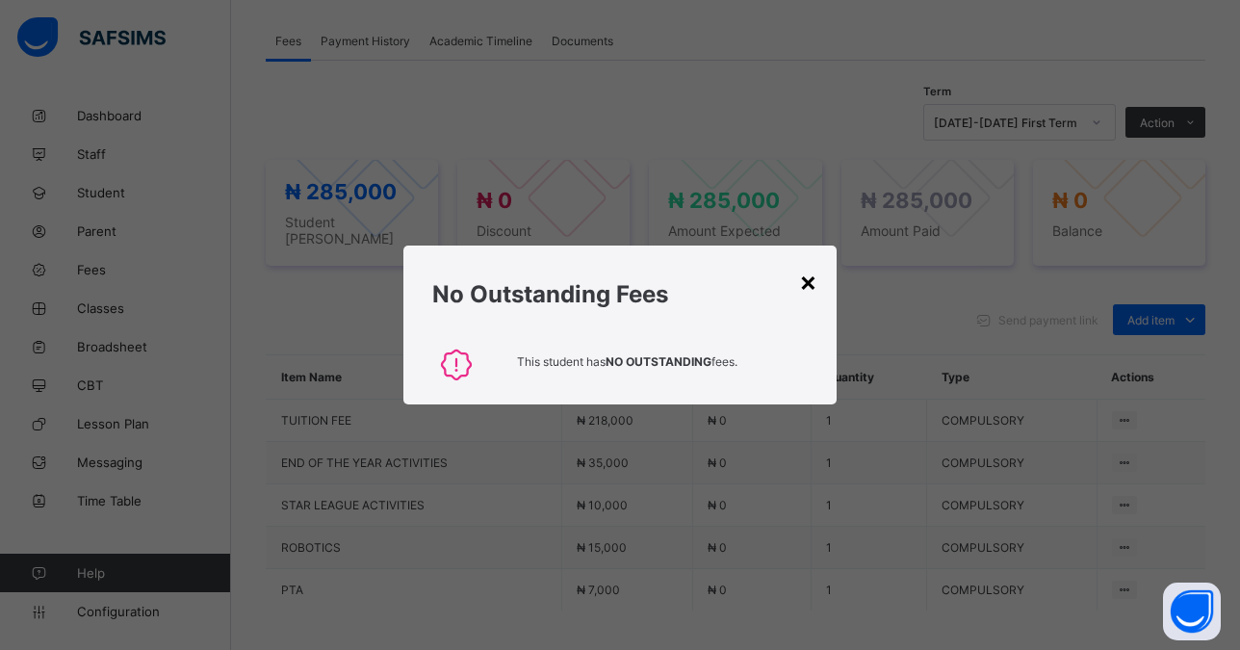
click at [808, 281] on div "×" at bounding box center [808, 281] width 18 height 33
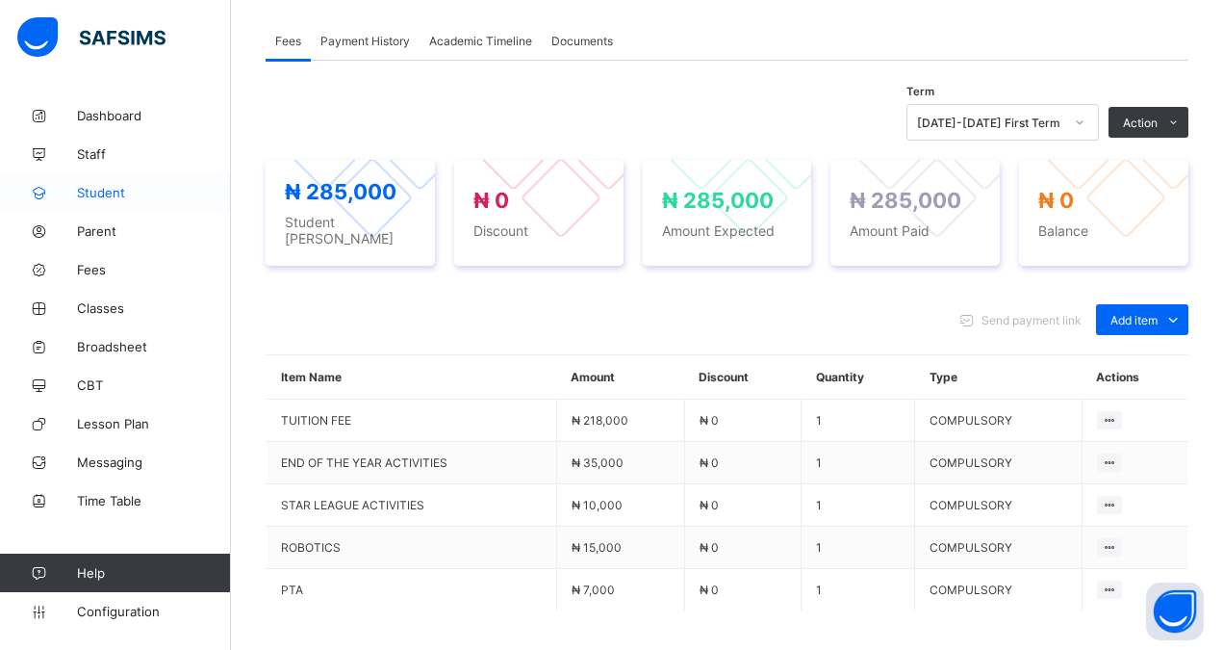
click at [93, 191] on span "Student" at bounding box center [154, 192] width 154 height 15
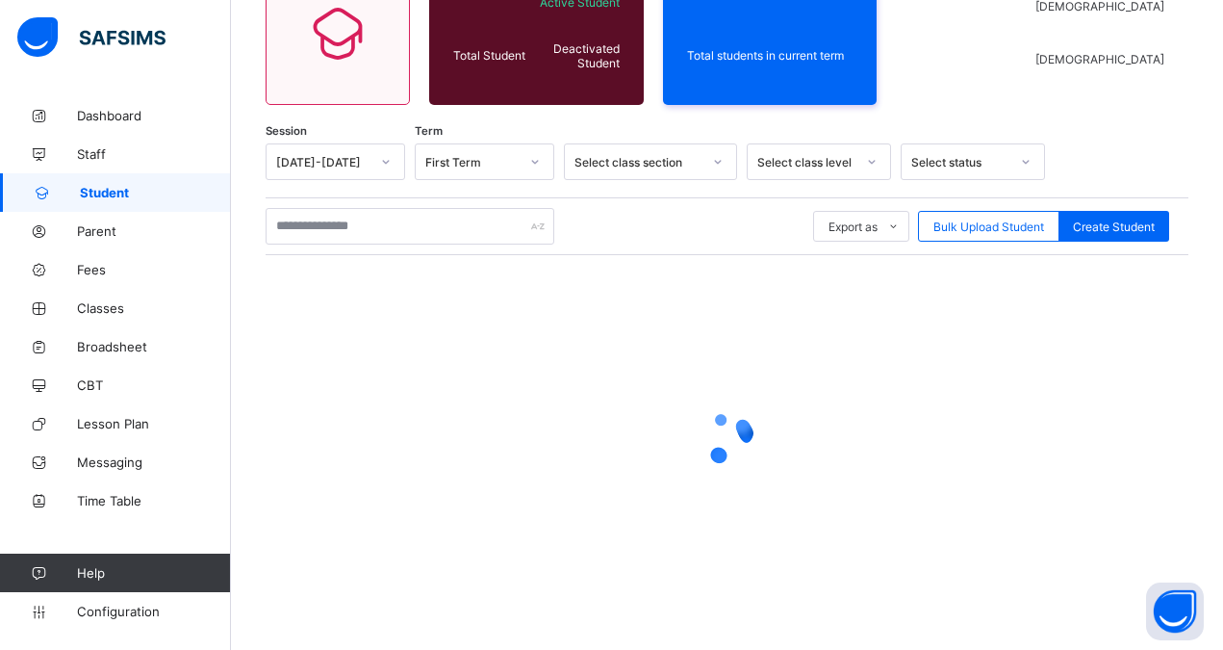
scroll to position [203, 0]
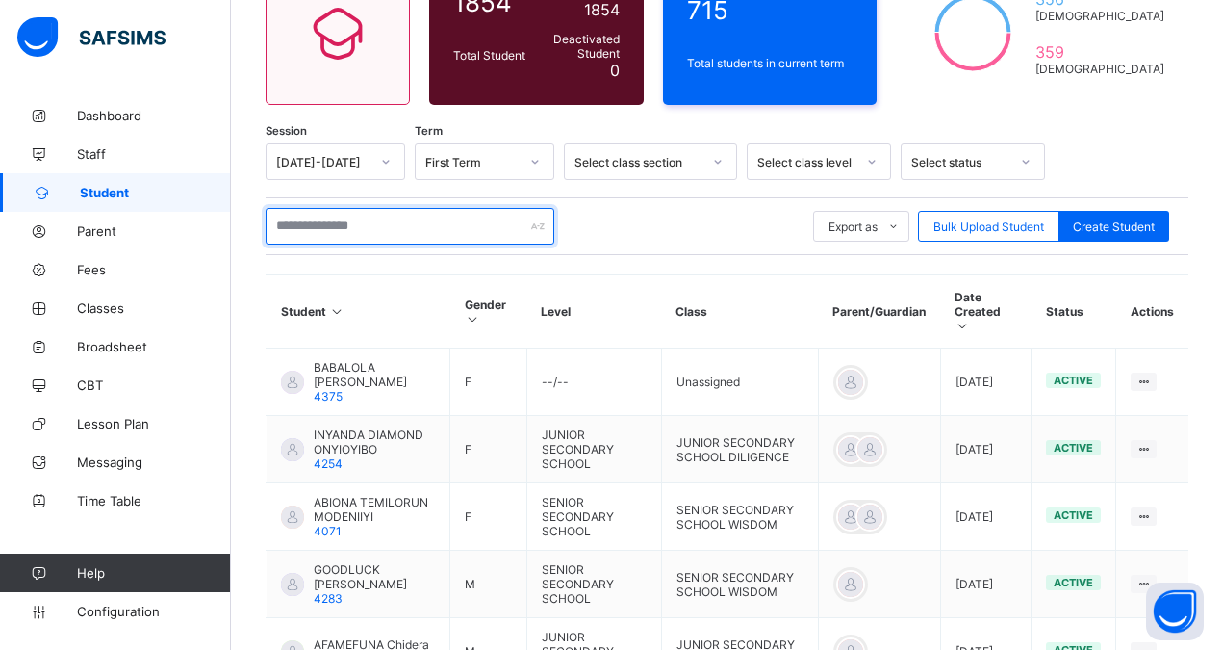
click at [321, 227] on input "text" at bounding box center [410, 226] width 289 height 37
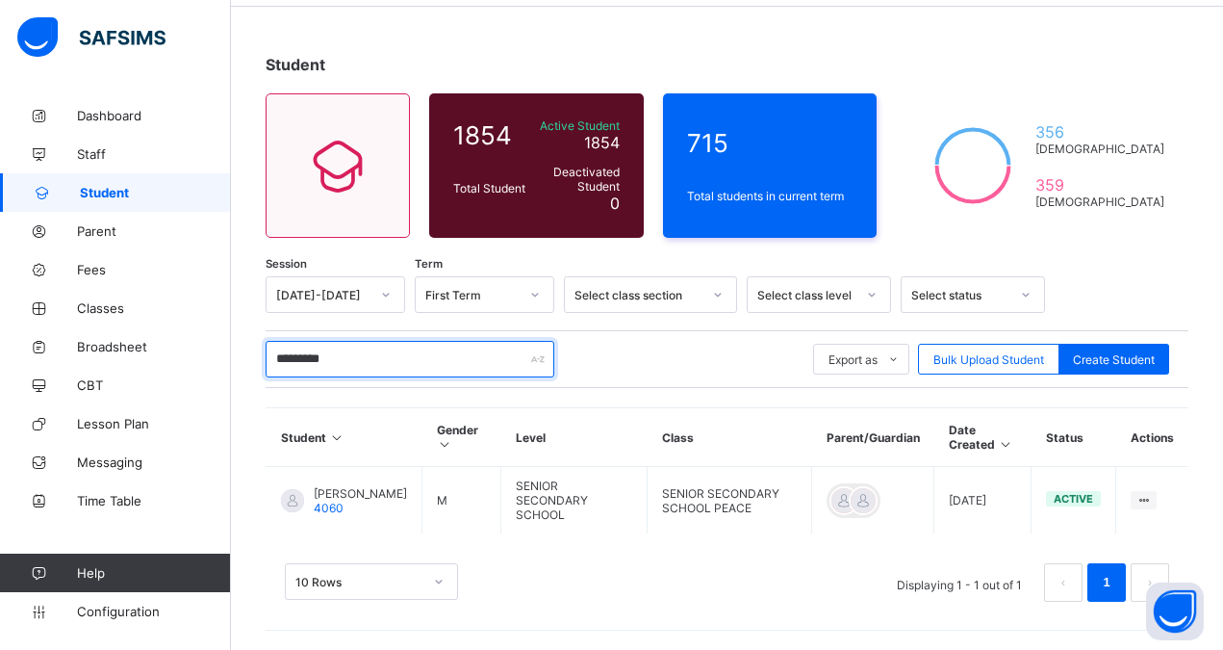
scroll to position [70, 0]
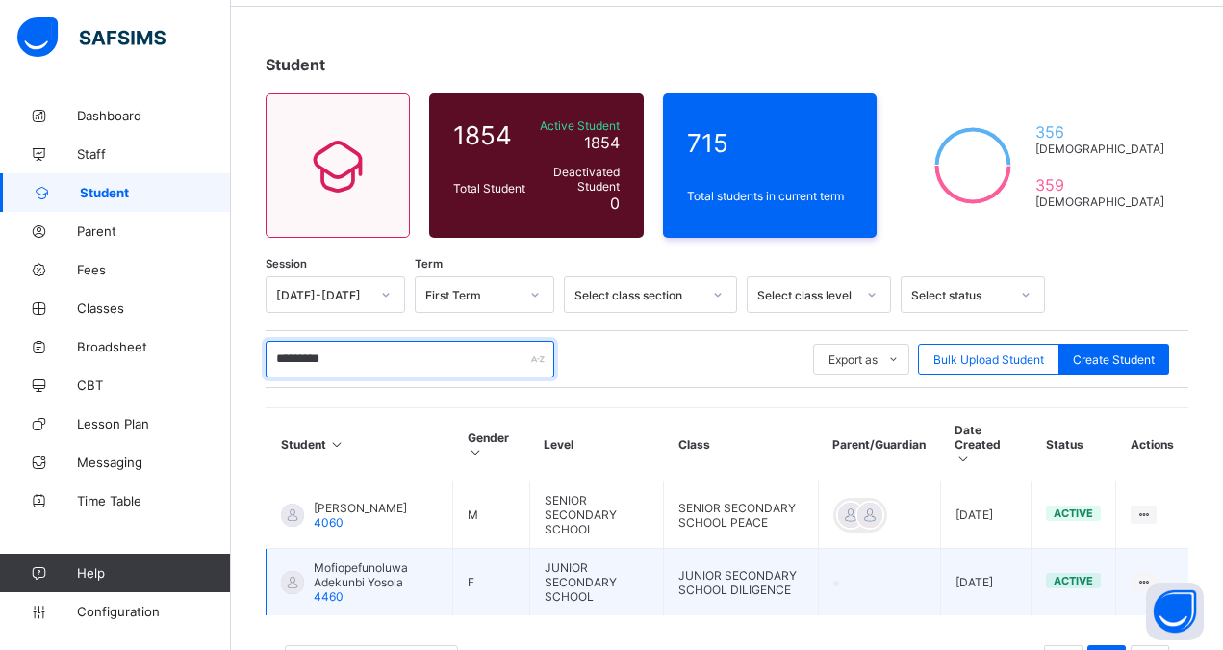
type input "*********"
click at [401, 560] on span "Mofiopefunoluwa Adekunbi Yosola" at bounding box center [376, 574] width 124 height 29
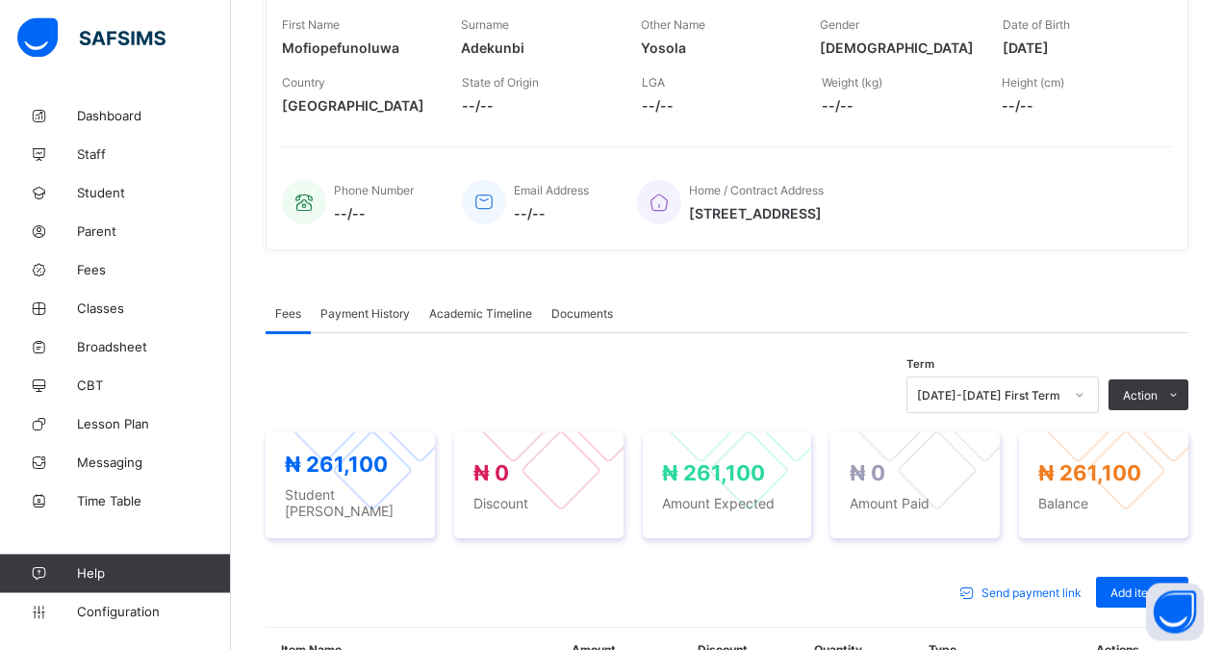
scroll to position [267, 0]
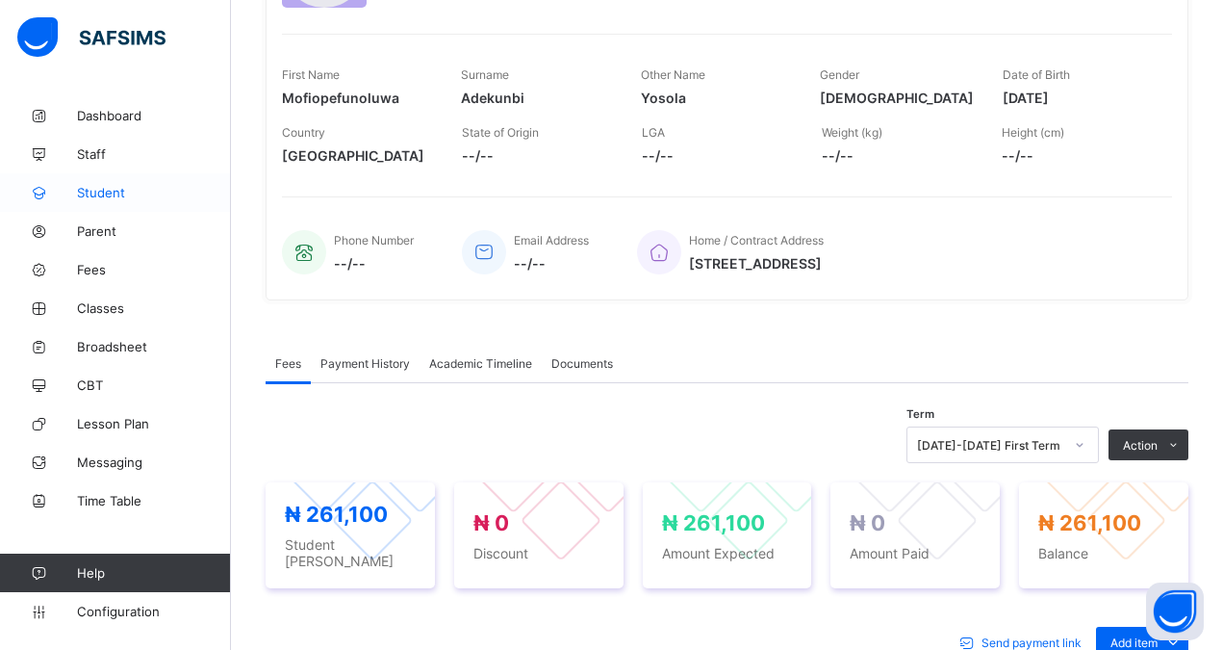
click at [119, 193] on span "Student" at bounding box center [154, 192] width 154 height 15
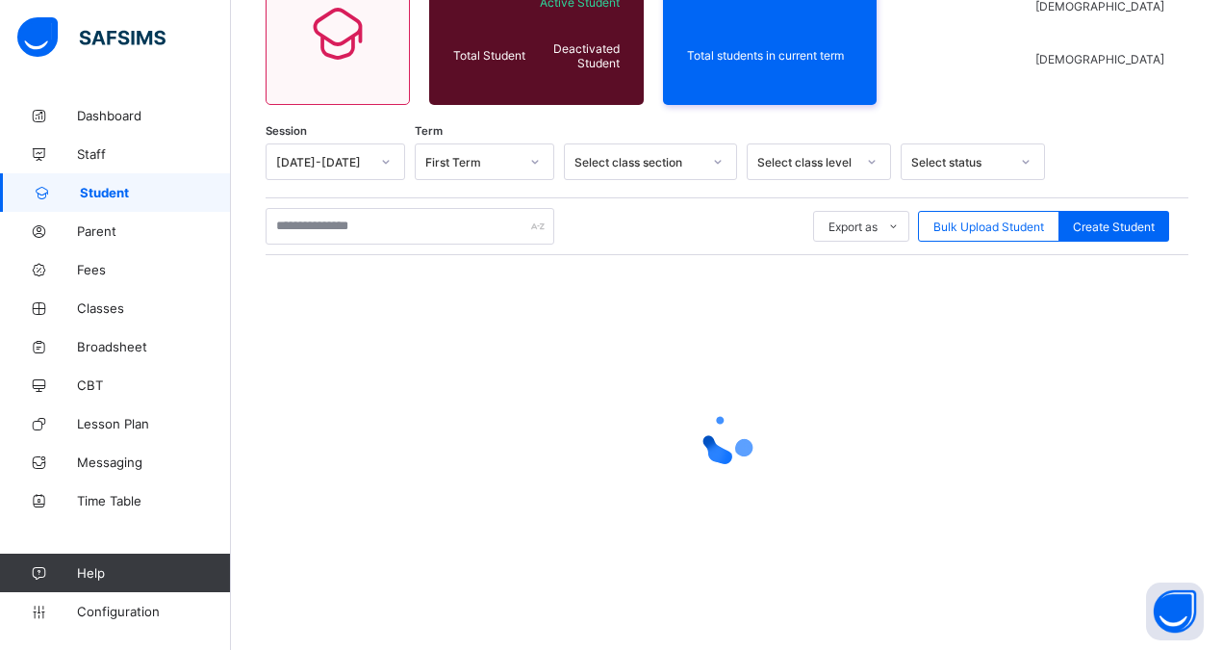
scroll to position [203, 0]
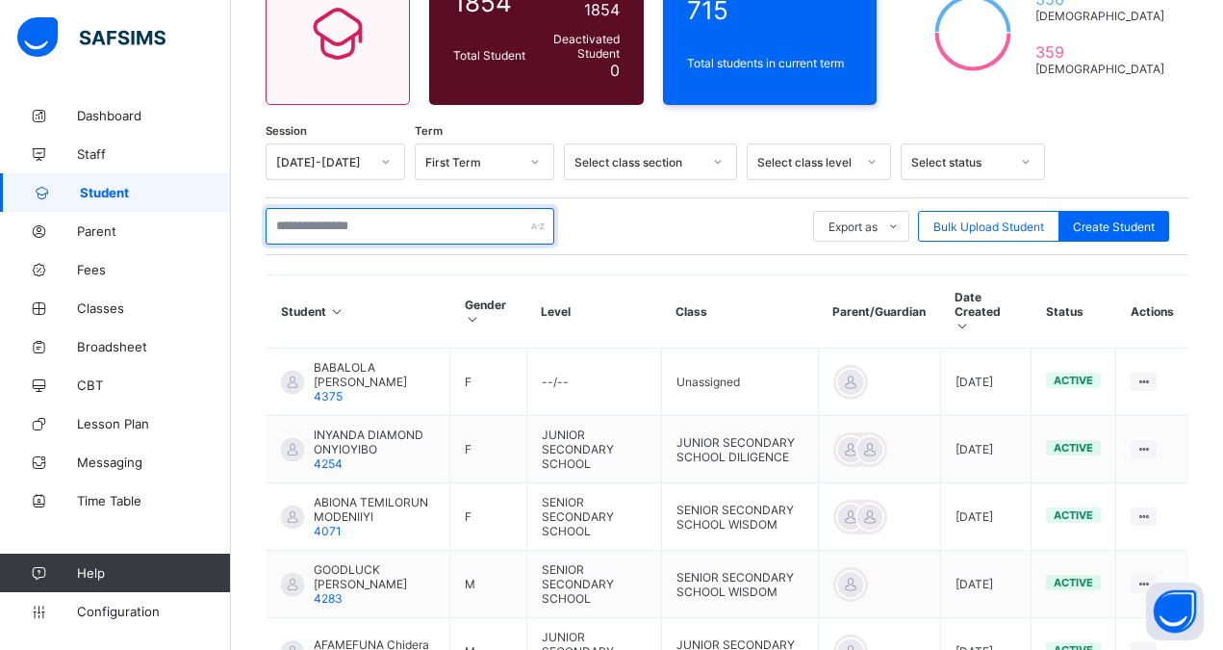
click at [318, 230] on input "text" at bounding box center [410, 226] width 289 height 37
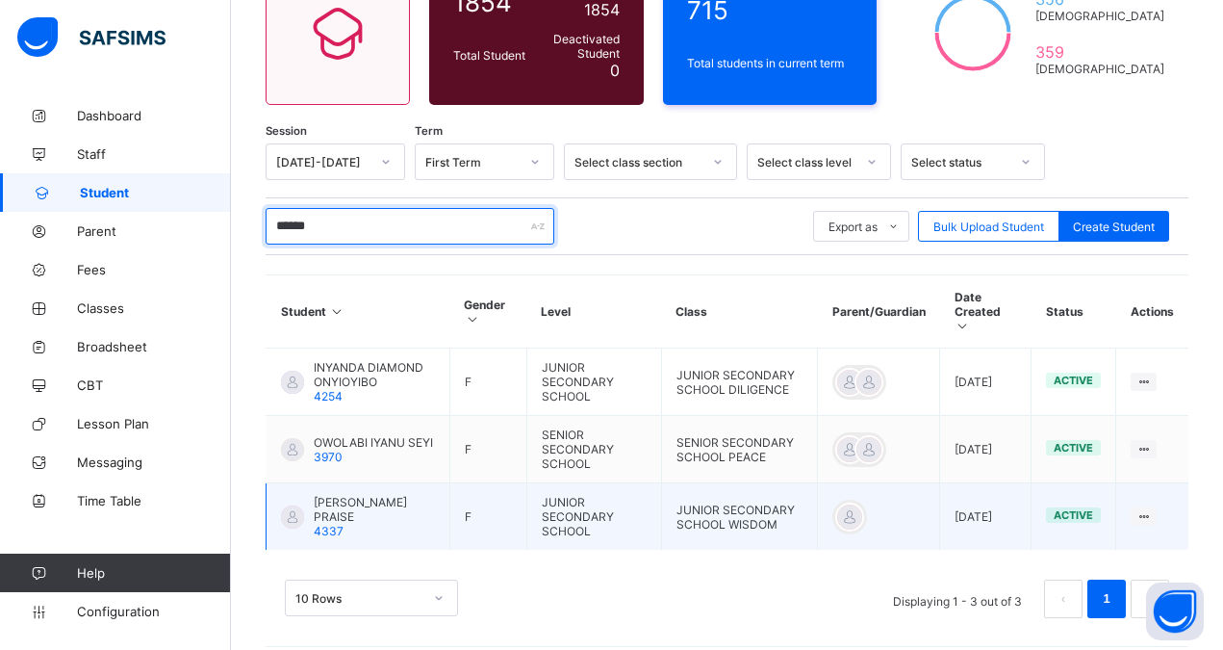
type input "******"
click at [333, 495] on span "[PERSON_NAME] PRAISE" at bounding box center [374, 509] width 121 height 29
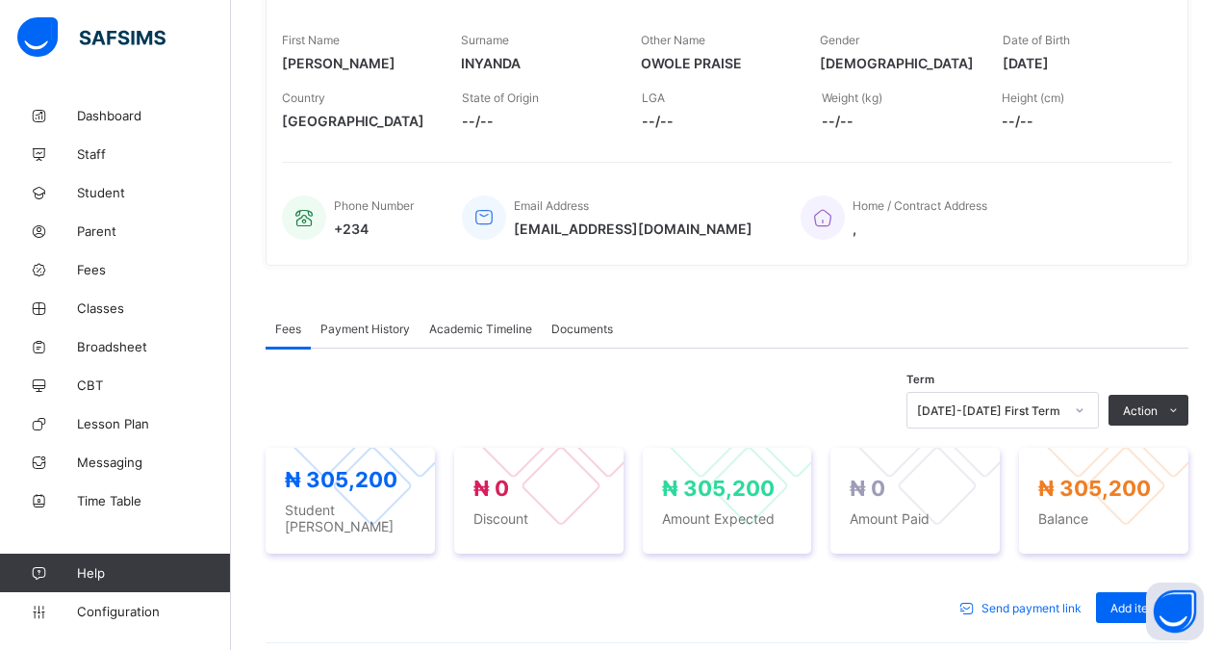
scroll to position [350, 0]
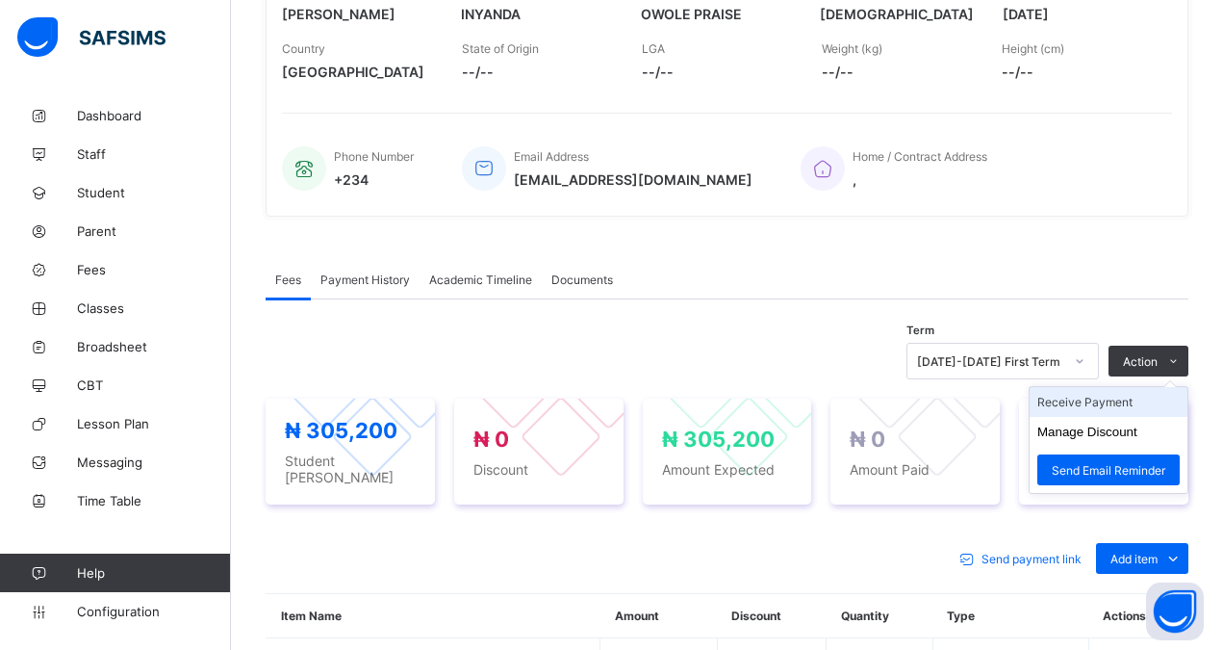
click at [1087, 402] on li "Receive Payment" at bounding box center [1109, 402] width 158 height 30
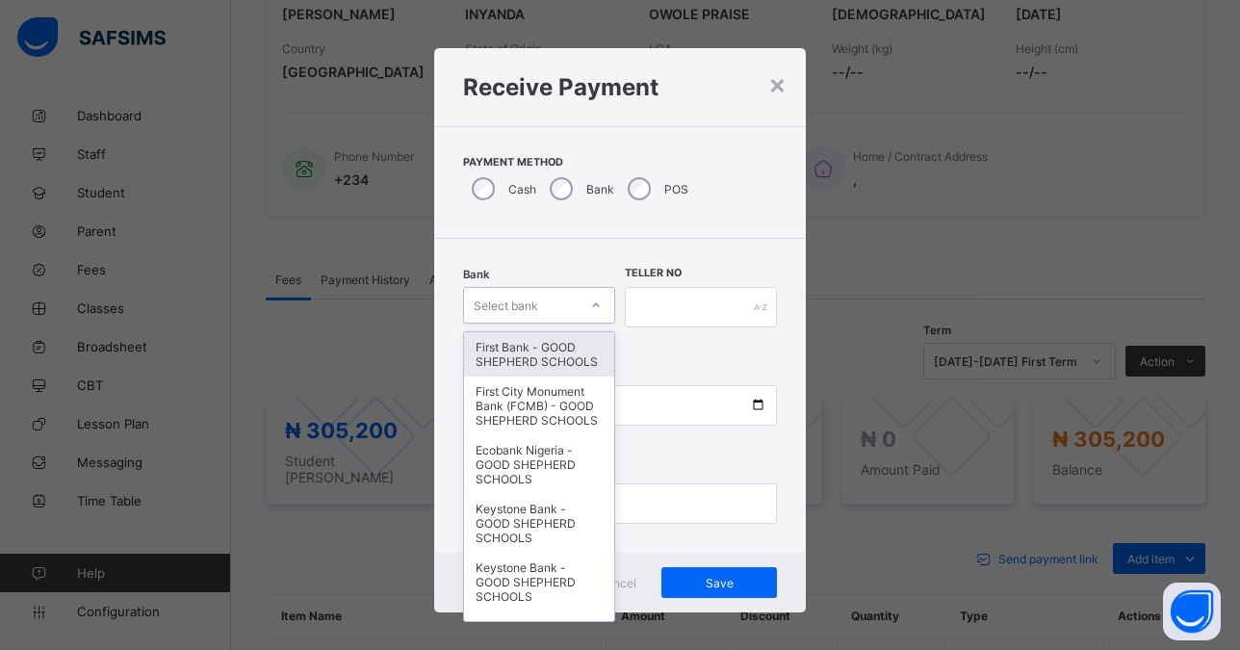
click at [537, 306] on div "Select bank" at bounding box center [521, 305] width 114 height 27
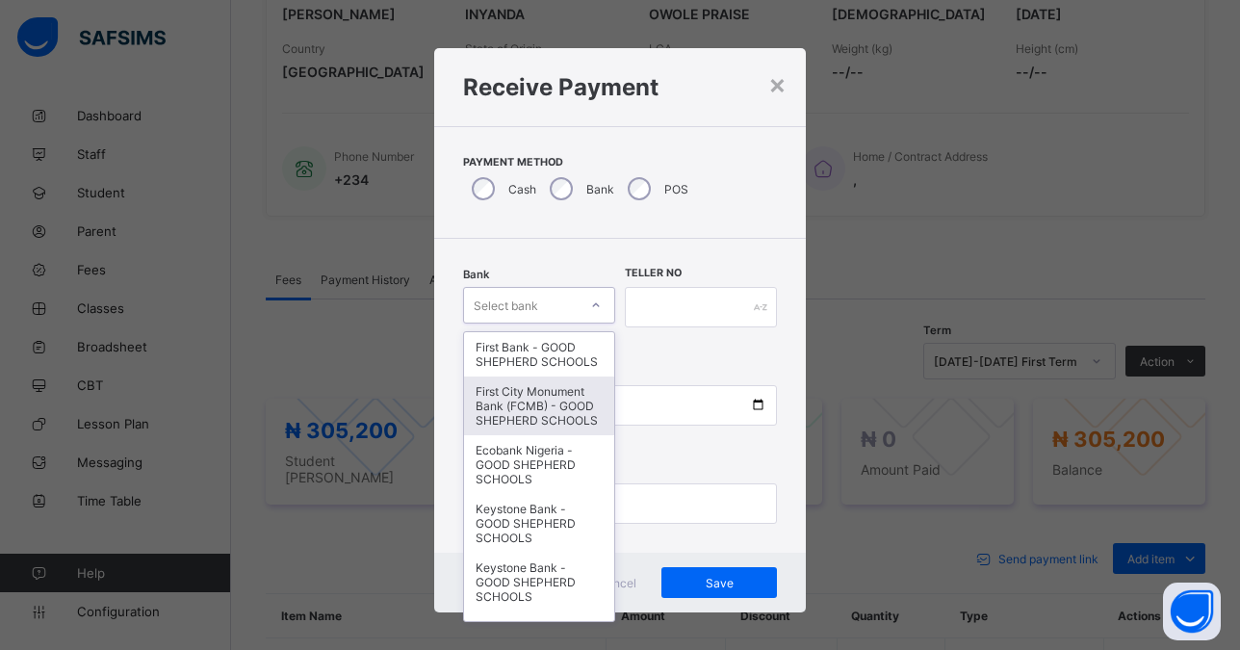
click at [525, 429] on div "First City Monument Bank (FCMB) - GOOD SHEPHERD SCHOOLS" at bounding box center [539, 405] width 150 height 59
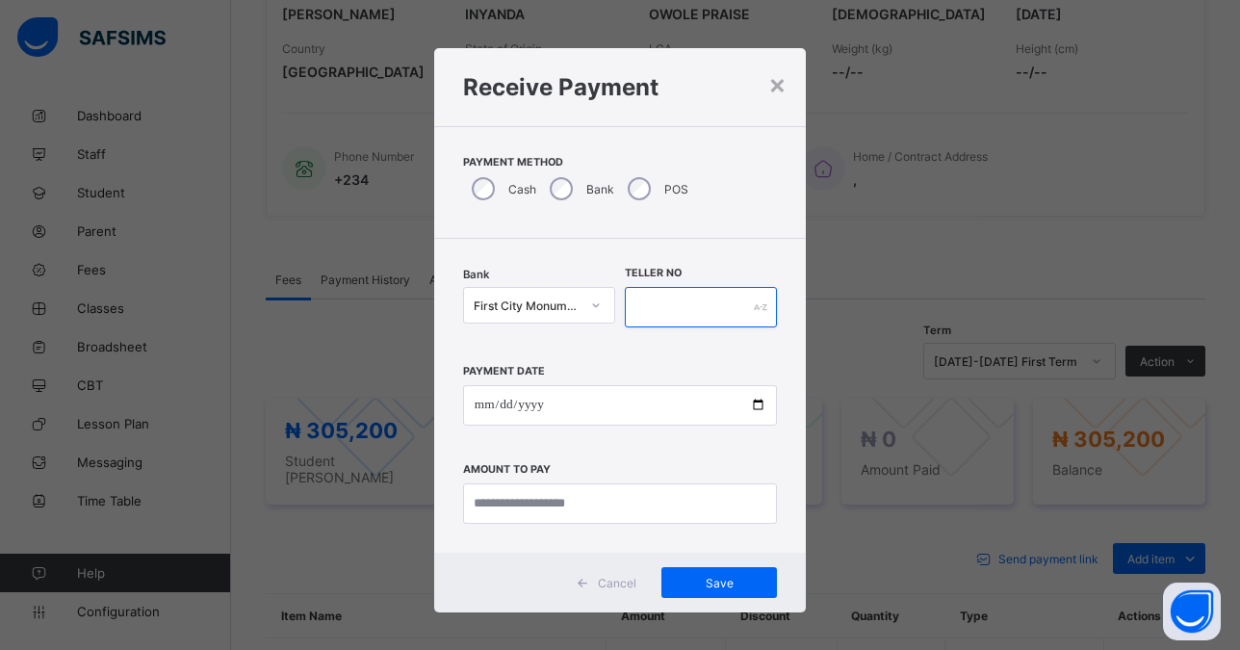
click at [672, 308] on input "text" at bounding box center [701, 307] width 152 height 40
type input "*****"
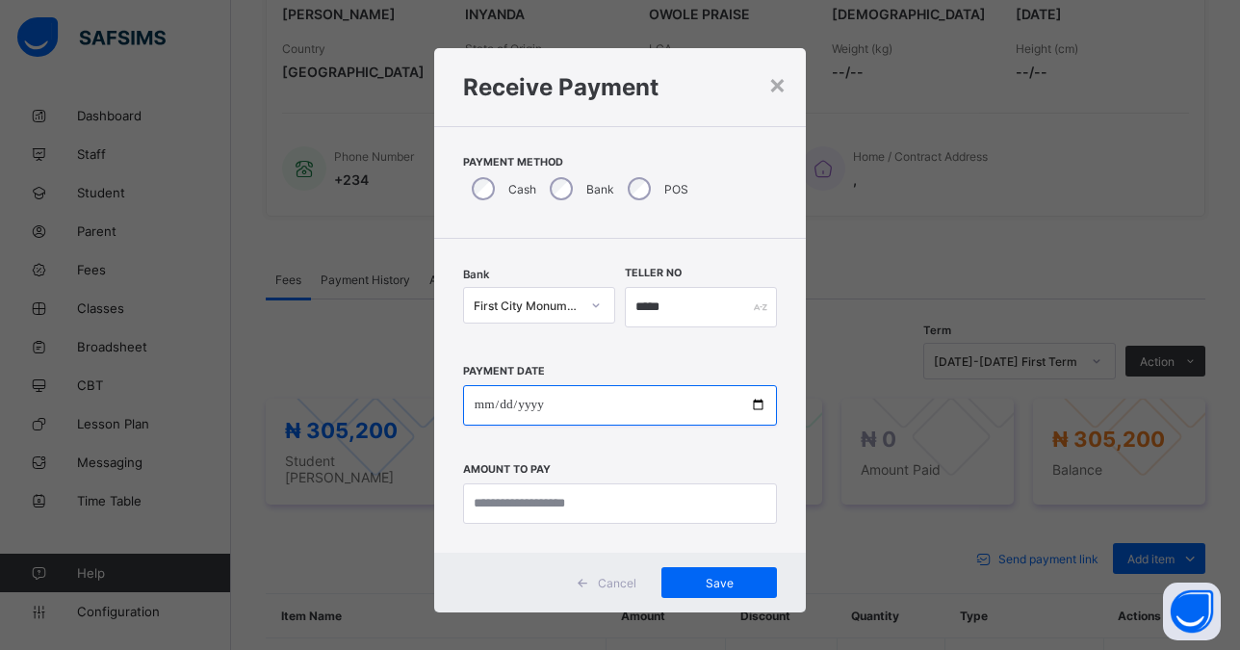
click at [747, 403] on input "date" at bounding box center [620, 405] width 314 height 40
type input "**********"
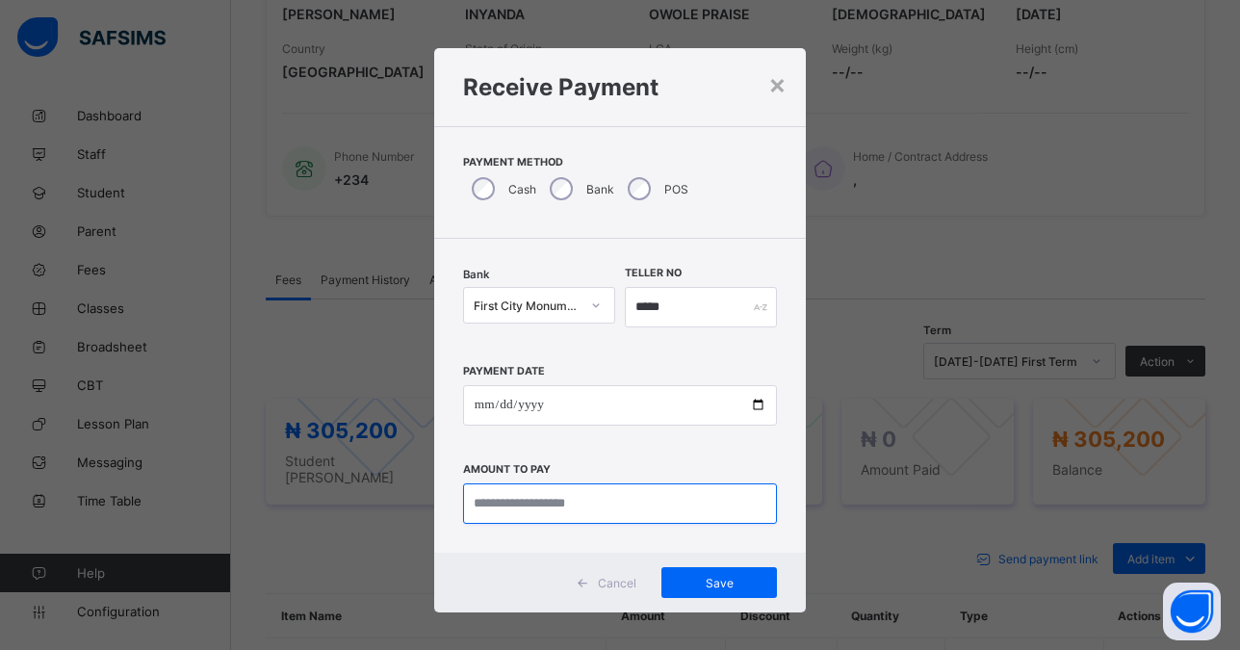
click at [502, 507] on input "currency" at bounding box center [620, 503] width 314 height 40
type input "*********"
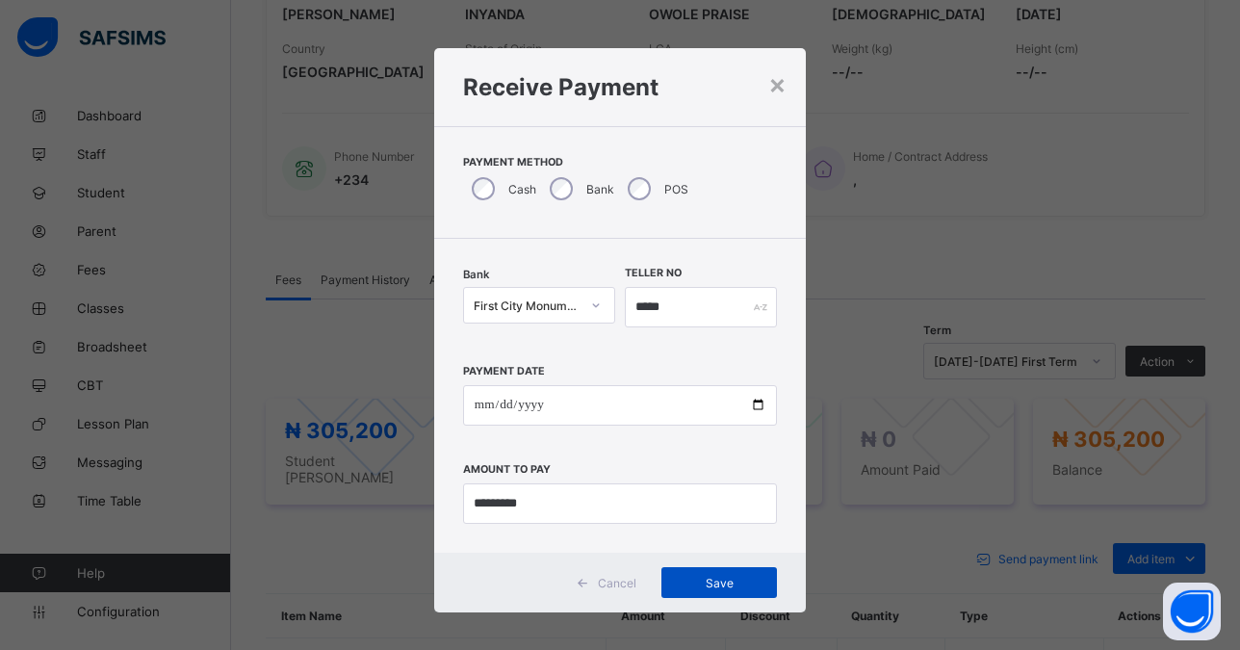
click at [706, 580] on span "Save" at bounding box center [719, 583] width 87 height 14
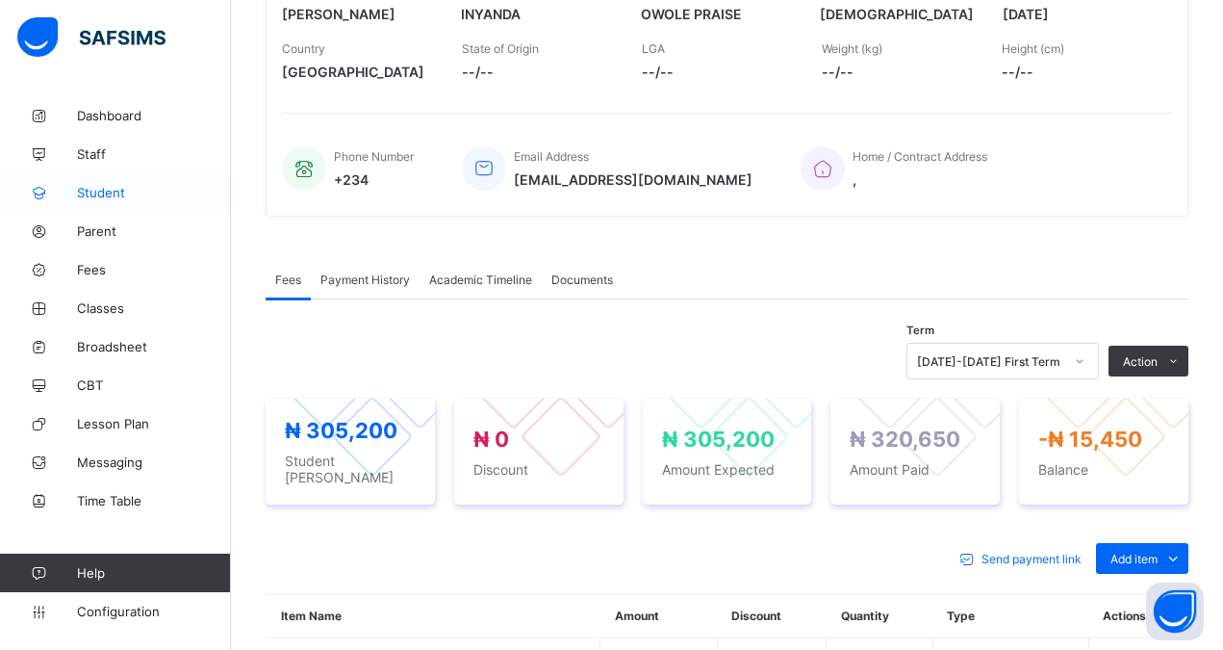
click at [118, 189] on span "Student" at bounding box center [154, 192] width 154 height 15
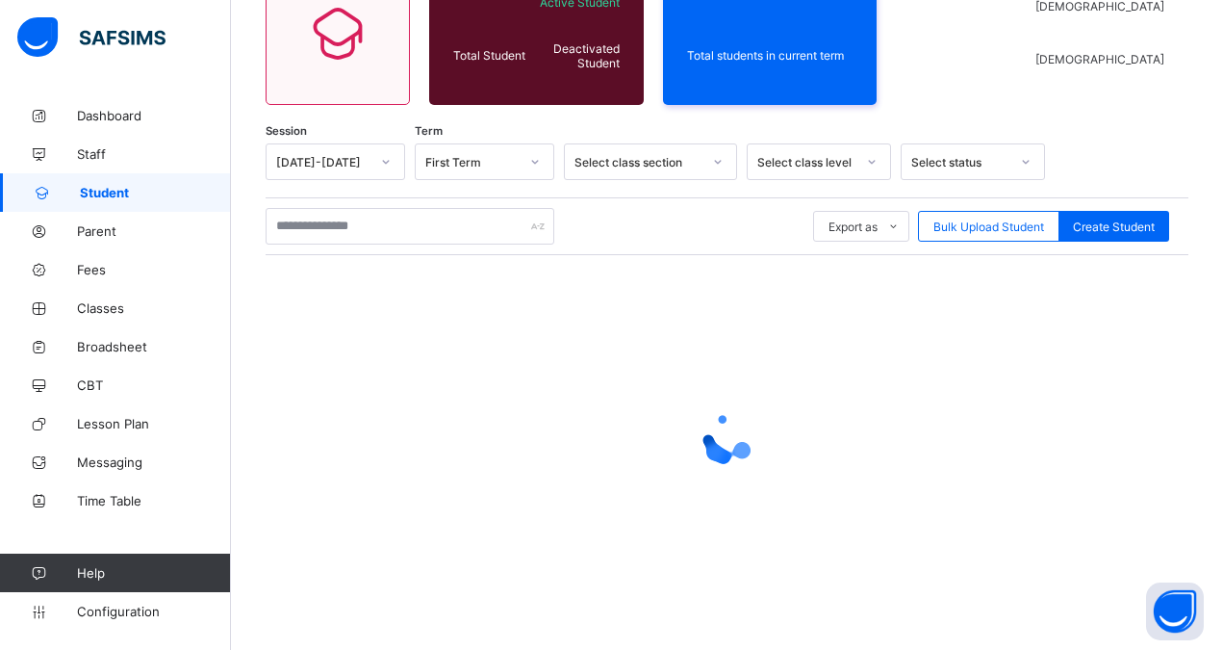
scroll to position [203, 0]
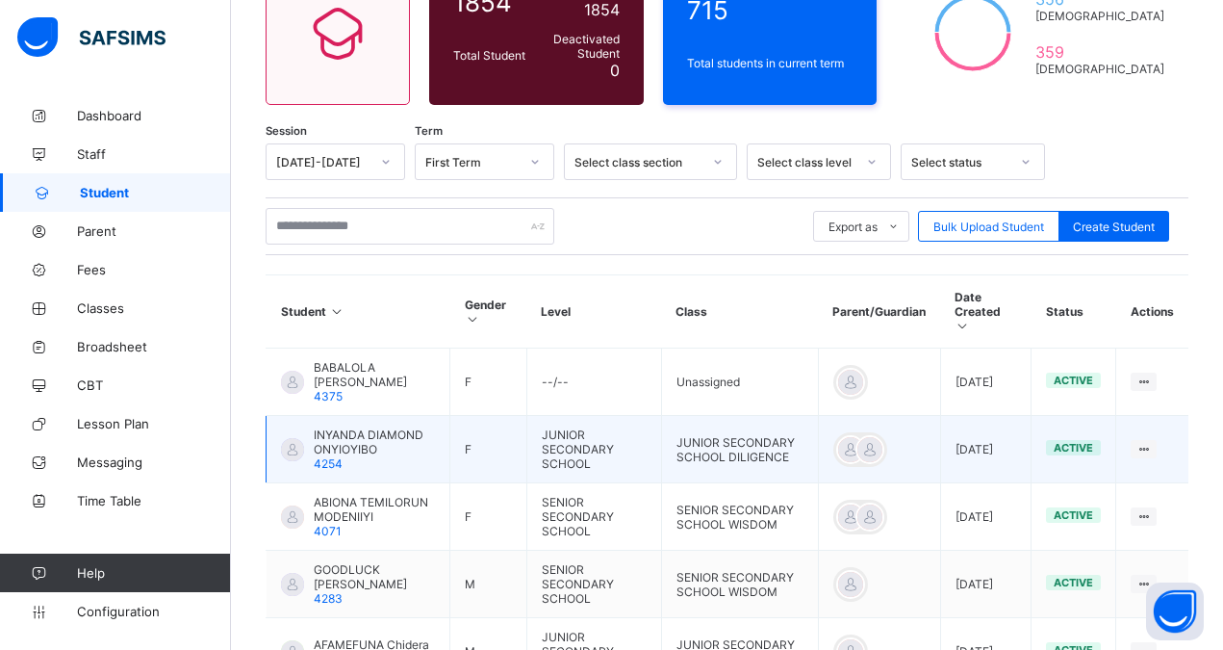
click at [359, 427] on span "INYANDA DIAMOND ONYIOYIBO" at bounding box center [374, 441] width 121 height 29
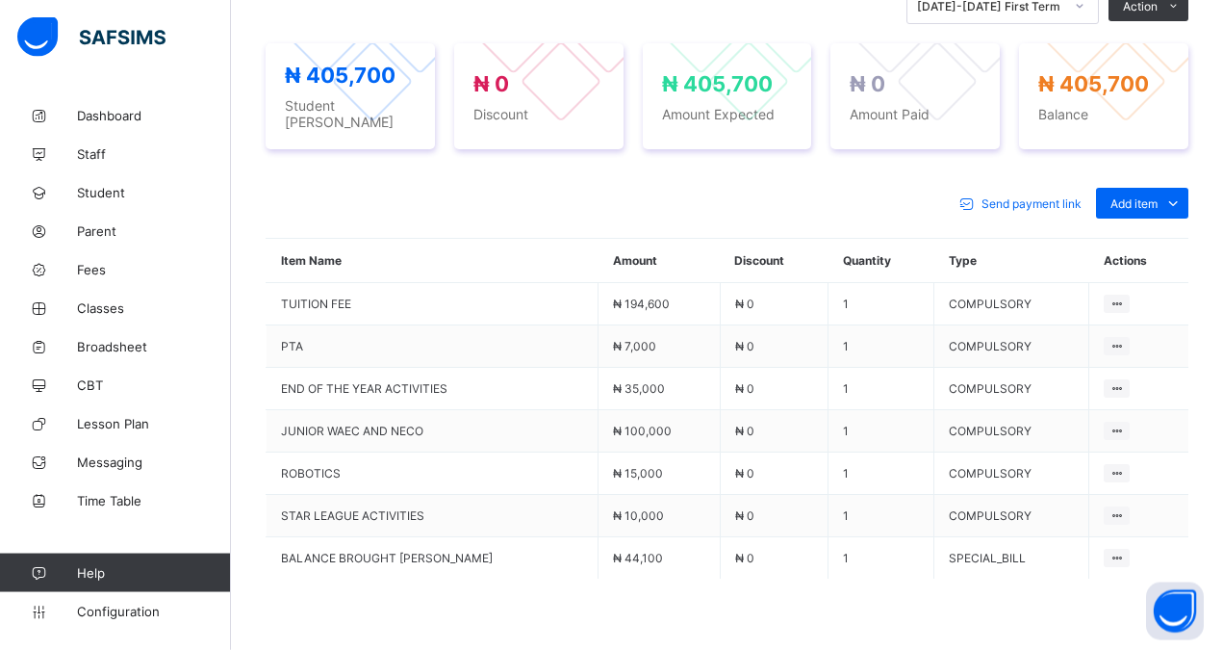
scroll to position [743, 0]
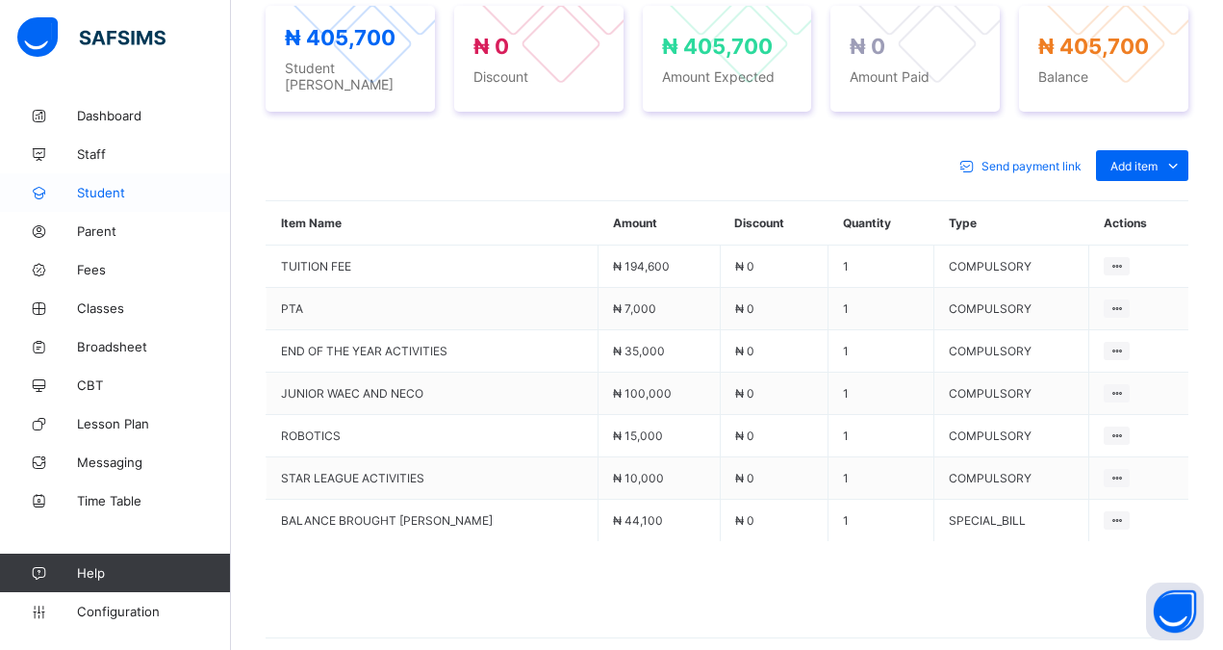
click at [104, 191] on span "Student" at bounding box center [154, 192] width 154 height 15
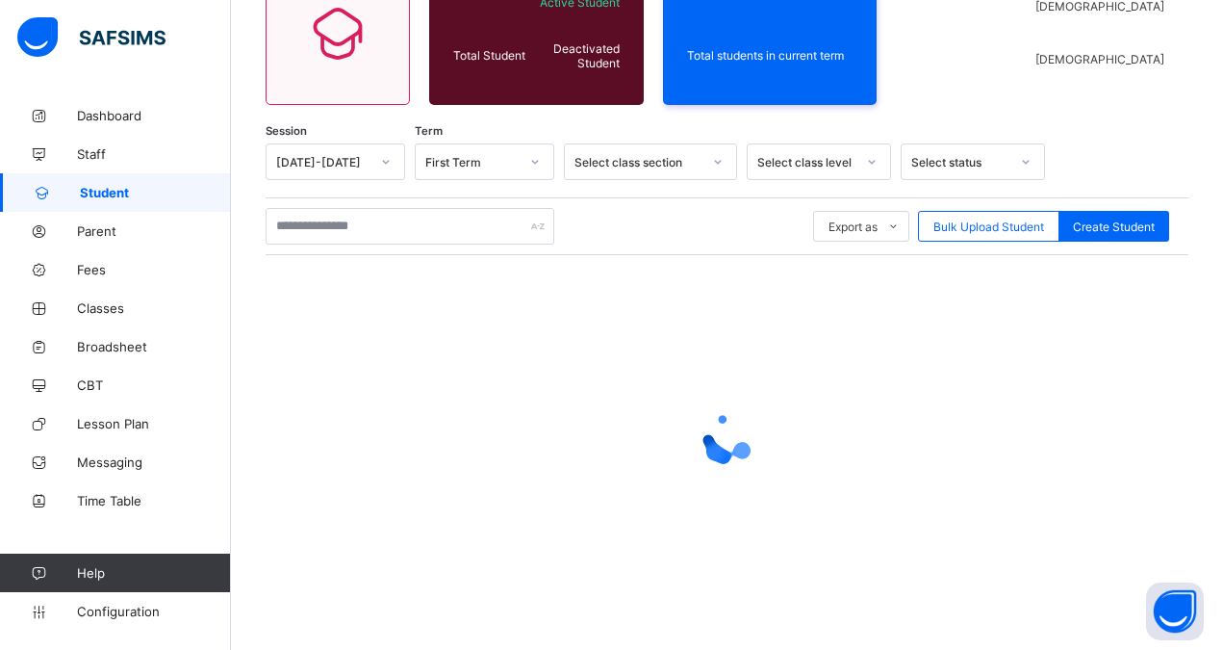
scroll to position [203, 0]
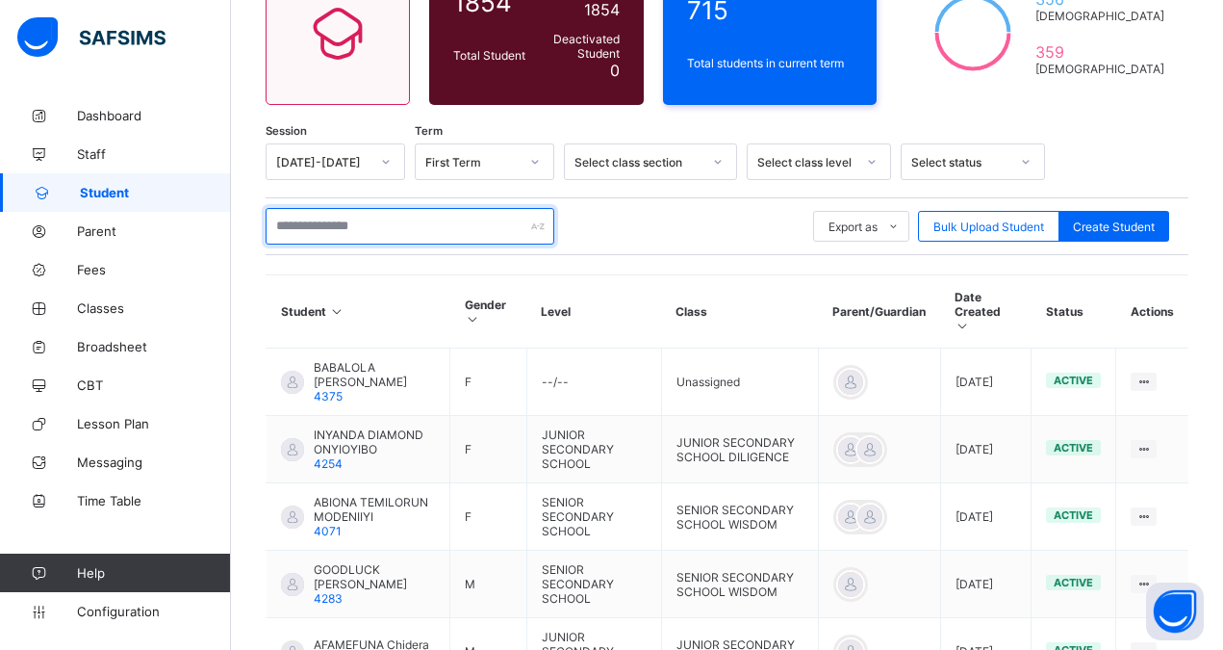
click at [339, 224] on input "text" at bounding box center [410, 226] width 289 height 37
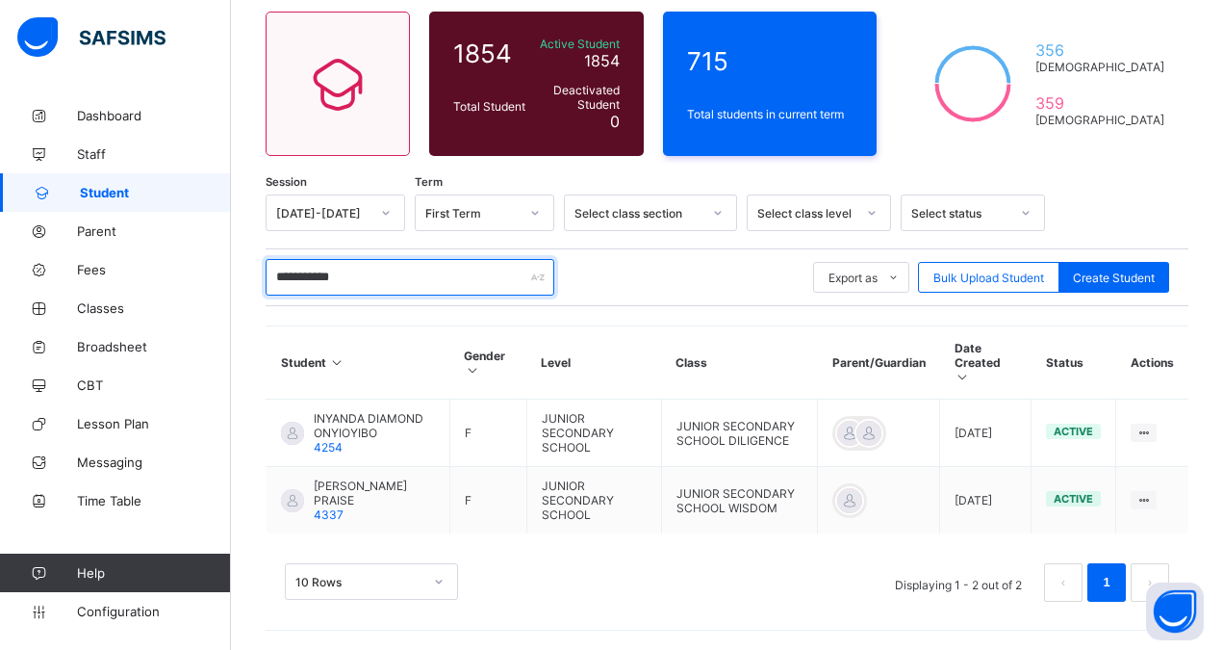
scroll to position [138, 0]
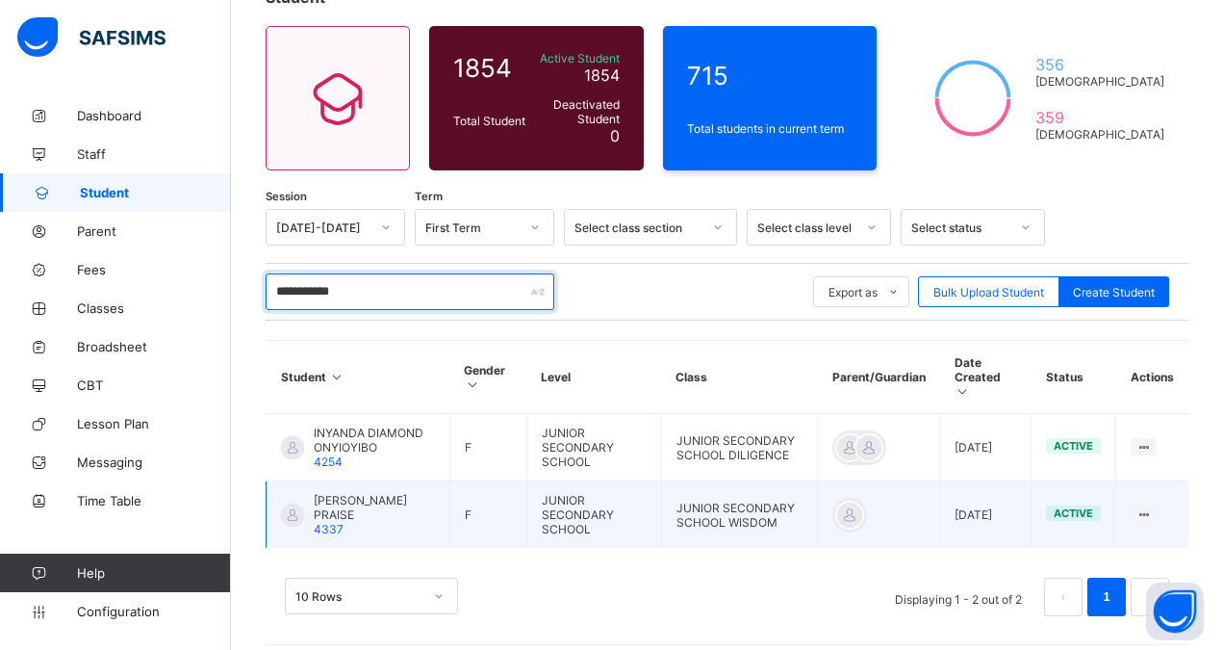
type input "**********"
click at [427, 493] on span "[PERSON_NAME] PRAISE" at bounding box center [374, 507] width 121 height 29
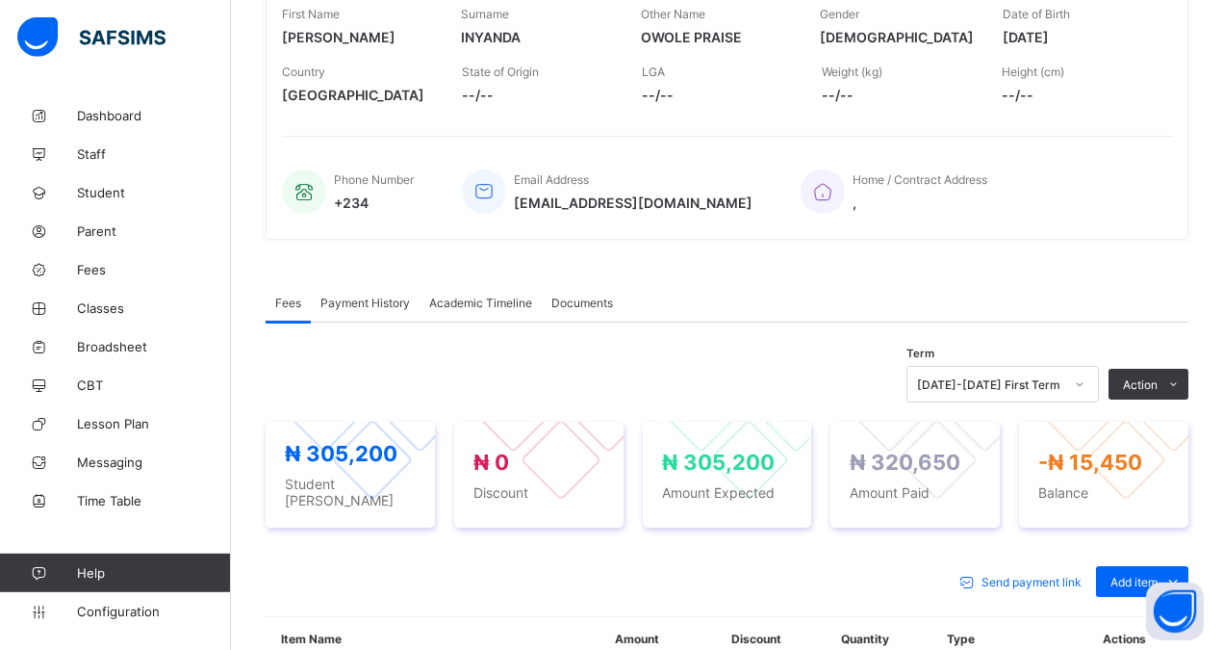
scroll to position [334, 0]
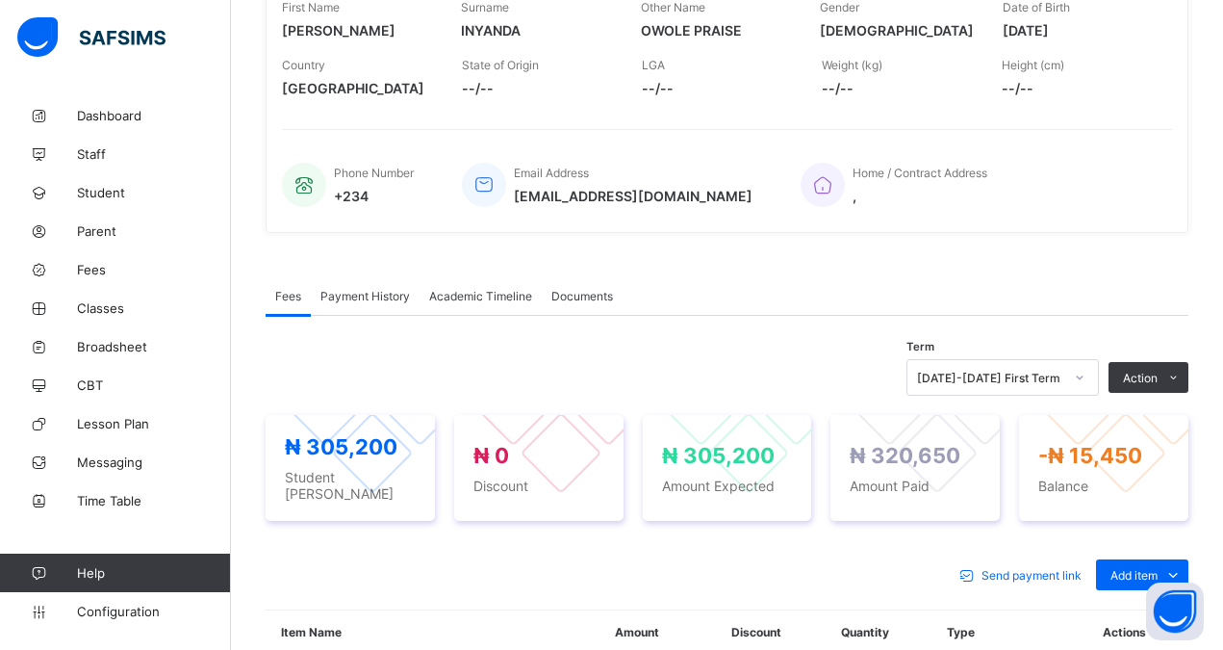
click at [358, 296] on span "Payment History" at bounding box center [366, 296] width 90 height 14
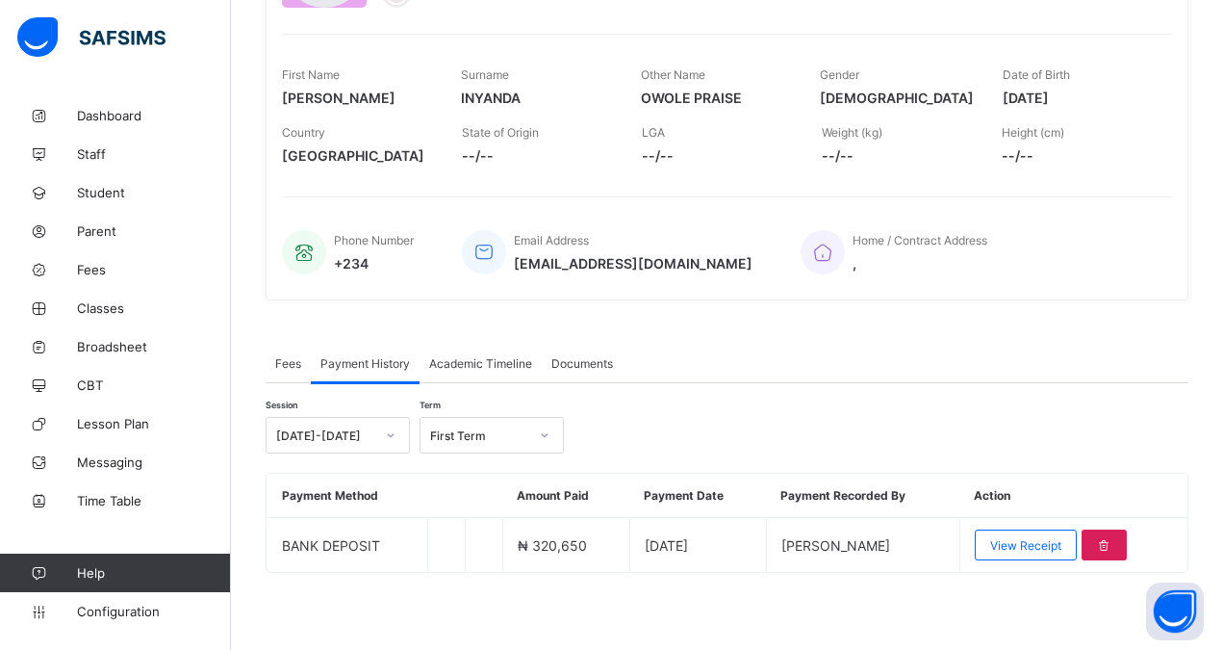
scroll to position [267, 0]
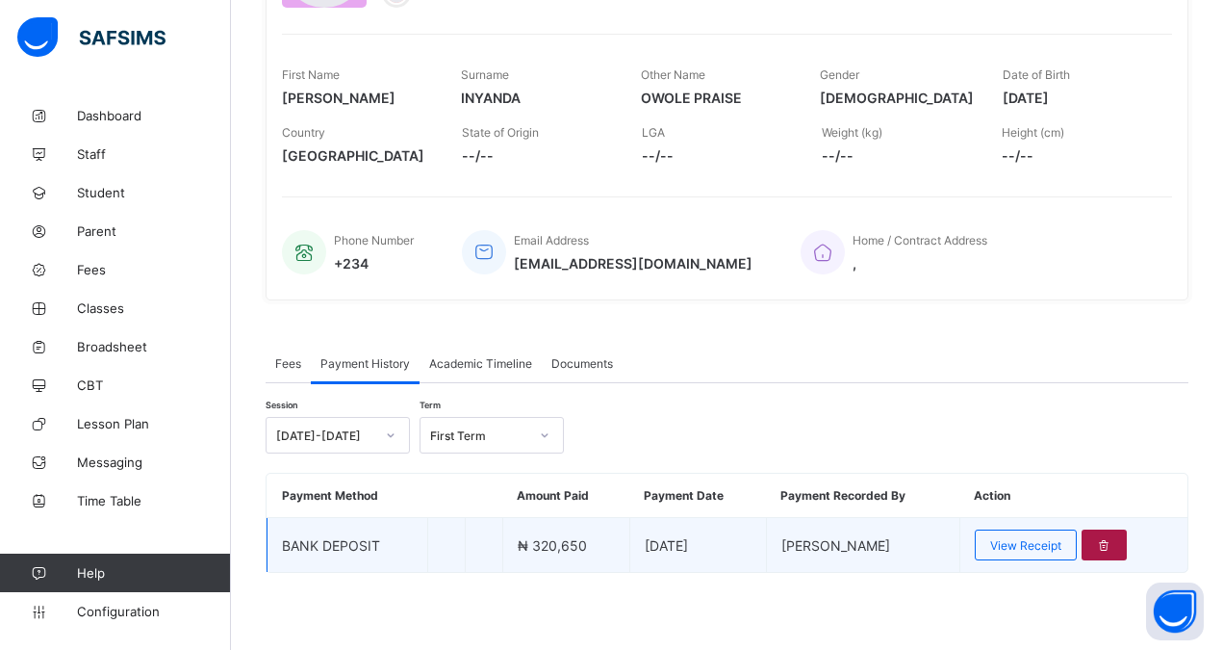
click at [1113, 542] on icon at bounding box center [1104, 545] width 16 height 14
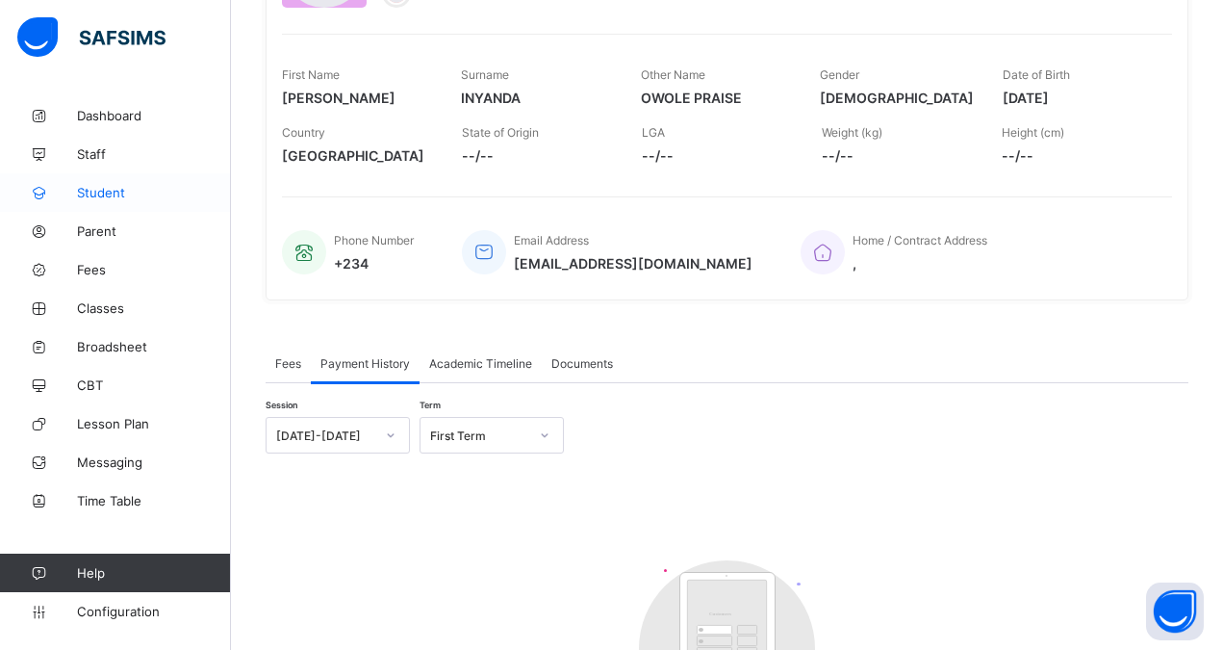
click at [106, 188] on span "Student" at bounding box center [154, 192] width 154 height 15
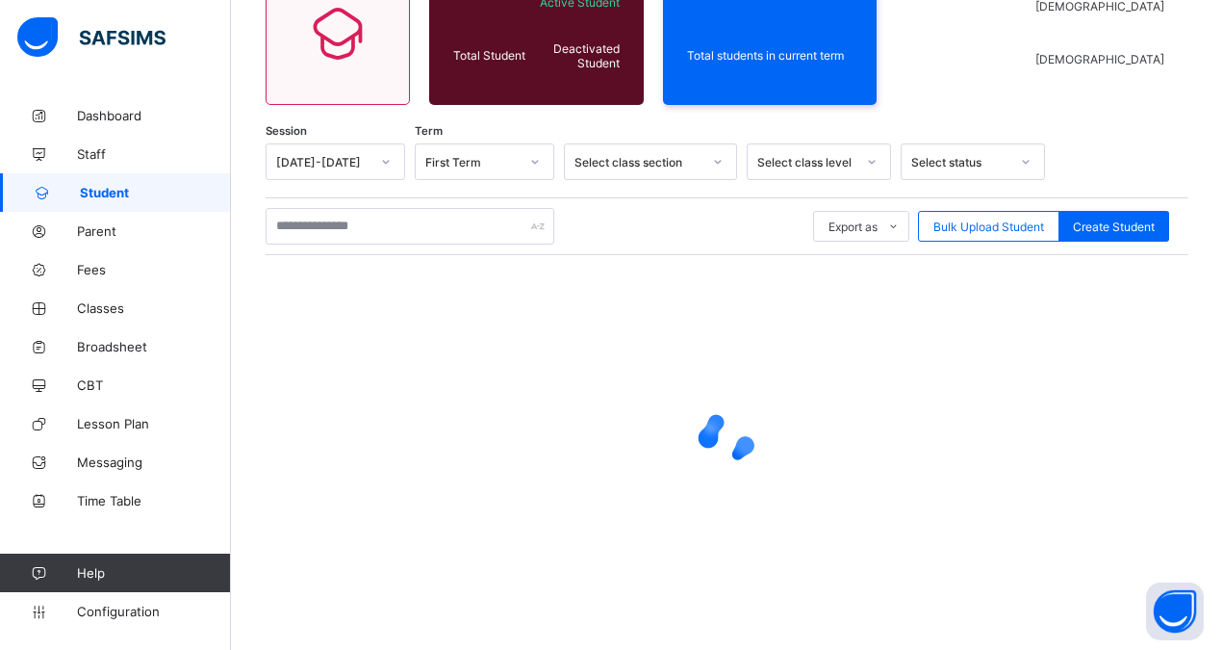
scroll to position [203, 0]
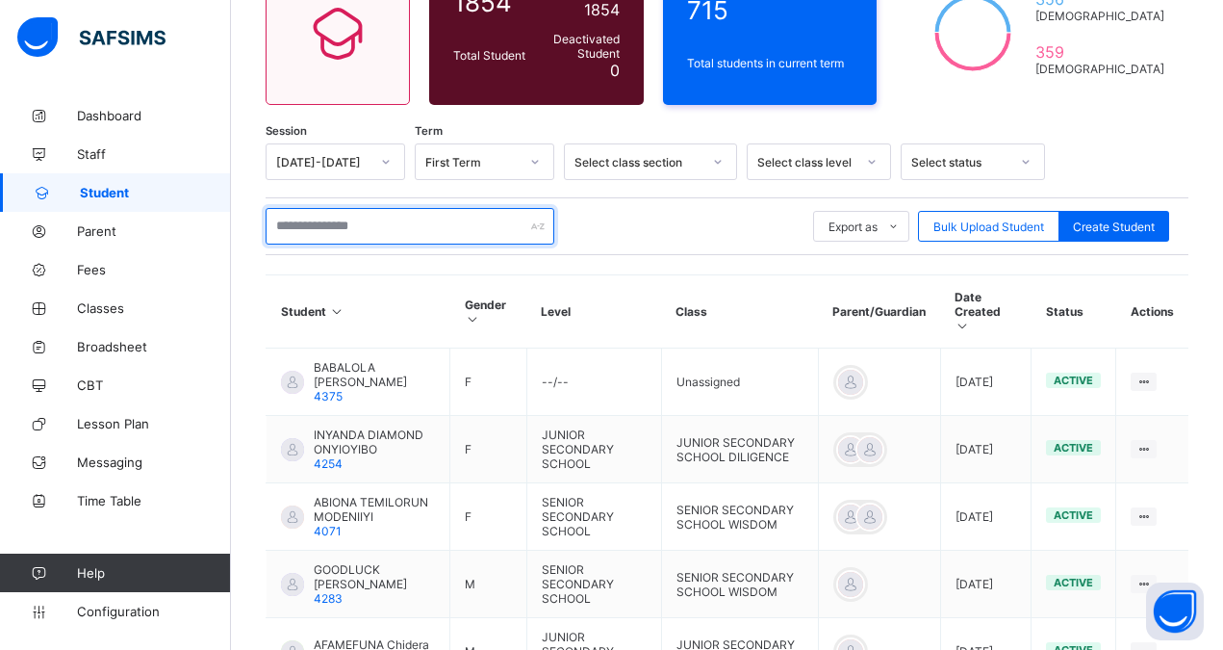
click at [302, 224] on input "text" at bounding box center [410, 226] width 289 height 37
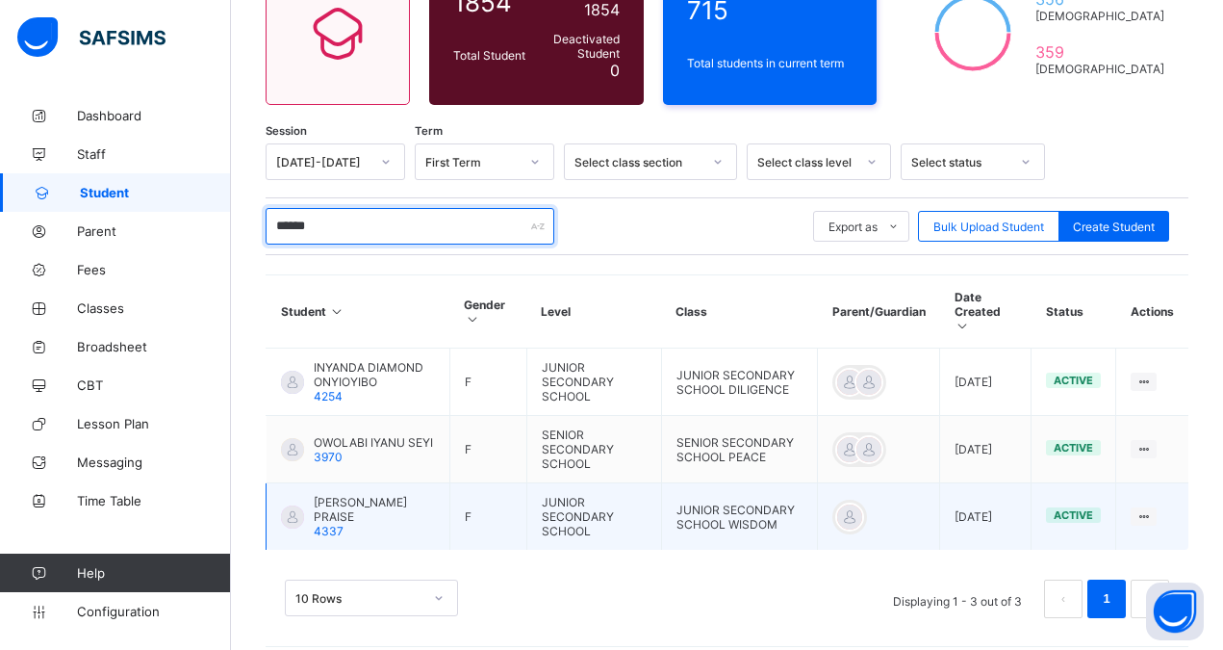
type input "******"
click at [415, 495] on span "[PERSON_NAME] PRAISE" at bounding box center [374, 509] width 121 height 29
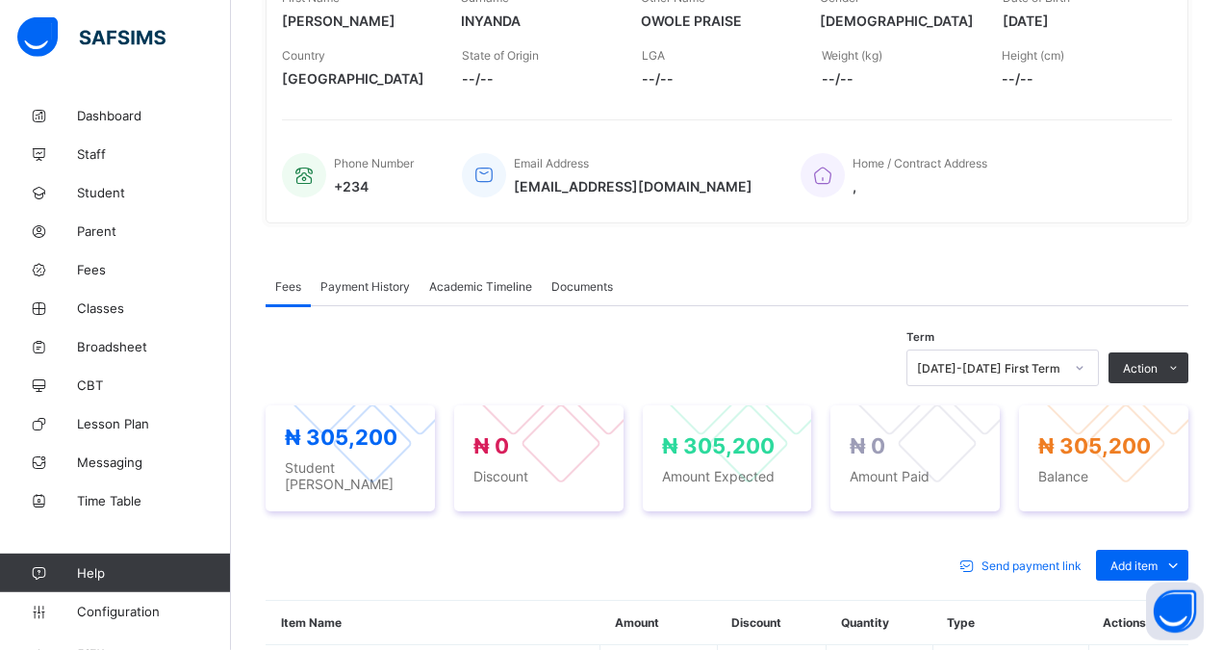
scroll to position [350, 0]
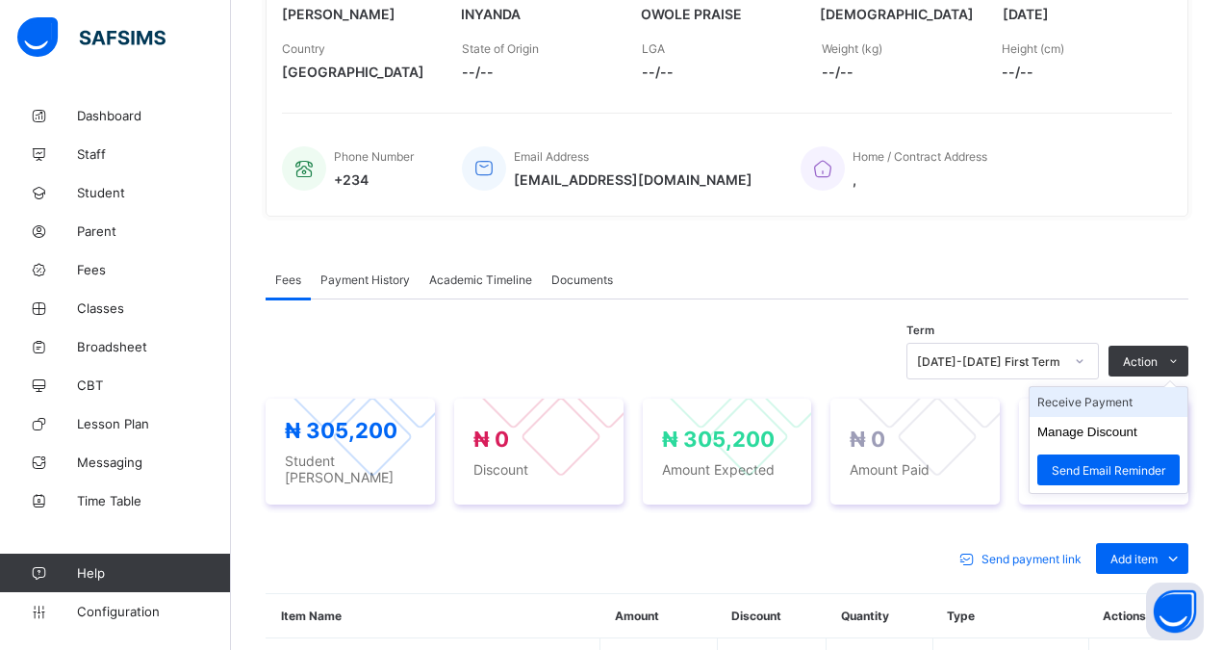
click at [1073, 401] on li "Receive Payment" at bounding box center [1109, 402] width 158 height 30
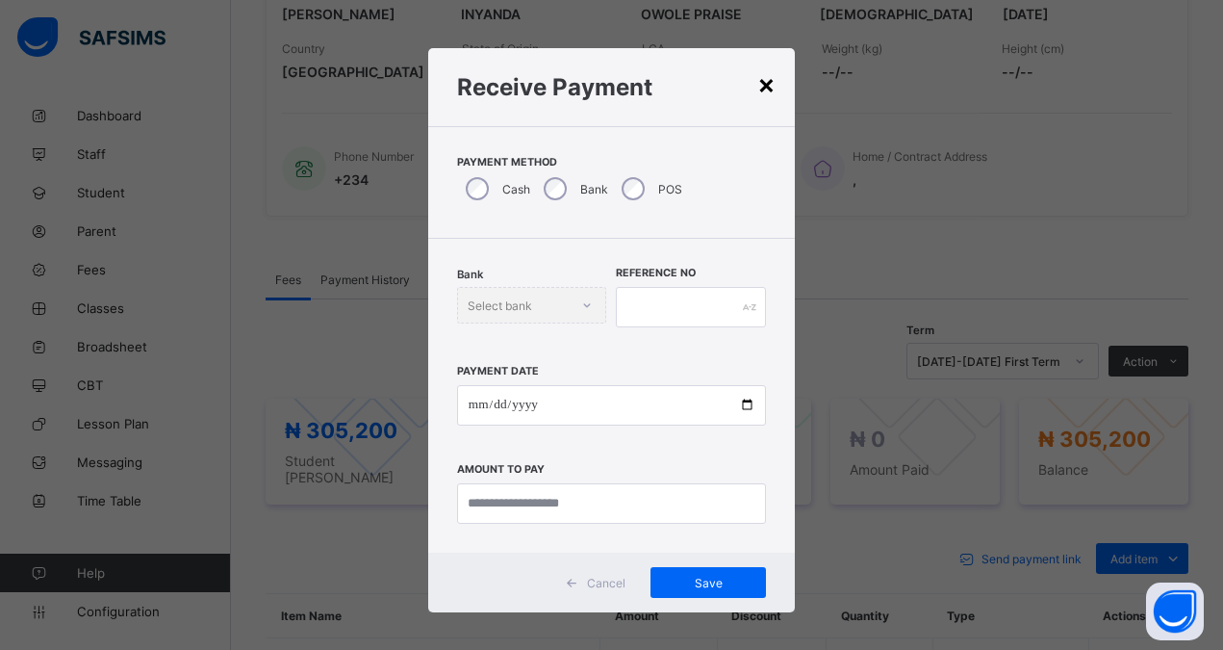
click at [759, 77] on div "×" at bounding box center [767, 83] width 18 height 33
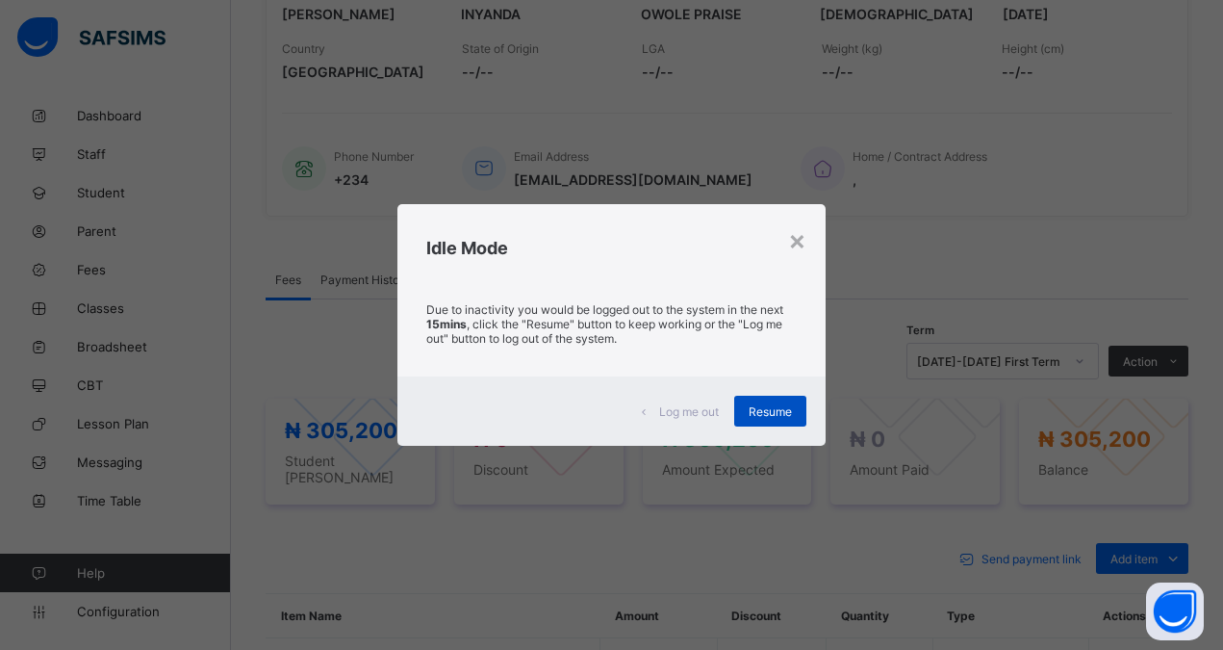
click at [770, 412] on span "Resume" at bounding box center [770, 411] width 43 height 14
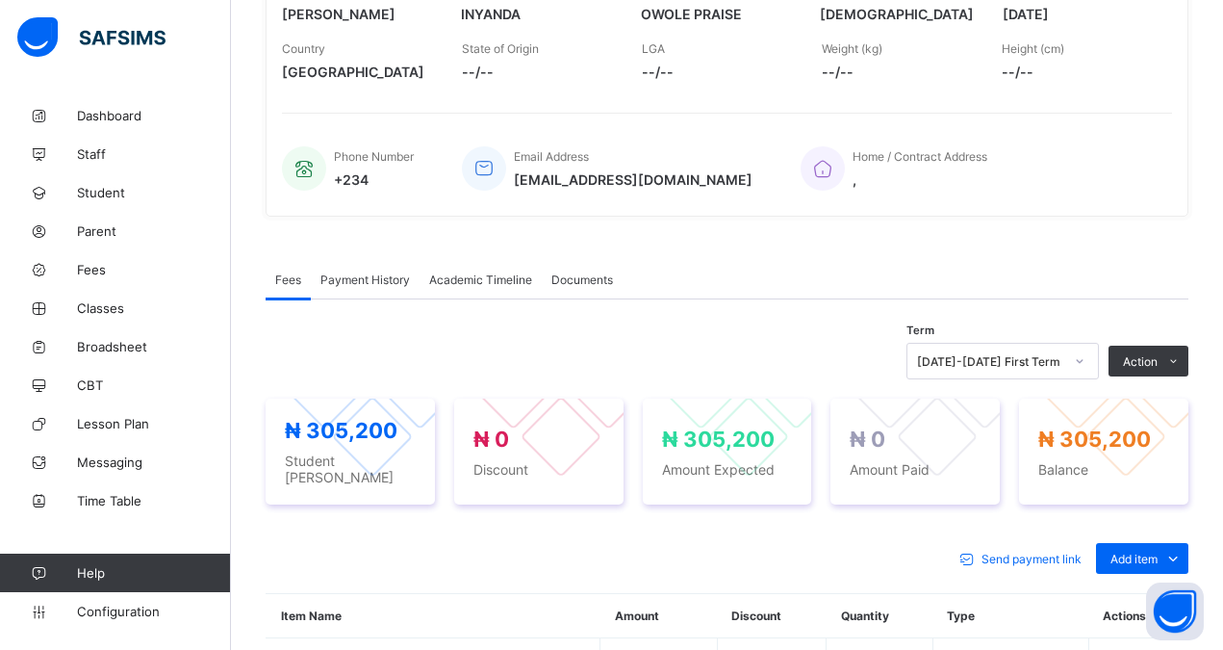
click at [103, 184] on link "Student" at bounding box center [115, 192] width 231 height 39
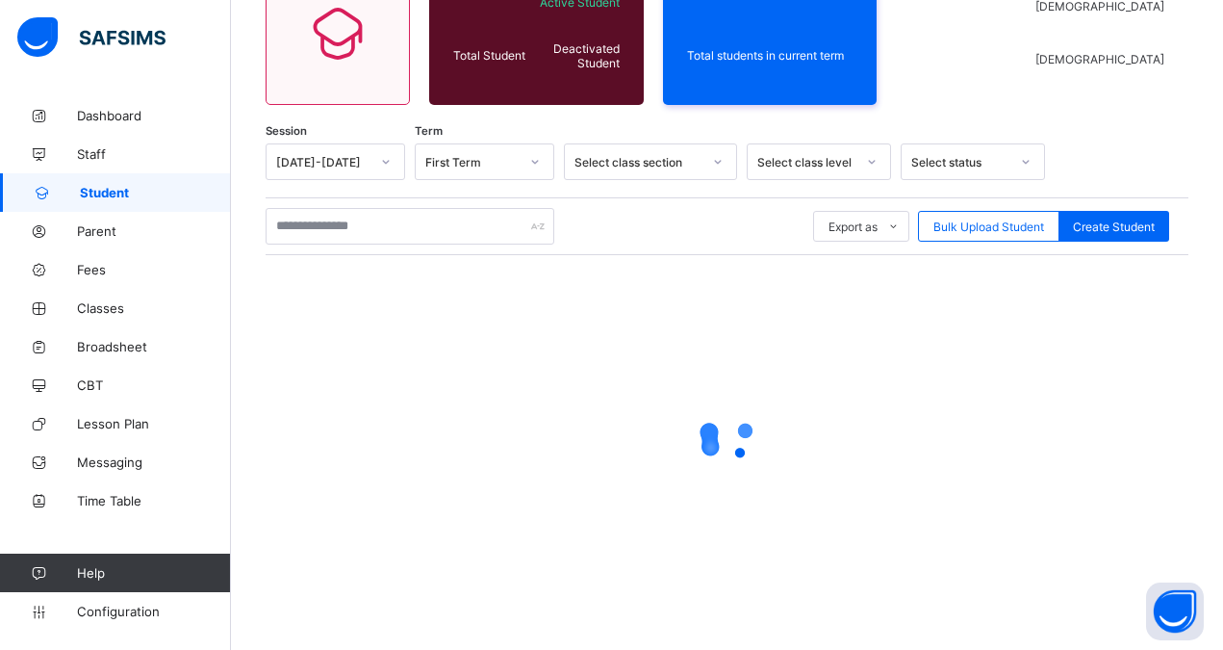
scroll to position [203, 0]
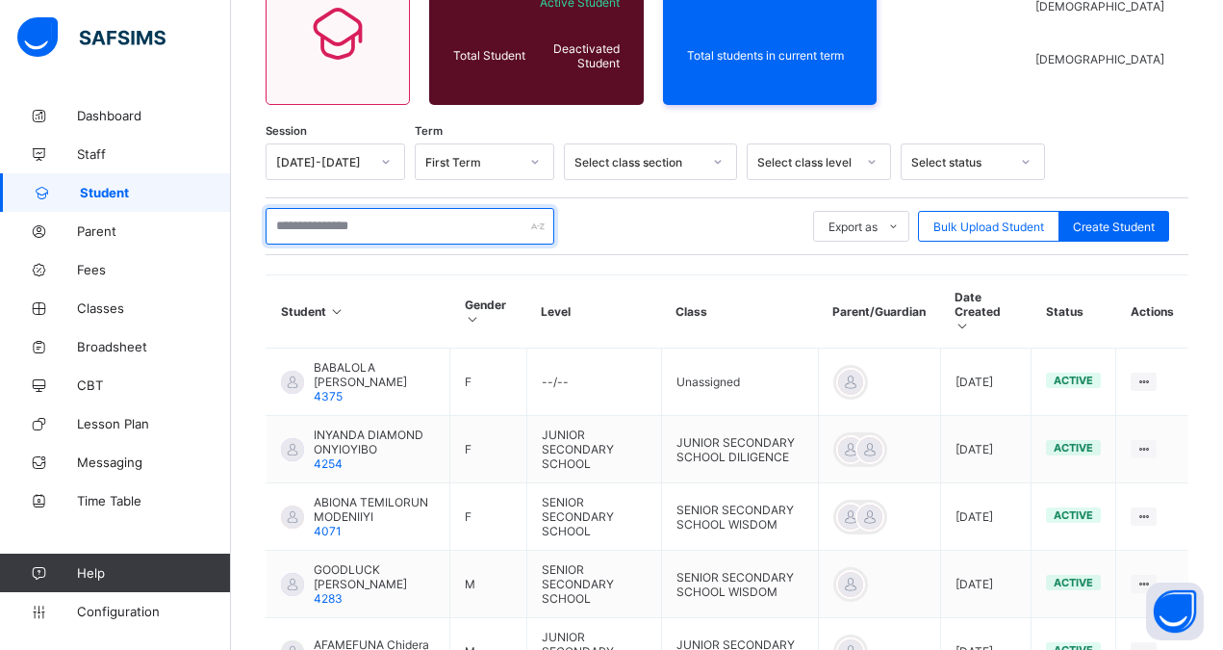
click at [330, 227] on input "text" at bounding box center [410, 226] width 289 height 37
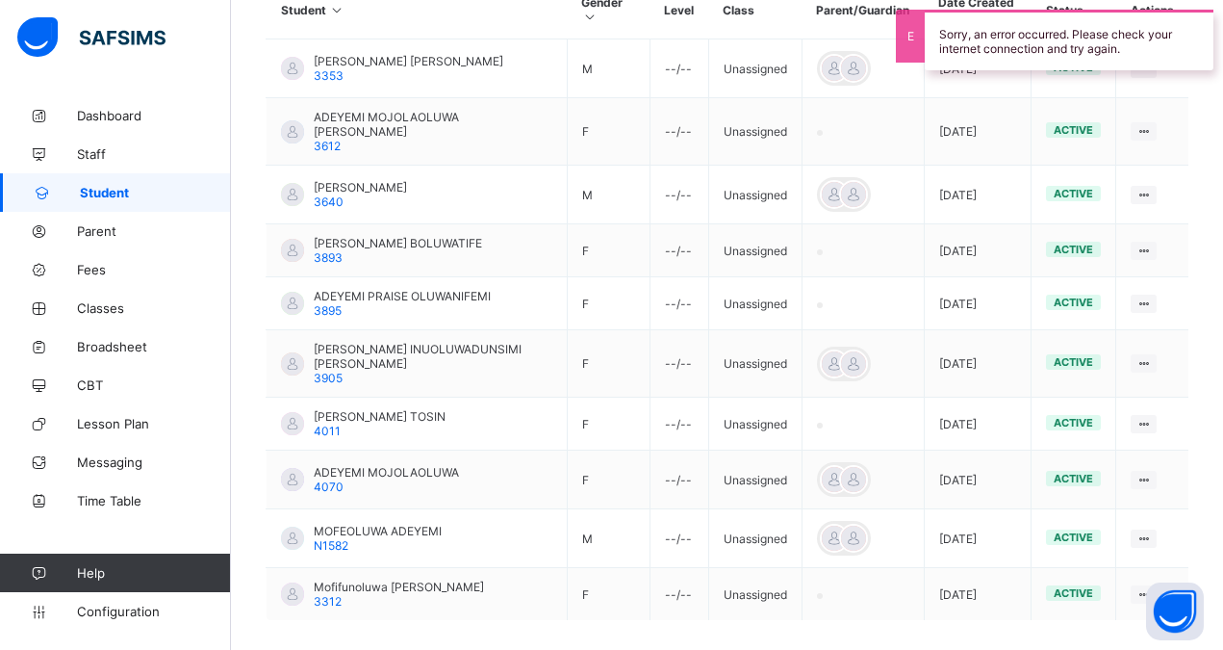
scroll to position [547, 0]
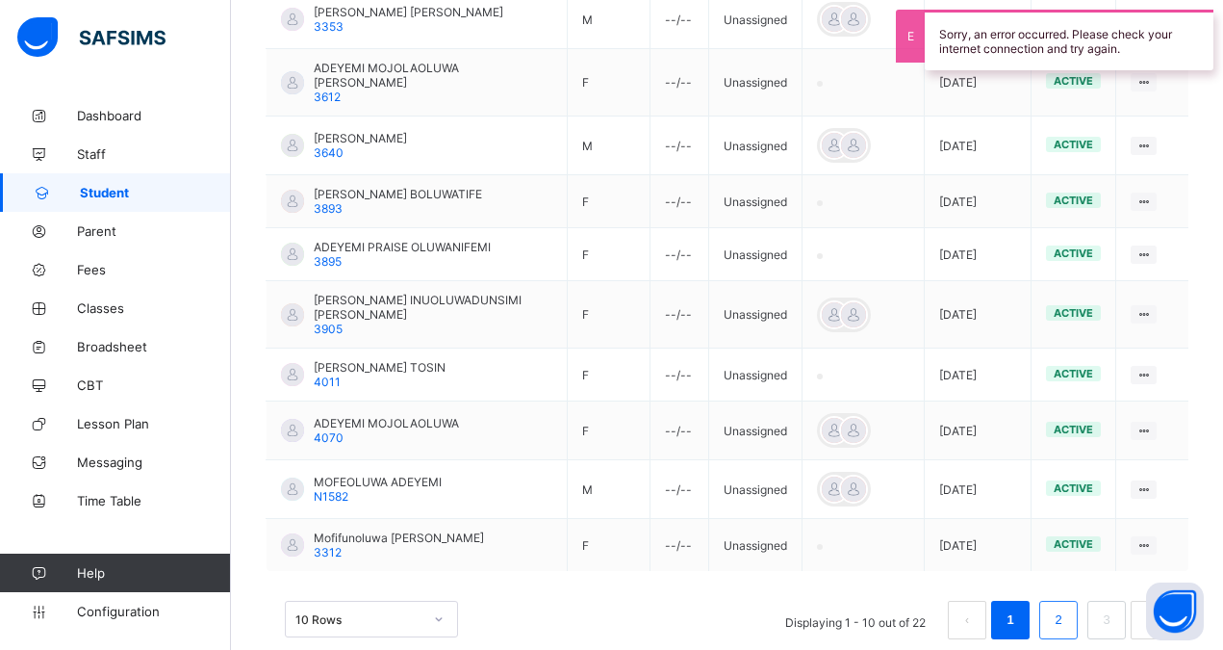
type input "**********"
click at [1068, 607] on link "2" at bounding box center [1058, 619] width 18 height 25
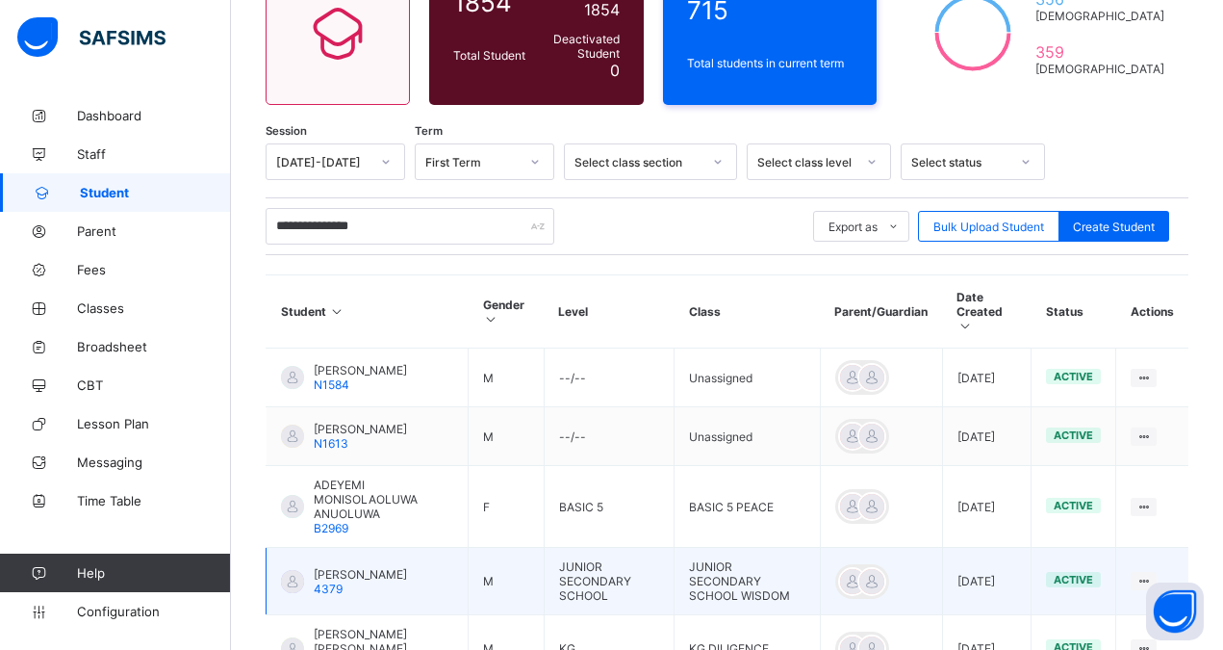
click at [373, 567] on span "[PERSON_NAME]" at bounding box center [360, 574] width 93 height 14
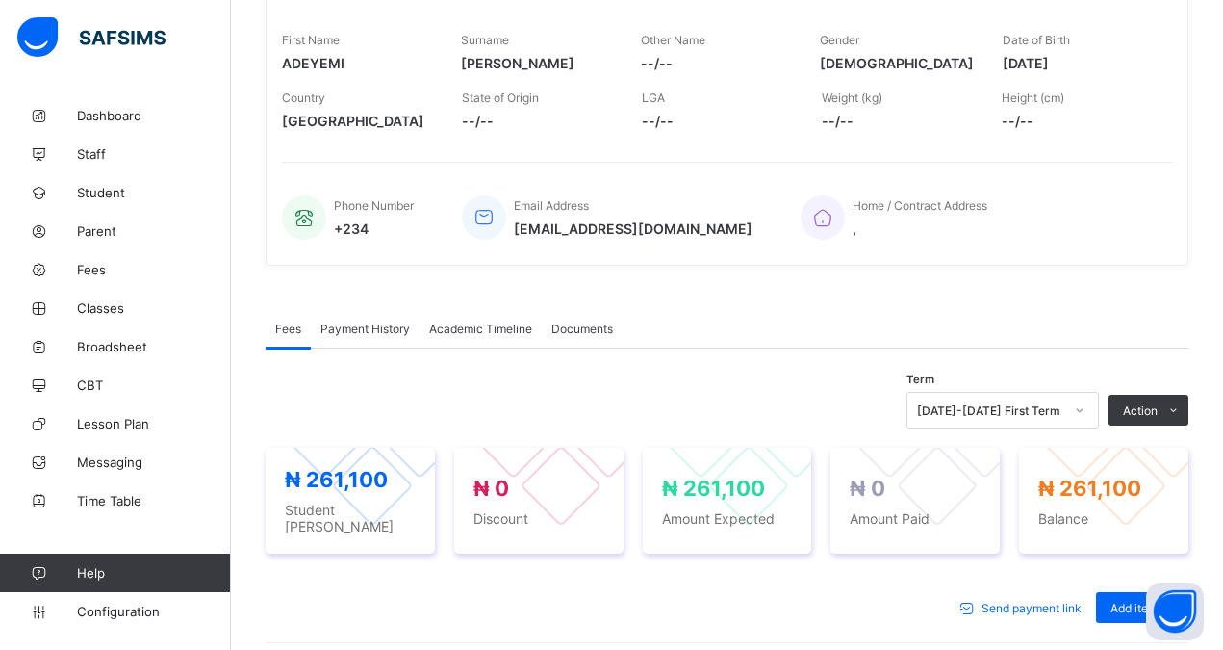
scroll to position [350, 0]
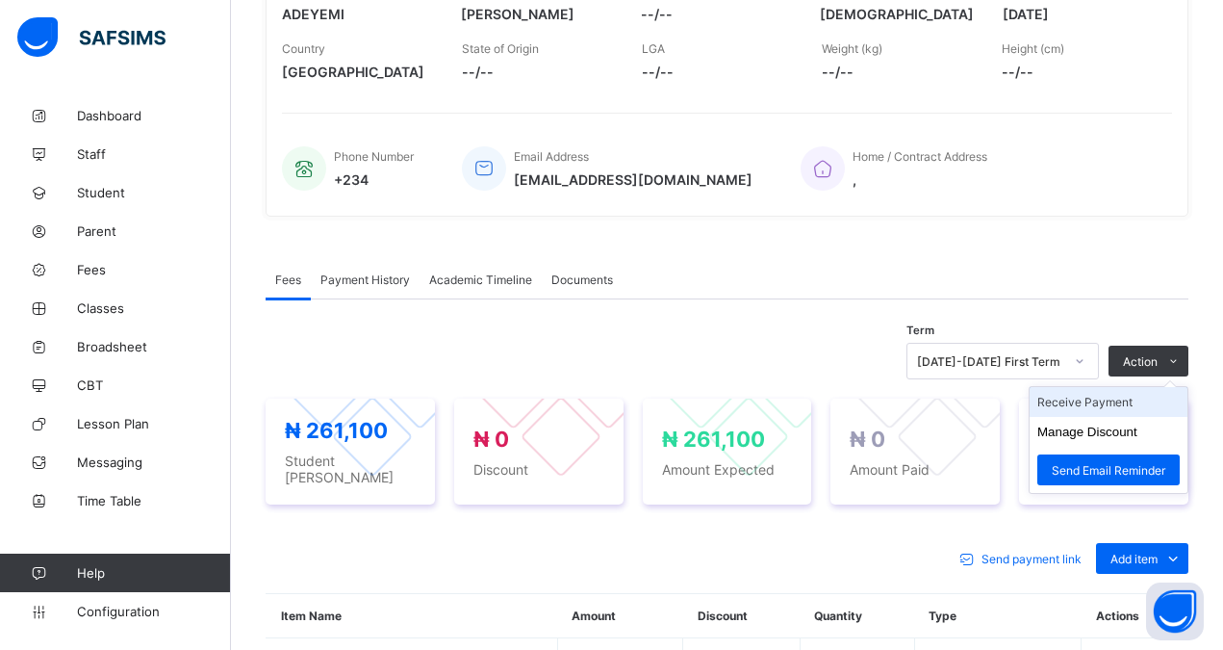
click at [1082, 399] on li "Receive Payment" at bounding box center [1109, 402] width 158 height 30
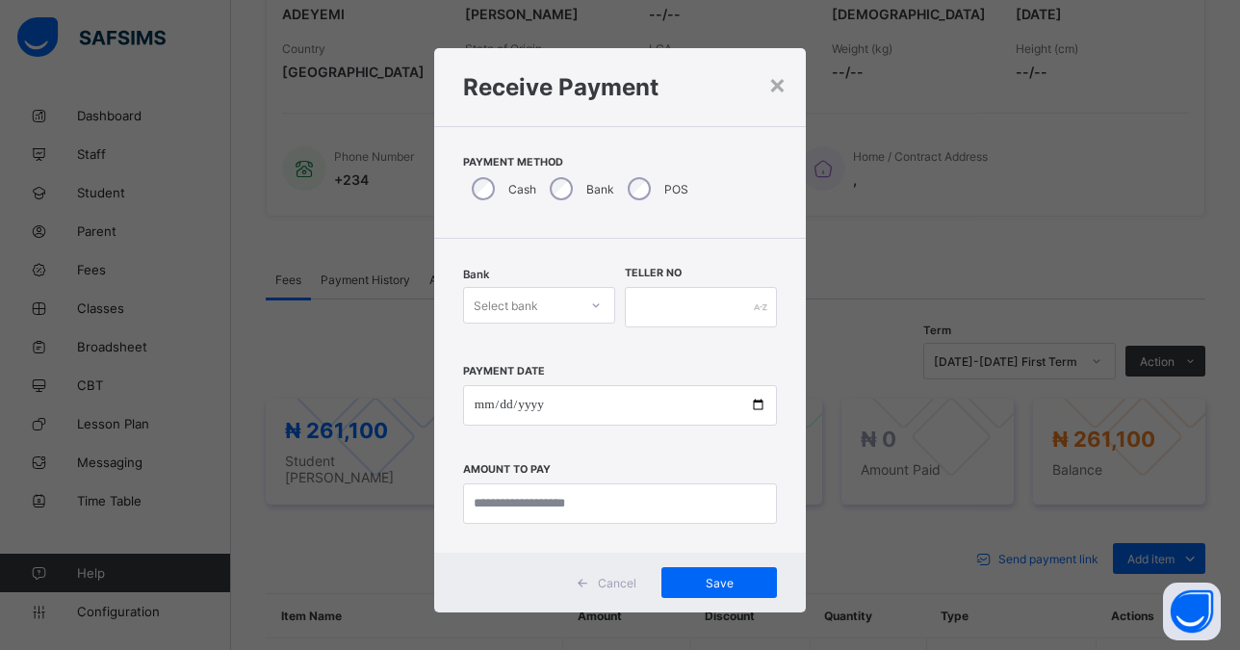
click at [530, 310] on div "Select bank" at bounding box center [506, 305] width 64 height 37
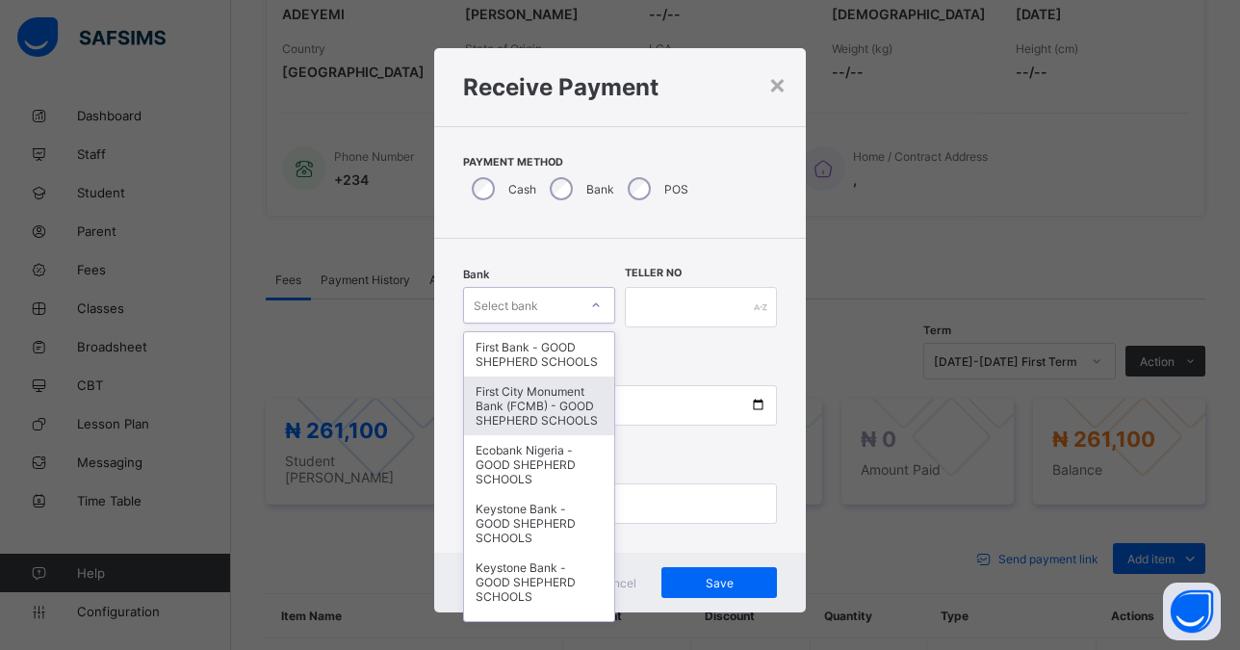
click at [506, 427] on div "First City Monument Bank (FCMB) - GOOD SHEPHERD SCHOOLS" at bounding box center [539, 405] width 150 height 59
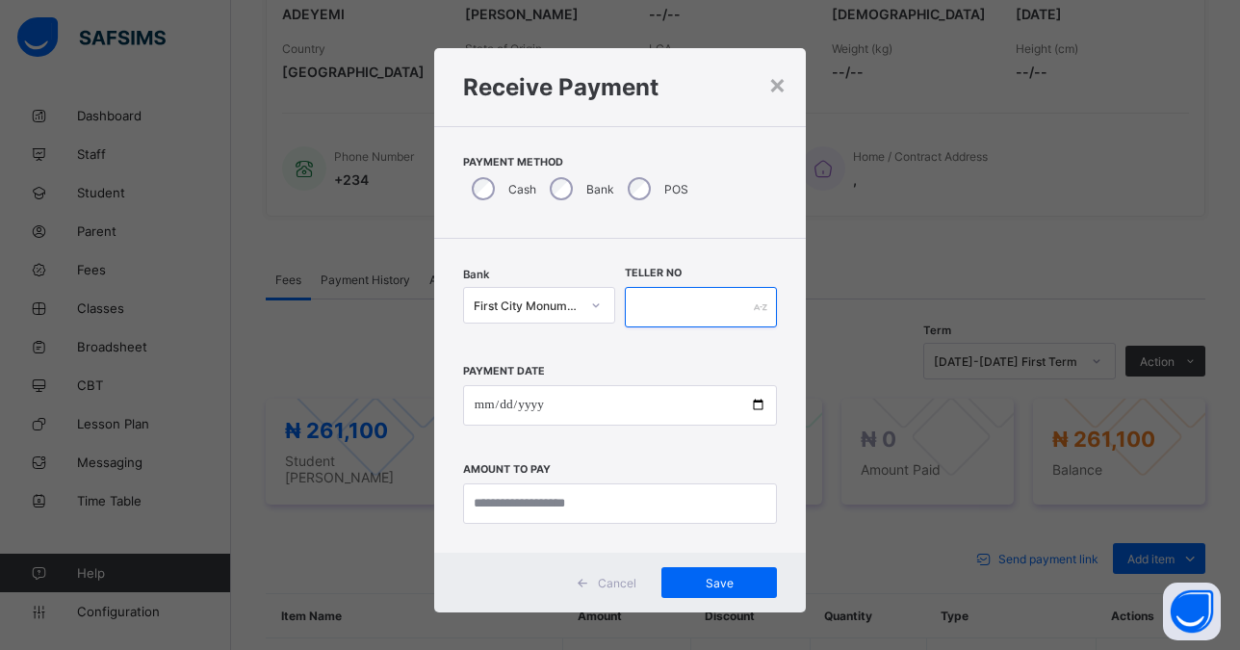
click at [665, 313] on input "text" at bounding box center [701, 307] width 152 height 40
type input "*****"
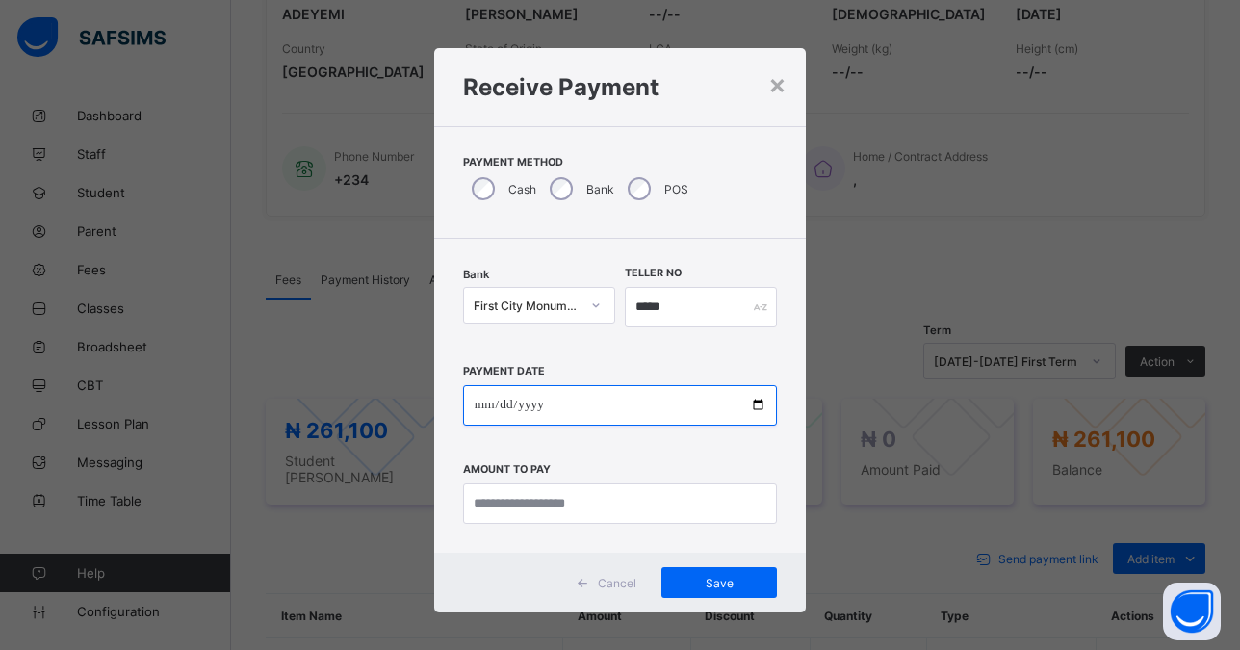
click at [746, 404] on input "date" at bounding box center [620, 405] width 314 height 40
type input "**********"
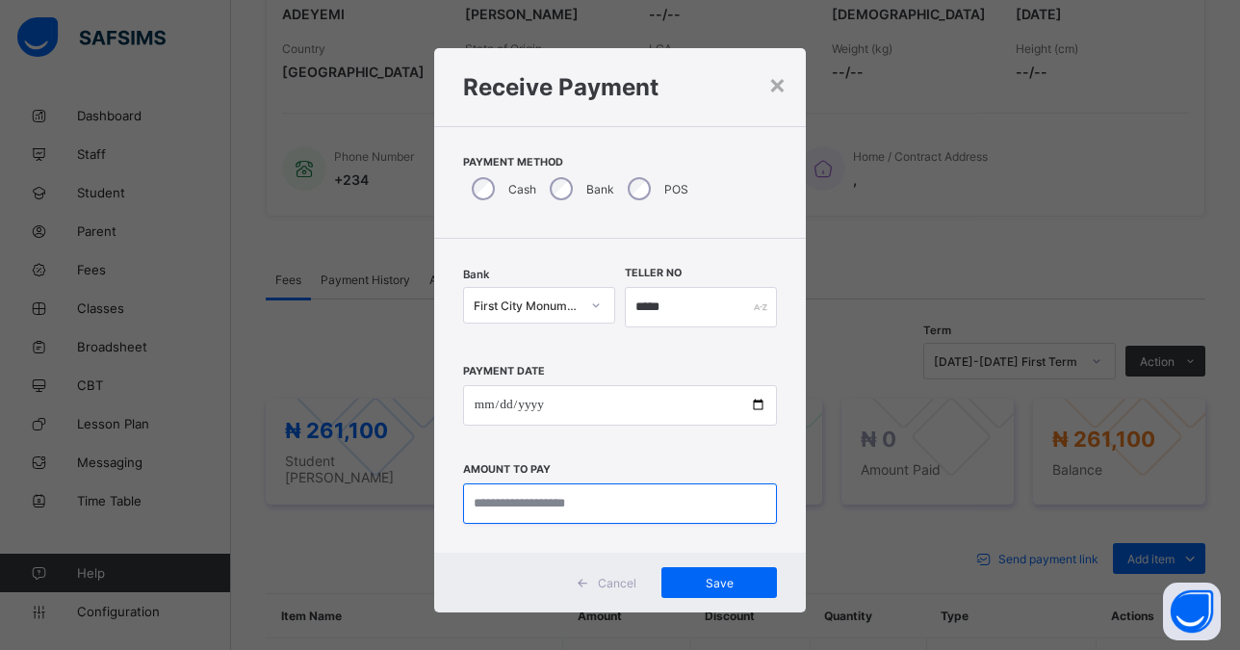
click at [540, 509] on input "currency" at bounding box center [620, 503] width 314 height 40
type input "*********"
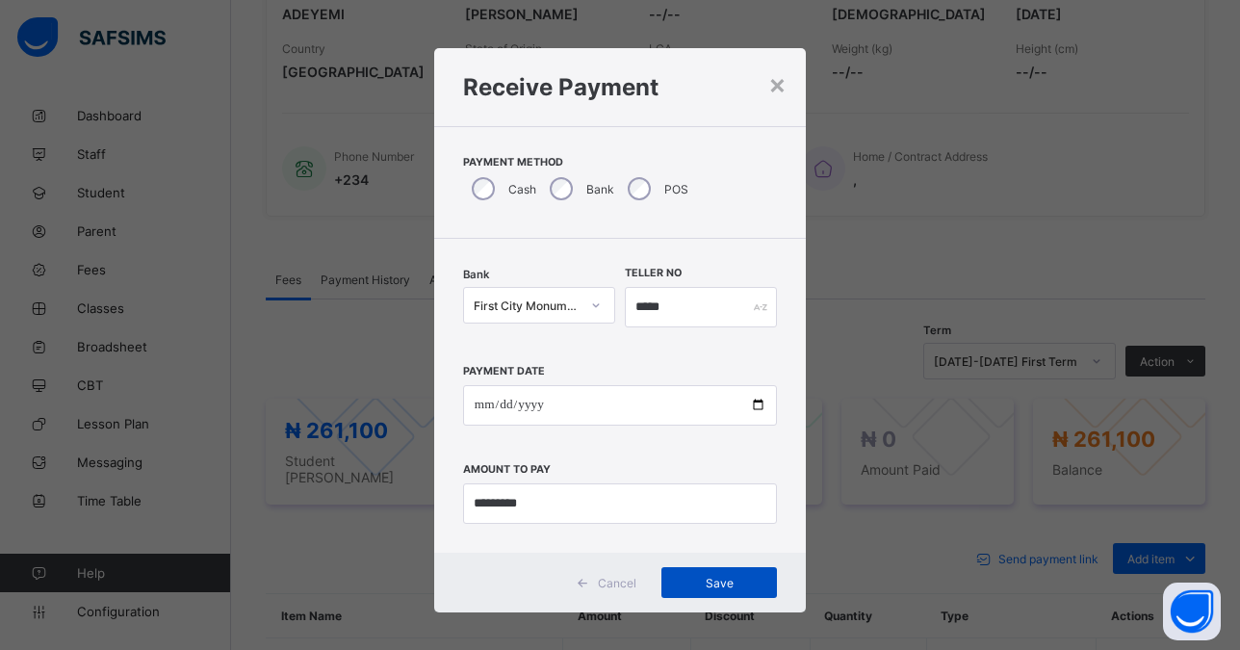
click at [714, 585] on span "Save" at bounding box center [719, 583] width 87 height 14
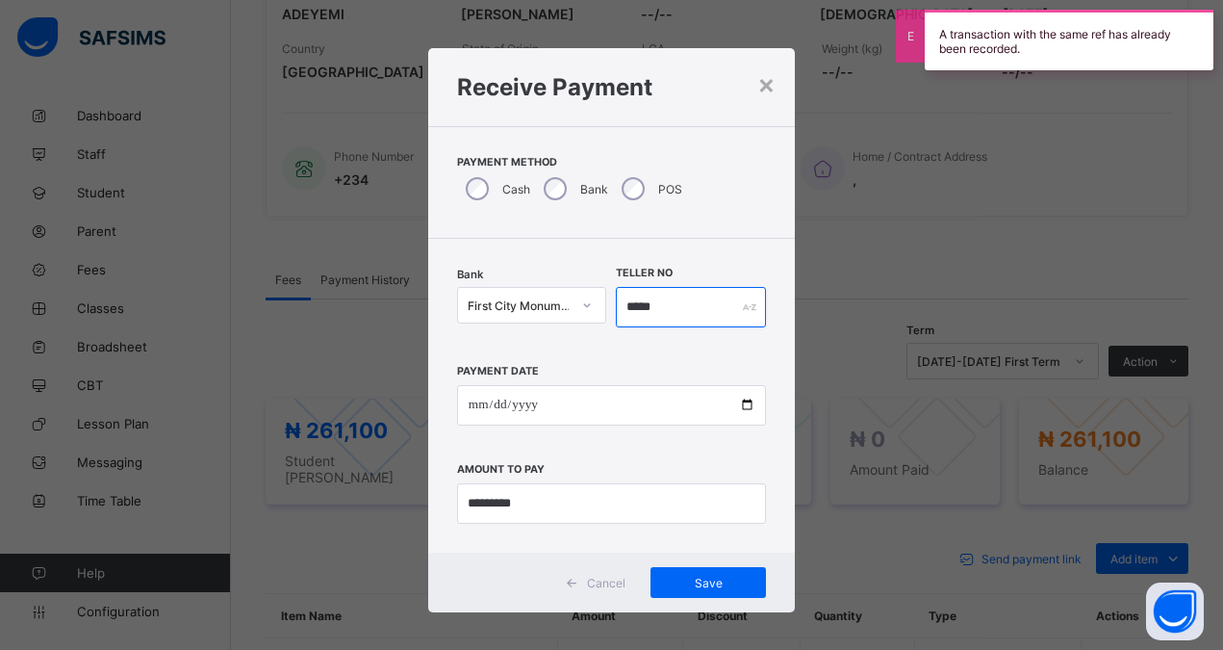
click at [667, 307] on input "*****" at bounding box center [691, 307] width 150 height 40
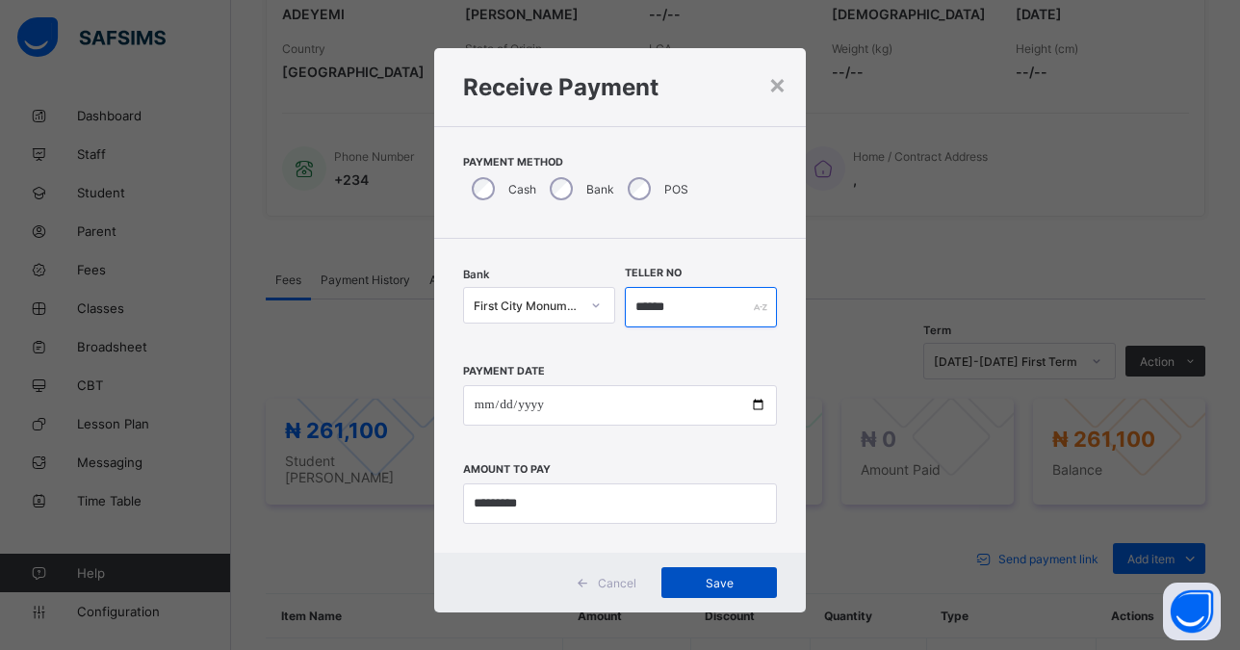
type input "******"
click at [702, 583] on span "Save" at bounding box center [719, 583] width 87 height 14
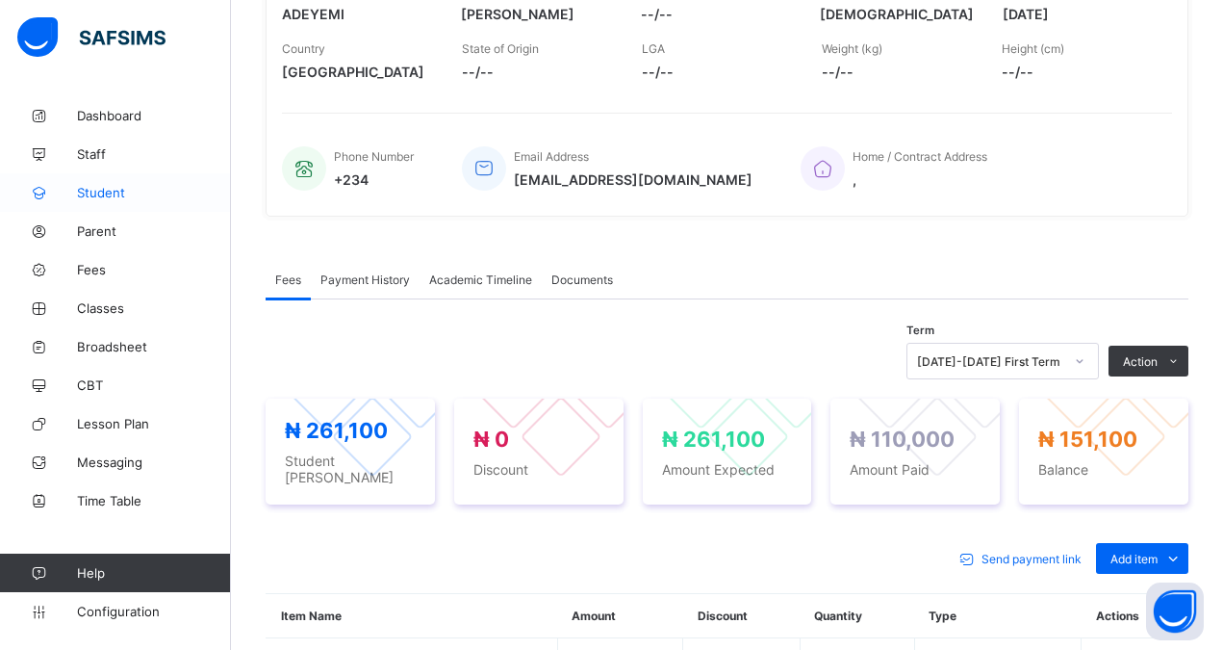
click at [112, 191] on span "Student" at bounding box center [154, 192] width 154 height 15
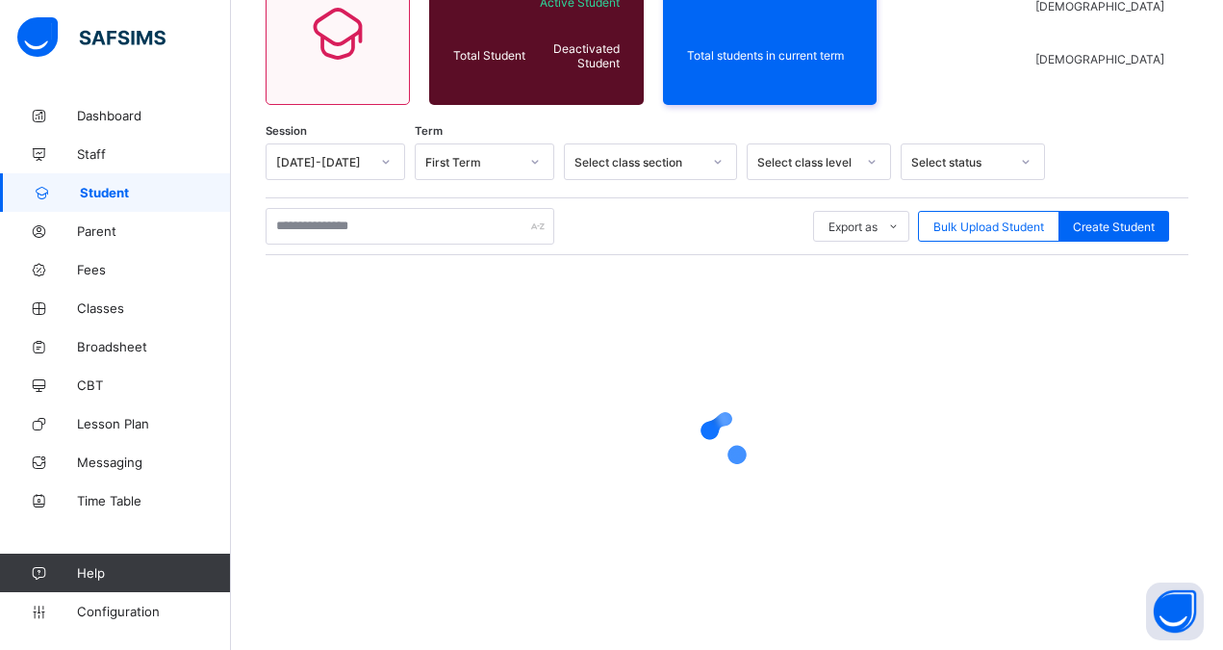
scroll to position [203, 0]
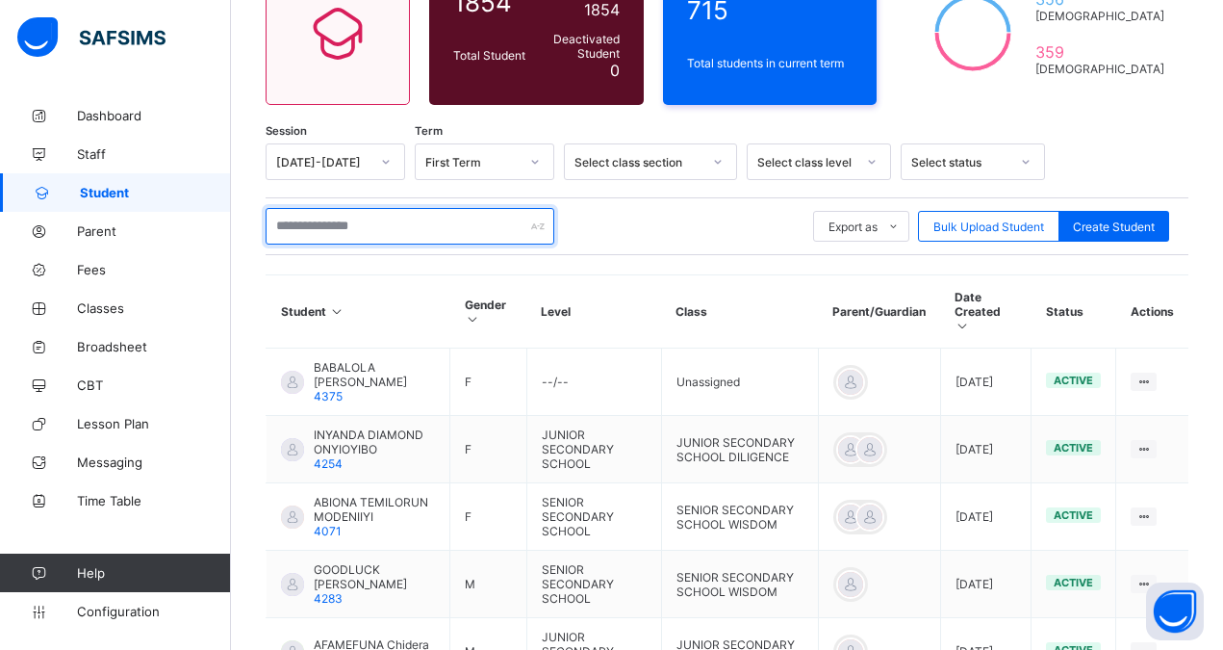
click at [314, 229] on input "text" at bounding box center [410, 226] width 289 height 37
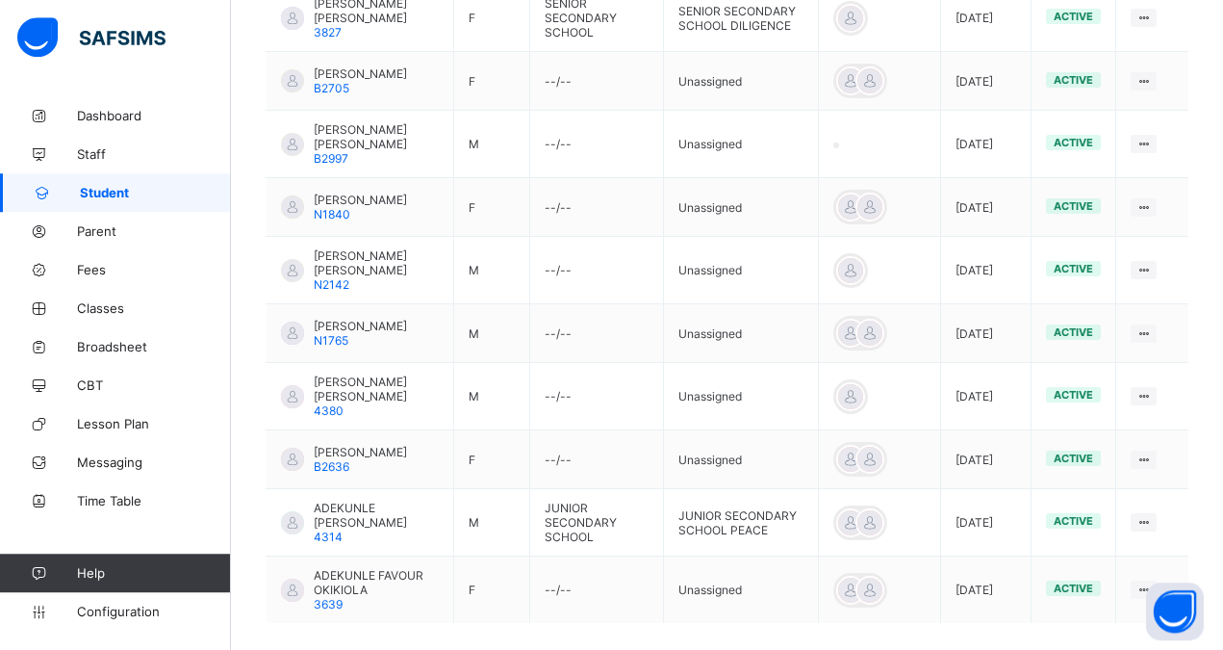
scroll to position [596, 0]
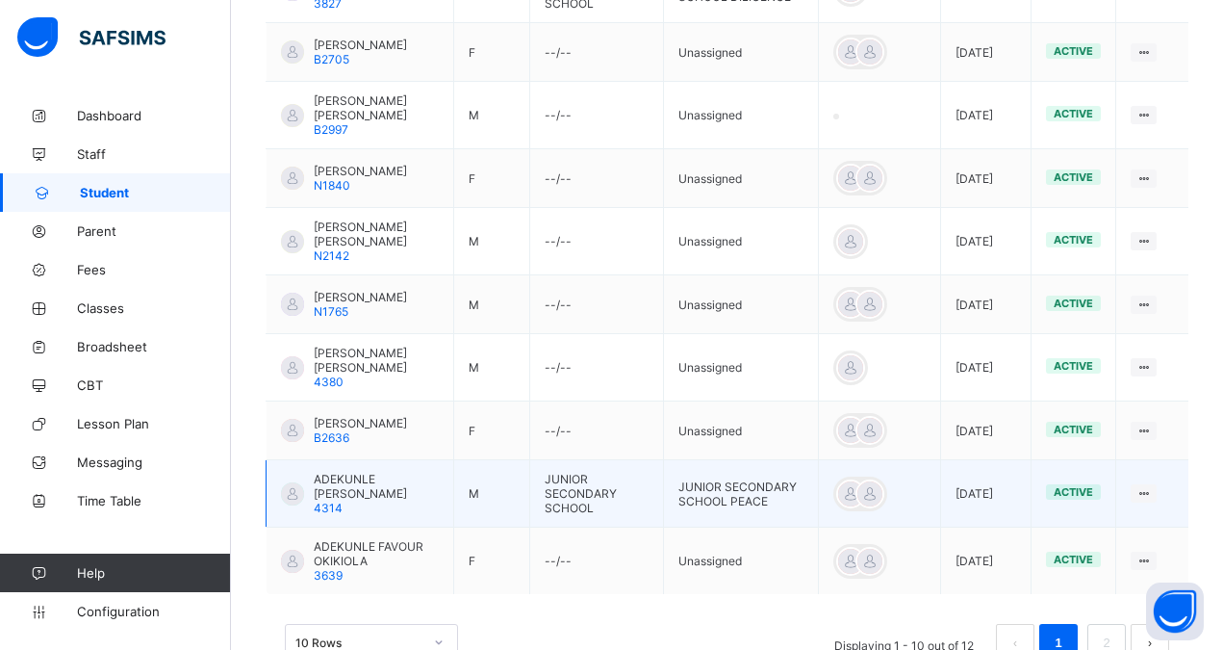
type input "**********"
click at [370, 496] on span "ADEKUNLE [PERSON_NAME]" at bounding box center [376, 486] width 125 height 29
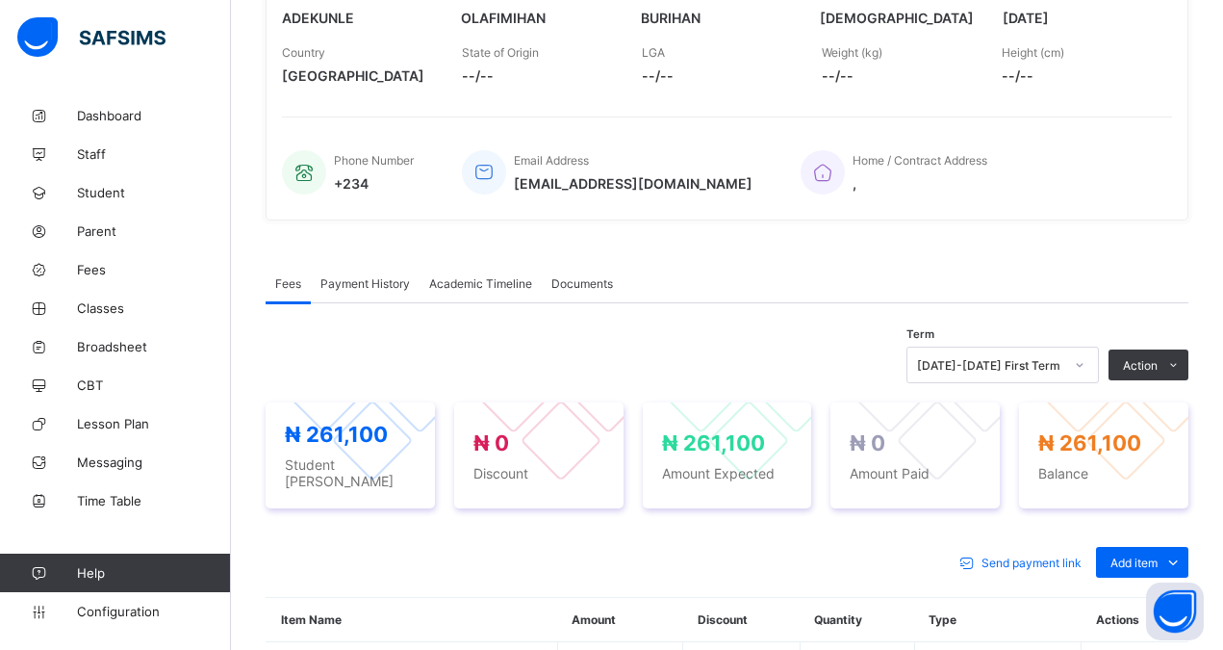
scroll to position [596, 0]
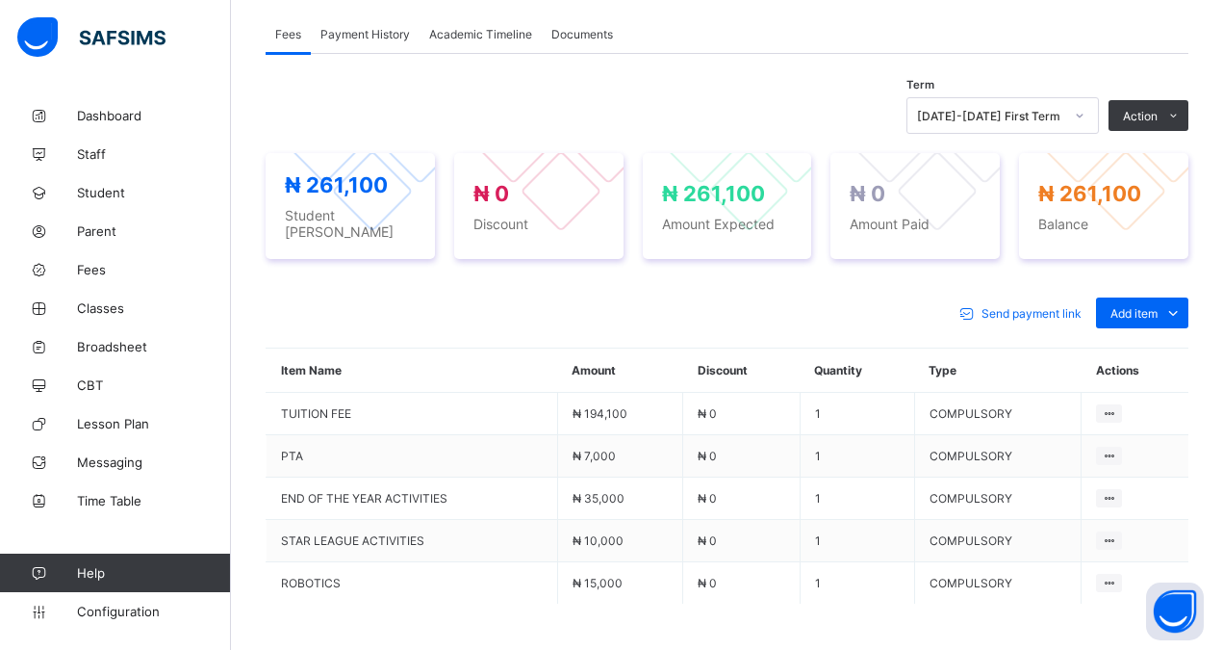
click at [370, 496] on td "END OF THE YEAR ACTIVITIES" at bounding box center [413, 498] width 292 height 42
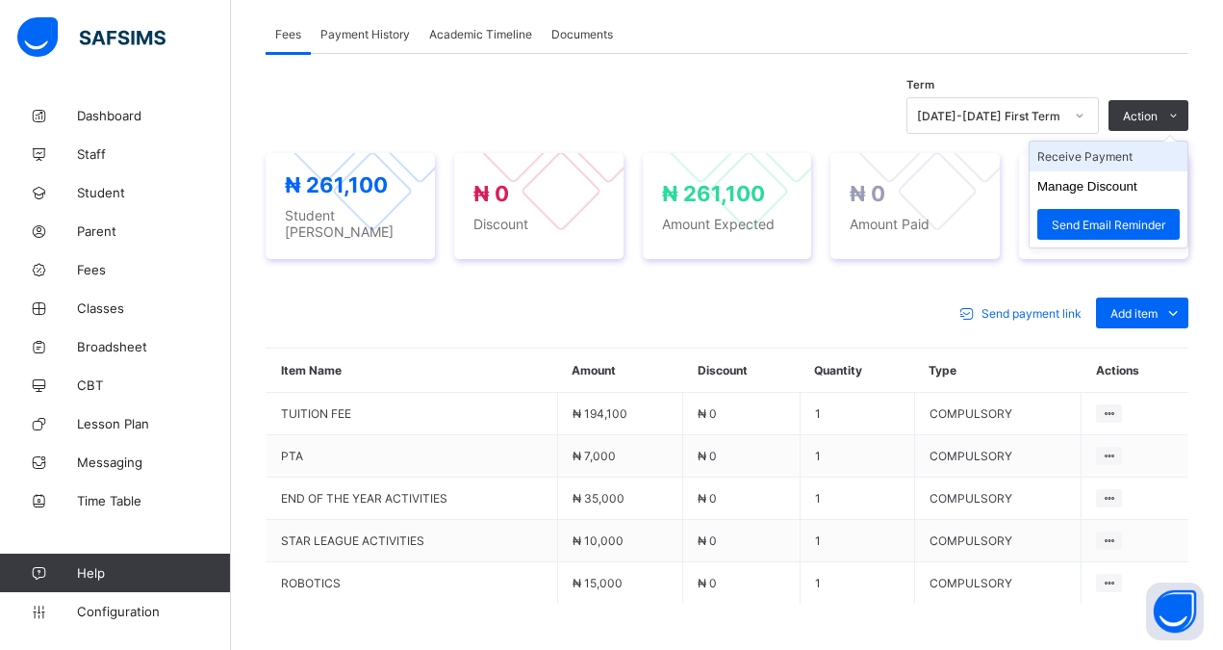
click at [1087, 158] on li "Receive Payment" at bounding box center [1109, 157] width 158 height 30
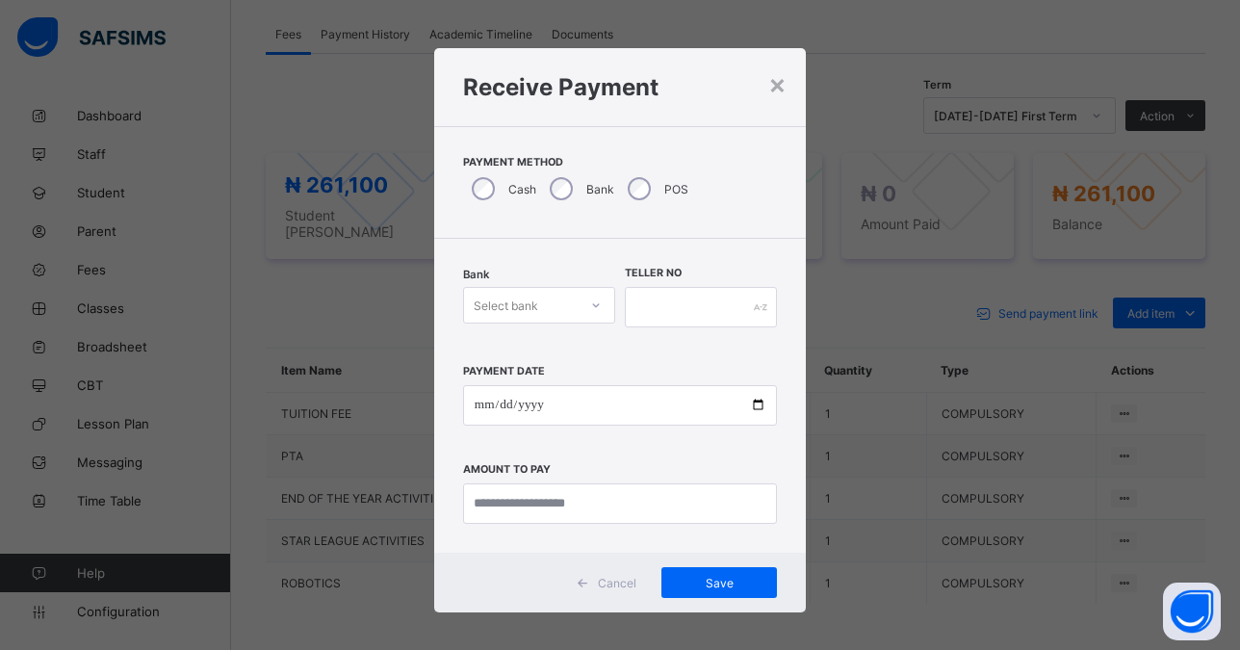
click at [593, 304] on icon at bounding box center [596, 305] width 7 height 4
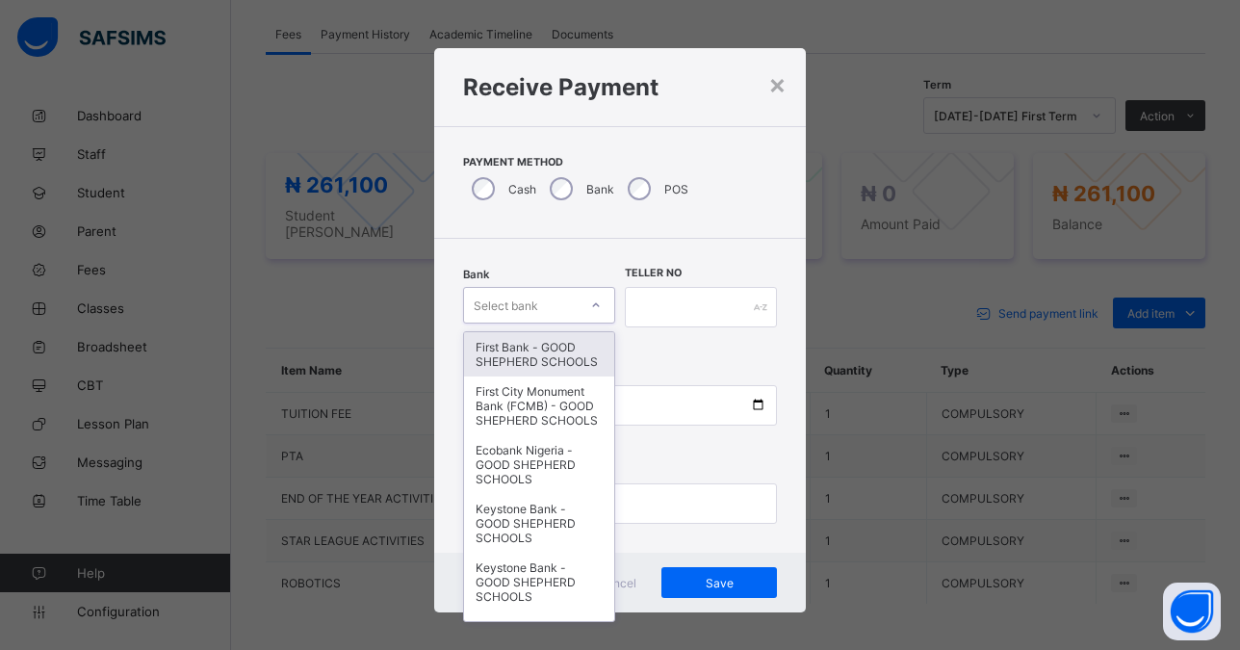
click at [524, 359] on div "First Bank - GOOD SHEPHERD SCHOOLS" at bounding box center [539, 354] width 150 height 44
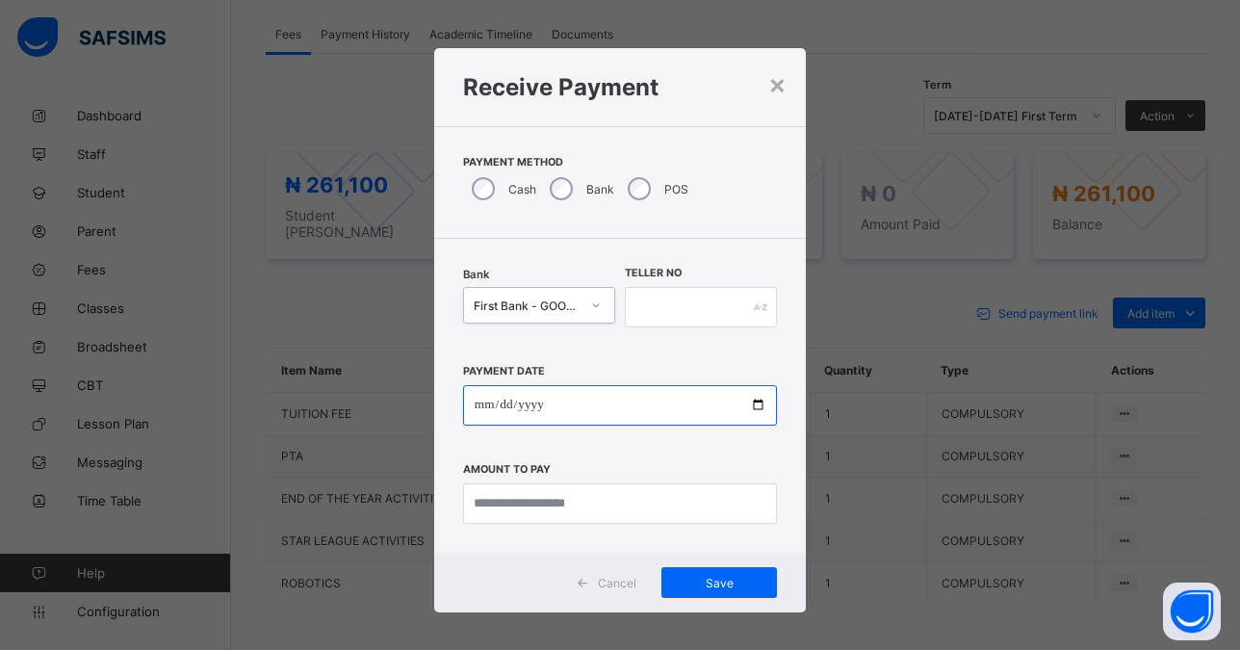
click at [715, 400] on input "date" at bounding box center [620, 405] width 314 height 40
click at [747, 401] on input "date" at bounding box center [620, 405] width 314 height 40
type input "**********"
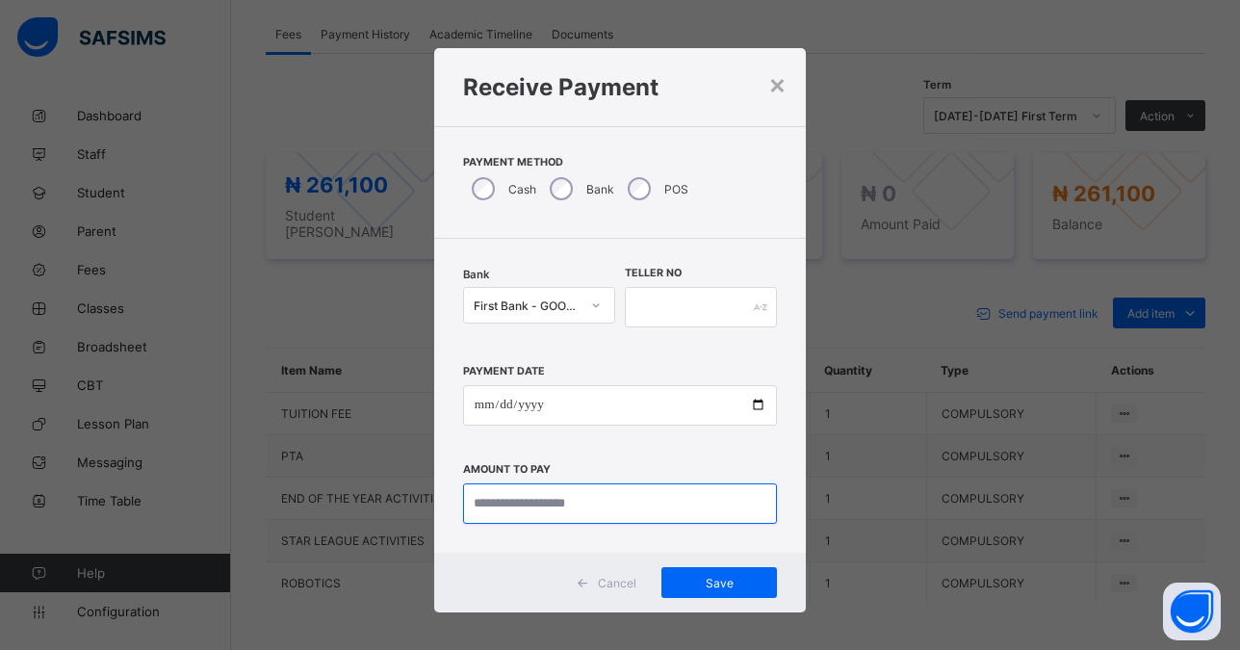
click at [539, 491] on input "currency" at bounding box center [620, 503] width 314 height 40
type input "*********"
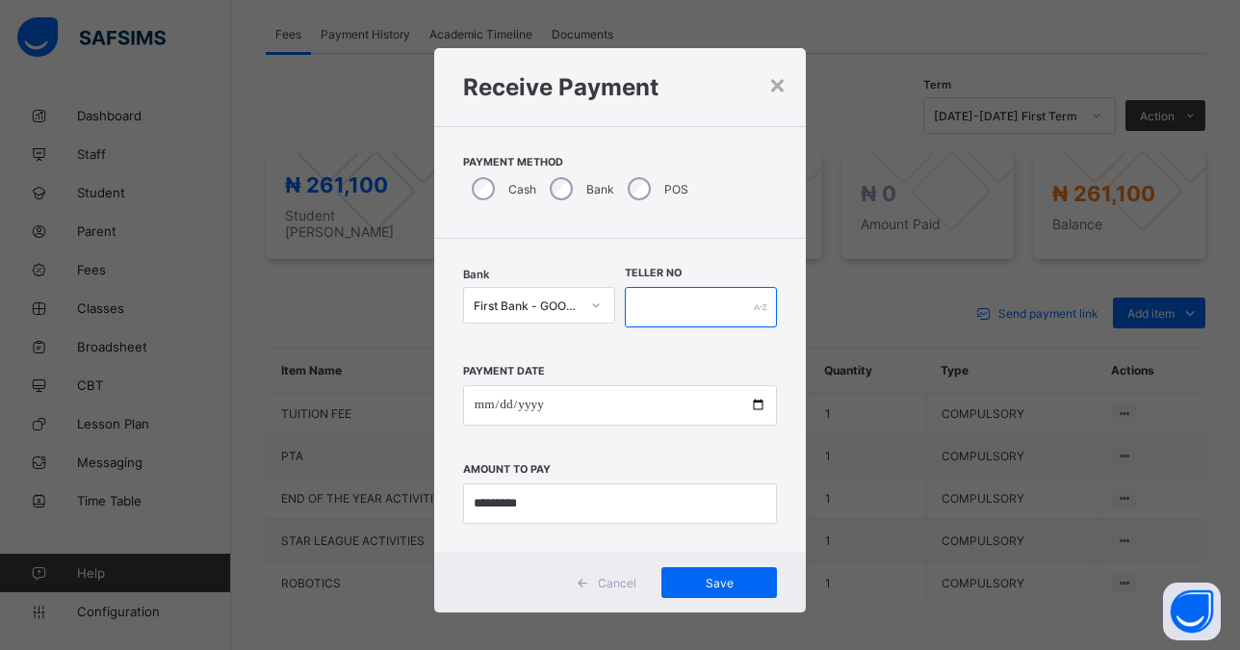
click at [660, 308] on input "text" at bounding box center [701, 307] width 152 height 40
type input "******"
click at [710, 578] on span "Save" at bounding box center [719, 583] width 87 height 14
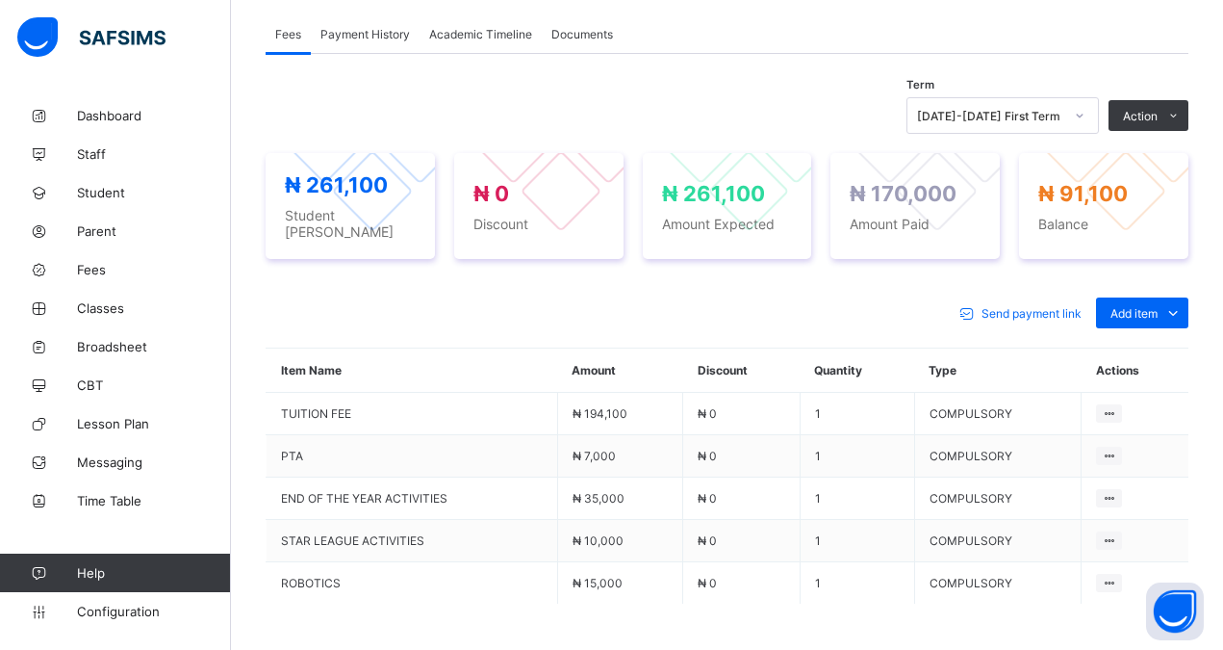
click at [1019, 313] on div "Send payment link" at bounding box center [1023, 312] width 145 height 31
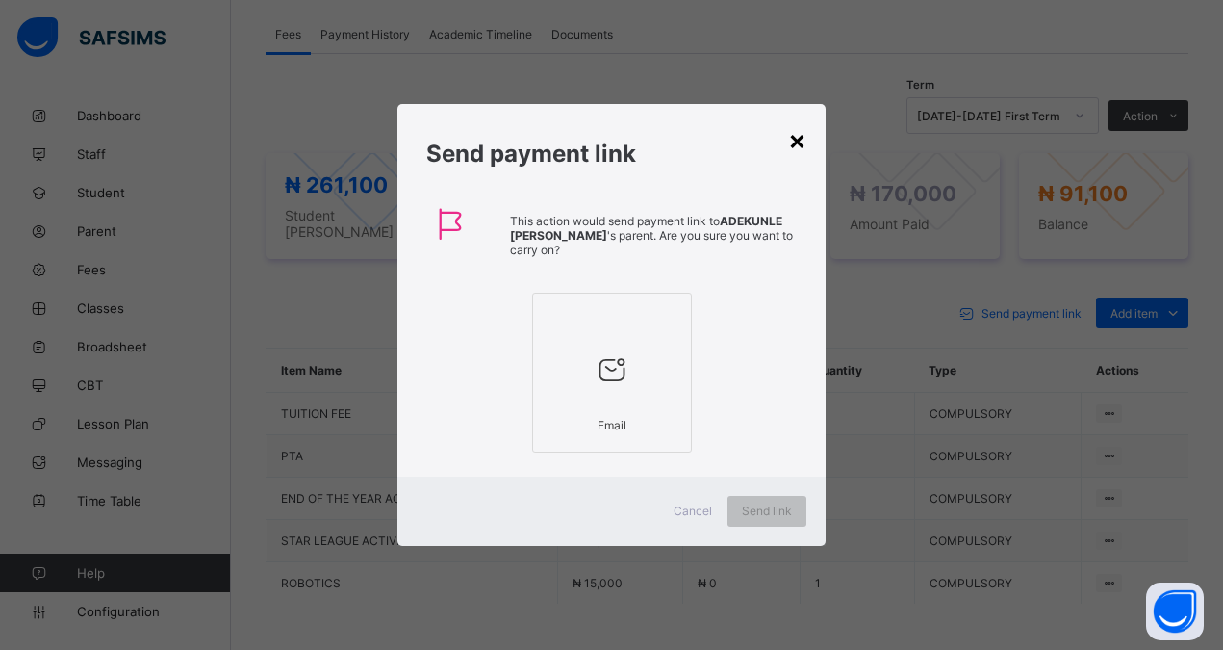
click at [802, 139] on div "×" at bounding box center [797, 139] width 18 height 33
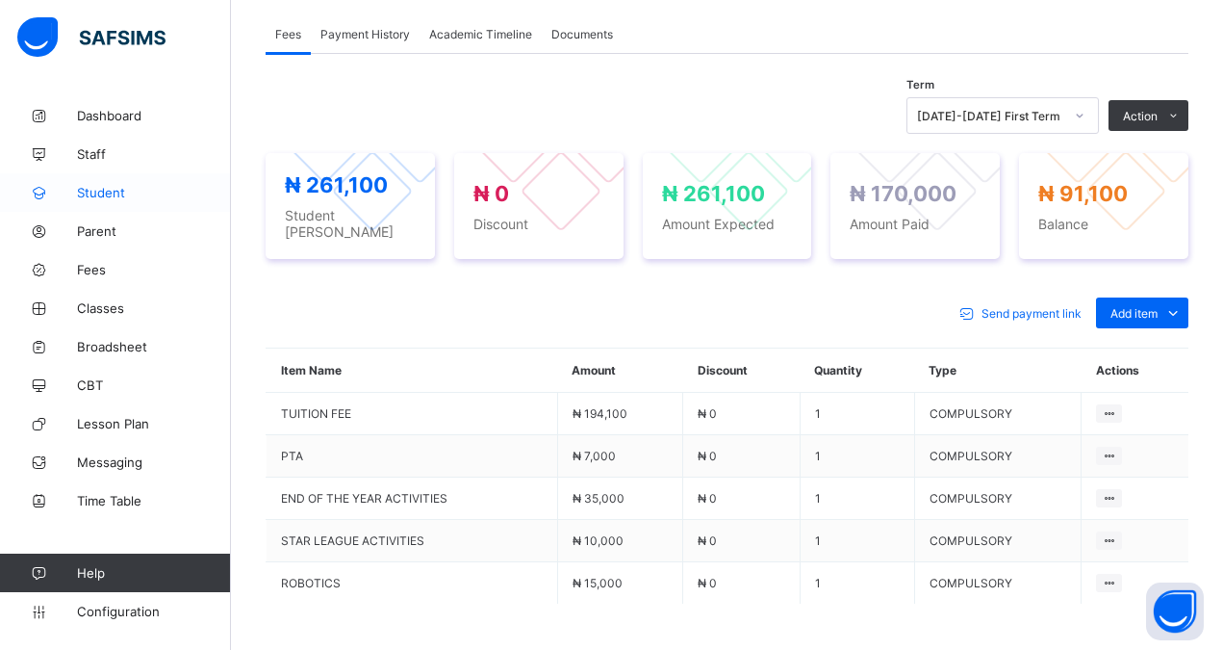
click at [107, 190] on span "Student" at bounding box center [154, 192] width 154 height 15
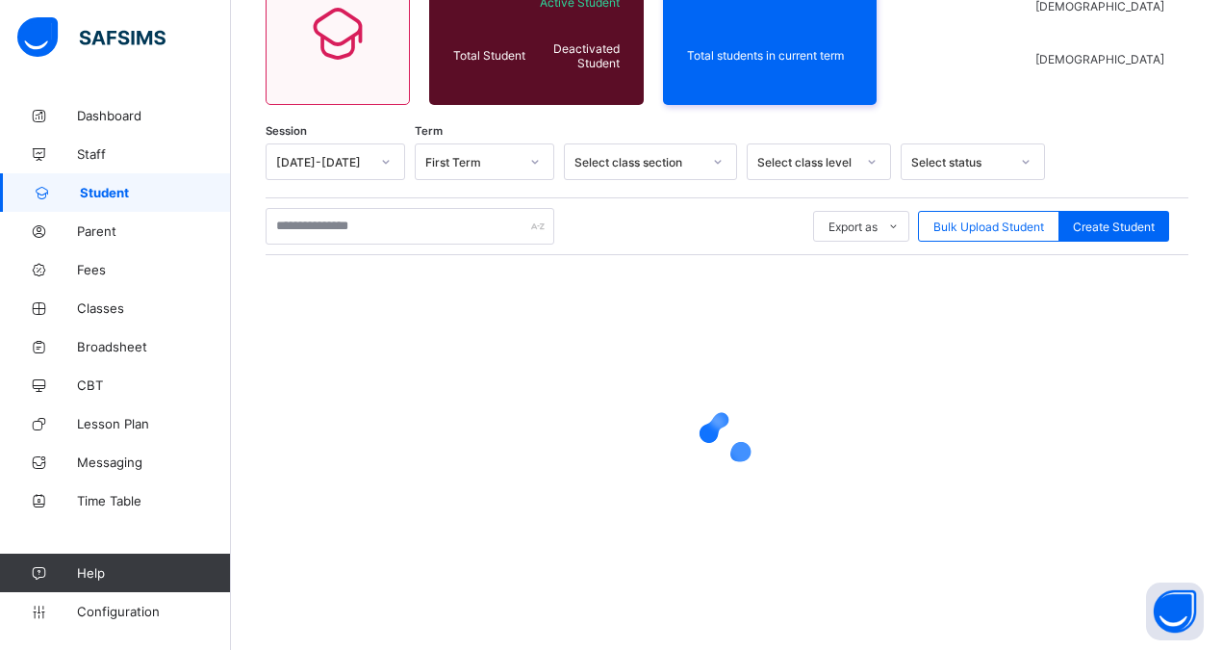
scroll to position [203, 0]
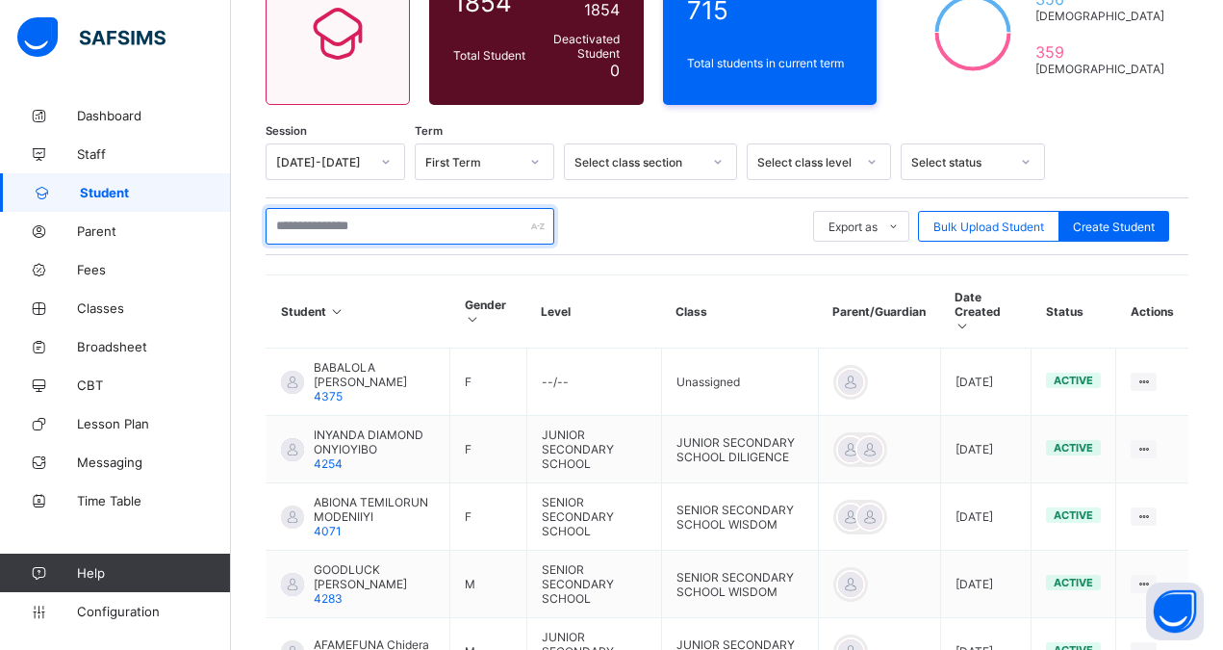
click at [322, 231] on input "text" at bounding box center [410, 226] width 289 height 37
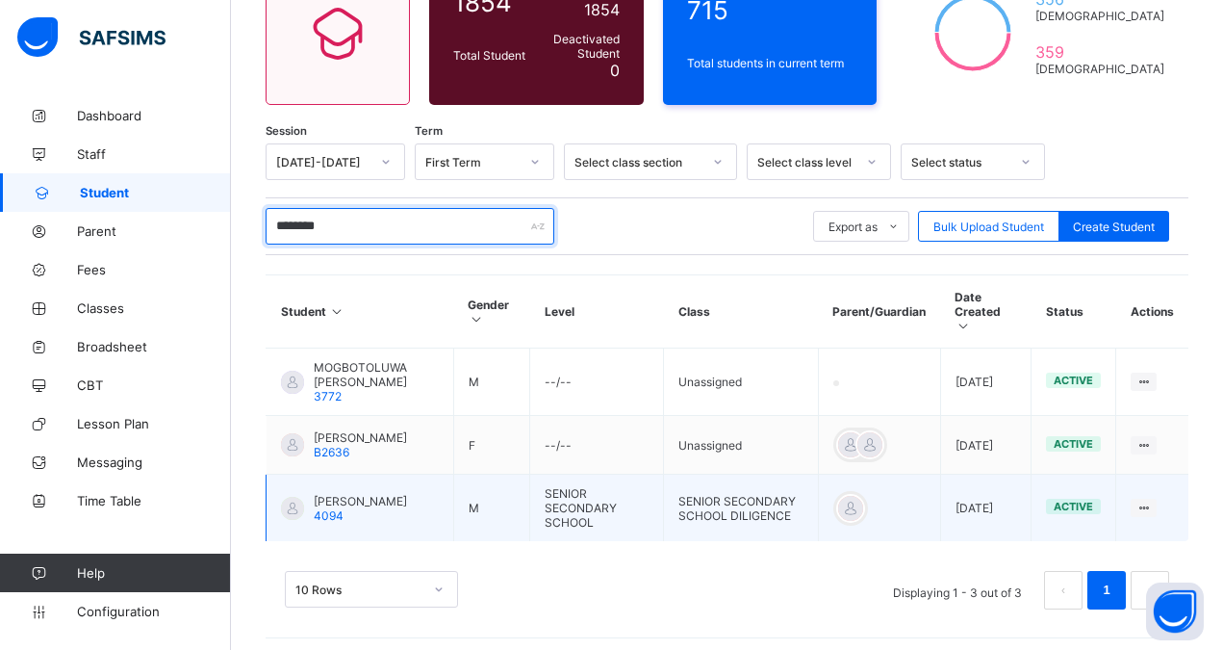
type input "********"
click at [290, 501] on div at bounding box center [292, 508] width 23 height 23
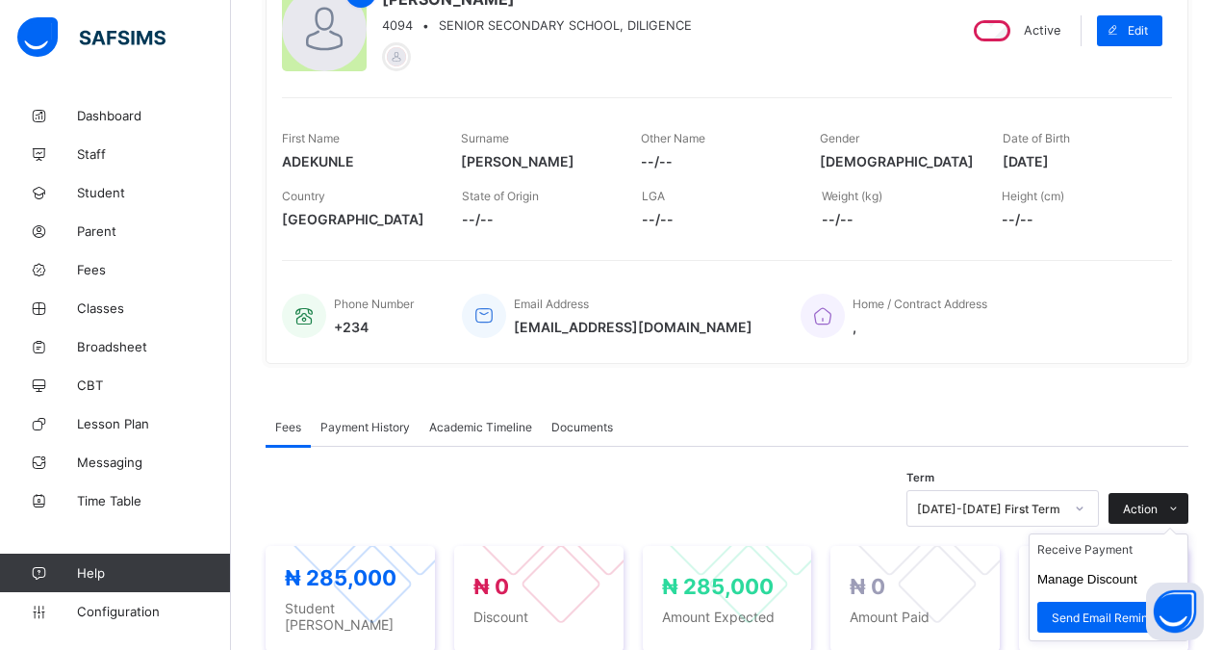
click at [1158, 504] on span "Action" at bounding box center [1140, 509] width 35 height 14
click at [1101, 547] on li "Receive Payment" at bounding box center [1109, 549] width 158 height 30
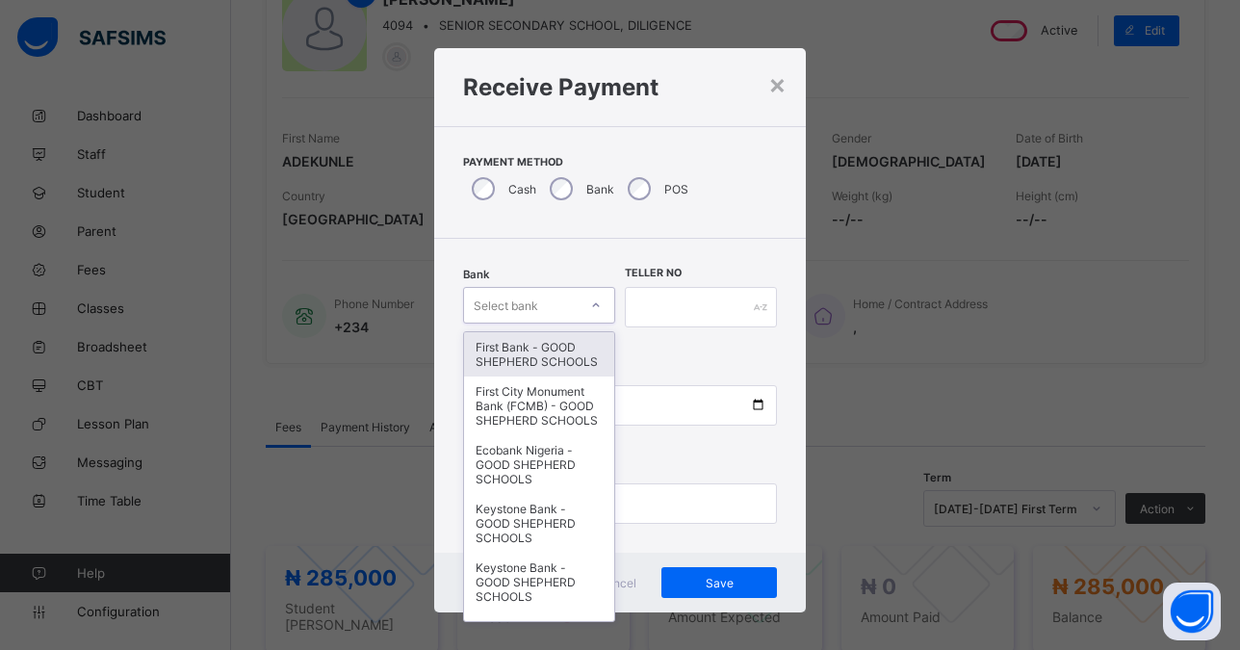
click at [533, 303] on div "Select bank" at bounding box center [521, 305] width 114 height 27
click at [525, 361] on div "First Bank - GOOD SHEPHERD SCHOOLS" at bounding box center [539, 354] width 150 height 44
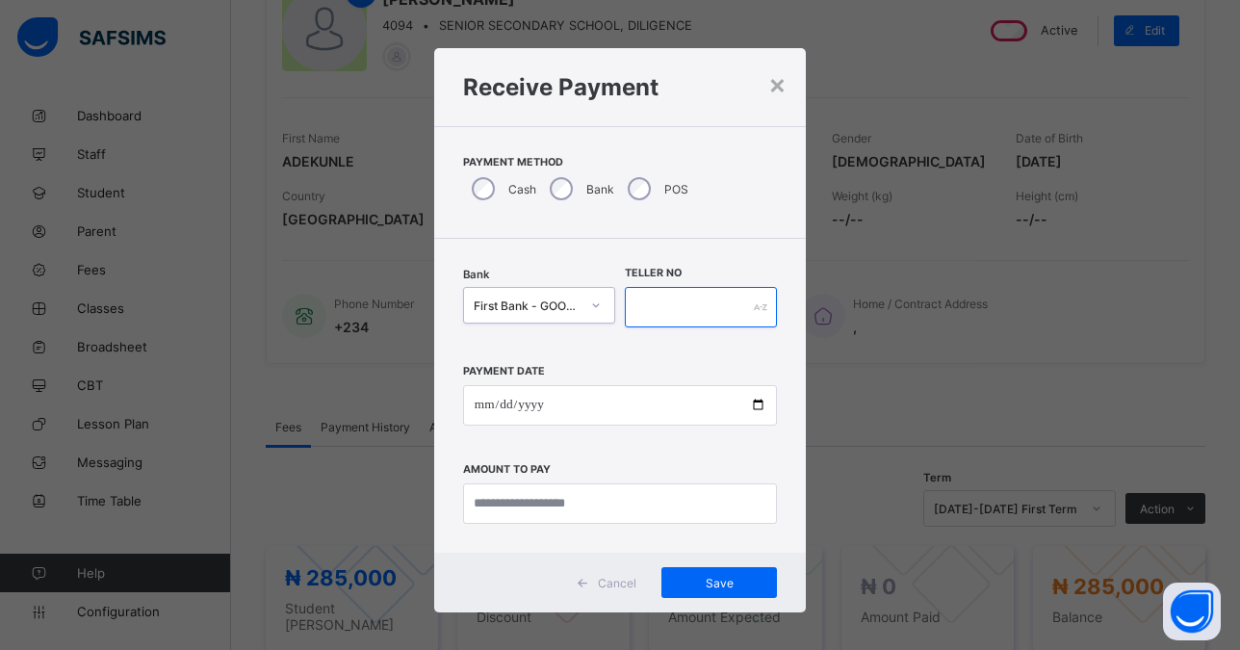
click at [695, 316] on input "text" at bounding box center [701, 307] width 152 height 40
type input "*****"
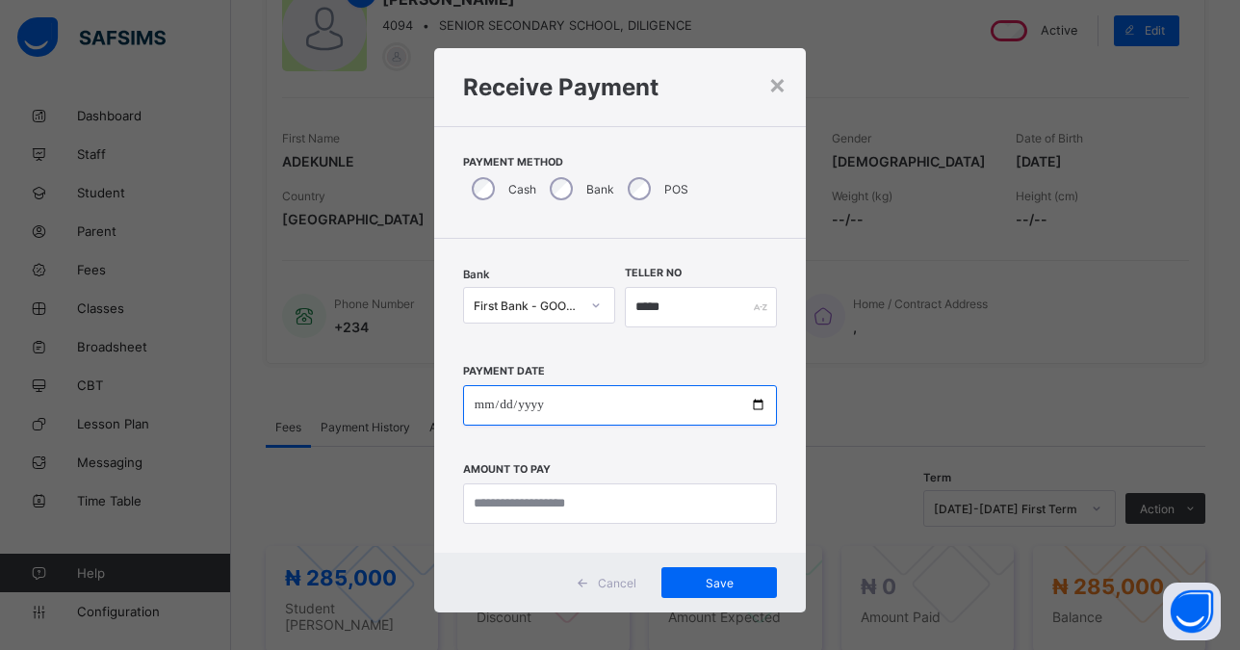
click at [644, 409] on input "date" at bounding box center [620, 405] width 314 height 40
click at [589, 407] on input "date" at bounding box center [620, 405] width 314 height 40
click at [579, 403] on input "date" at bounding box center [620, 405] width 314 height 40
click at [748, 405] on input "date" at bounding box center [620, 405] width 314 height 40
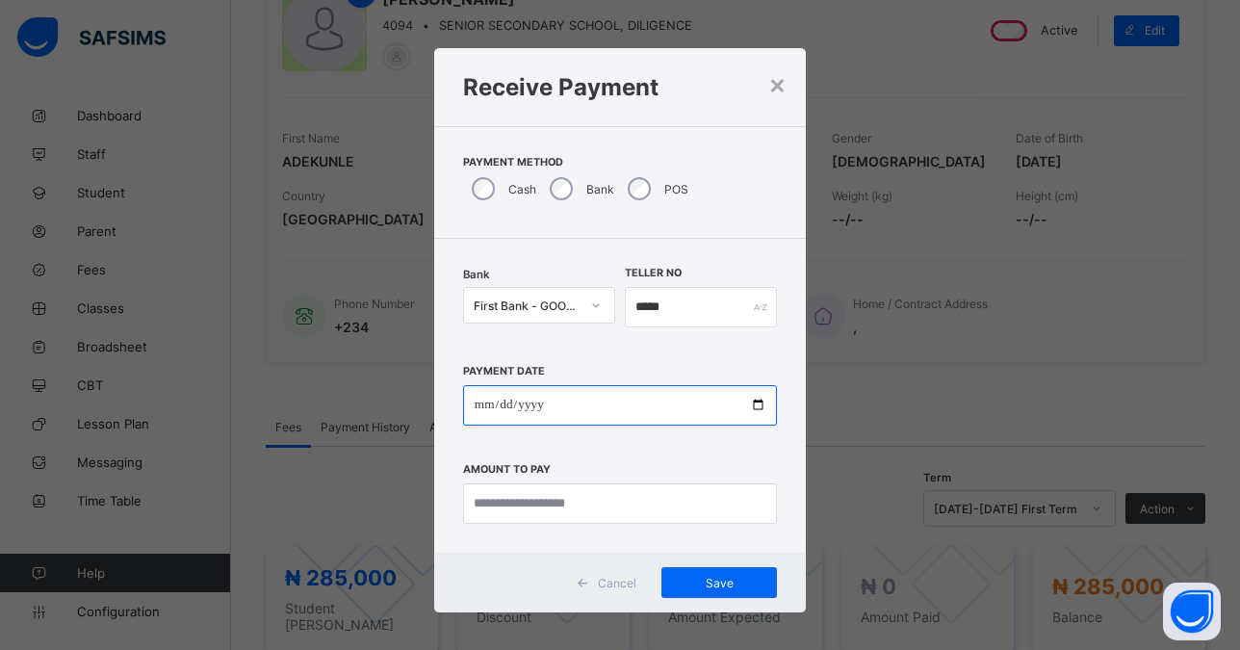
click at [748, 405] on input "date" at bounding box center [620, 405] width 314 height 40
click at [589, 411] on input "date" at bounding box center [620, 405] width 314 height 40
click at [519, 404] on input "date" at bounding box center [620, 405] width 314 height 40
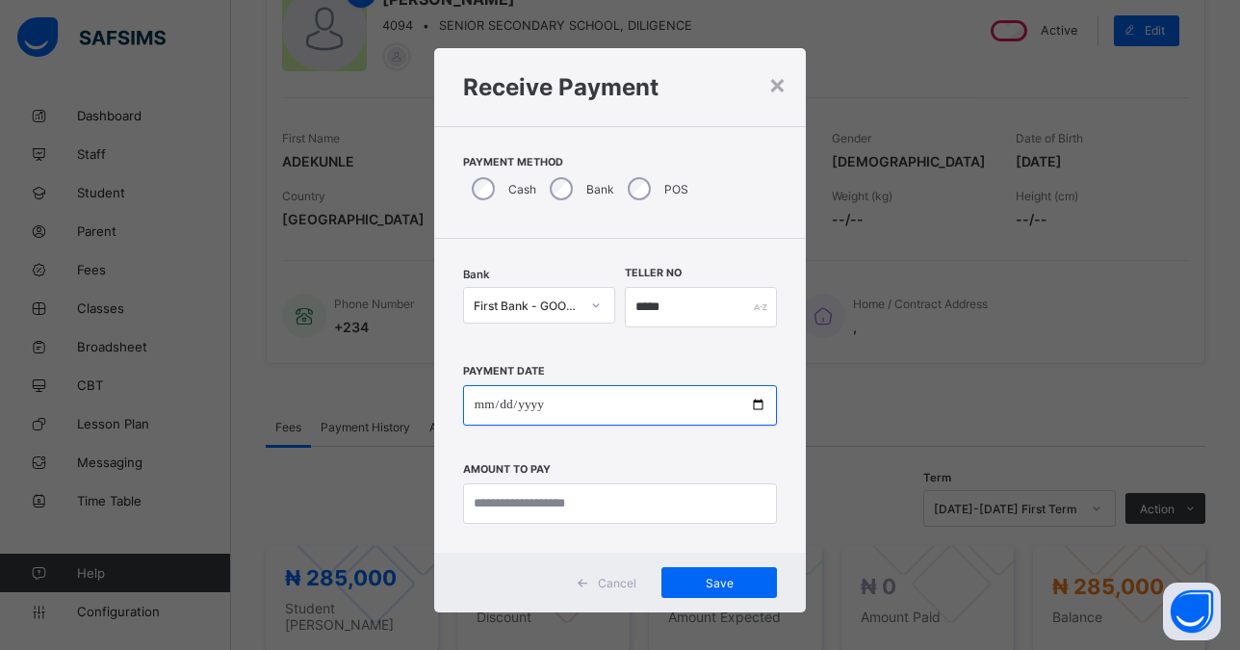
click at [741, 400] on input "date" at bounding box center [620, 405] width 314 height 40
type input "**********"
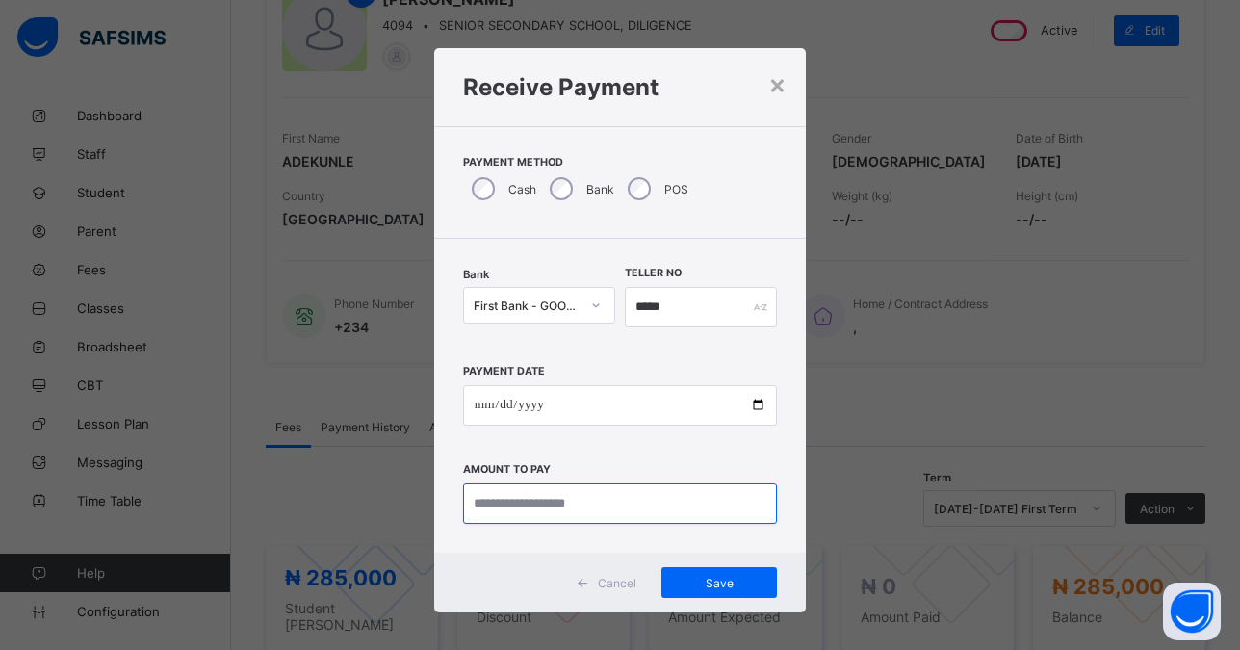
click at [525, 502] on input "currency" at bounding box center [620, 503] width 314 height 40
type input "*********"
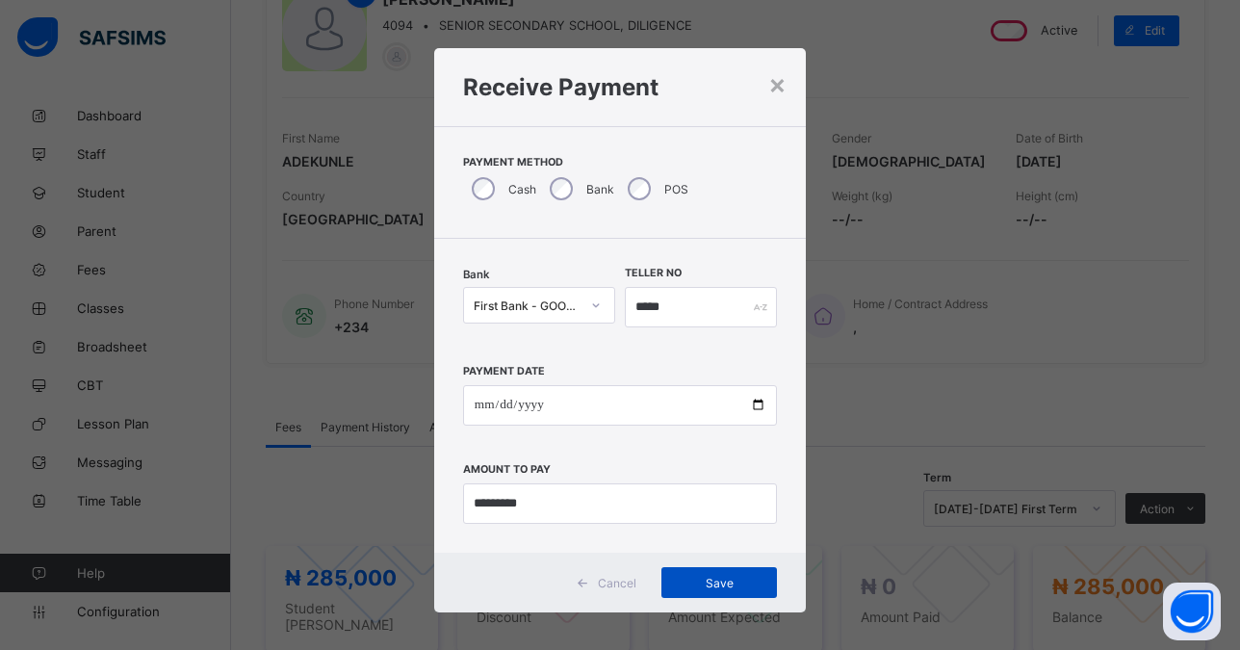
click at [702, 583] on span "Save" at bounding box center [719, 583] width 87 height 14
